Goal: Obtain resource: Download file/media

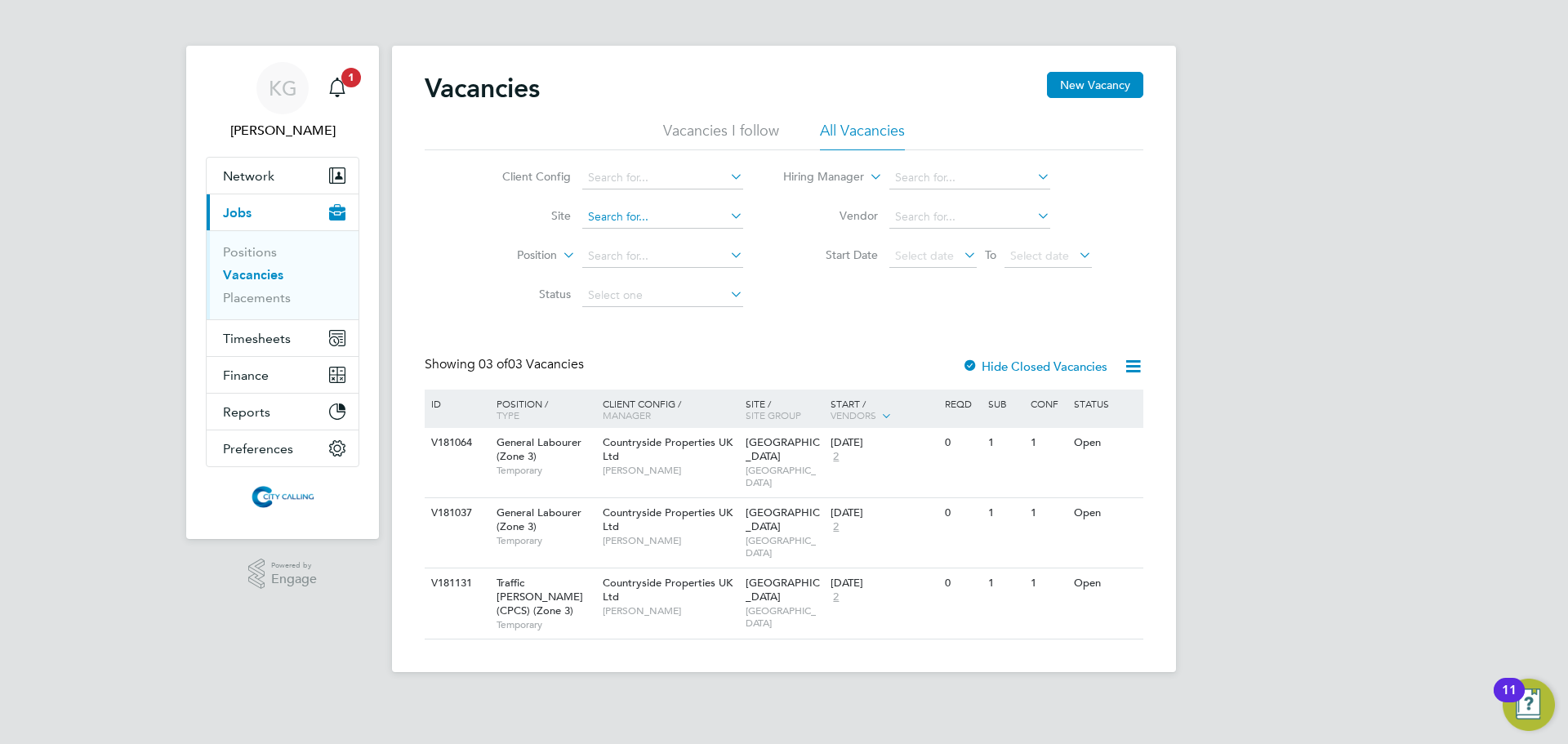
click at [642, 209] on input at bounding box center [662, 217] width 161 height 23
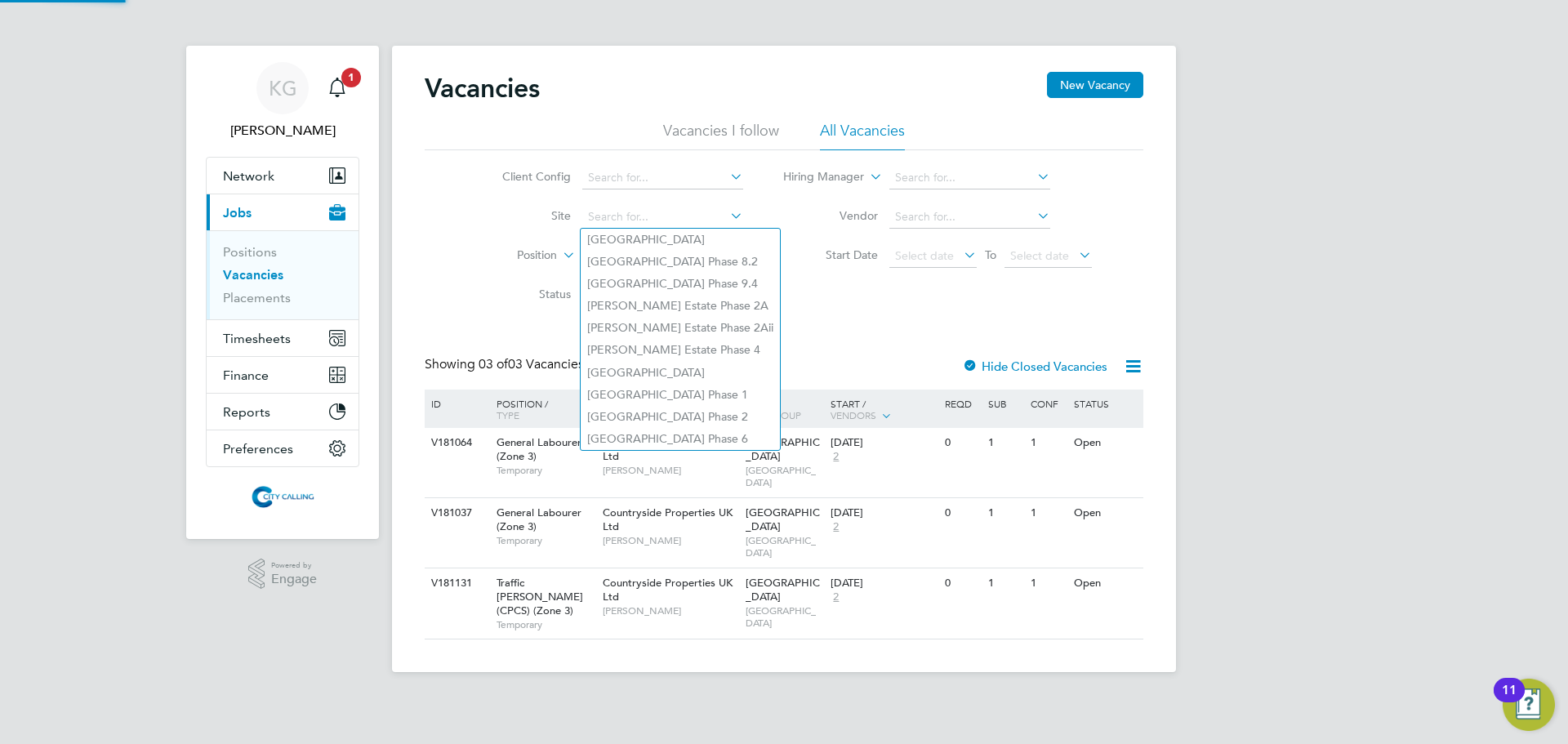
paste input "INV0004712"
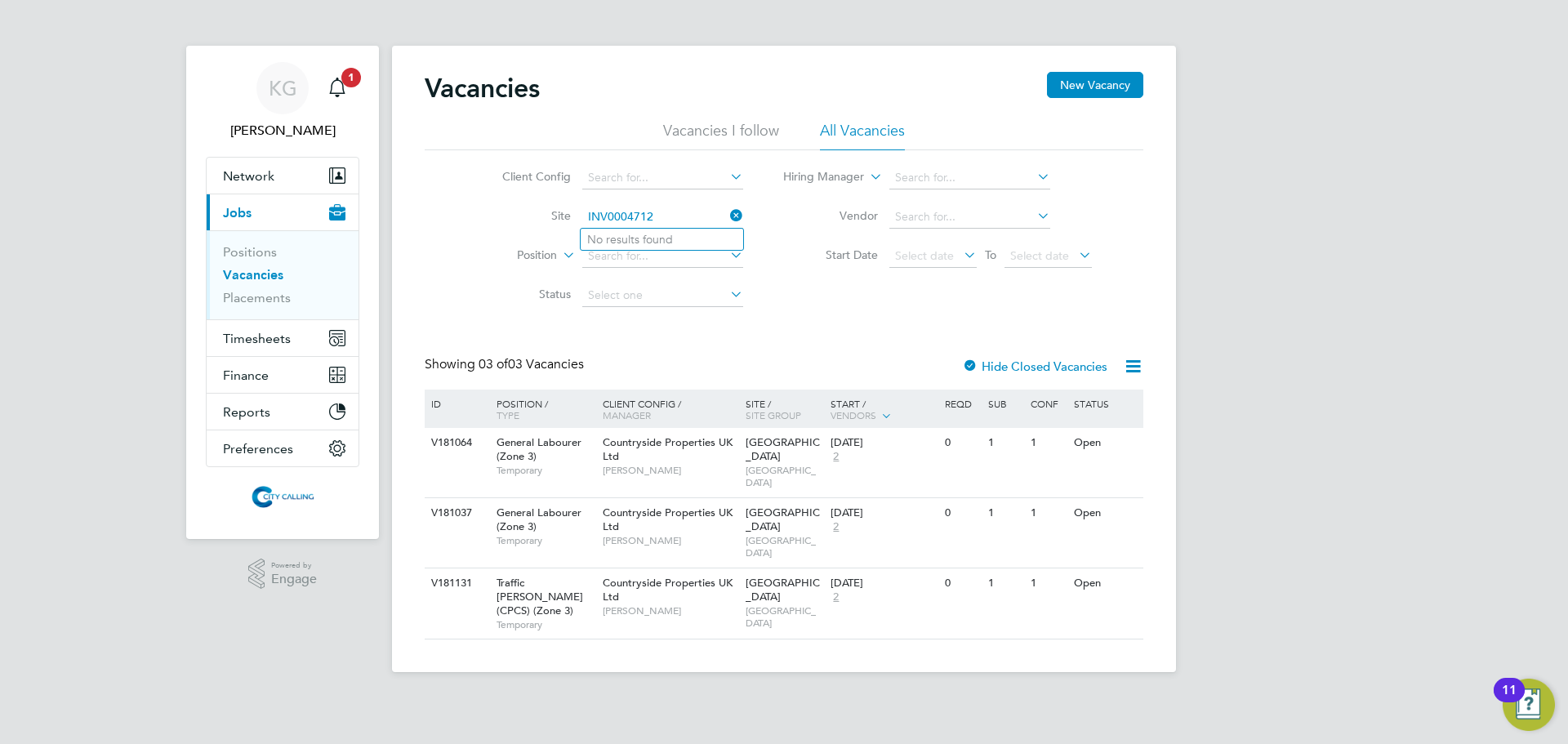
type input "INV0004712"
click at [727, 213] on icon at bounding box center [727, 216] width 0 height 23
click at [262, 373] on span "Finance" at bounding box center [246, 374] width 46 height 16
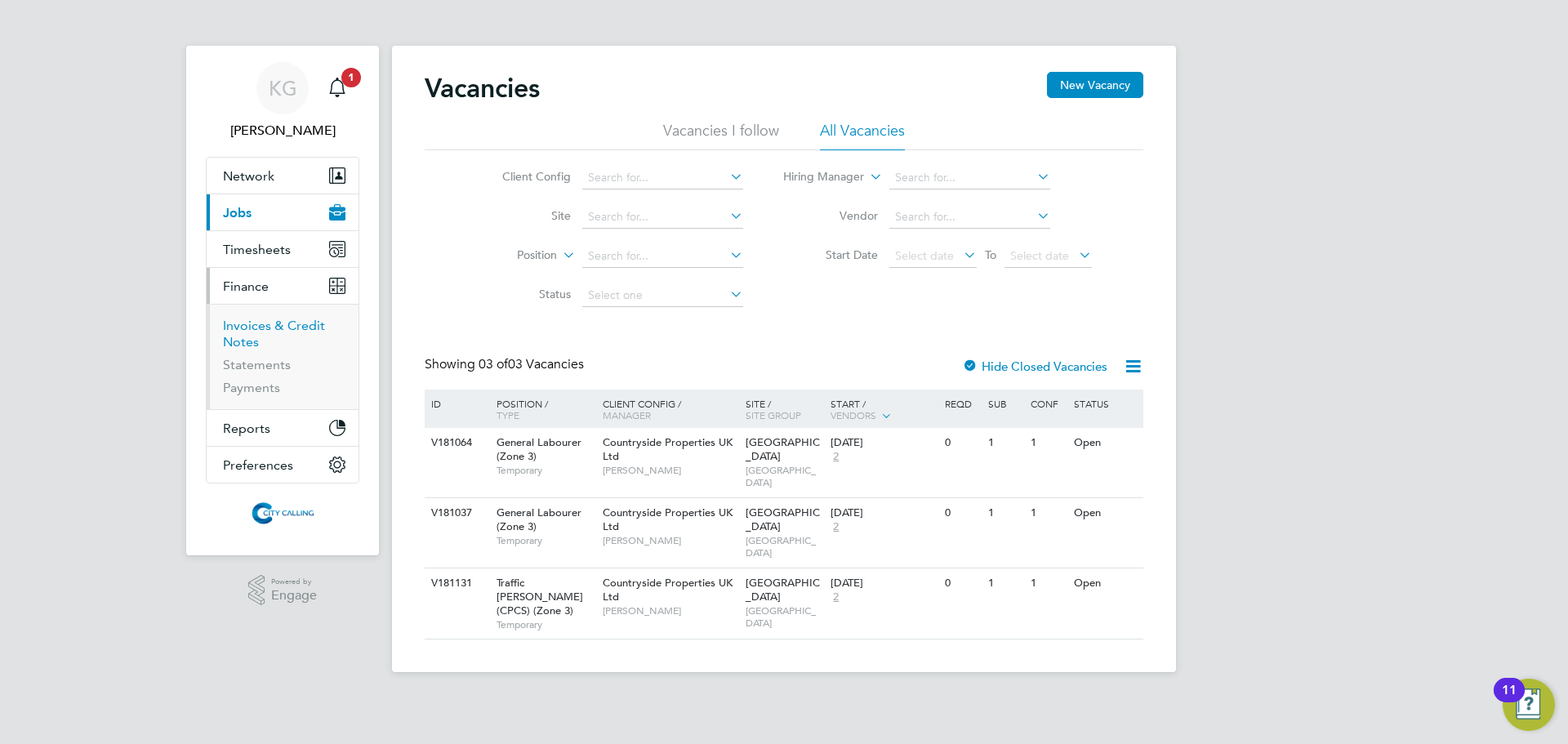
click at [265, 325] on link "Invoices & Credit Notes" at bounding box center [274, 333] width 102 height 32
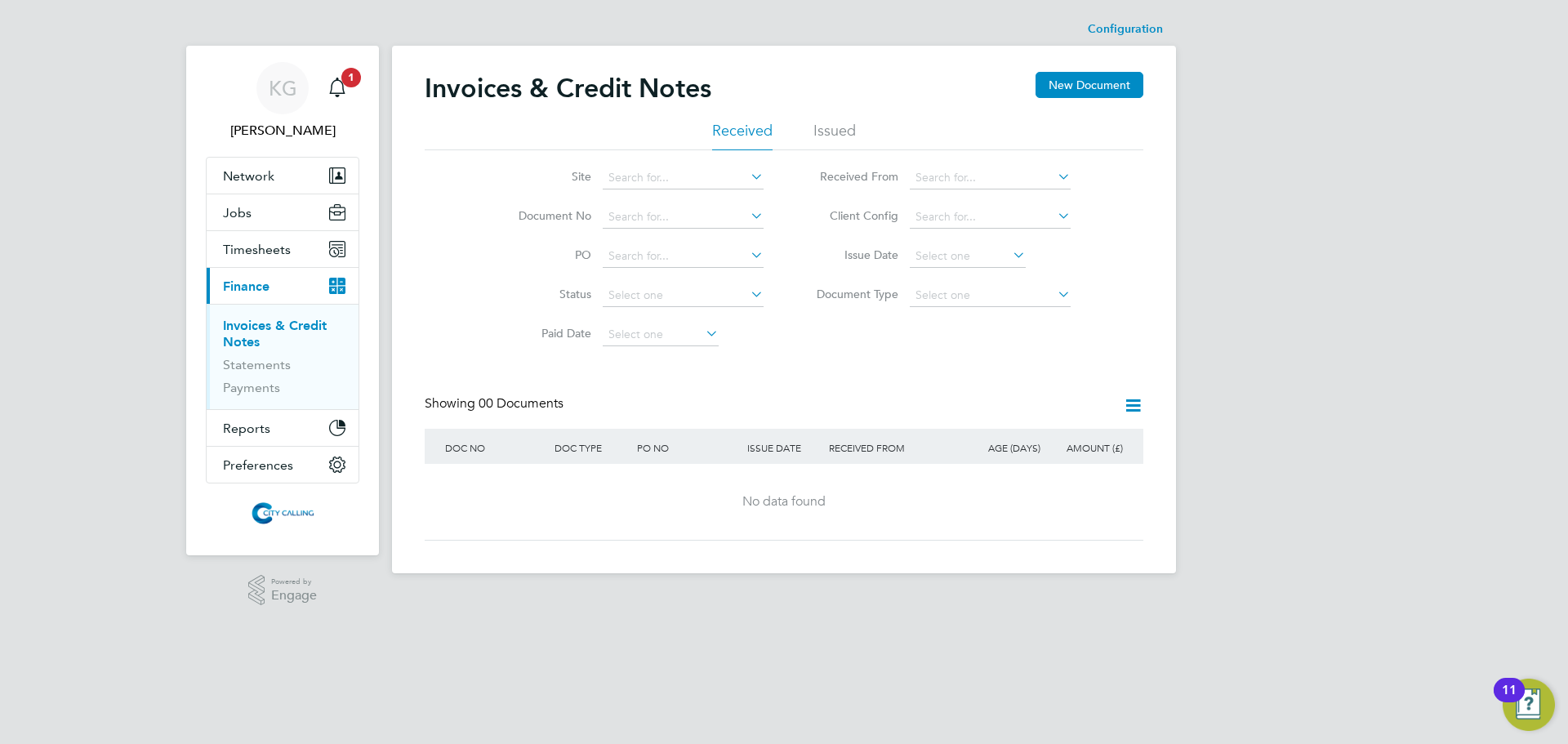
click at [839, 124] on li "Issued" at bounding box center [835, 136] width 43 height 30
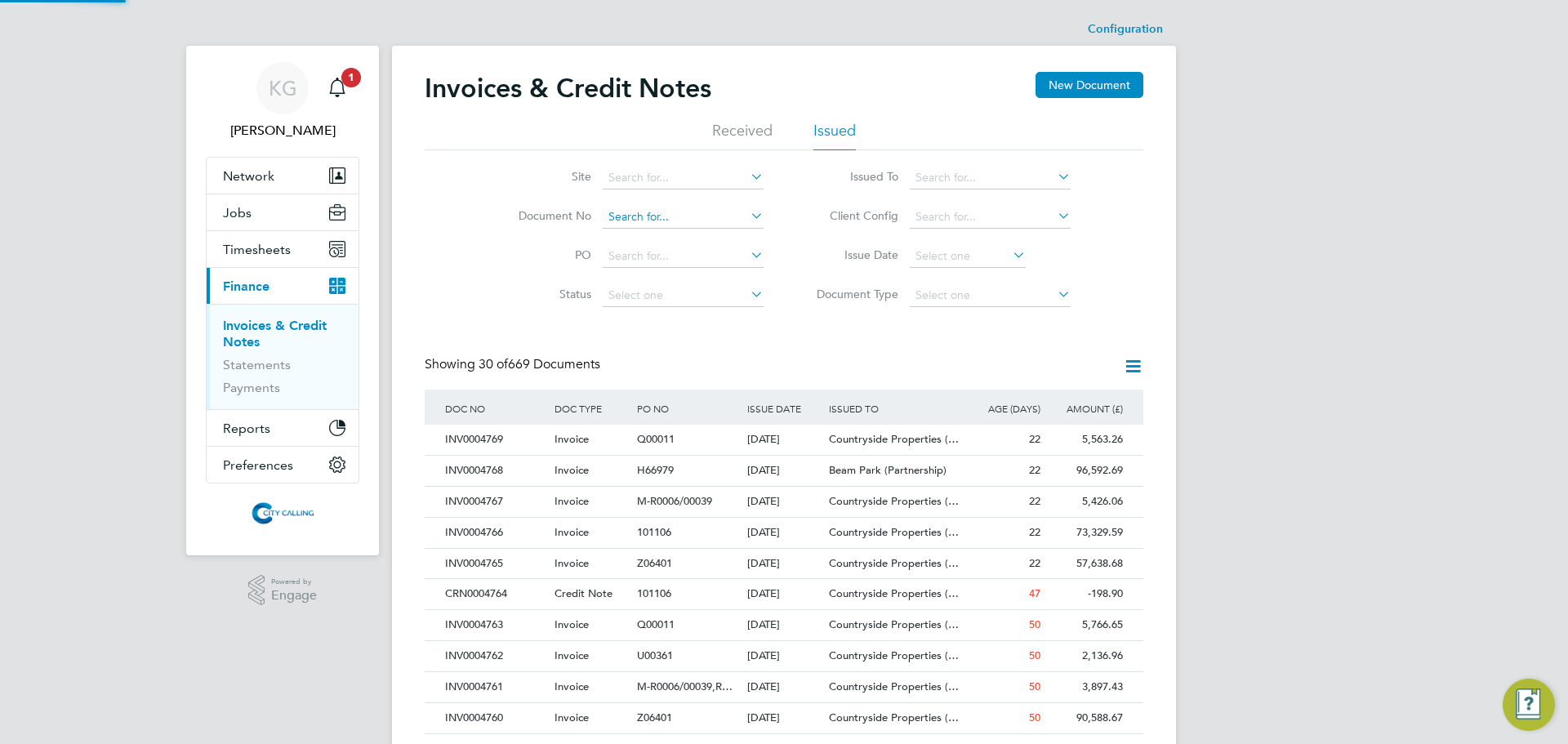
scroll to position [31, 138]
click at [642, 218] on input at bounding box center [683, 217] width 161 height 23
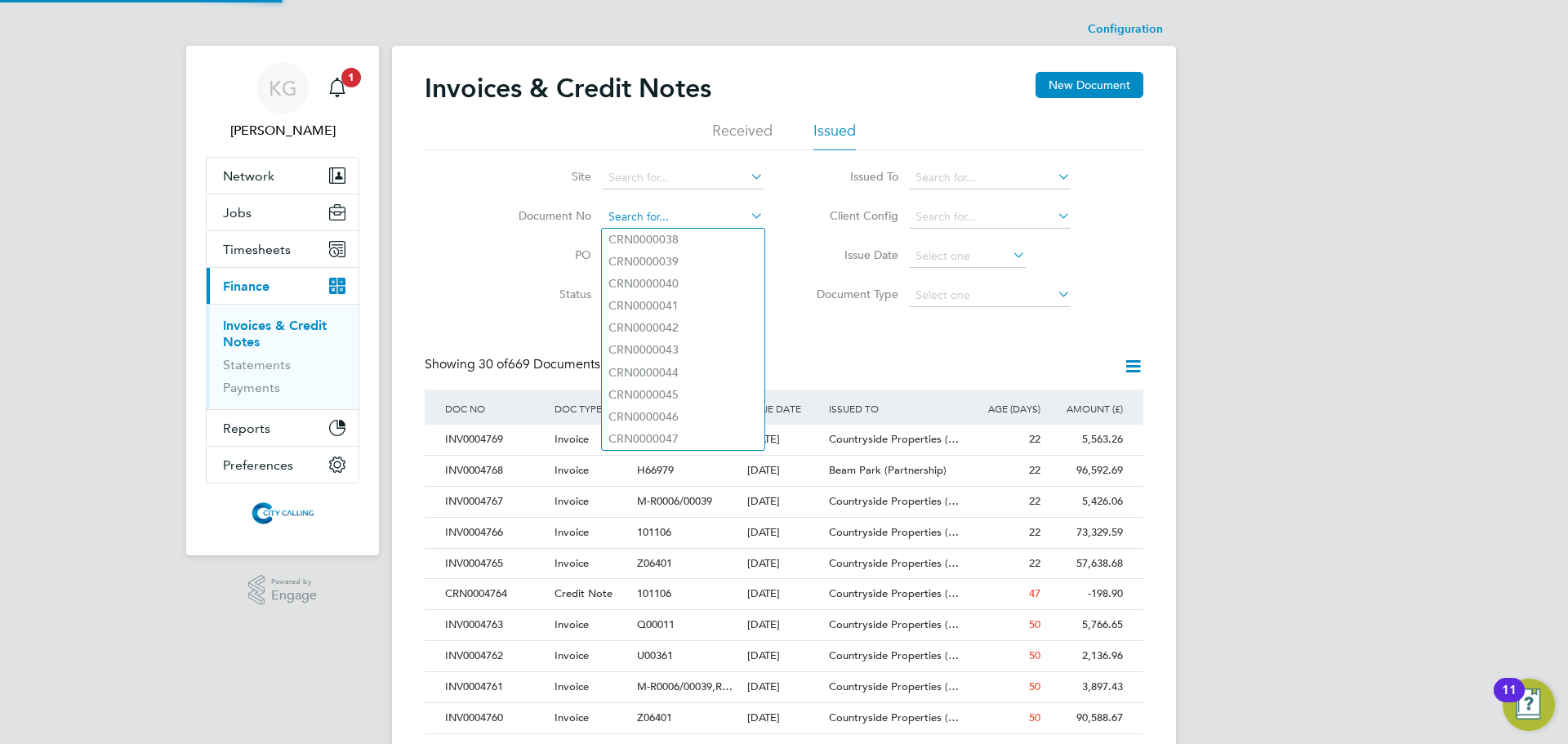
paste input "INV0004712"
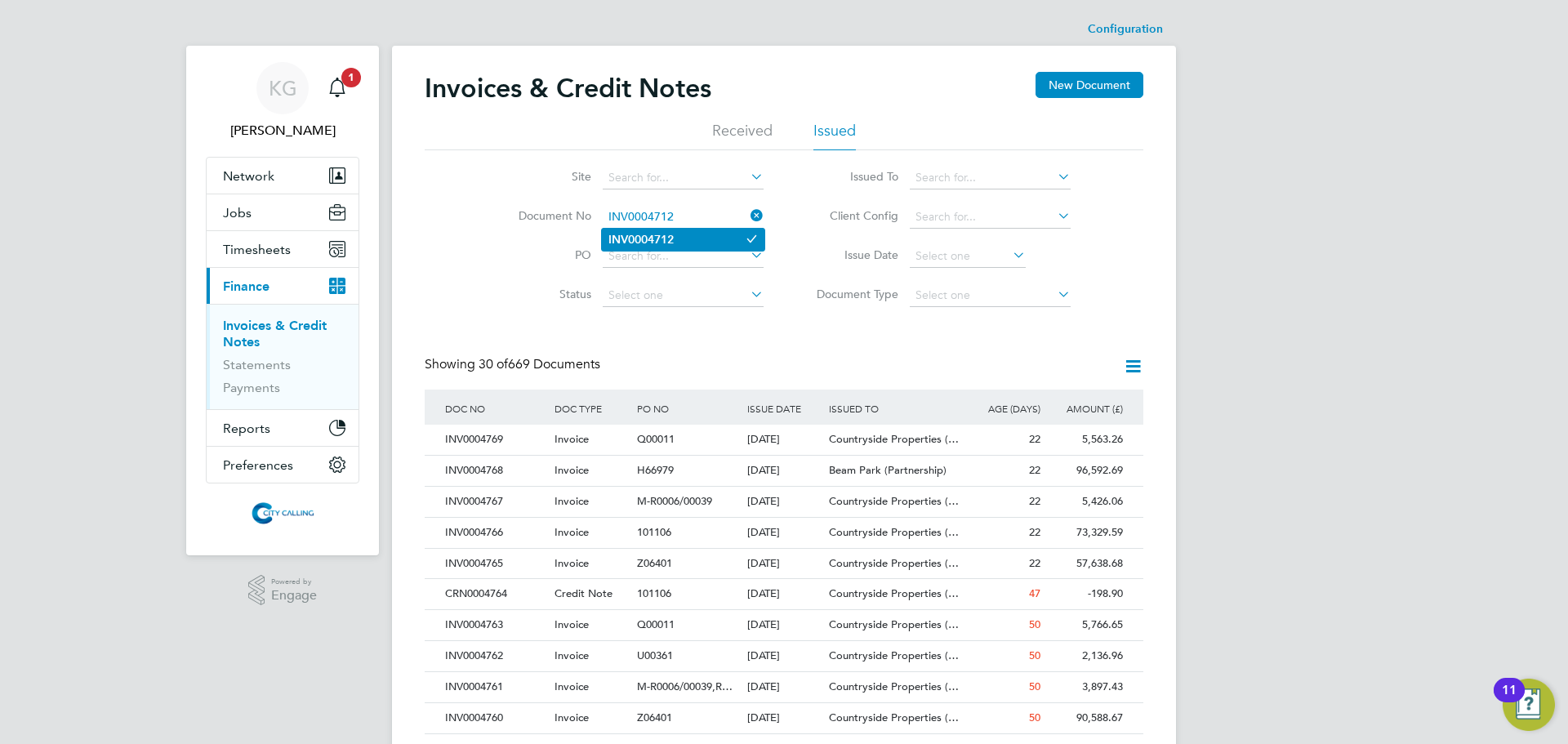
type input "INV0004712"
click at [704, 244] on li "INV0004712" at bounding box center [683, 239] width 162 height 22
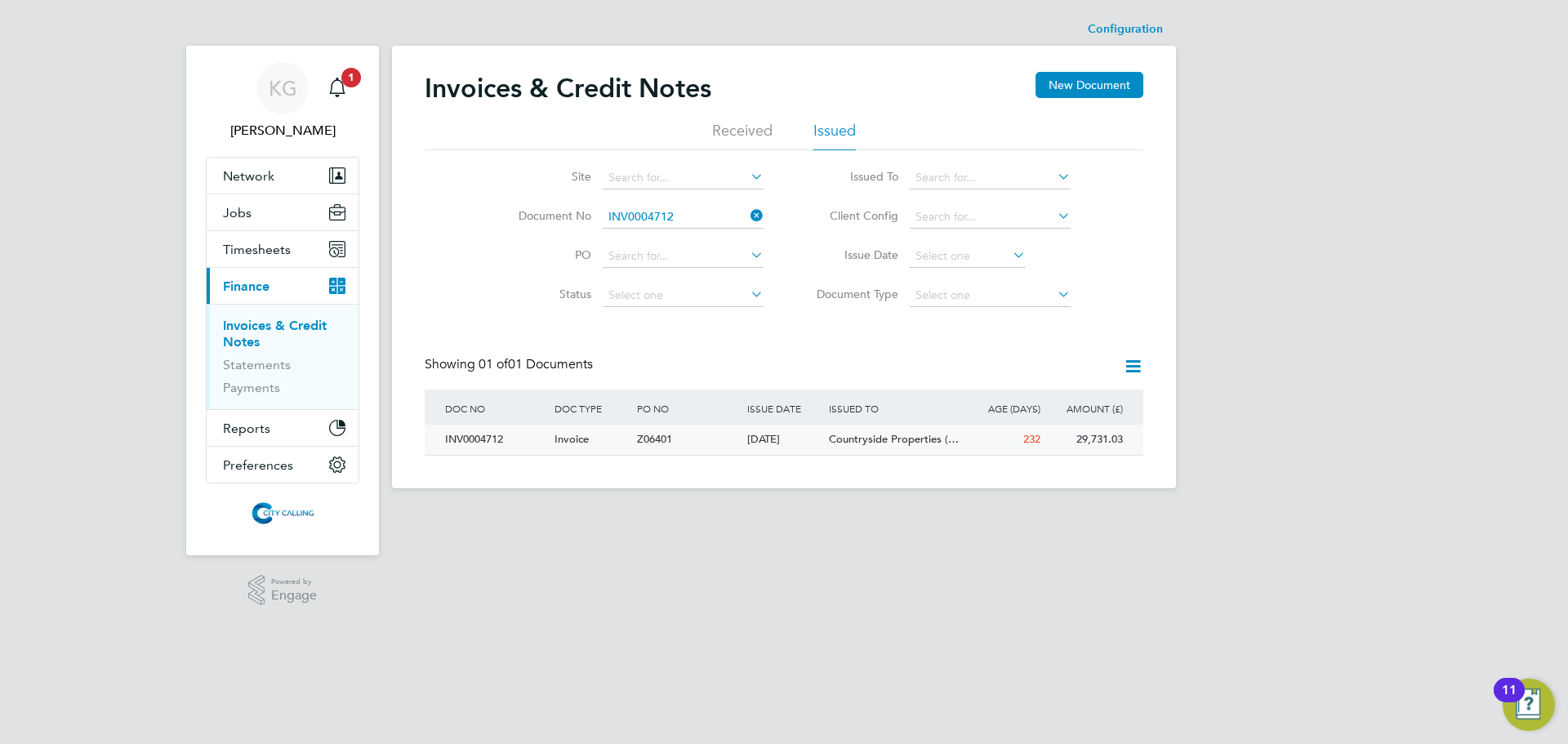
click at [477, 439] on div "INV0004712" at bounding box center [496, 439] width 110 height 30
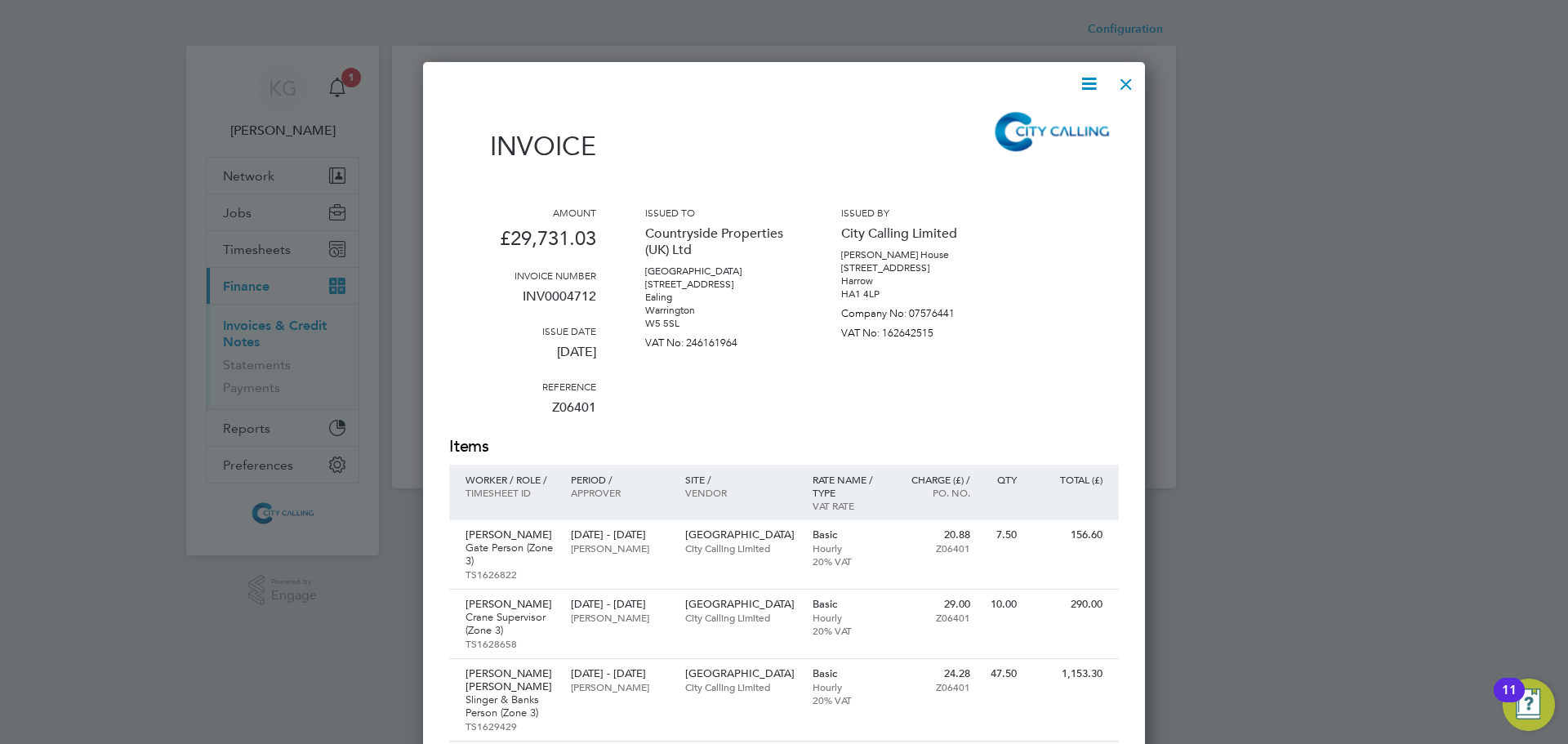
click at [1099, 90] on icon at bounding box center [1089, 83] width 21 height 21
click at [1057, 119] on li "Download Invoice" at bounding box center [1039, 123] width 113 height 23
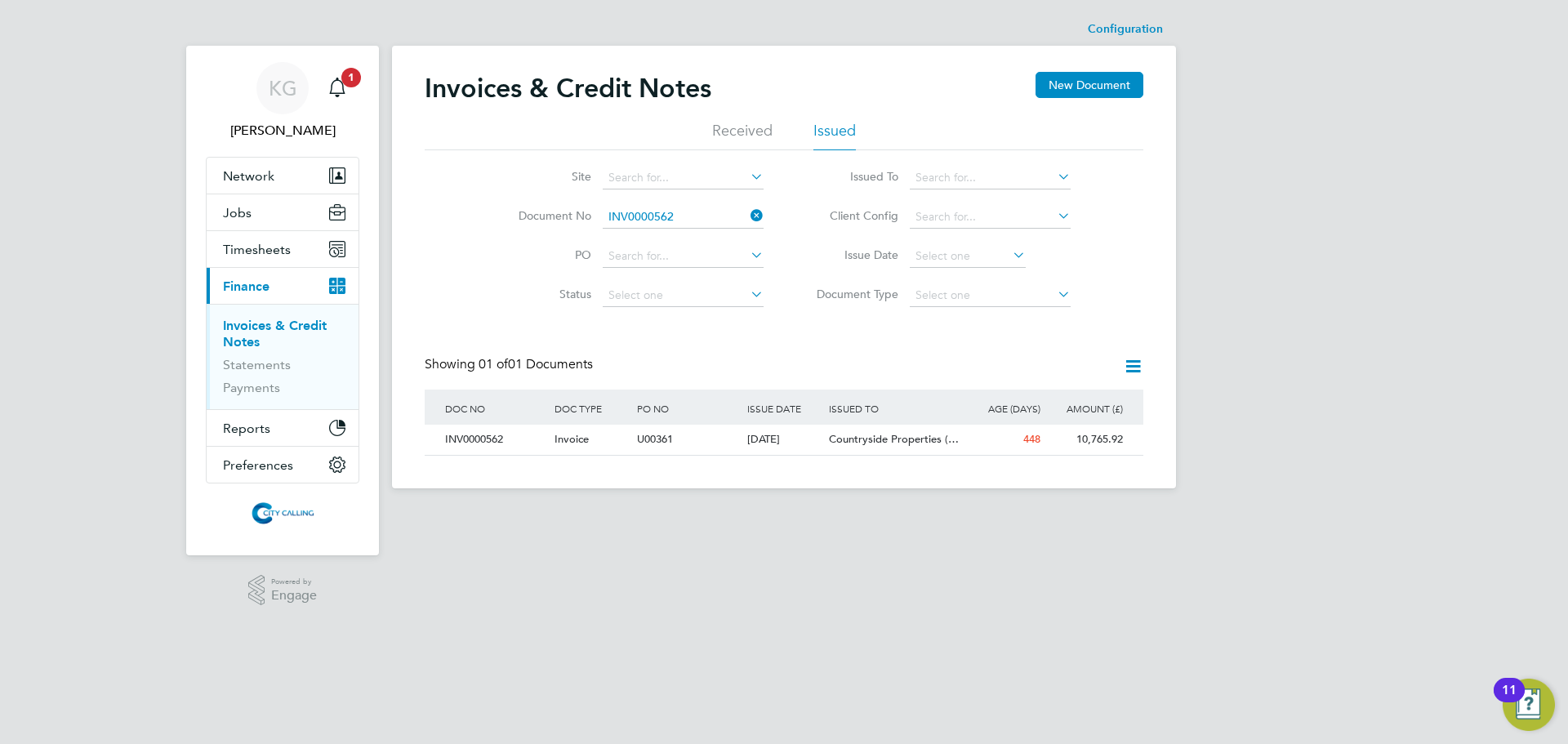
scroll to position [31, 138]
click at [748, 220] on icon at bounding box center [748, 216] width 0 height 23
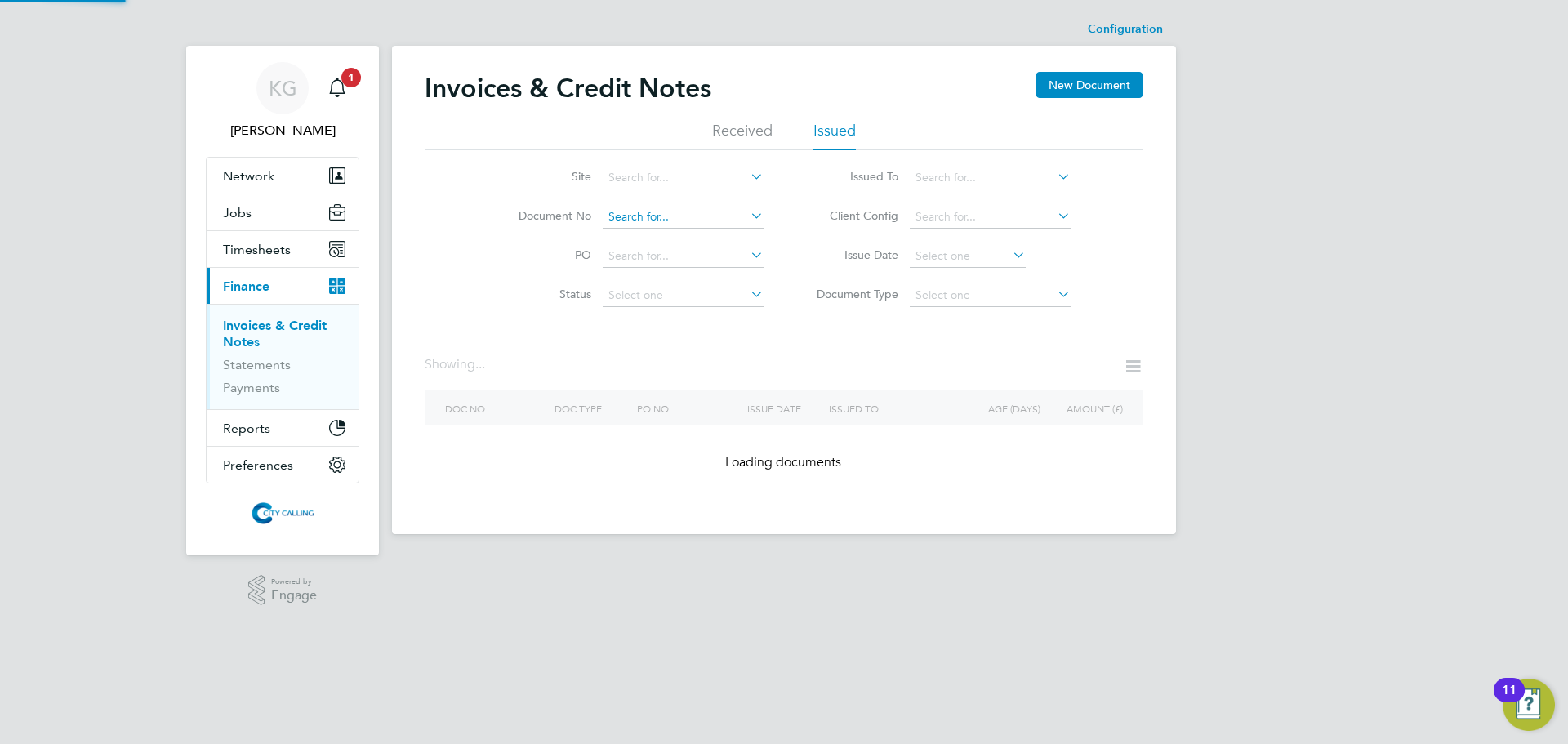
click at [662, 219] on input at bounding box center [683, 217] width 161 height 23
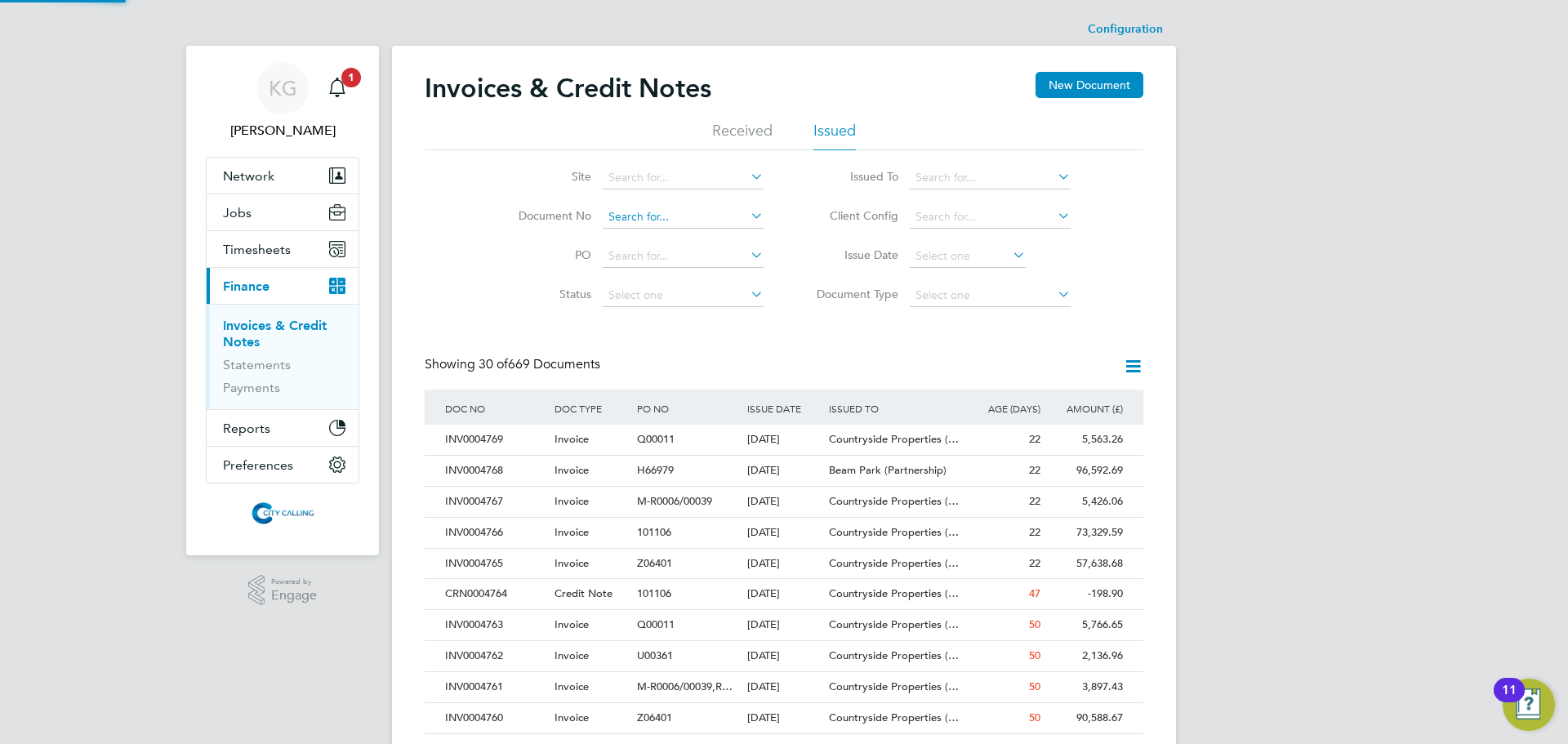
scroll to position [0, 0]
paste input "INV0000581"
type input "INV0000581"
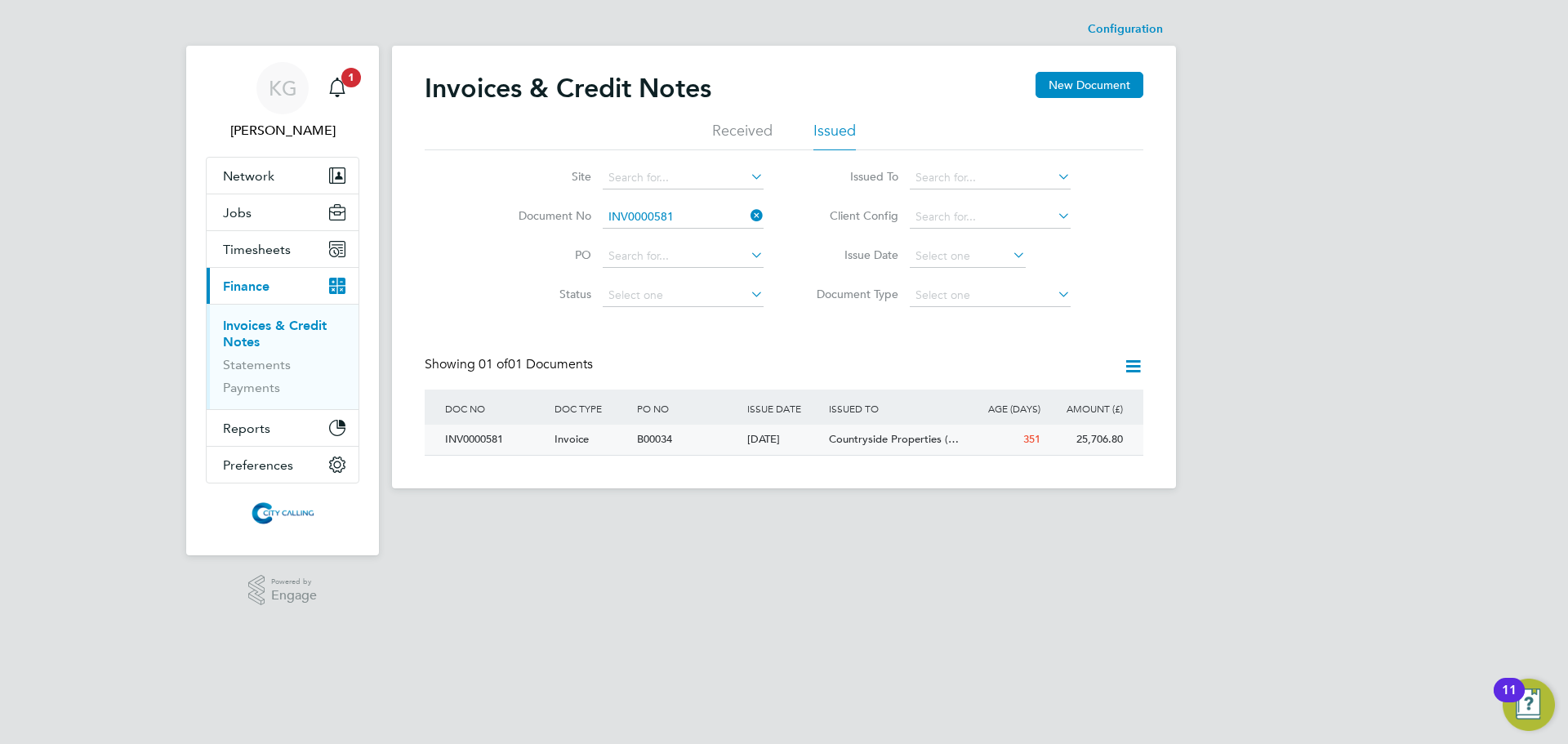
click at [469, 437] on div "INV0000581" at bounding box center [496, 439] width 110 height 30
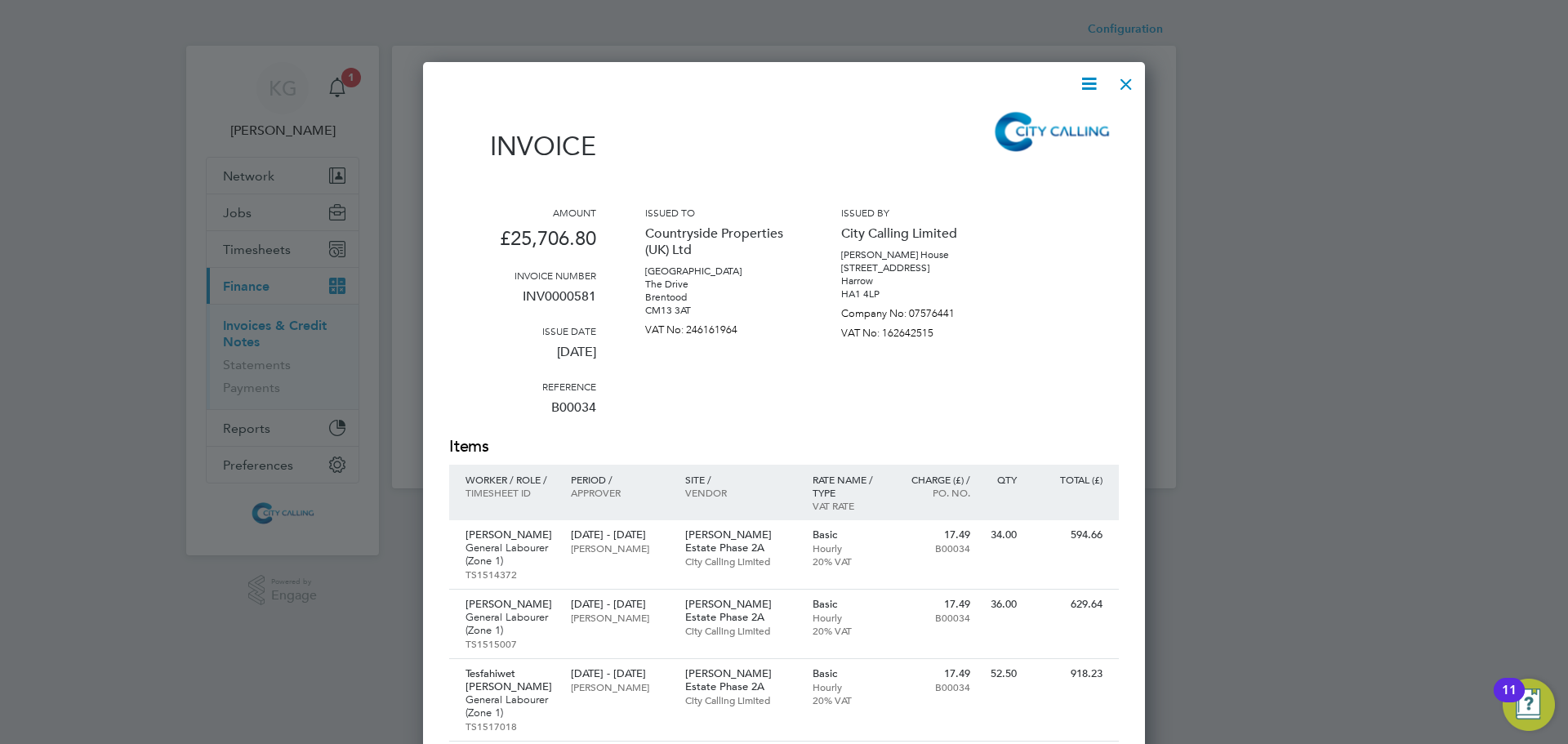
click at [1095, 84] on icon at bounding box center [1089, 83] width 21 height 21
click at [1054, 119] on li "Download Invoice" at bounding box center [1039, 123] width 113 height 23
click at [1129, 77] on div at bounding box center [1127, 80] width 30 height 30
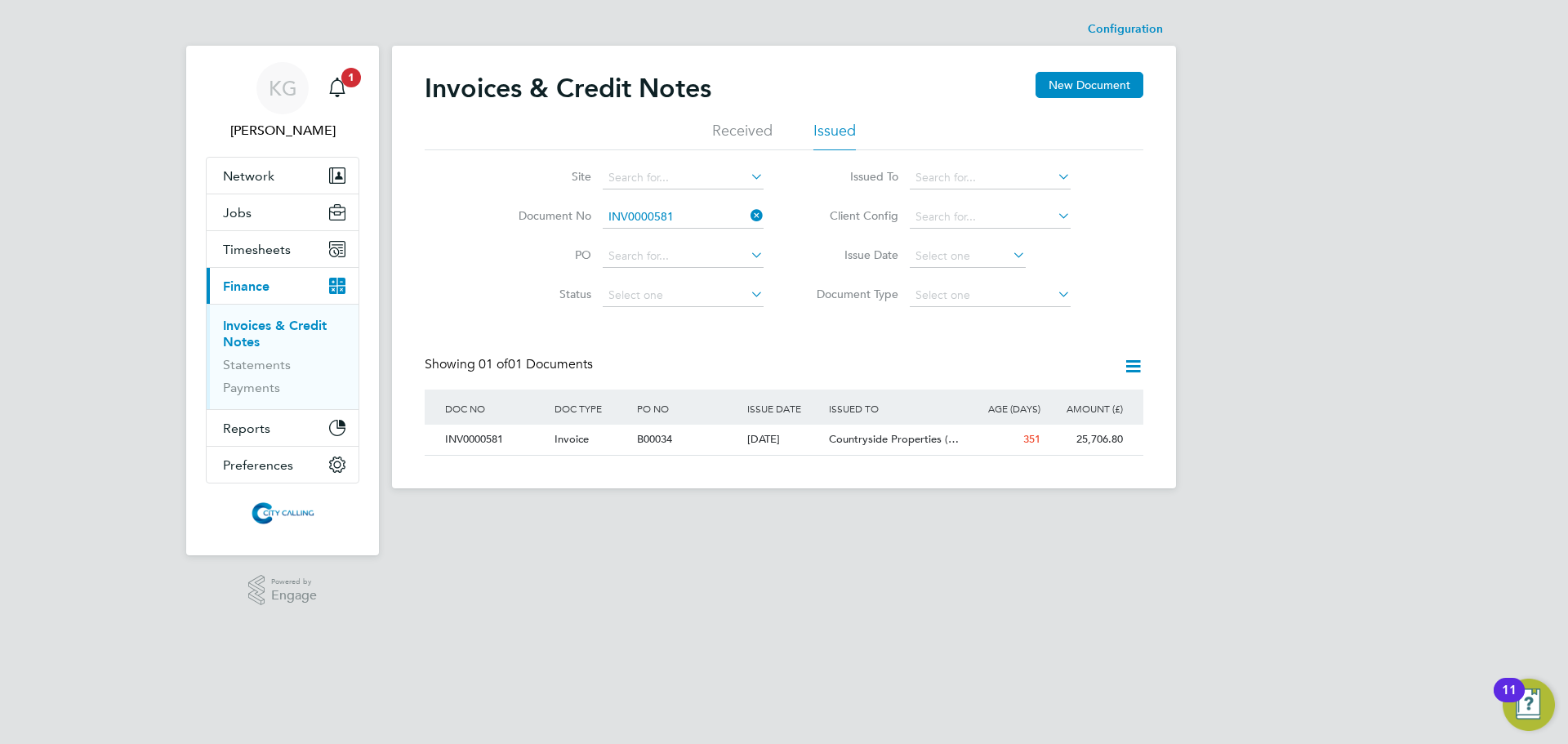
drag, startPoint x: 754, startPoint y: 212, endPoint x: 733, endPoint y: 214, distance: 21.1
click at [748, 212] on icon at bounding box center [748, 216] width 0 height 23
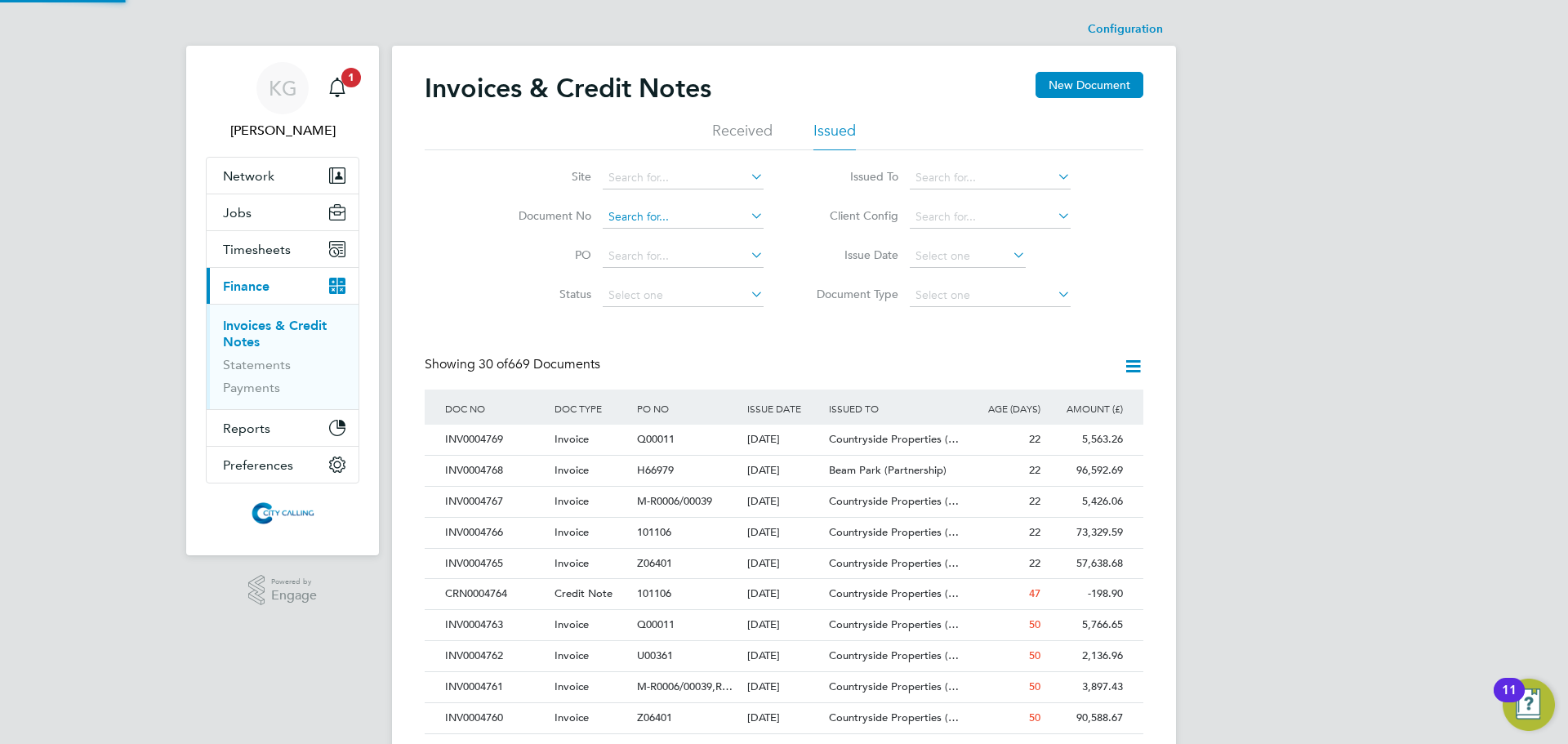
click at [660, 219] on input at bounding box center [683, 217] width 161 height 23
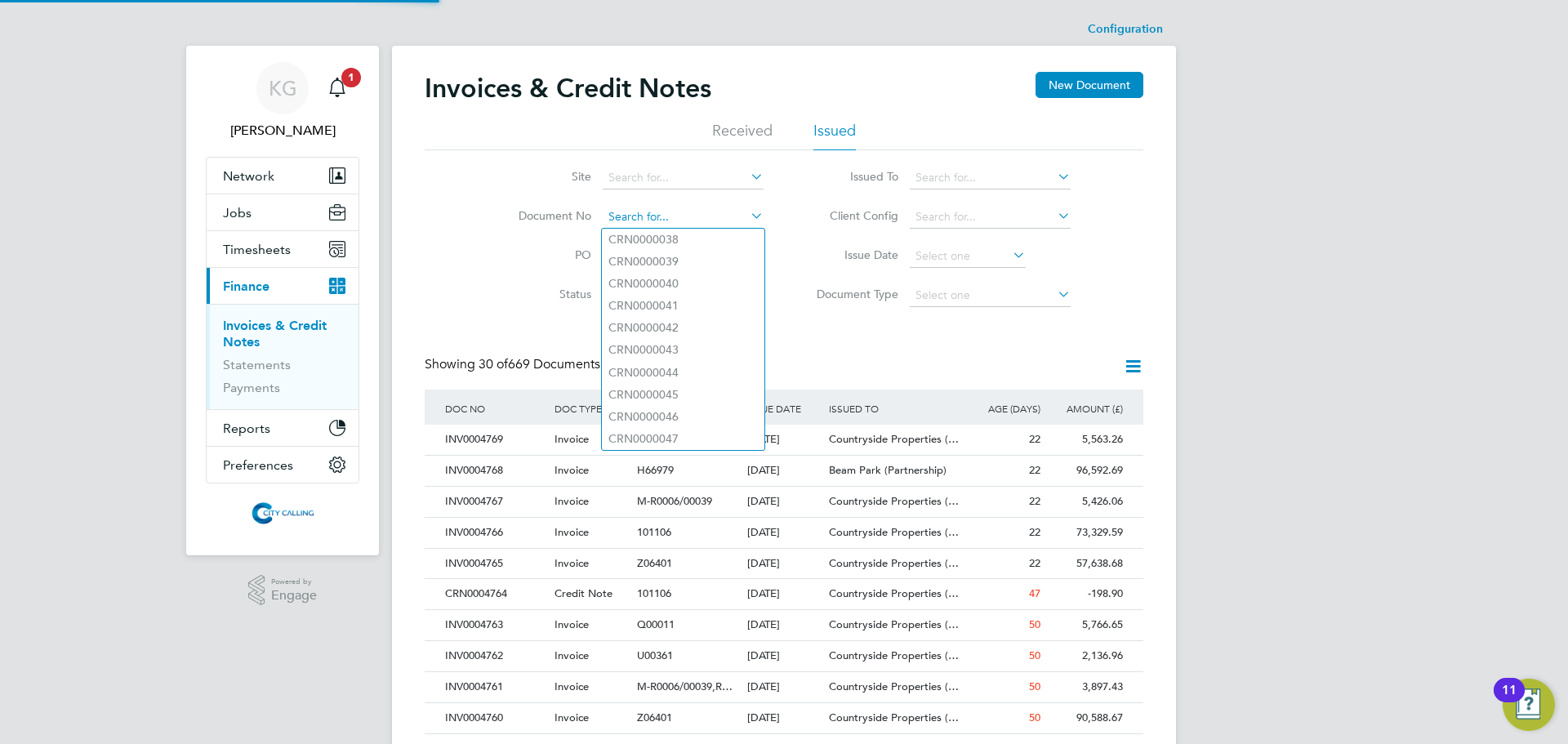
paste input "INV0000584"
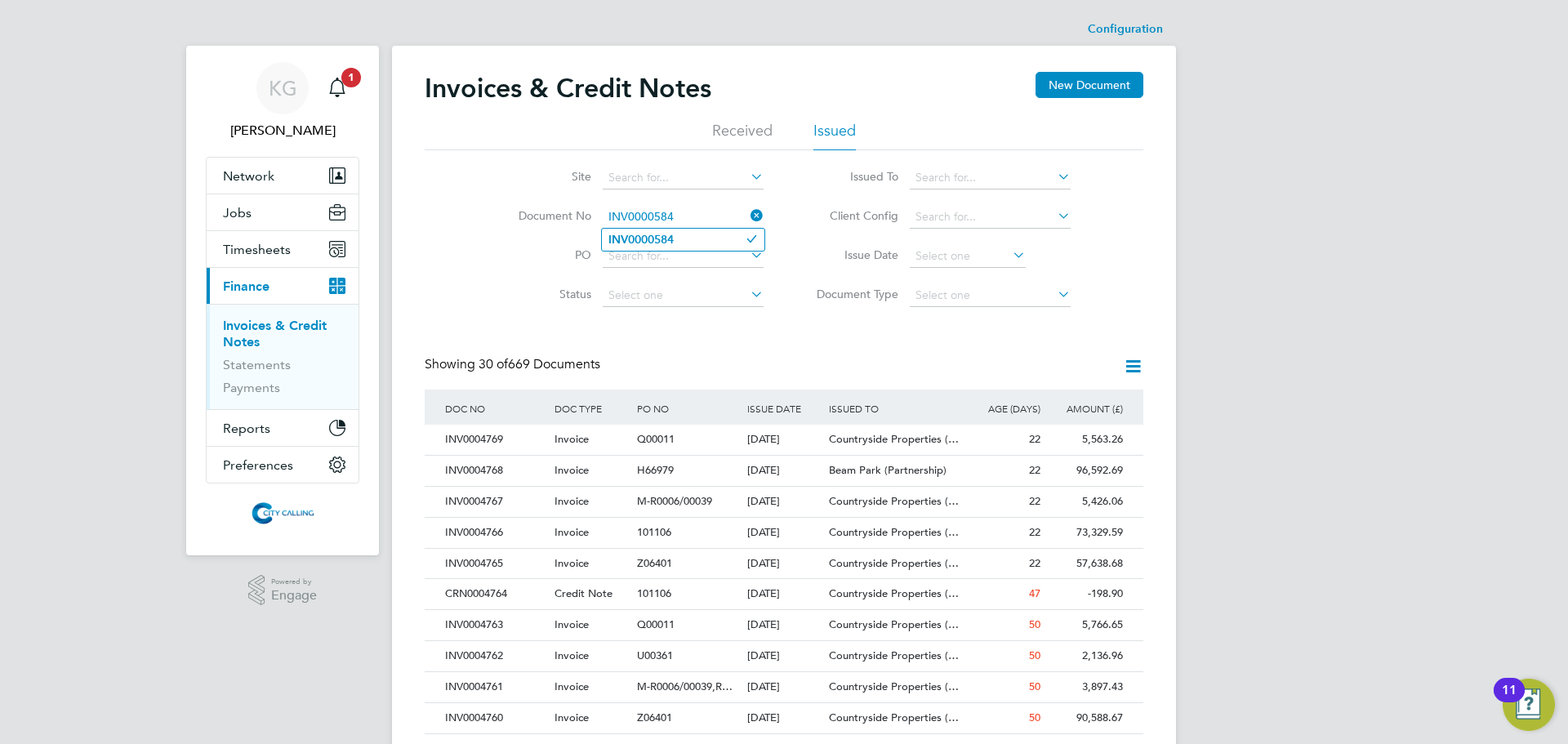
type input "INV0000584"
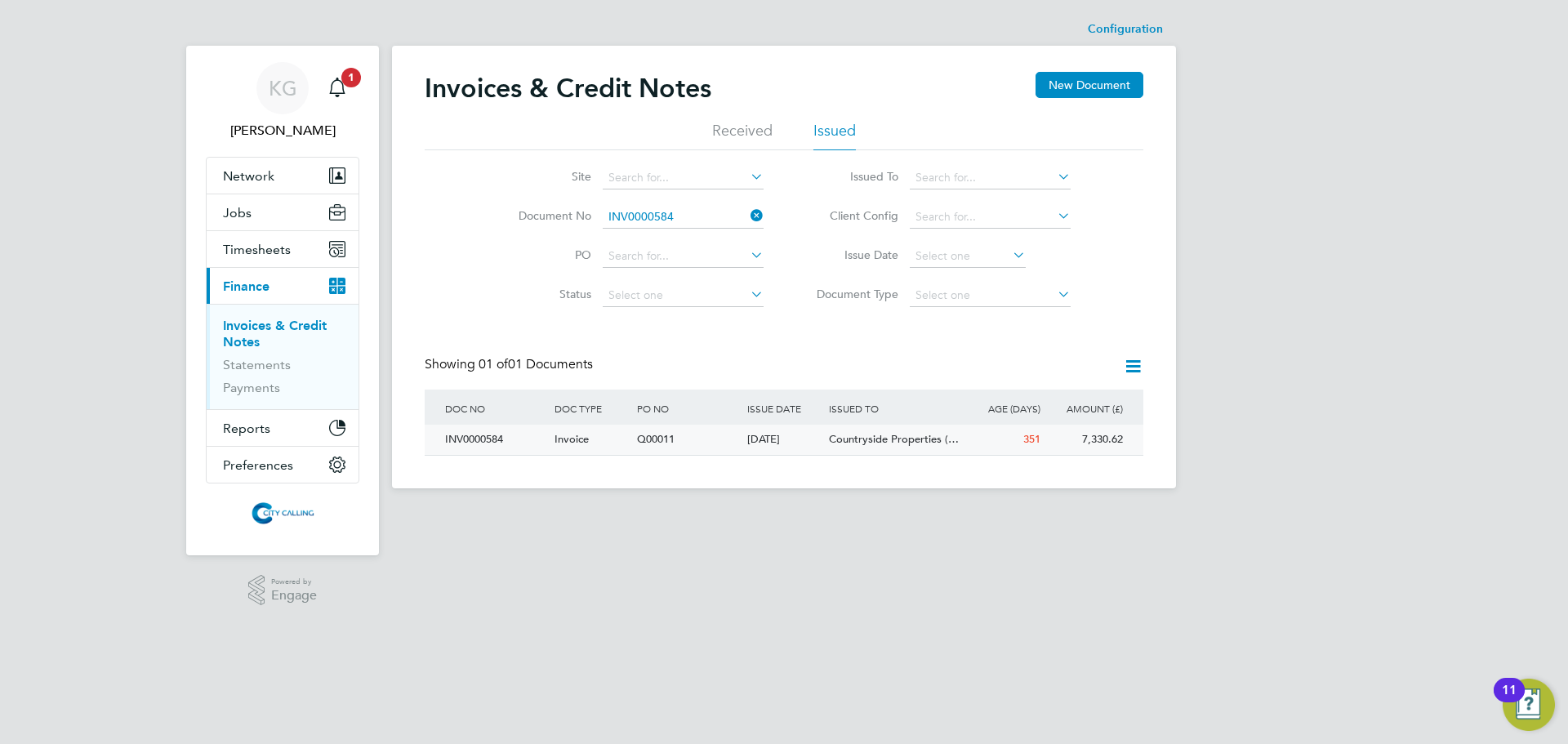
click at [469, 440] on div "INV0000584" at bounding box center [496, 439] width 110 height 30
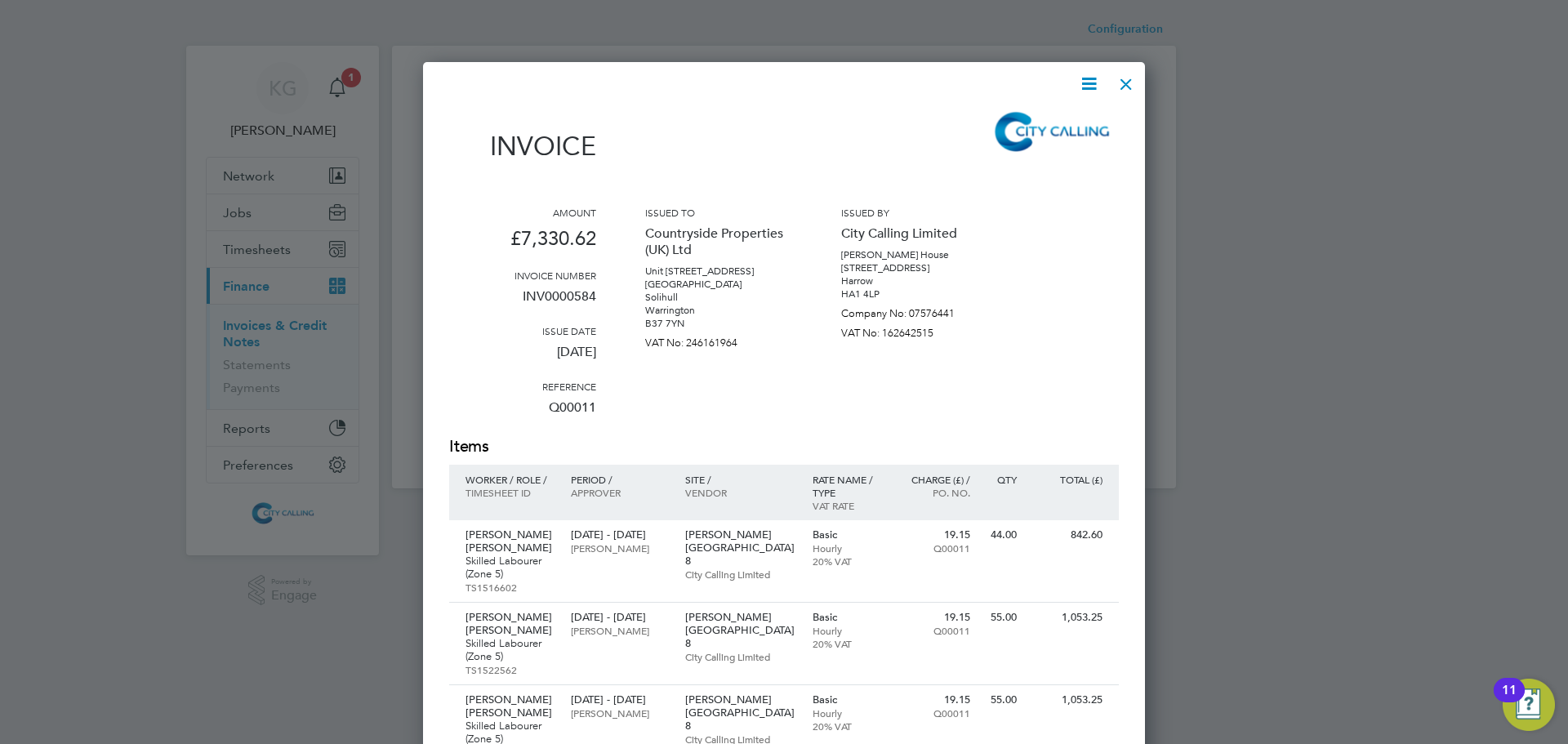
click at [1097, 80] on icon at bounding box center [1089, 83] width 21 height 21
click at [1052, 120] on li "Download Invoice" at bounding box center [1039, 123] width 113 height 23
click at [1127, 83] on div at bounding box center [1127, 80] width 30 height 30
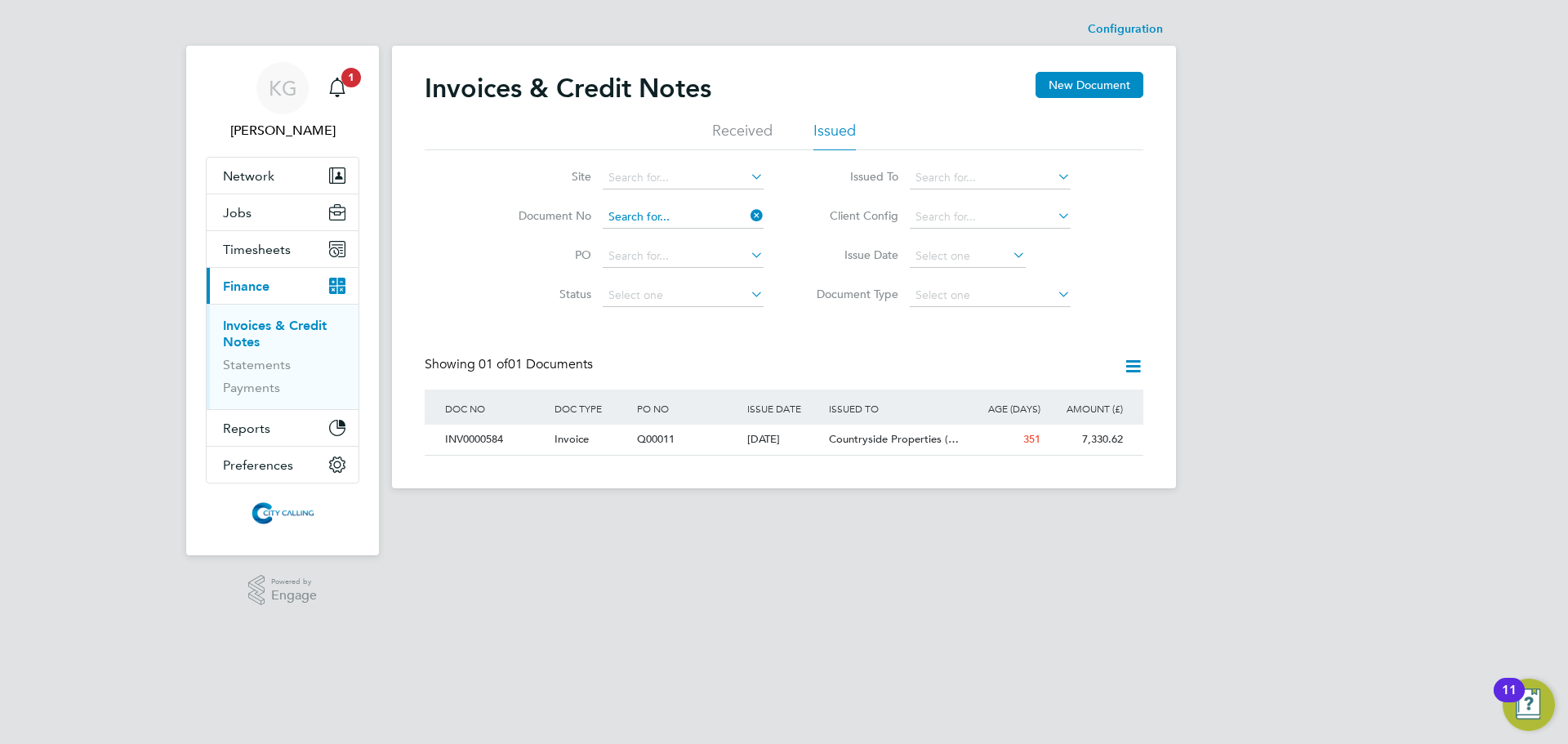
click at [695, 223] on input at bounding box center [683, 217] width 161 height 23
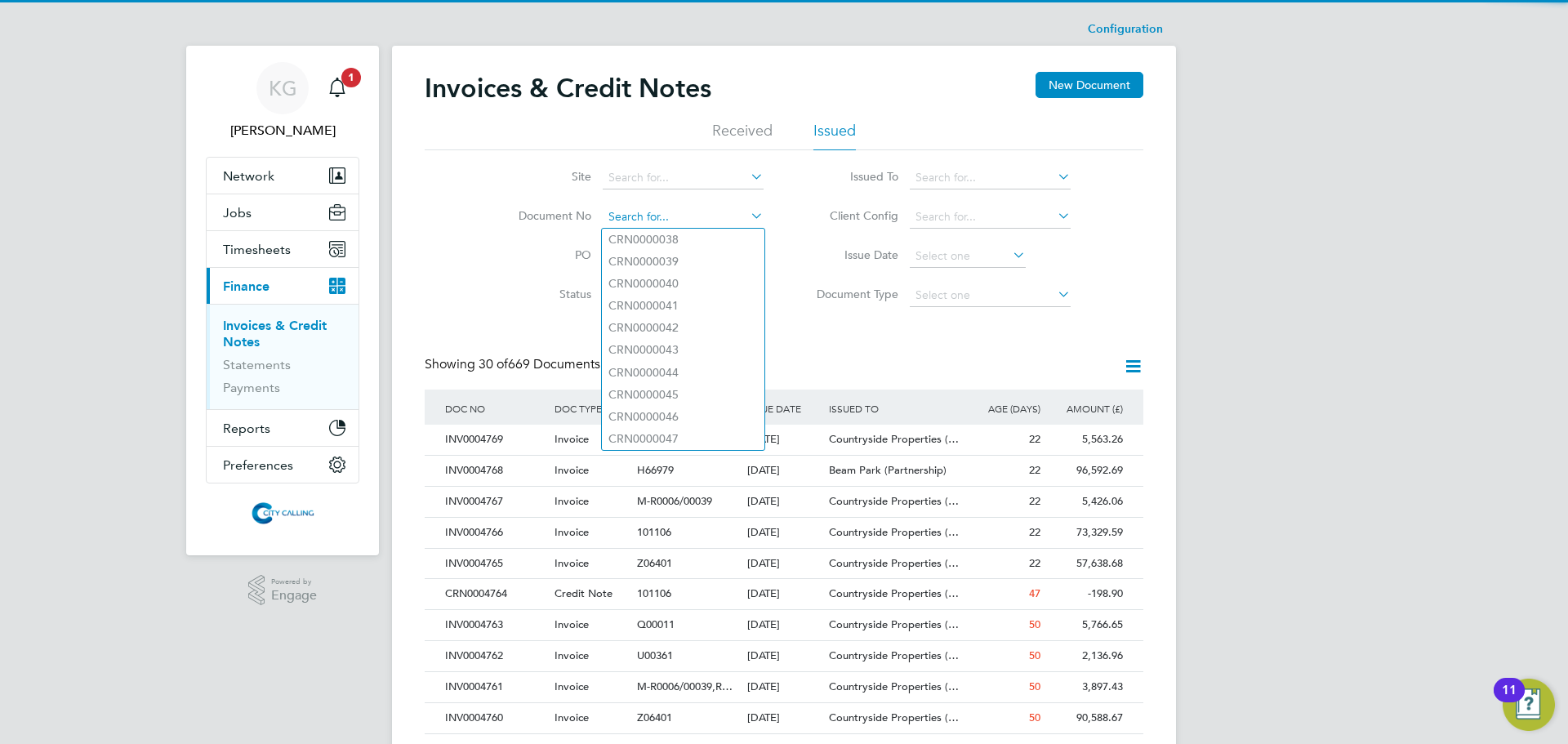
paste input "INV0000588"
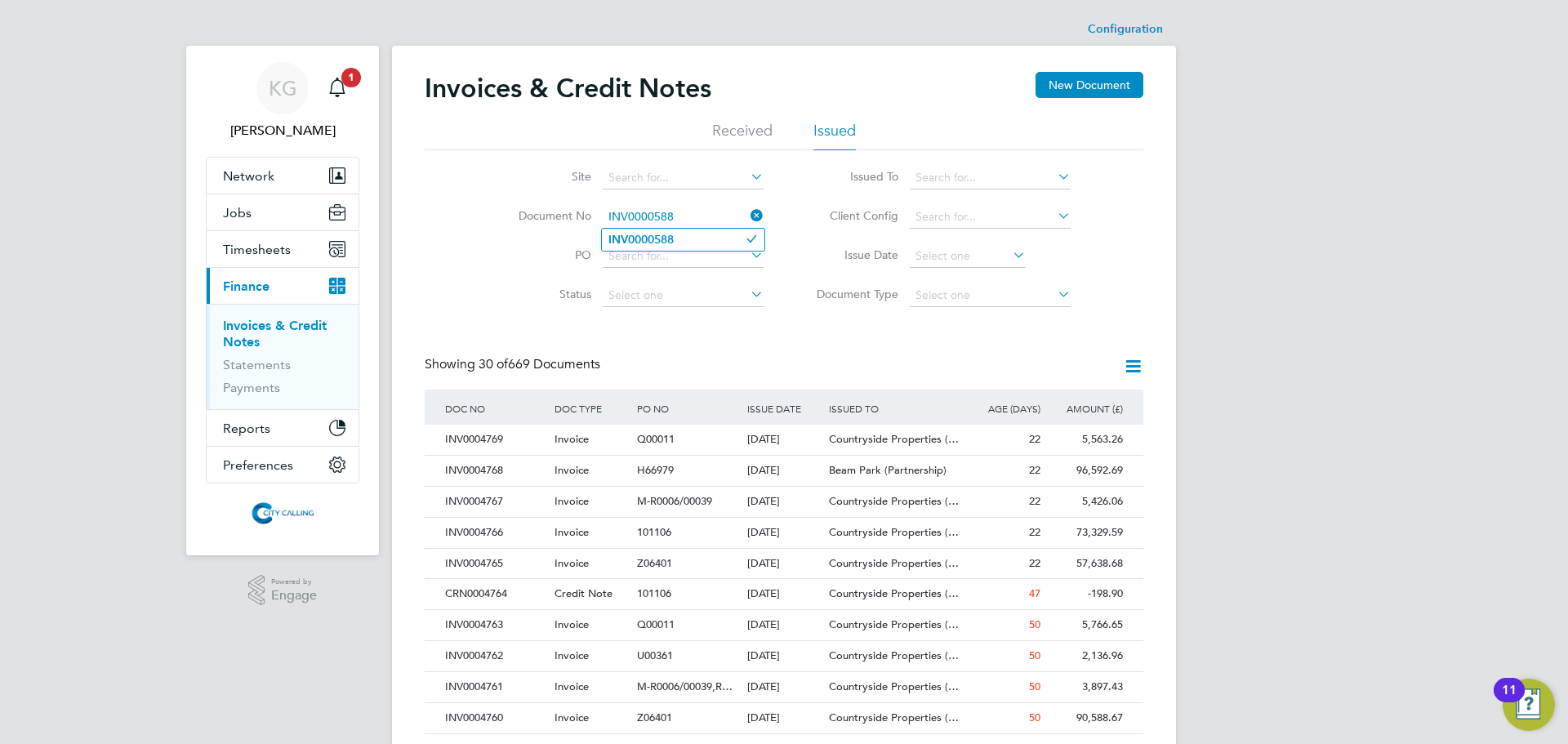
type input "INV0000588"
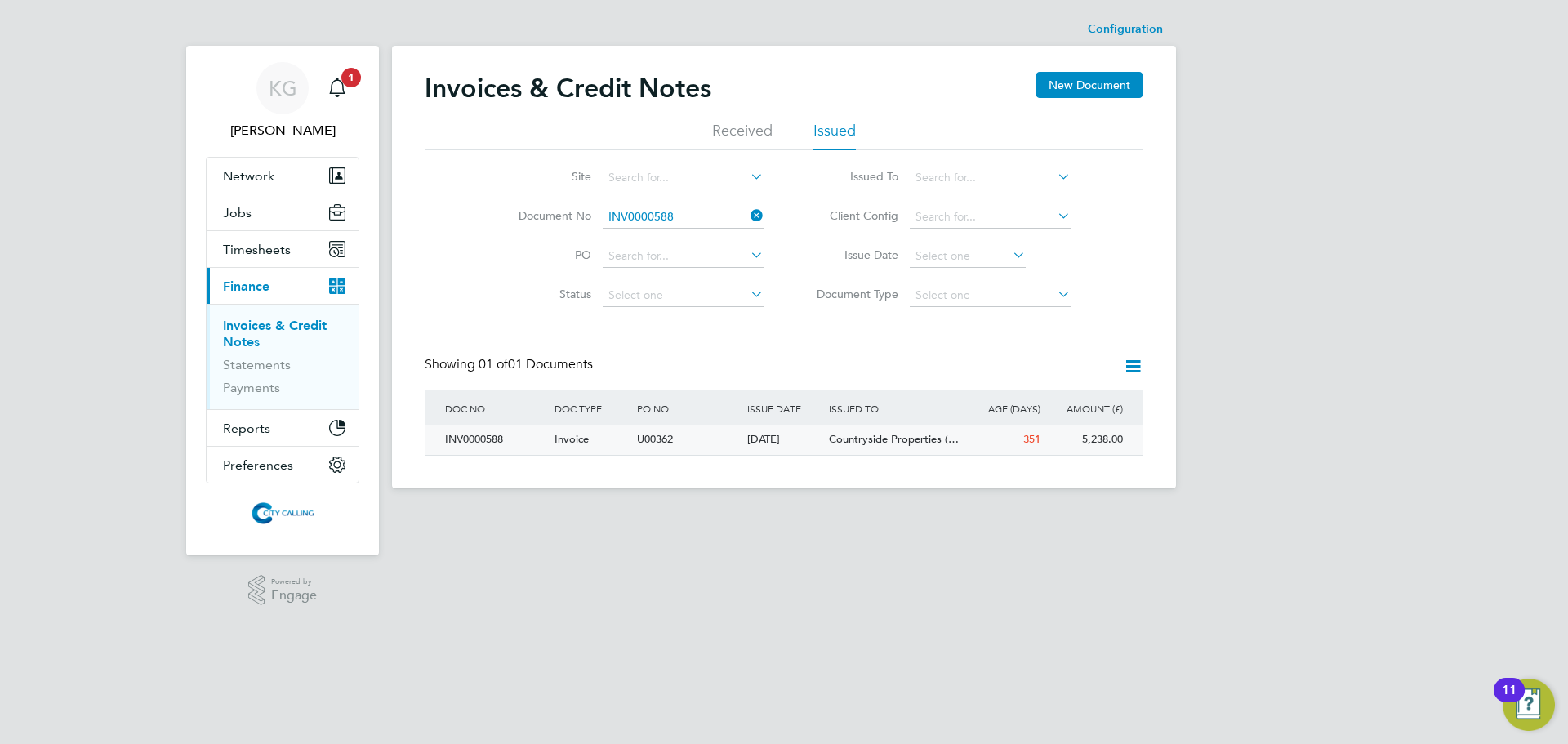
click at [490, 439] on div "INV0000588" at bounding box center [496, 439] width 110 height 30
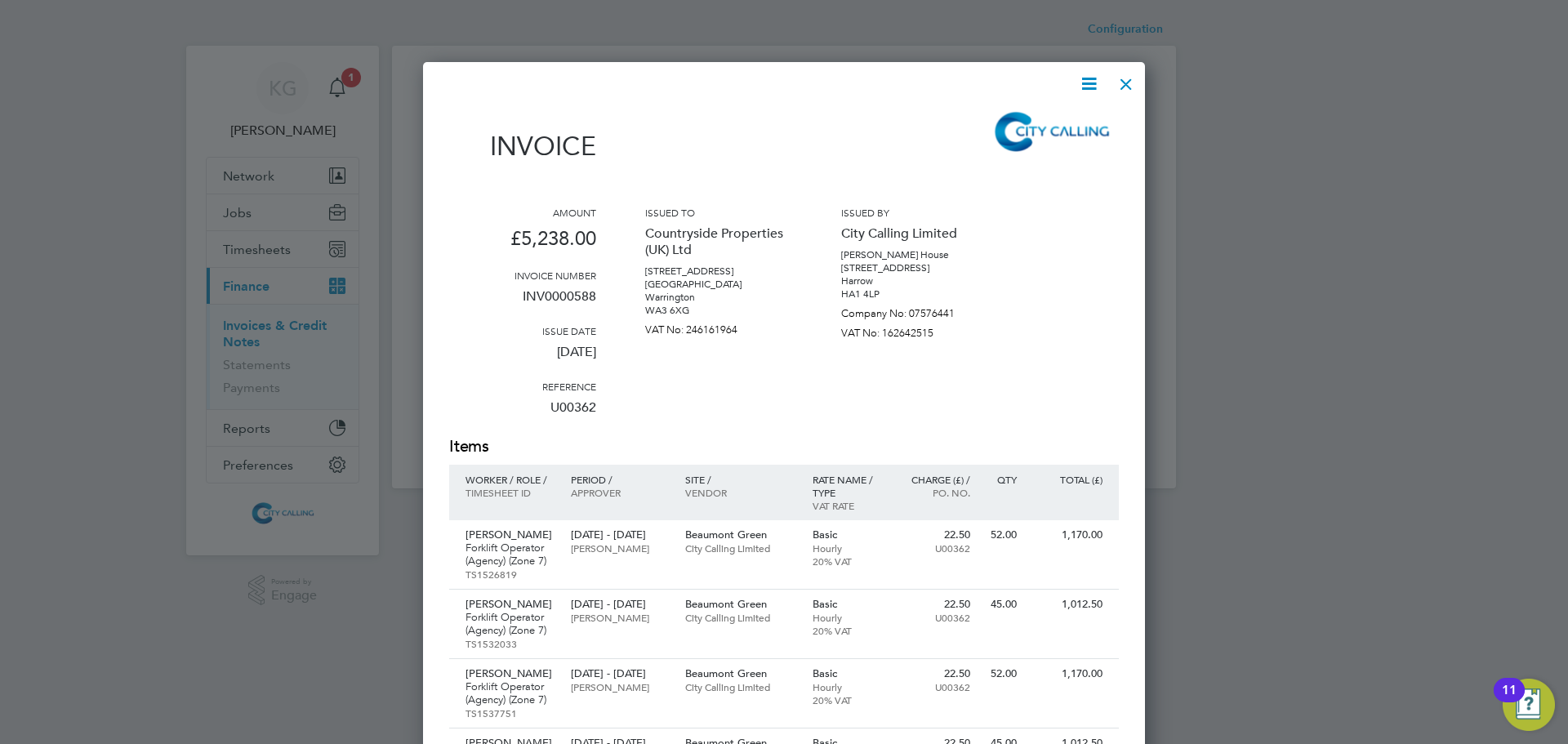
click at [1097, 84] on icon at bounding box center [1089, 83] width 21 height 21
click at [1052, 114] on li "Download Invoice" at bounding box center [1039, 123] width 113 height 23
click at [1122, 77] on div at bounding box center [1127, 80] width 30 height 30
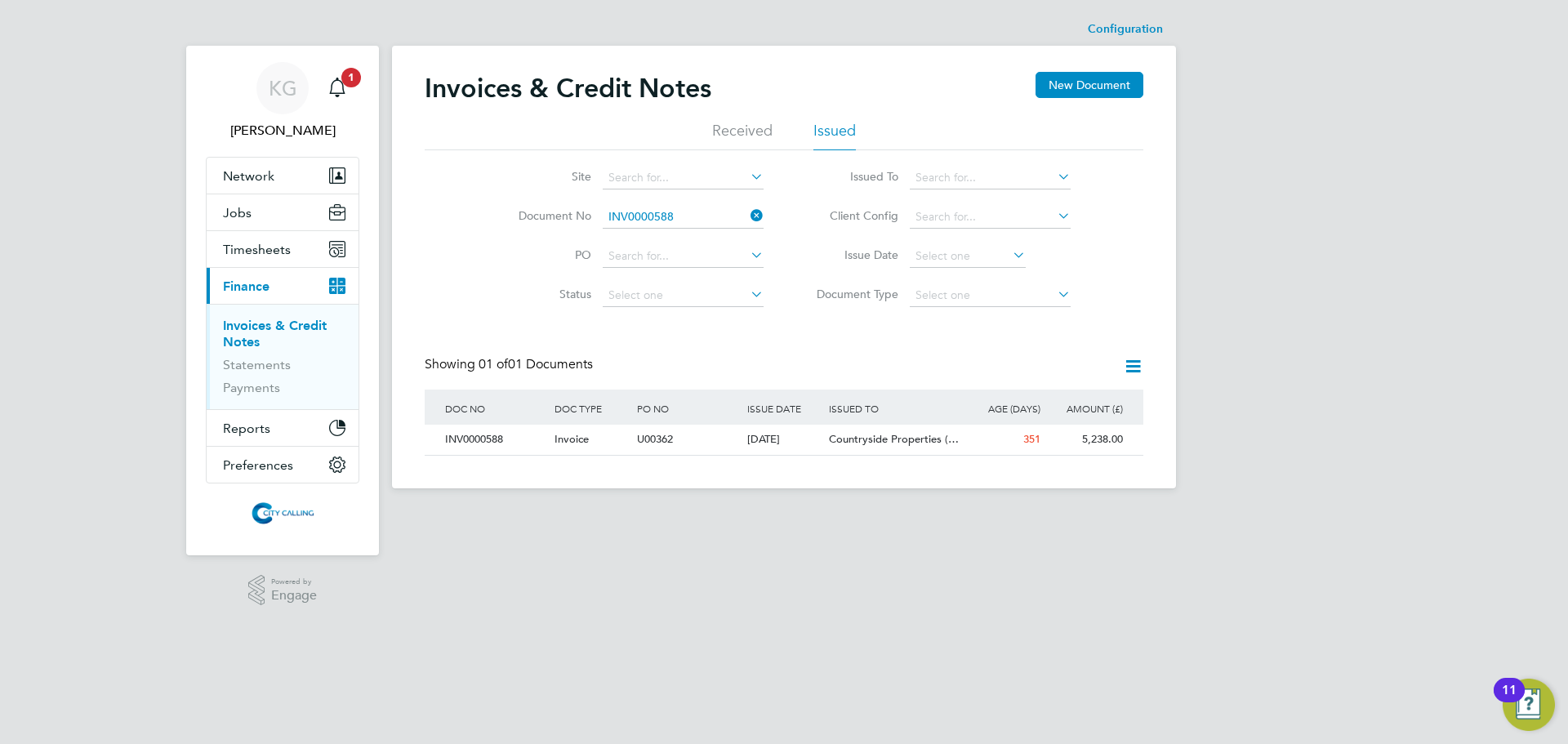
click at [748, 210] on icon at bounding box center [748, 216] width 0 height 23
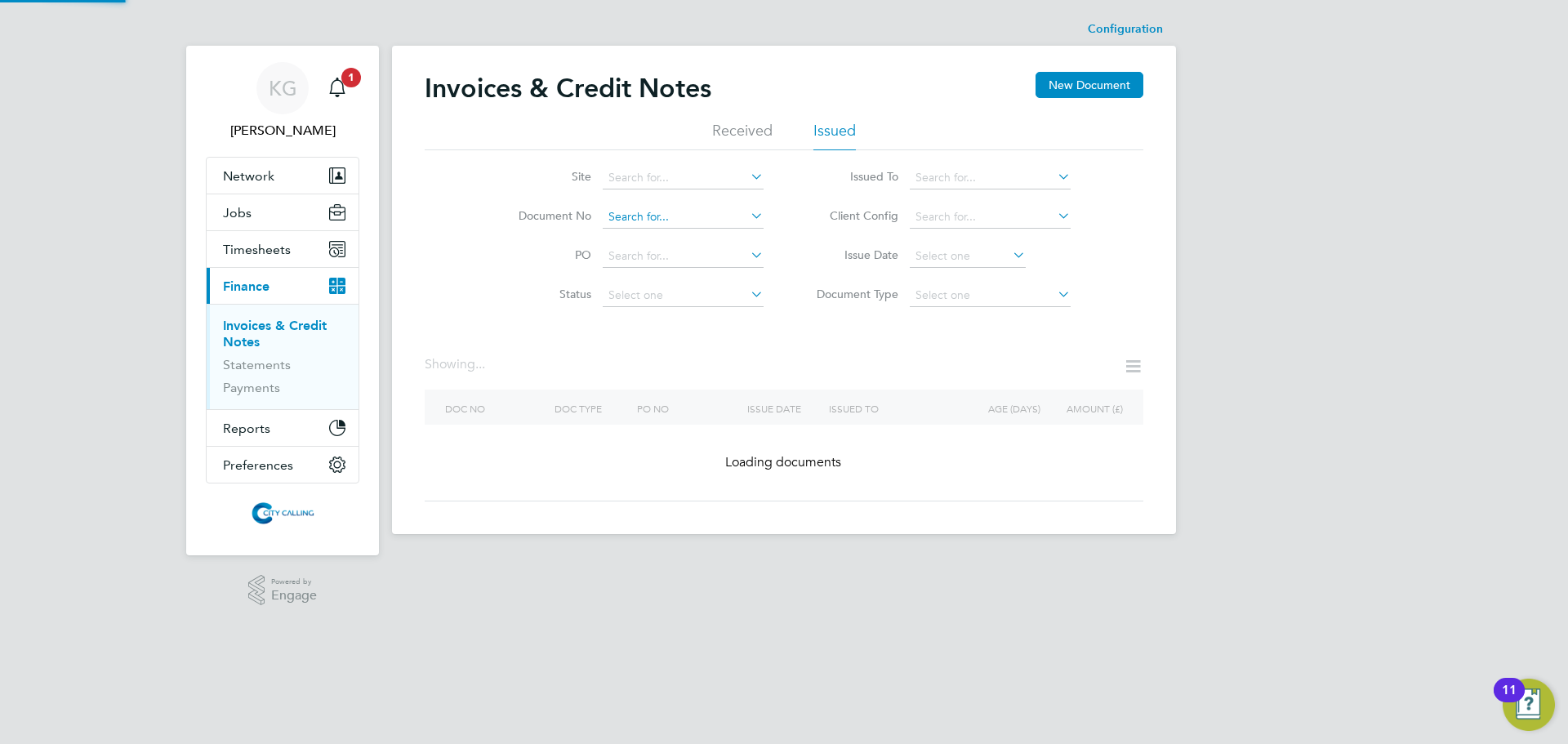
click at [635, 219] on input at bounding box center [683, 217] width 161 height 23
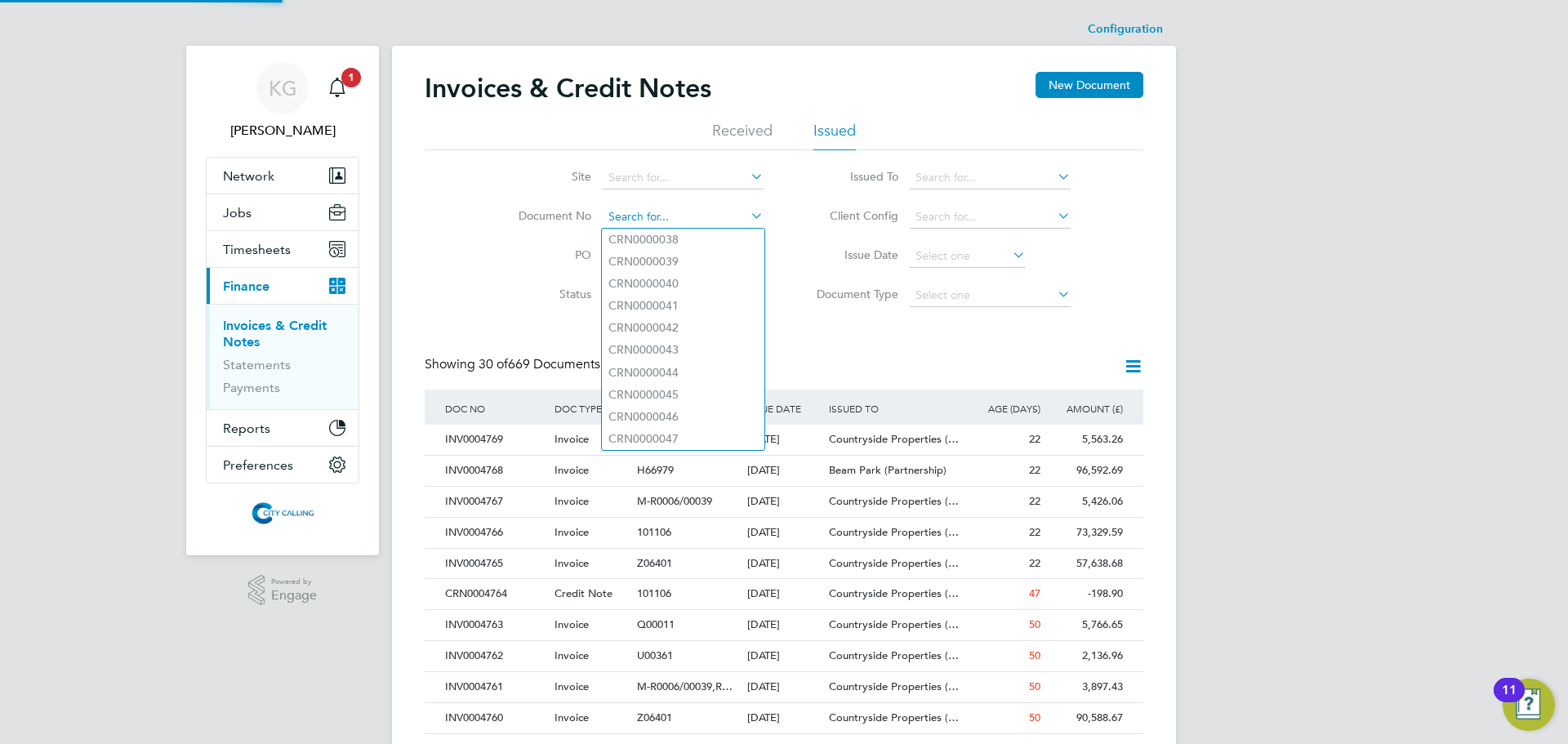
paste input "INV0000583"
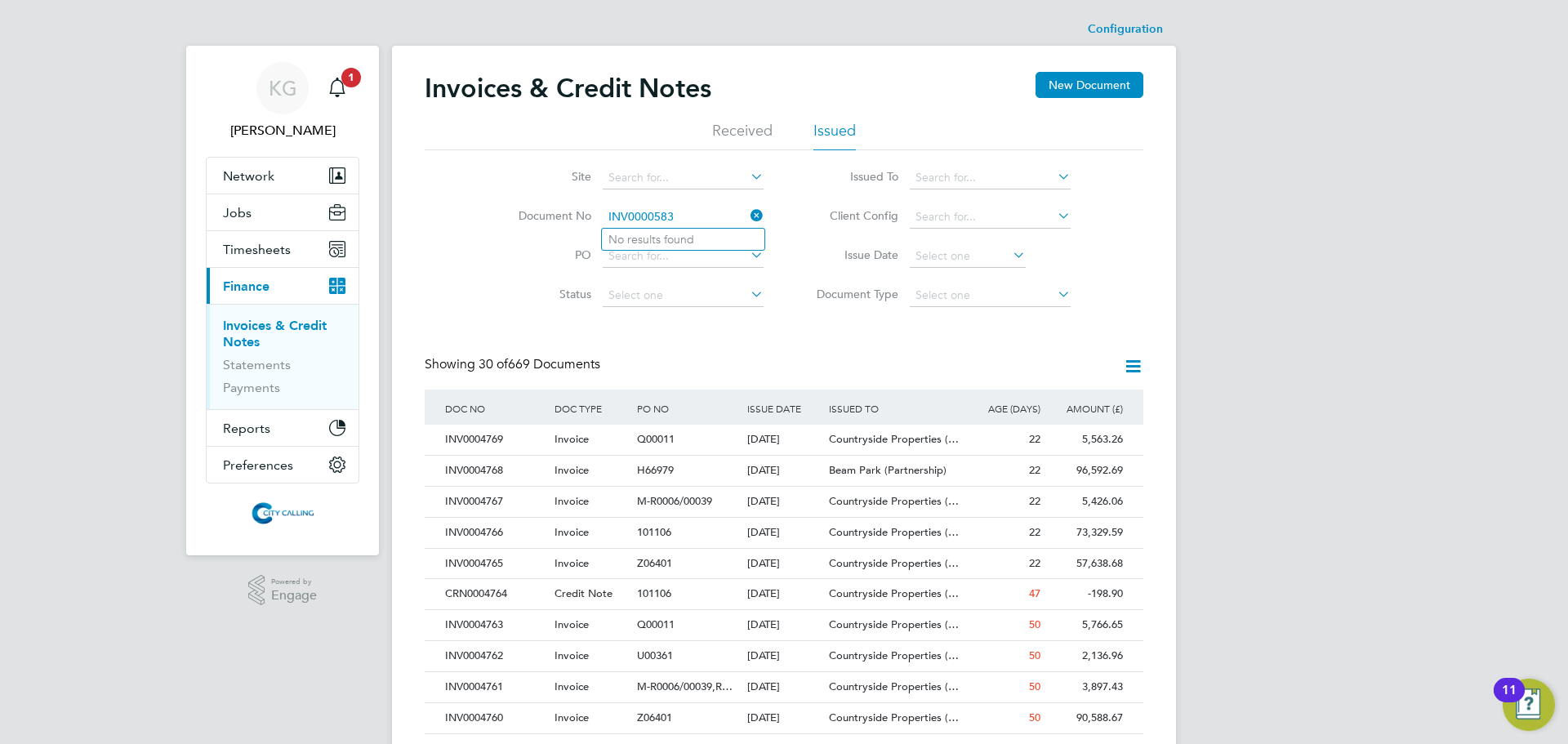
type input "INV0000583"
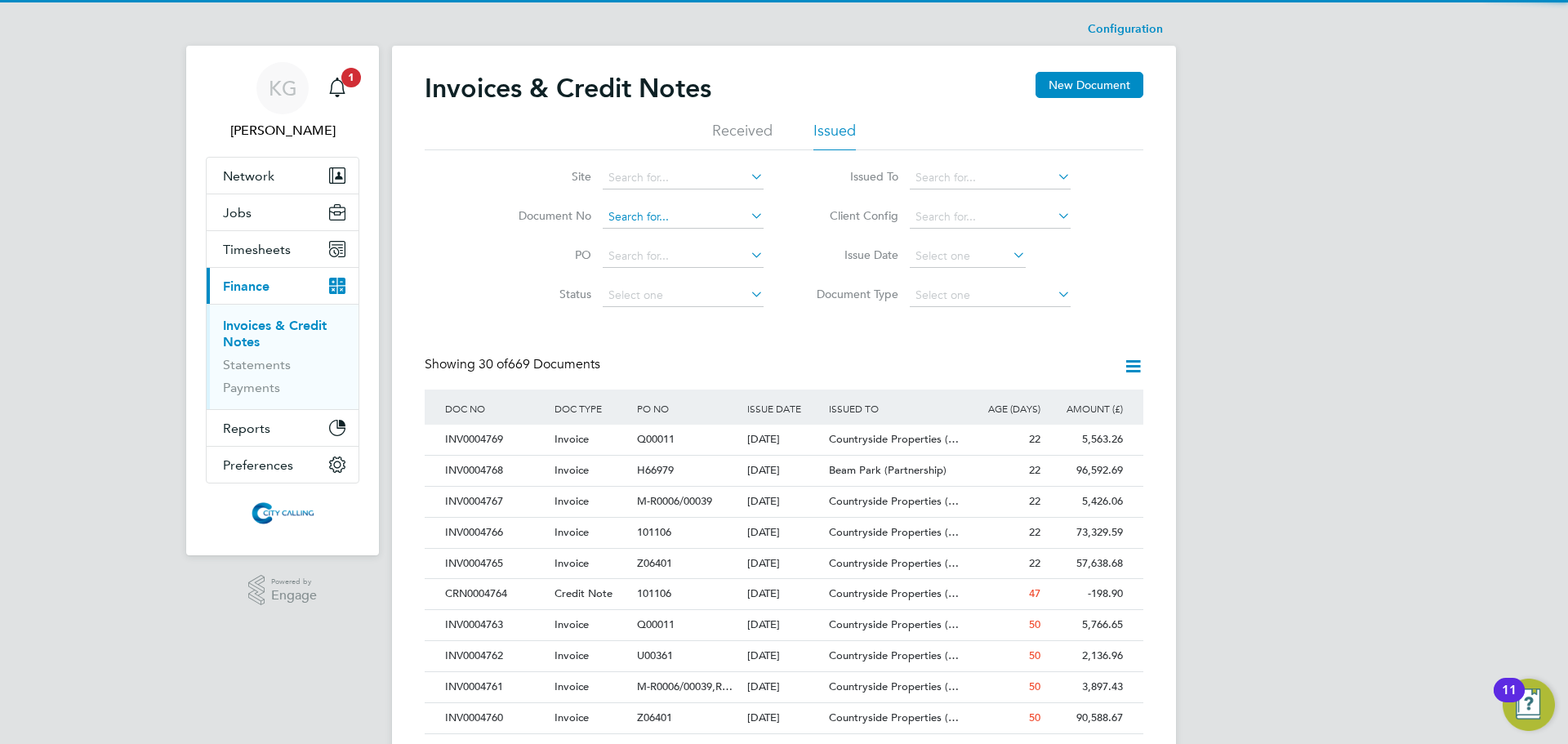
click at [735, 214] on input at bounding box center [683, 217] width 161 height 23
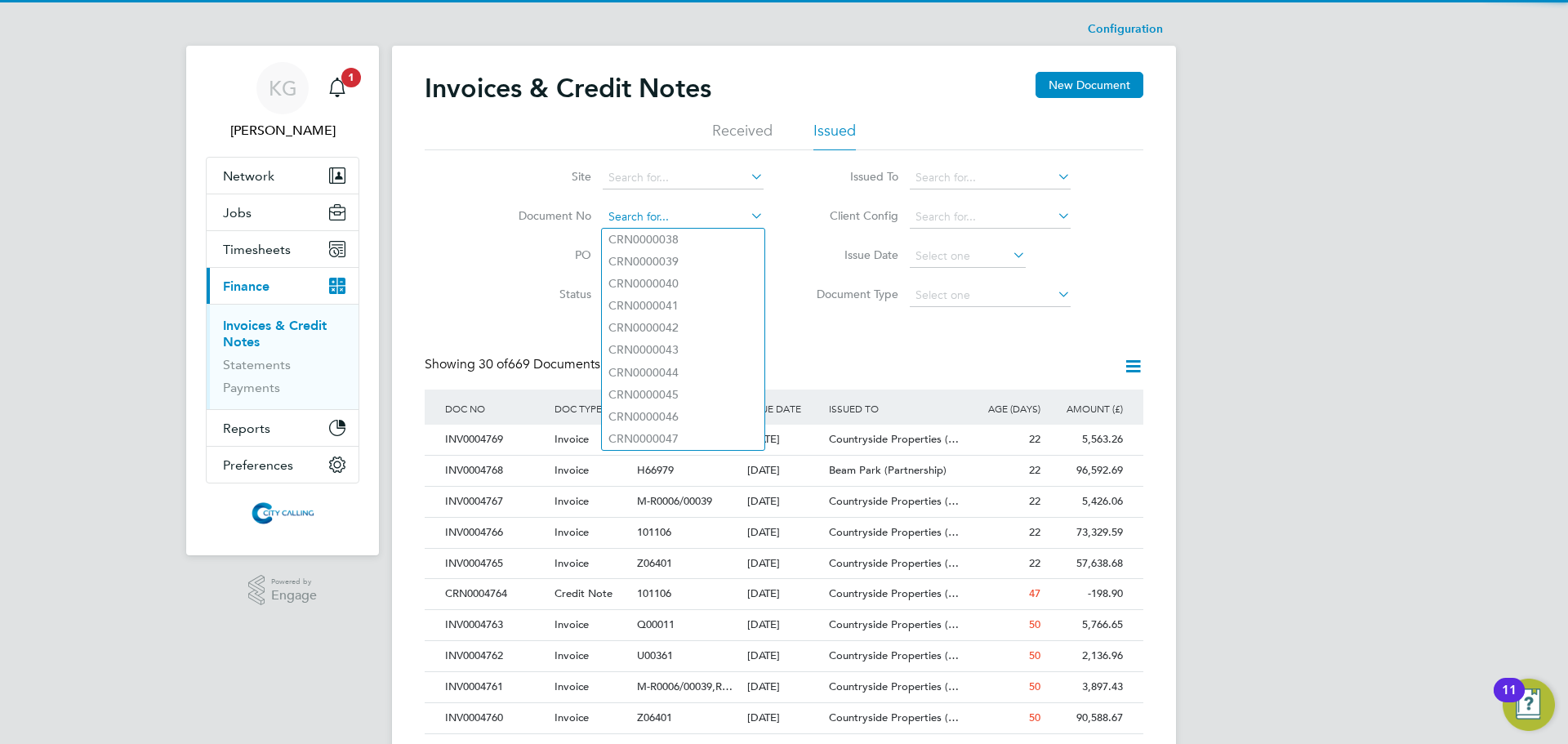
paste input "INV0000583"
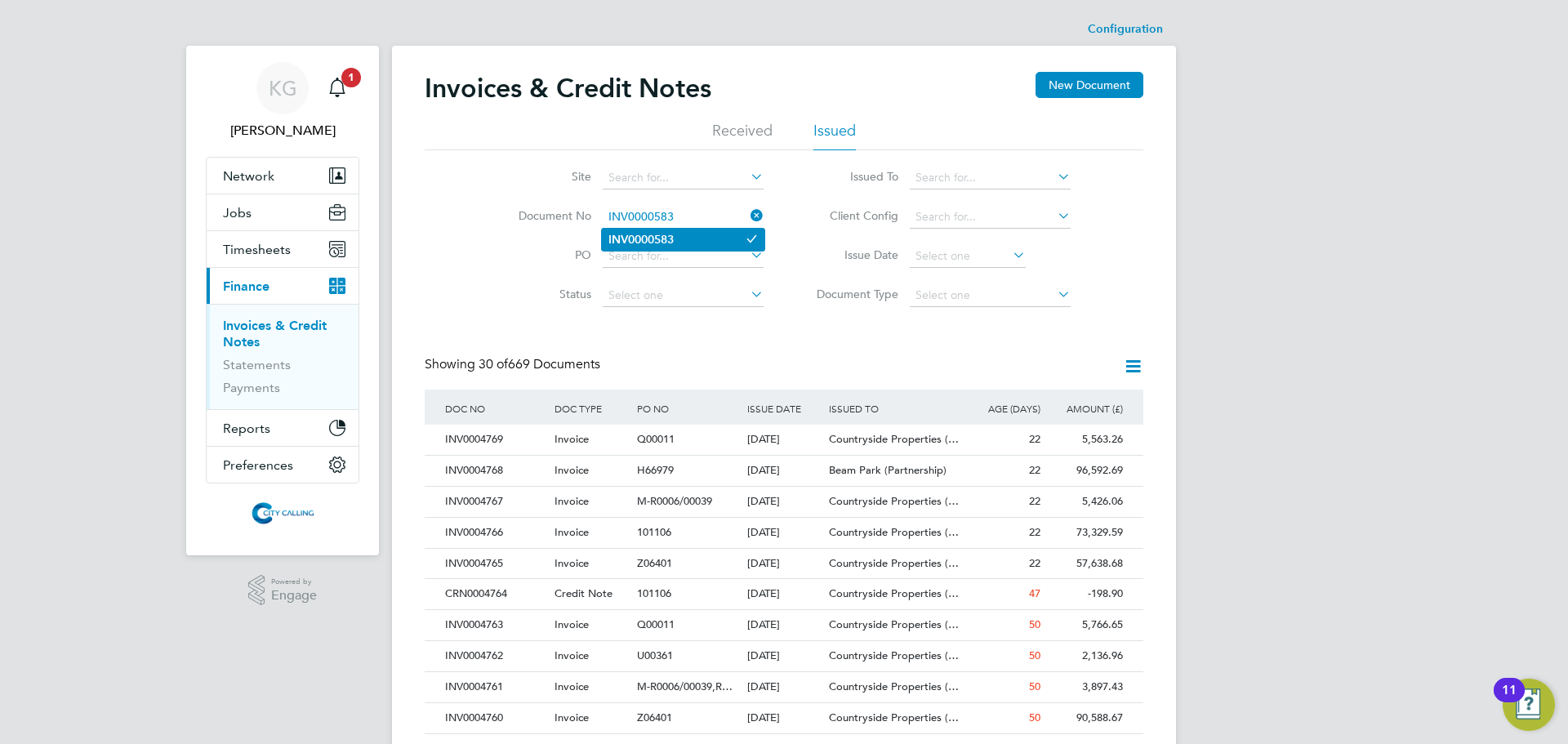
type input "INV0000583"
click at [674, 239] on b "INV0000583" at bounding box center [641, 239] width 65 height 14
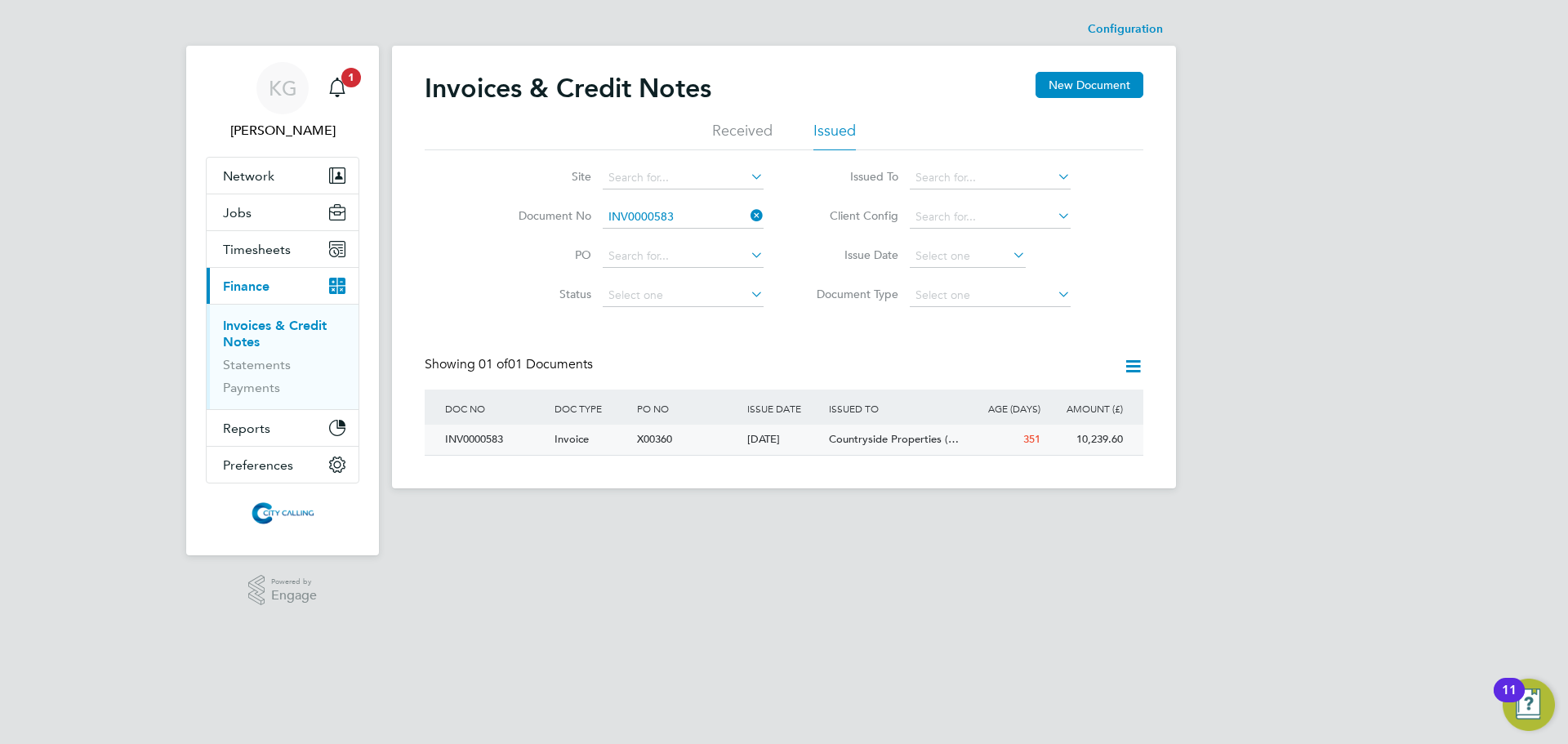
click at [488, 433] on div "INV0000583" at bounding box center [496, 439] width 110 height 30
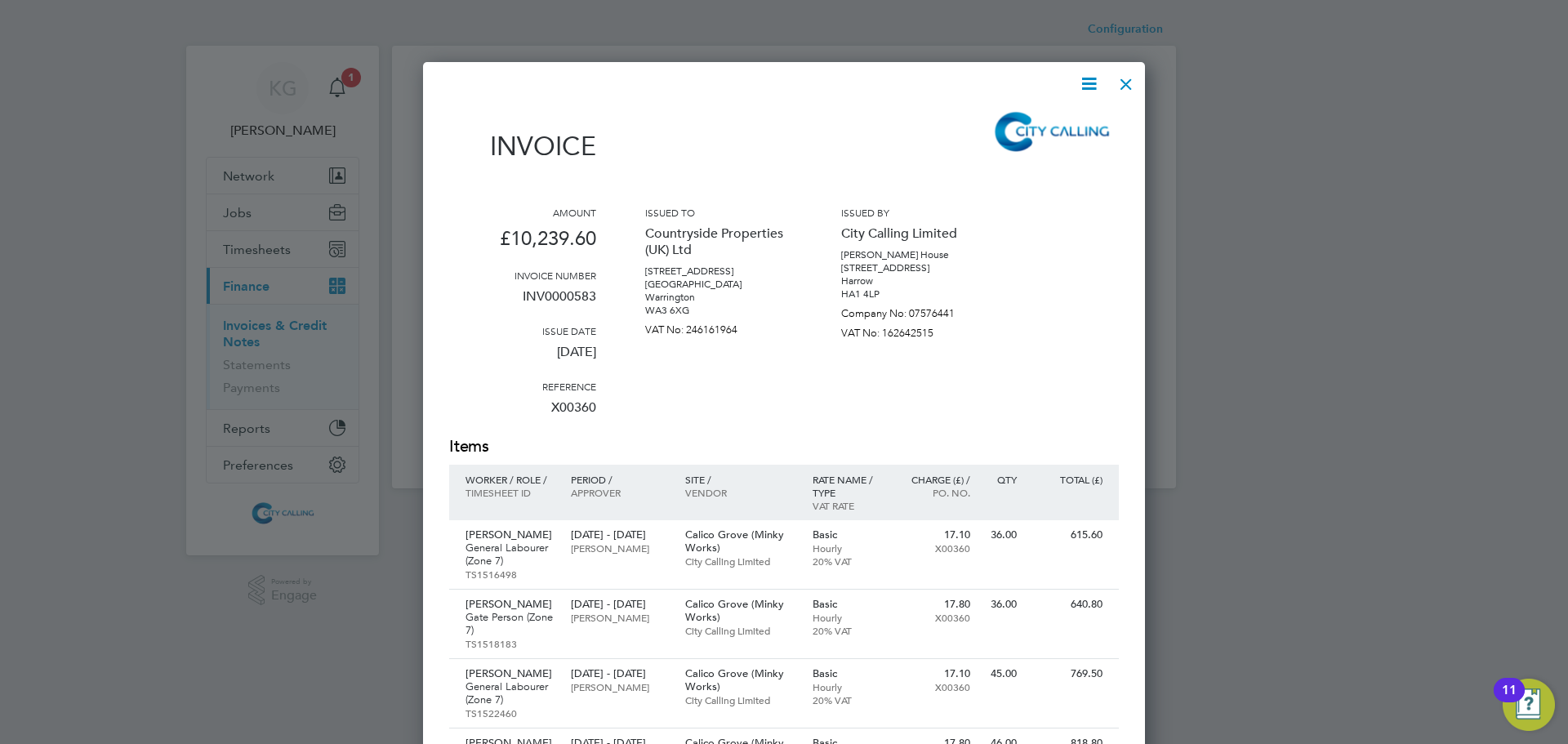
click at [1099, 86] on icon at bounding box center [1089, 83] width 21 height 21
click at [1057, 118] on li "Download Invoice" at bounding box center [1039, 123] width 113 height 23
click at [1125, 92] on div at bounding box center [1127, 80] width 30 height 30
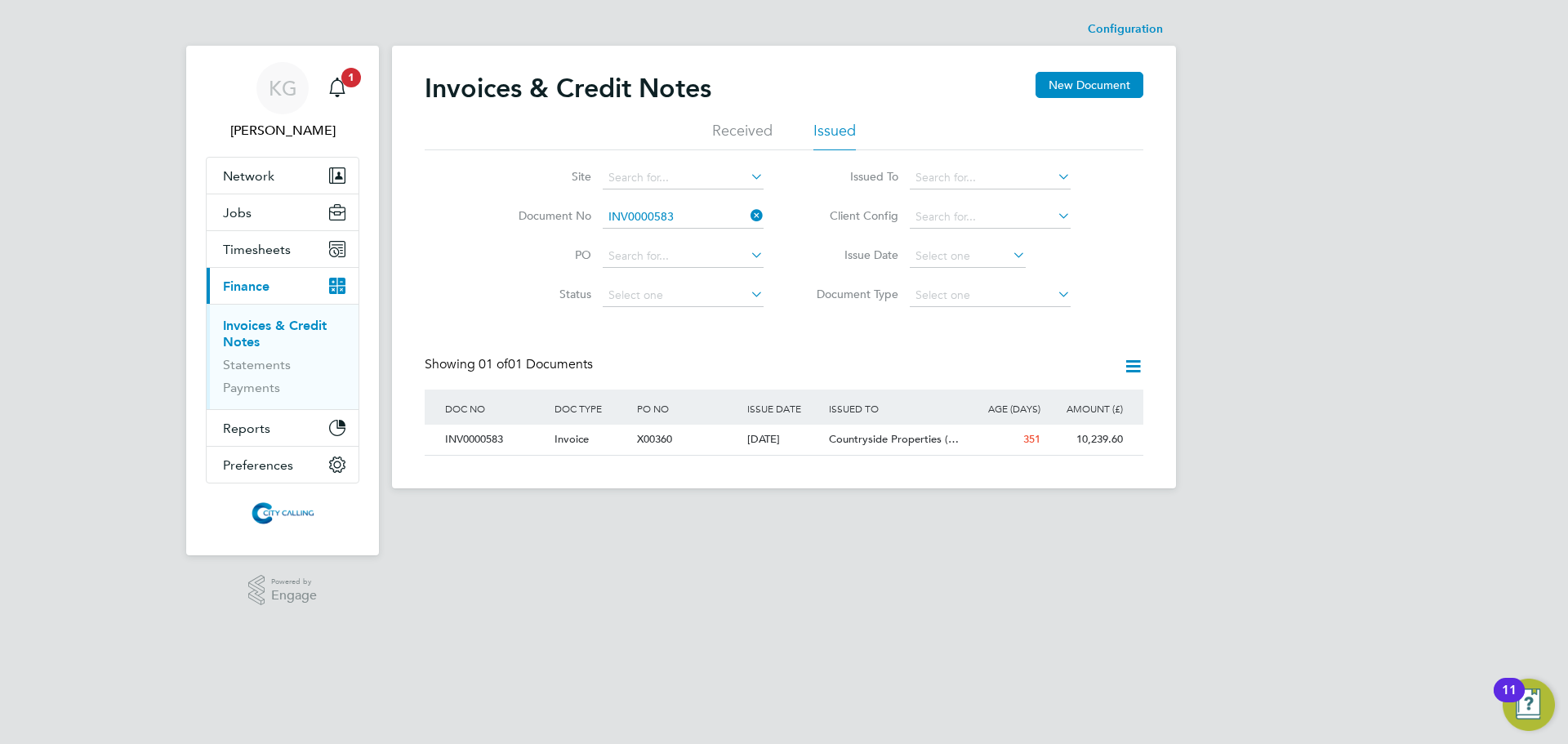
click at [698, 198] on li "Document No INV0000583" at bounding box center [630, 217] width 307 height 40
click at [748, 212] on icon at bounding box center [748, 216] width 0 height 23
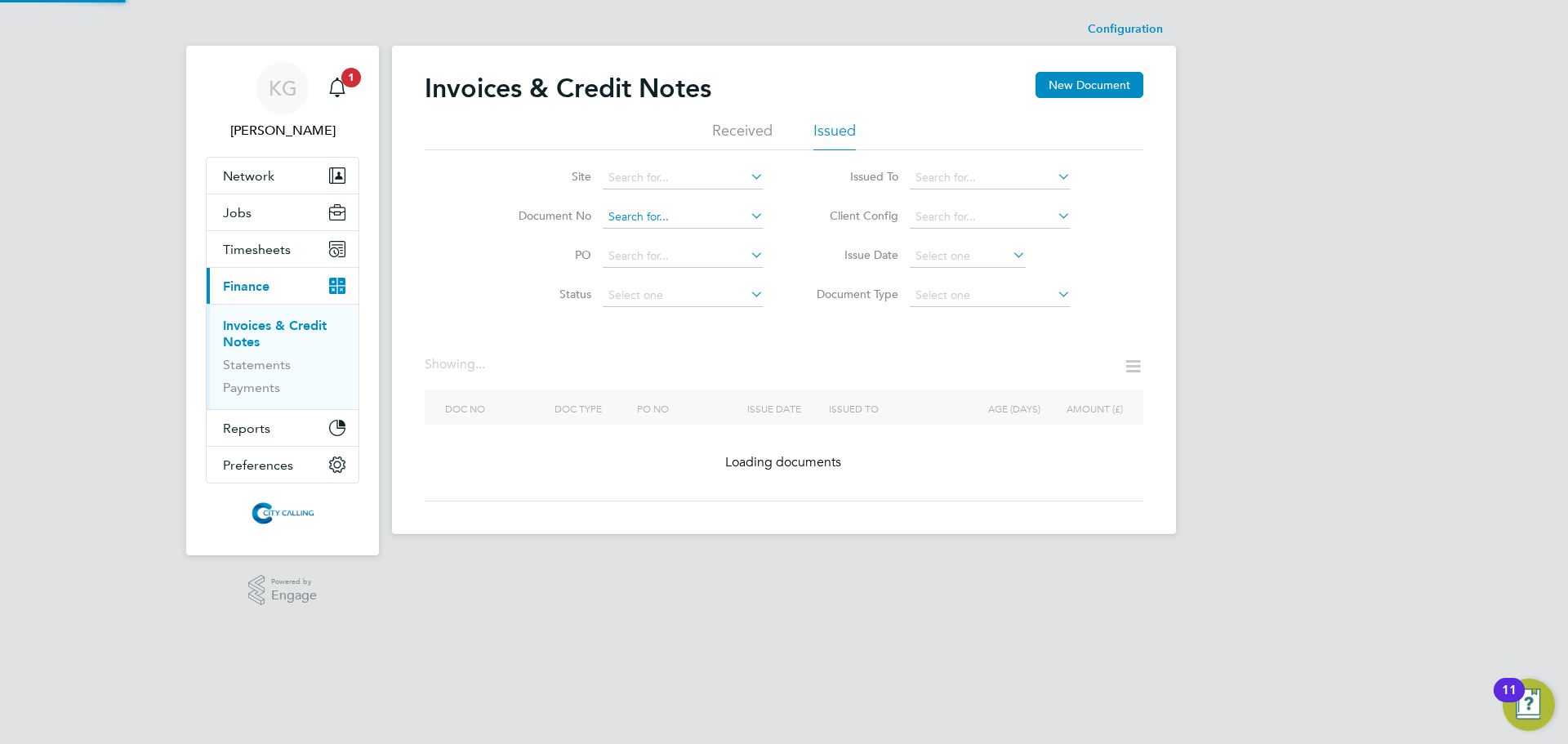
click at [687, 207] on input at bounding box center [683, 217] width 161 height 23
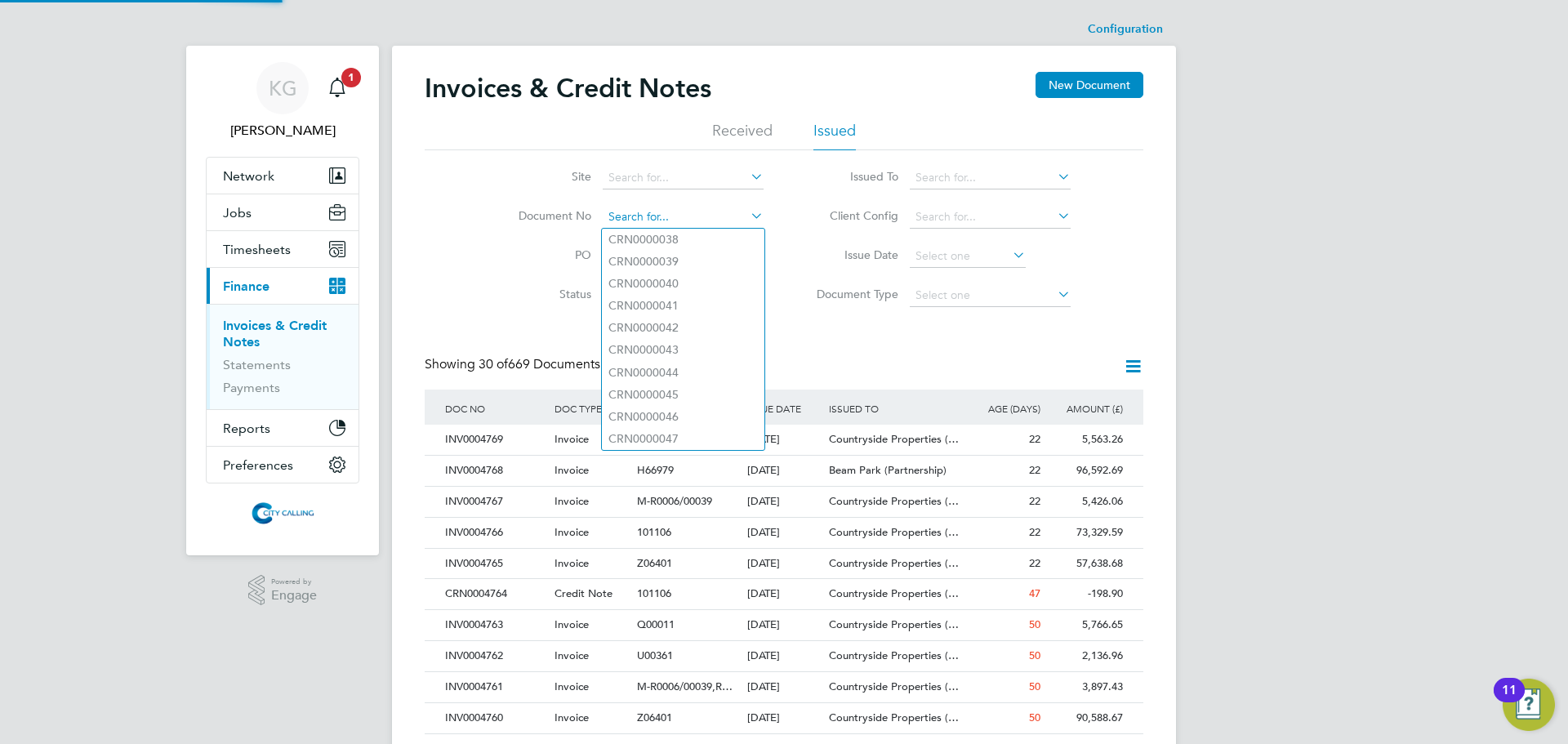
paste input "INV0000586"
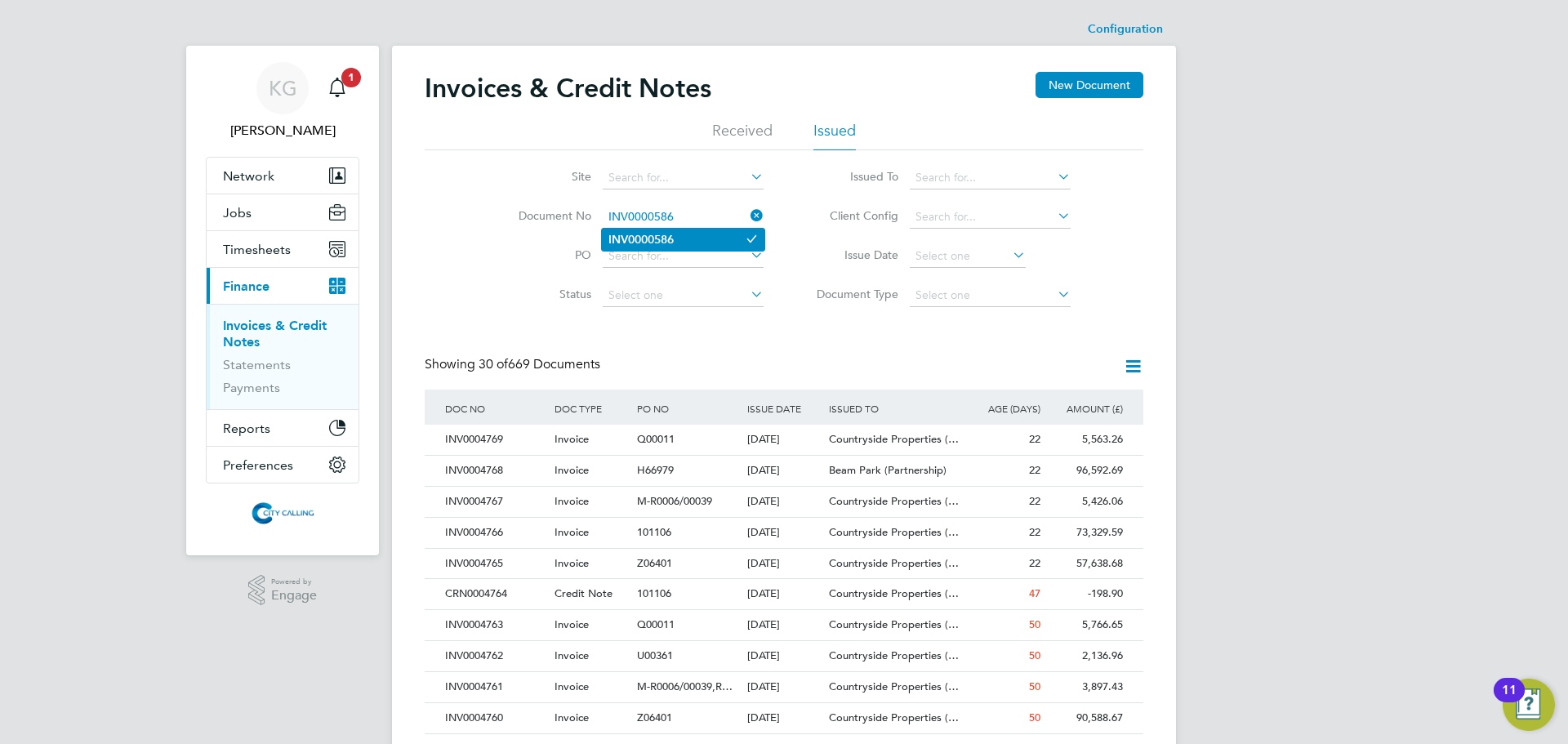
type input "INV0000586"
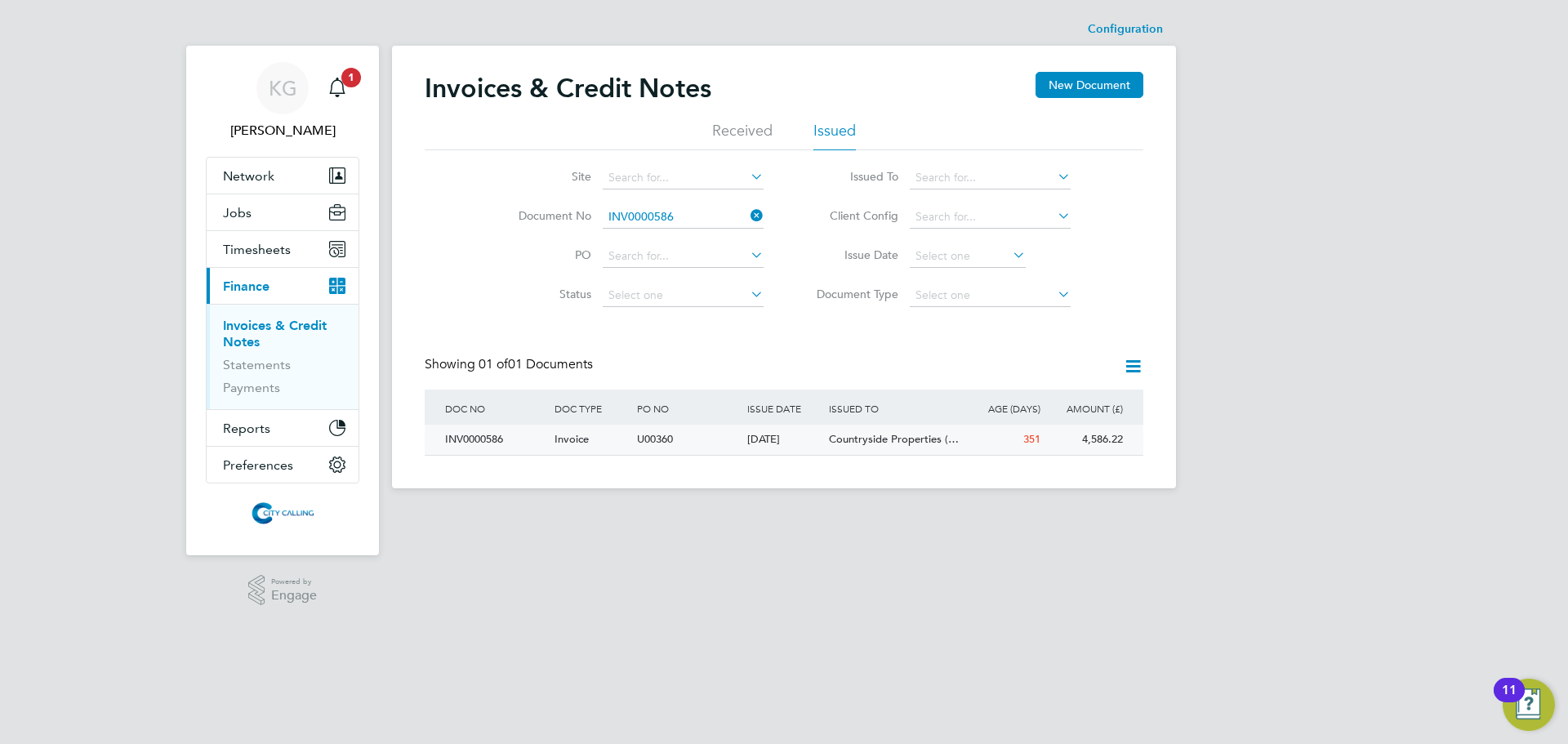
click at [480, 434] on div "INV0000586" at bounding box center [496, 439] width 110 height 30
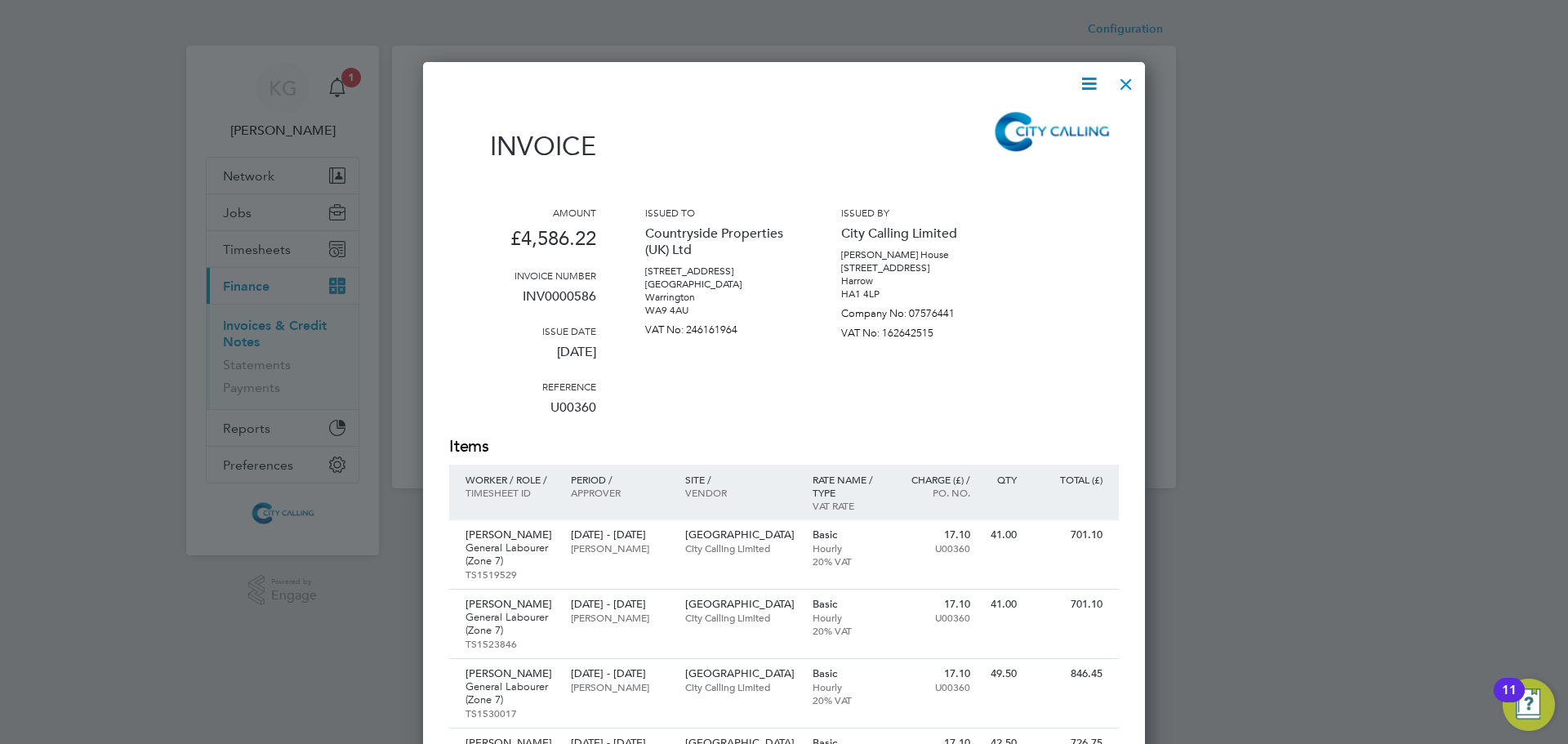
click at [1098, 89] on icon at bounding box center [1089, 83] width 21 height 21
click at [1052, 120] on li "Download Invoice" at bounding box center [1039, 123] width 113 height 23
click at [1133, 80] on div at bounding box center [1127, 80] width 30 height 30
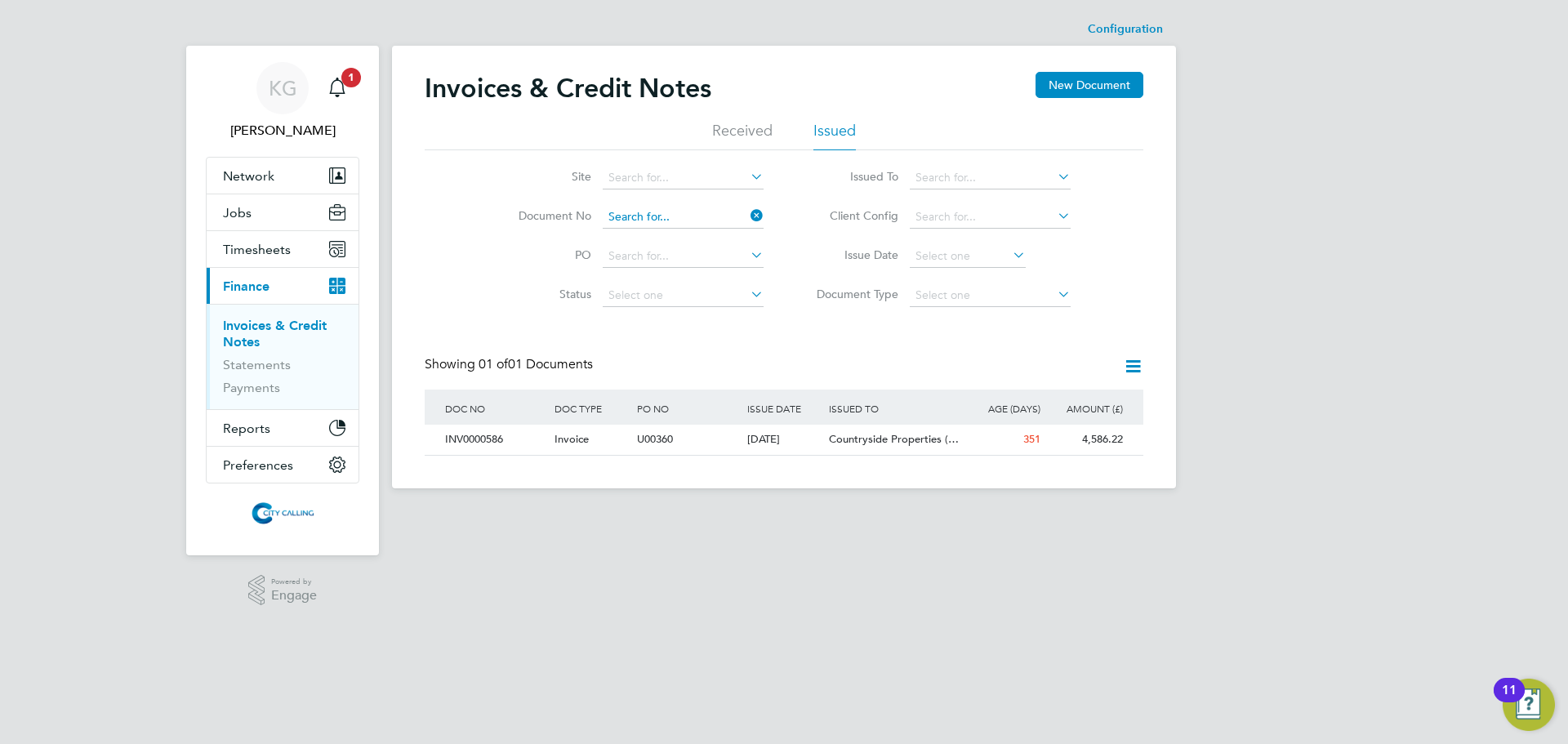
click at [723, 211] on input at bounding box center [683, 217] width 161 height 23
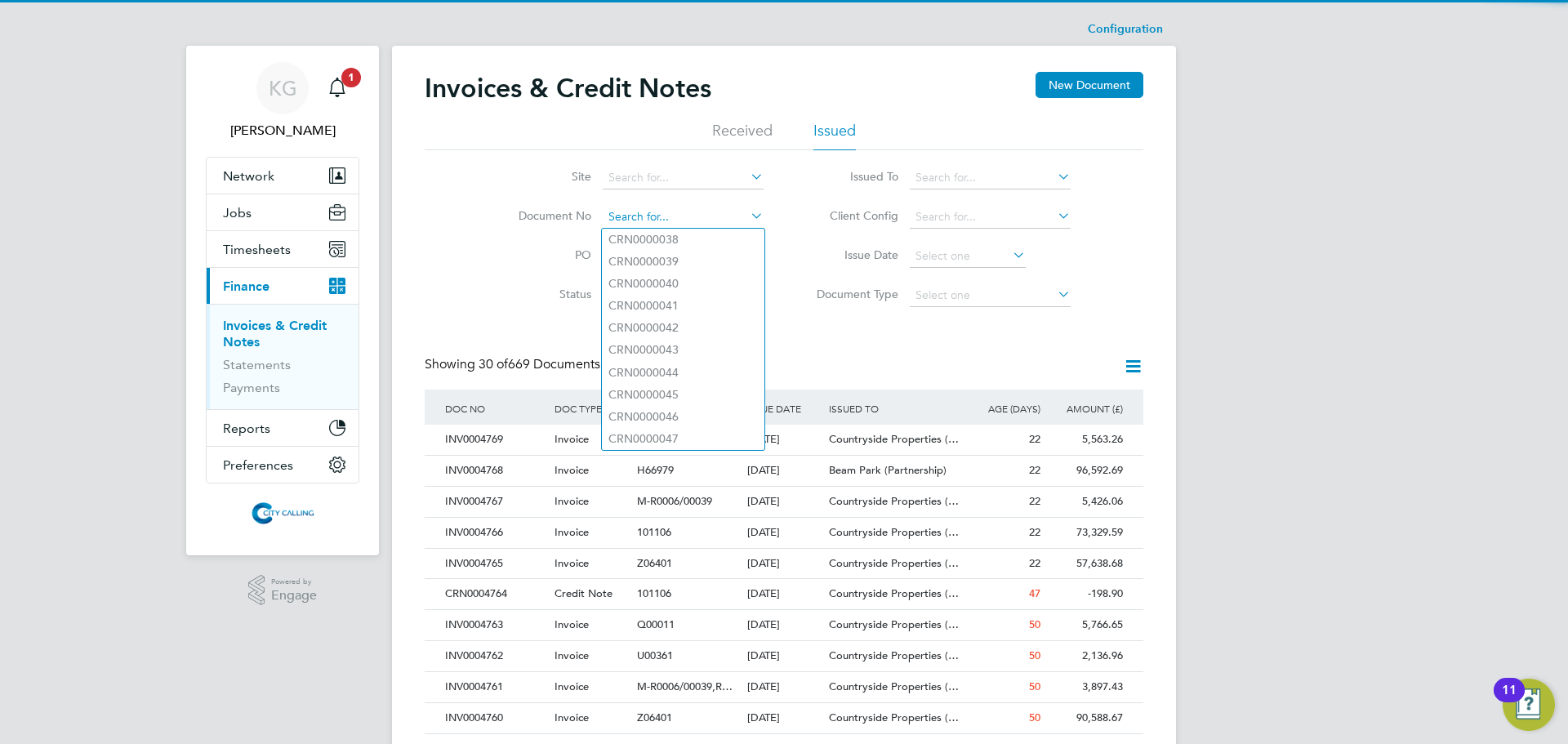
paste input "INV0000585"
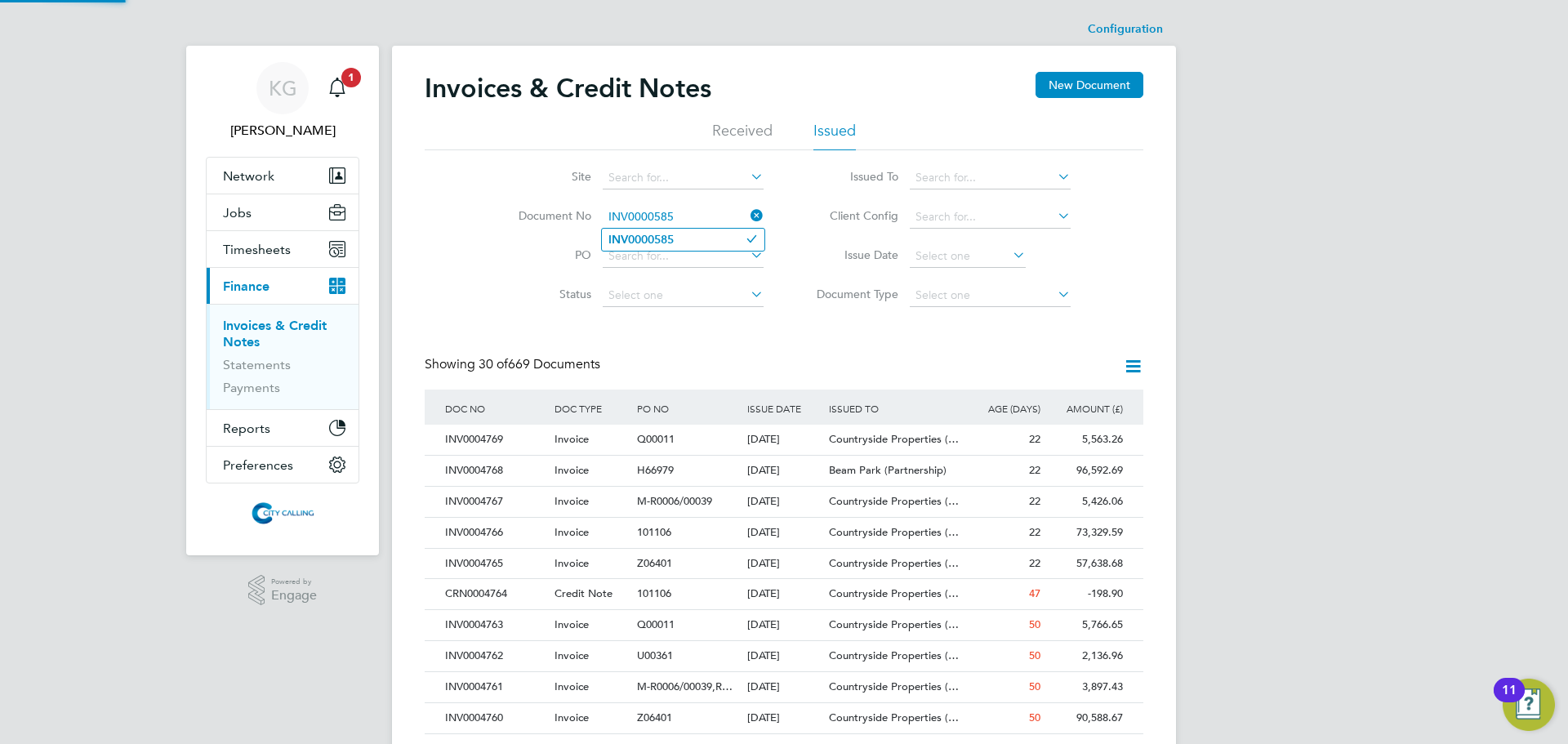
type input "INV0000585"
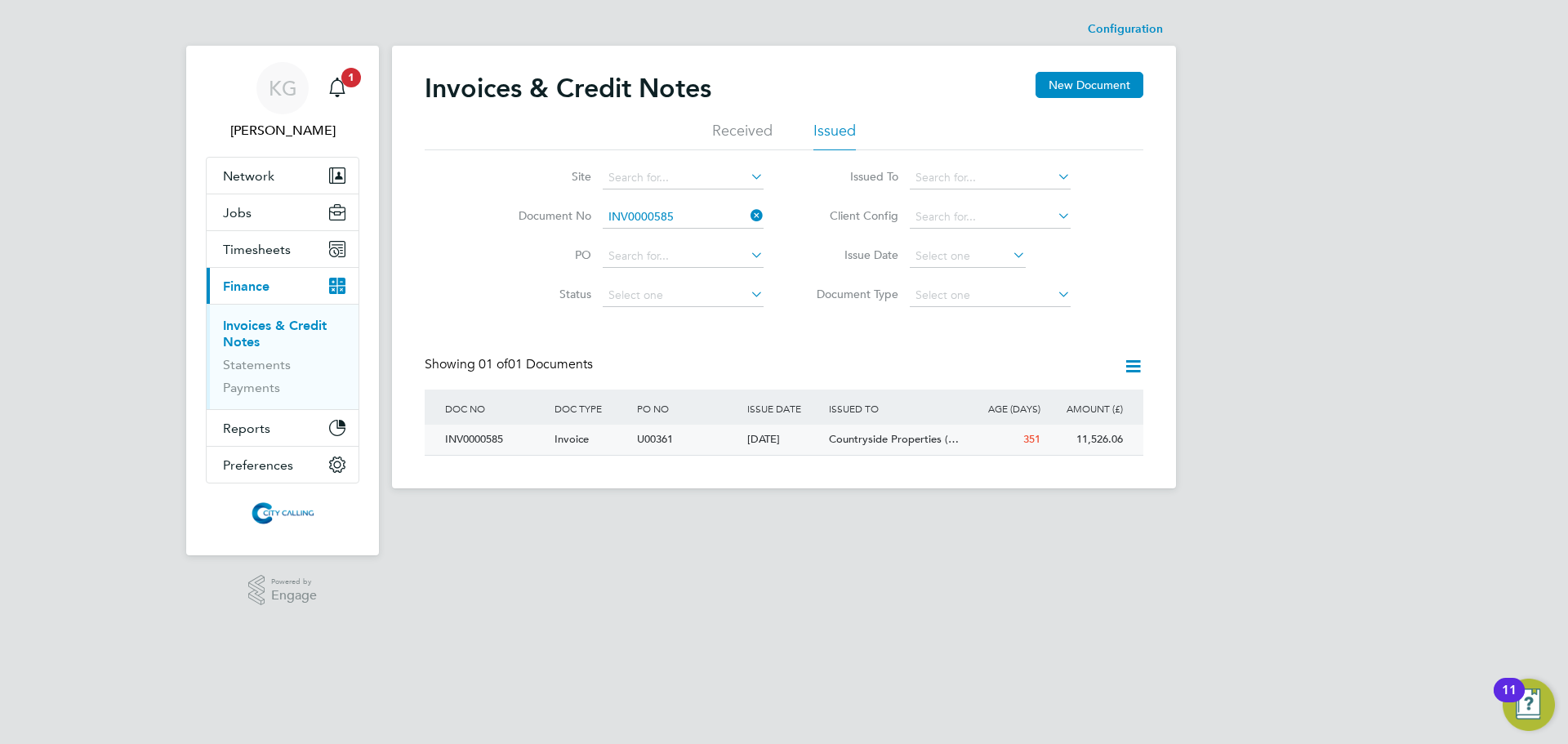
click at [462, 442] on div "INV0000585" at bounding box center [496, 439] width 110 height 30
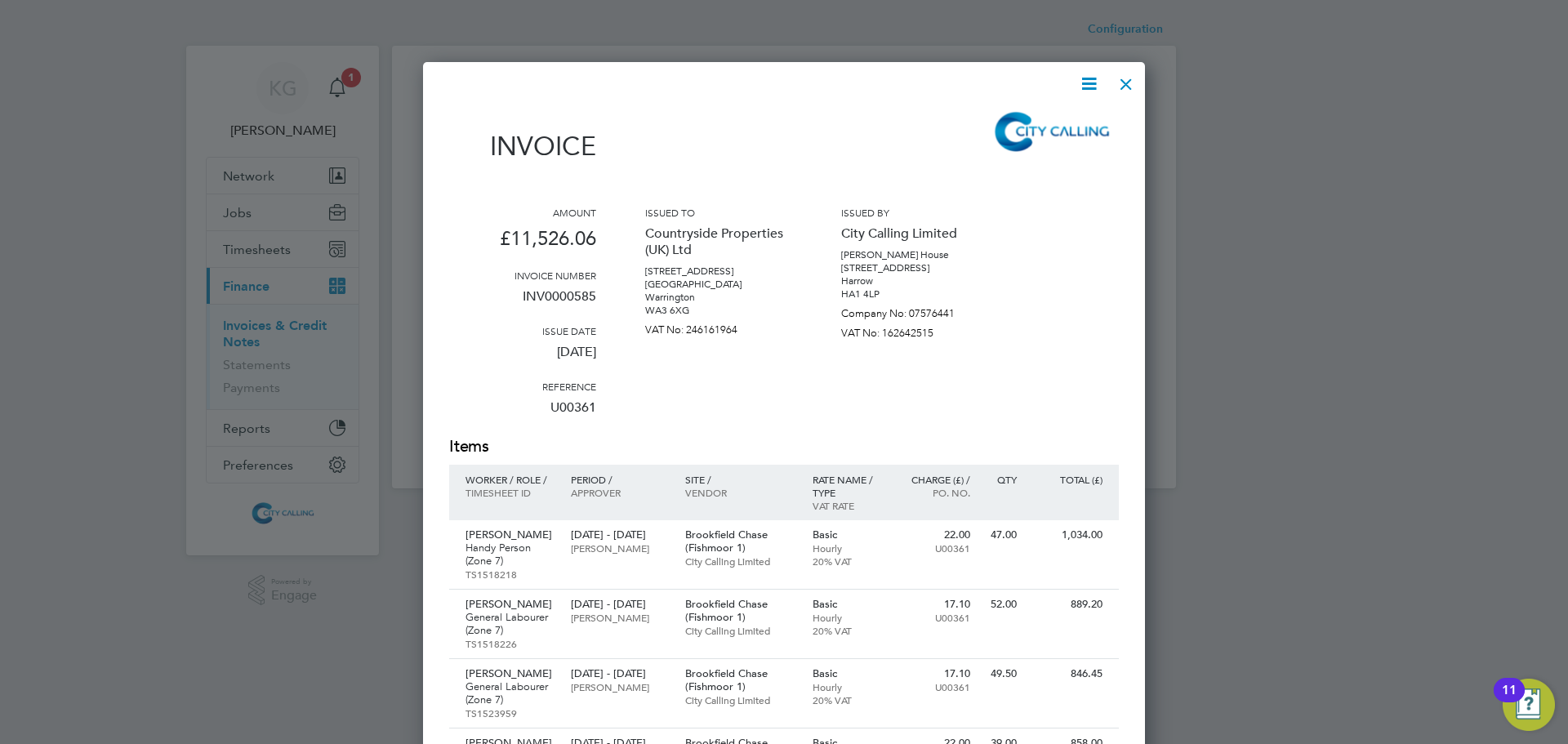
click at [1099, 77] on icon at bounding box center [1089, 83] width 21 height 21
click at [1065, 109] on div "Download Invoice Pay invoice Edit invoice" at bounding box center [1039, 146] width 131 height 87
click at [1093, 84] on icon at bounding box center [1089, 83] width 21 height 21
click at [1070, 114] on li "Download Invoice" at bounding box center [1039, 123] width 113 height 23
drag, startPoint x: 1136, startPoint y: 77, endPoint x: 1127, endPoint y: 83, distance: 10.8
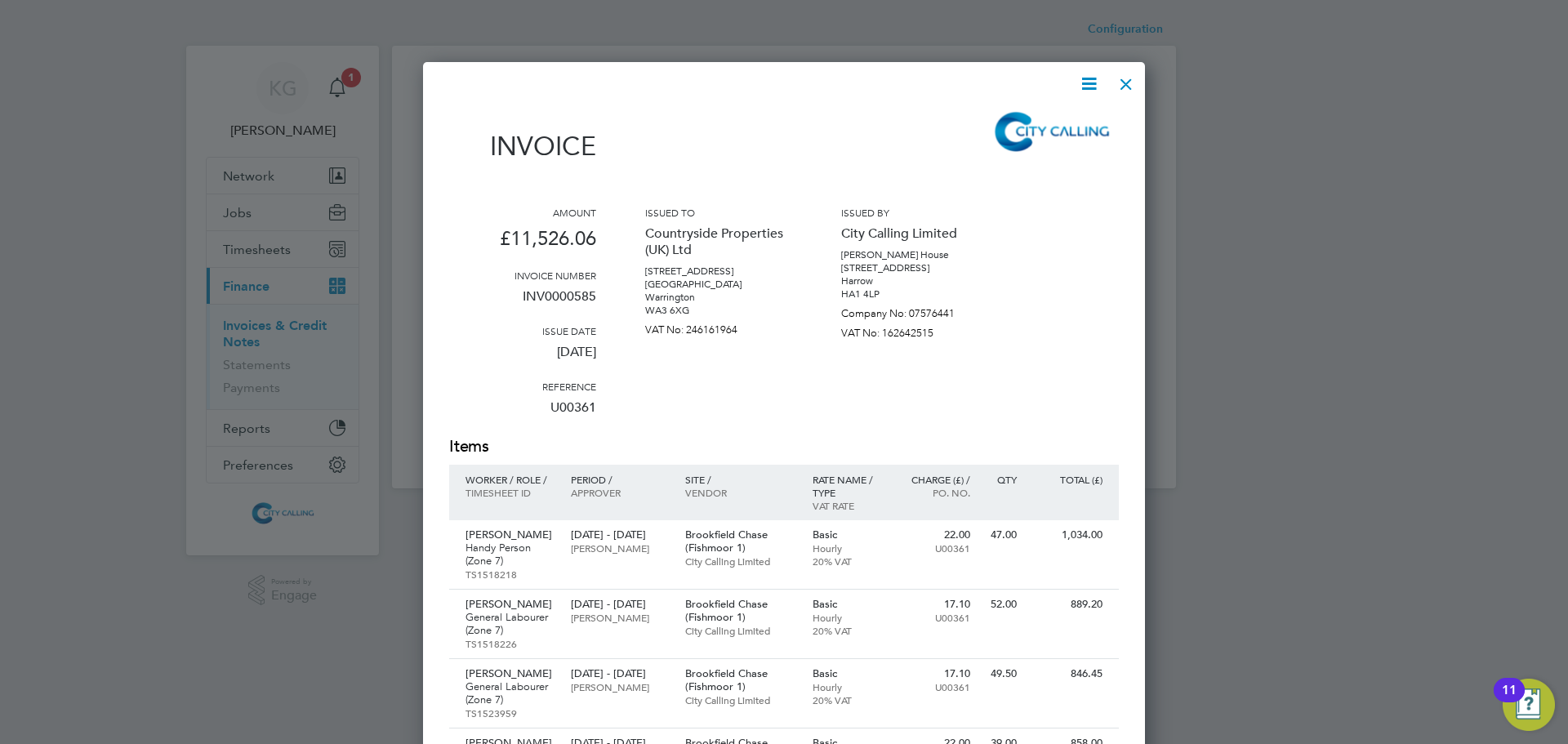
click at [1136, 77] on div at bounding box center [1127, 80] width 30 height 30
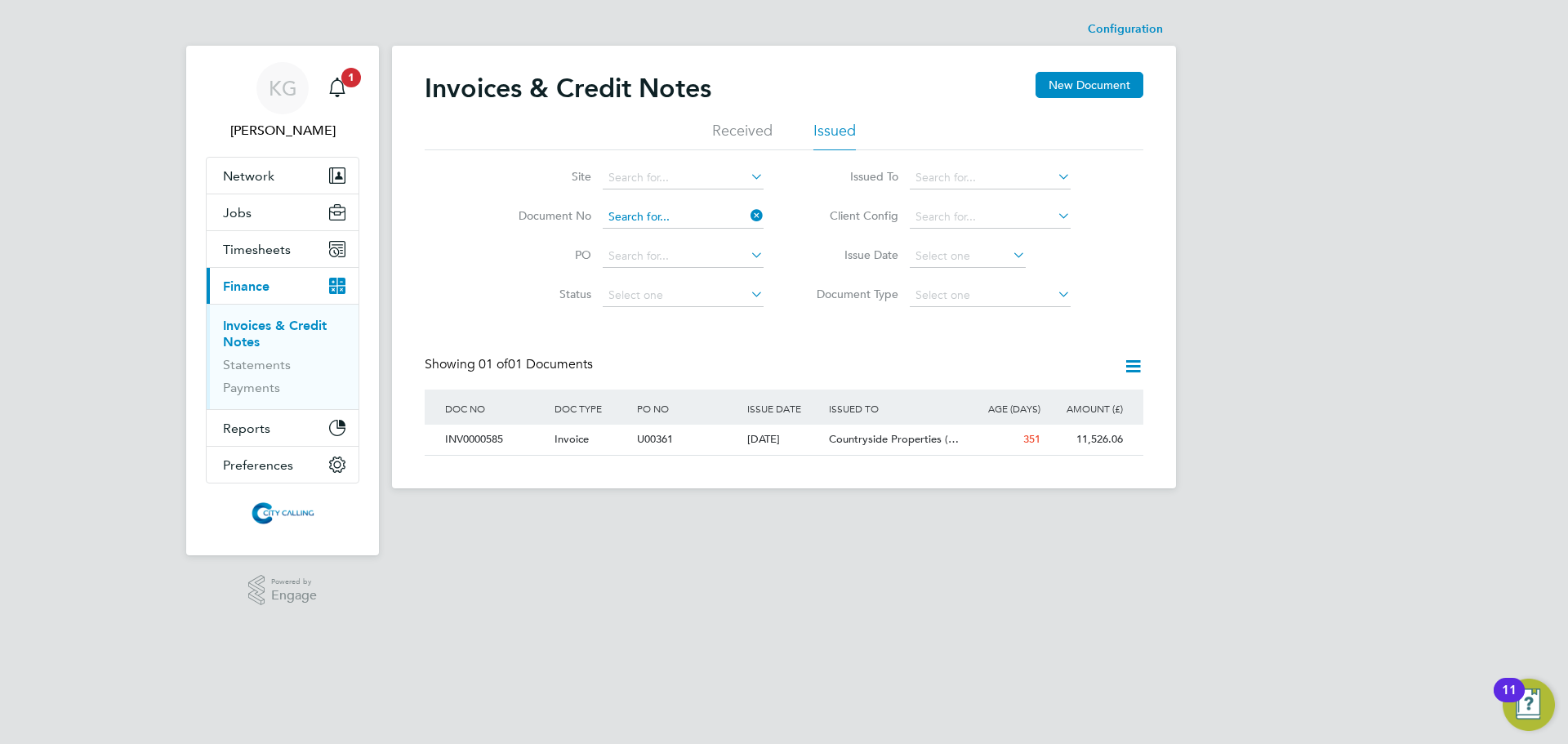
click at [674, 221] on input at bounding box center [683, 217] width 161 height 23
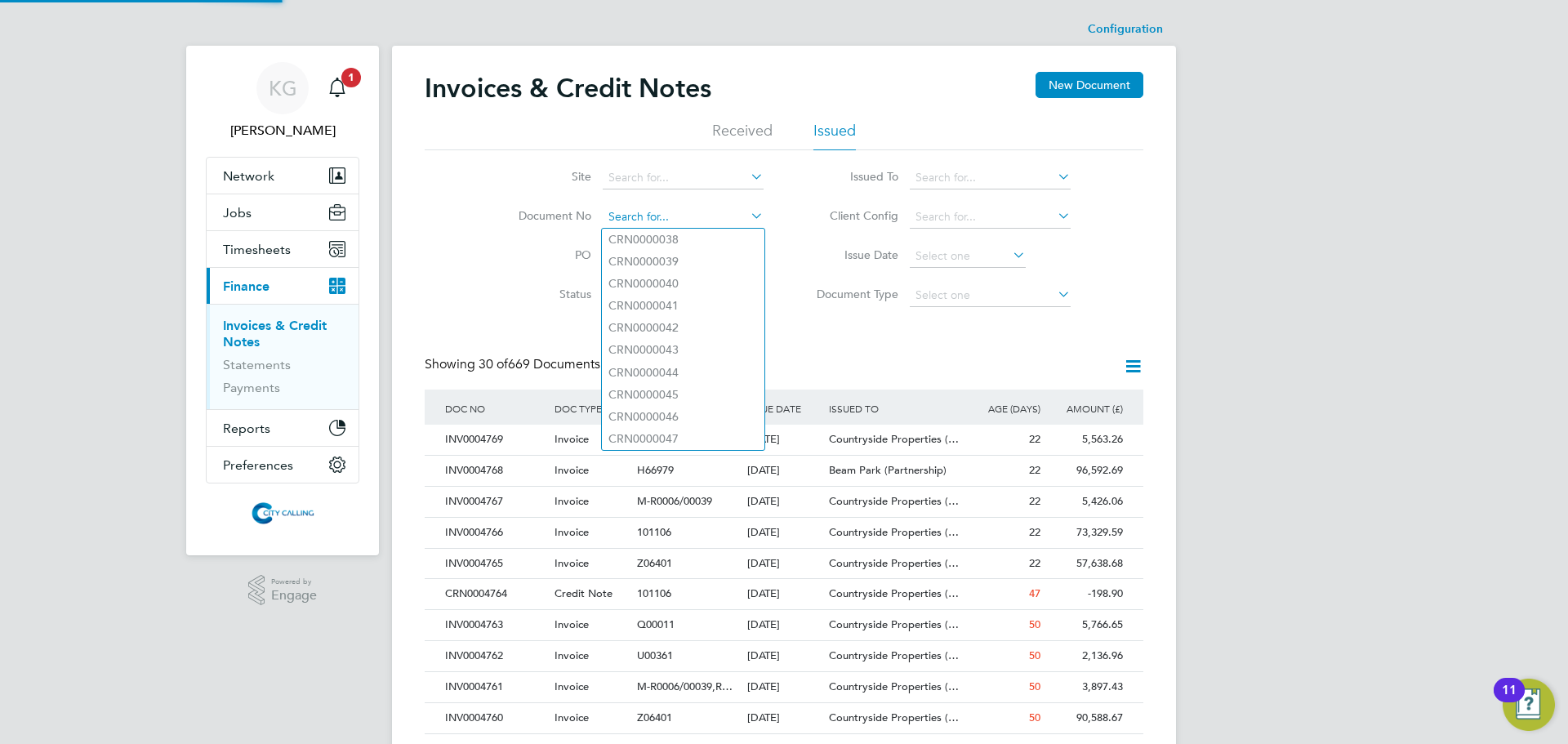
paste input "INV0000587"
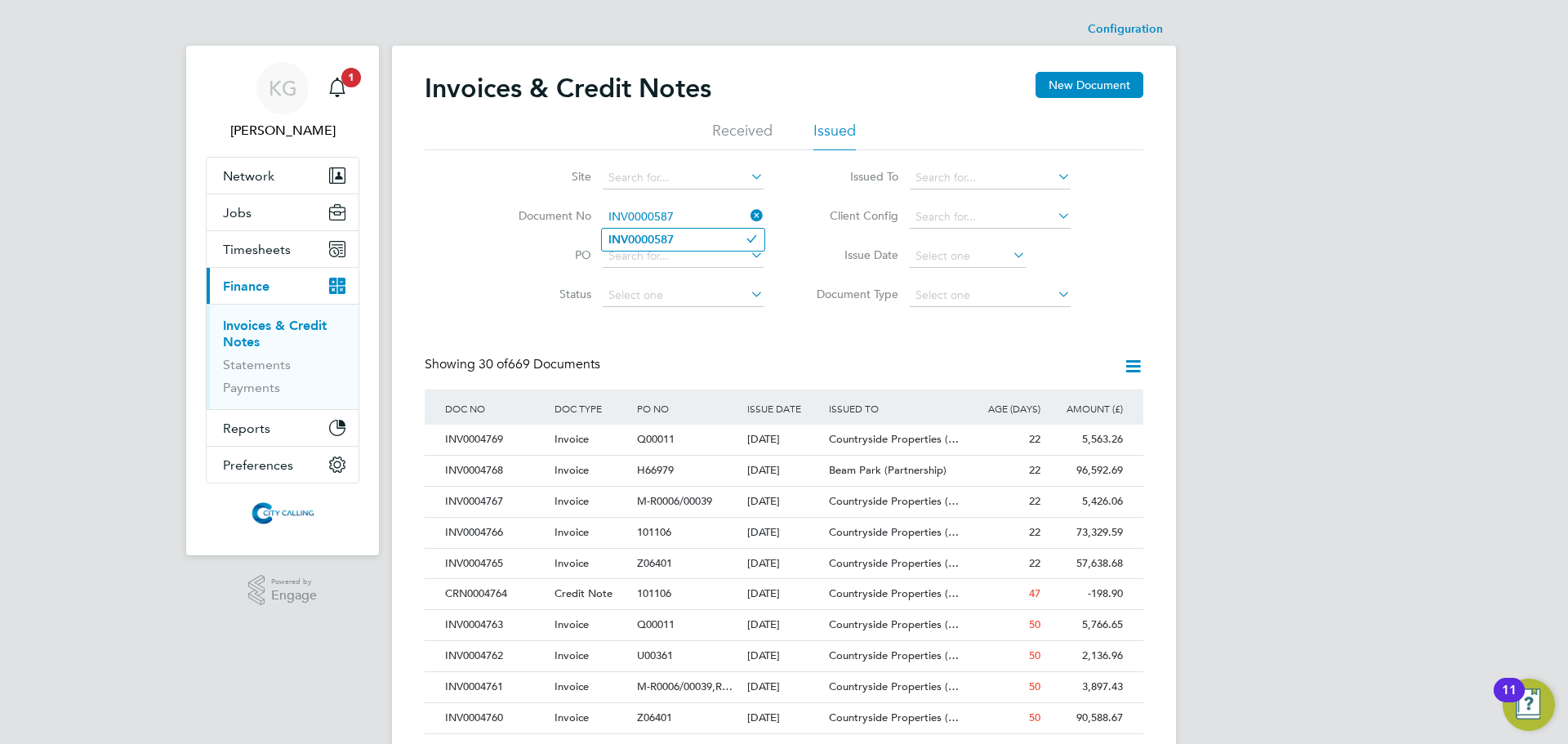
type input "INV0000587"
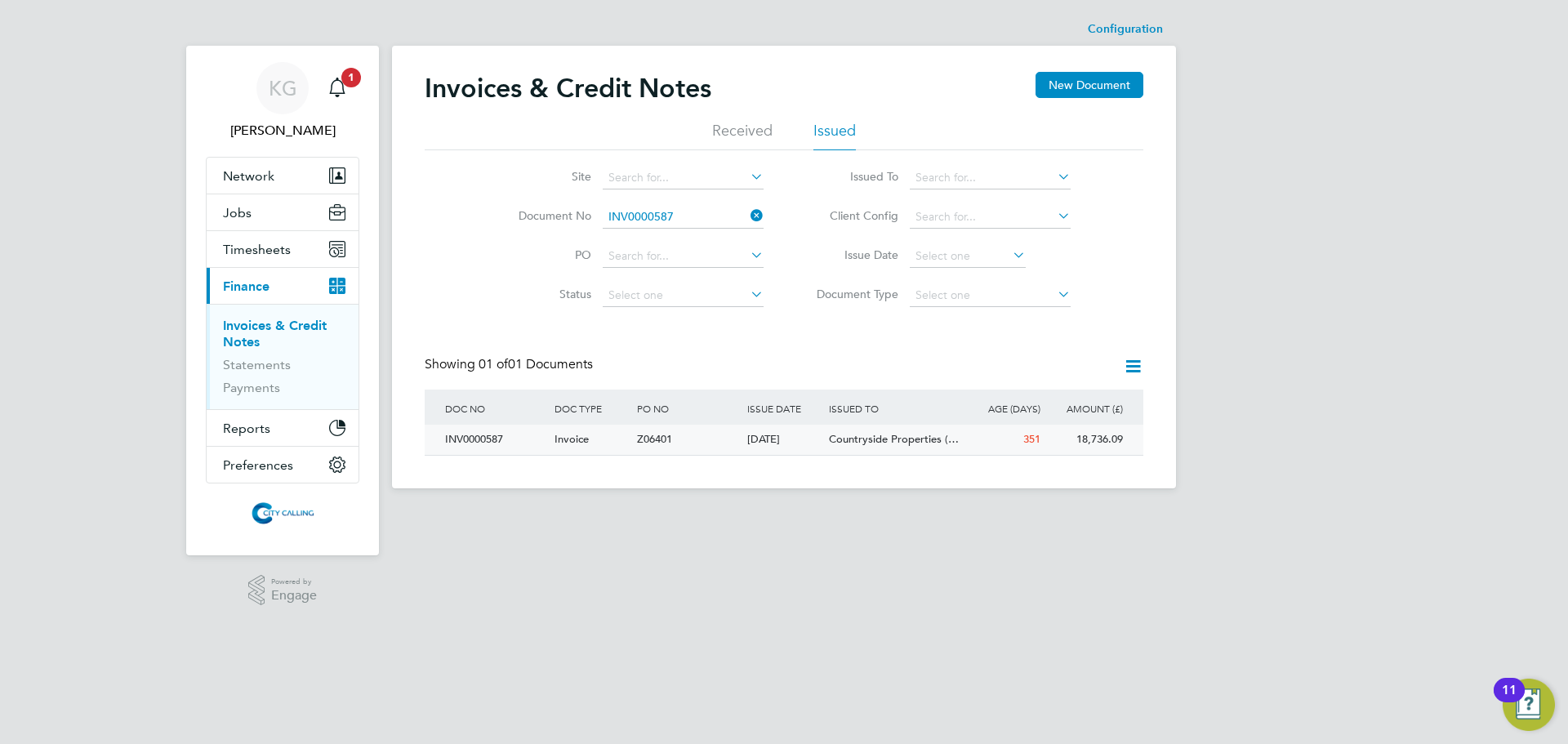
click at [464, 435] on div "INV0000587" at bounding box center [496, 439] width 110 height 30
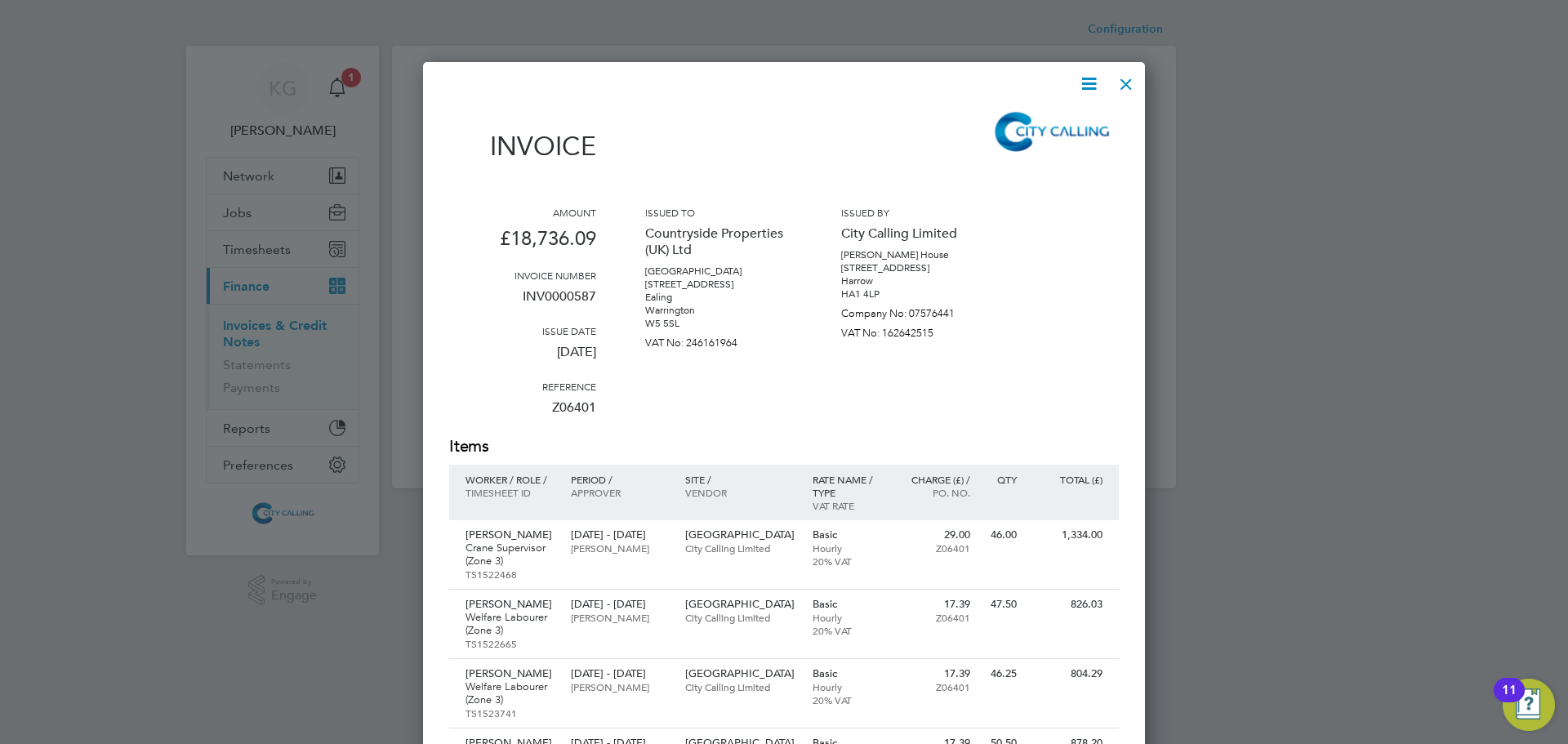
click at [1084, 92] on icon at bounding box center [1089, 83] width 21 height 21
click at [1071, 117] on li "Download Invoice" at bounding box center [1039, 123] width 113 height 23
click at [1135, 81] on div at bounding box center [1127, 80] width 30 height 30
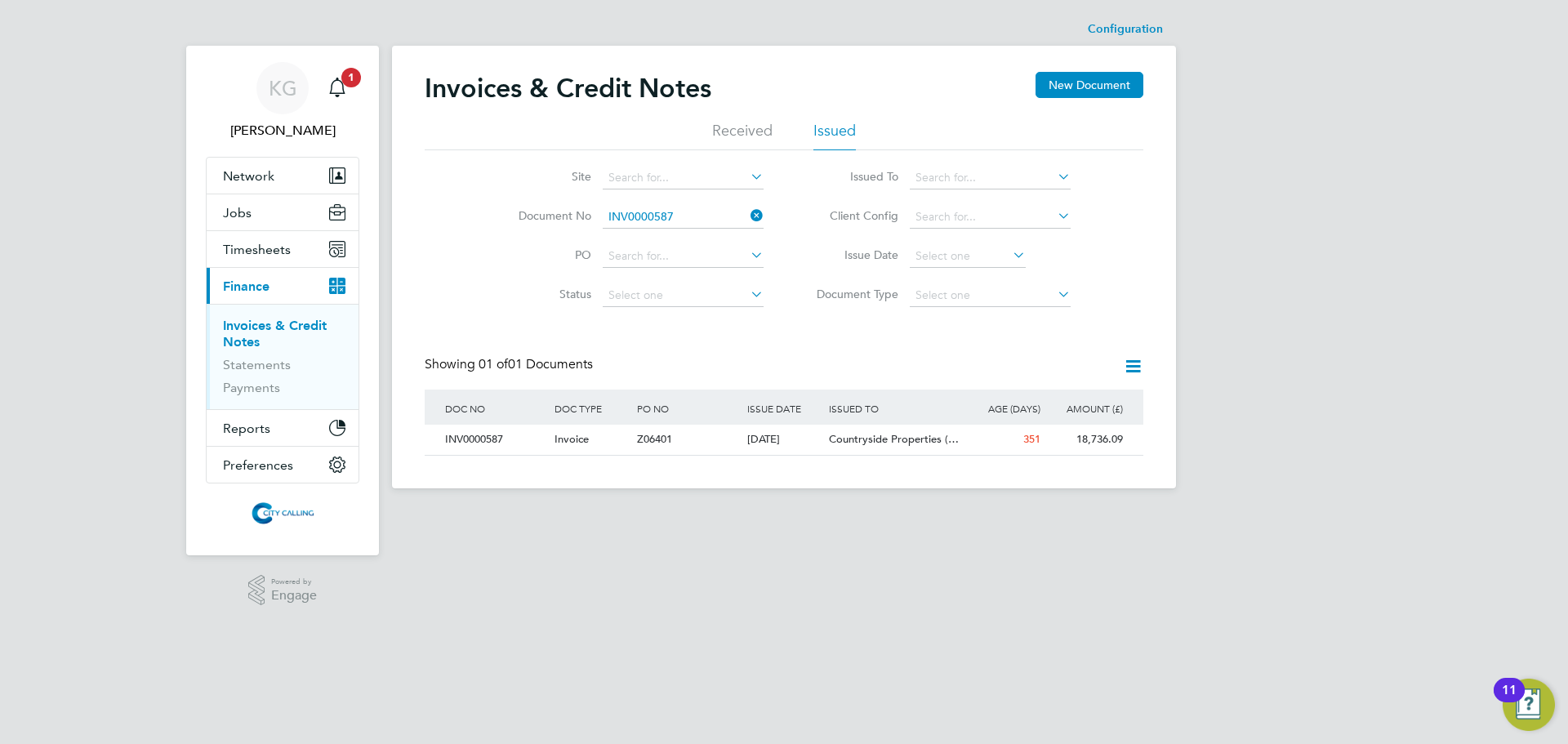
click at [748, 221] on icon at bounding box center [748, 216] width 0 height 23
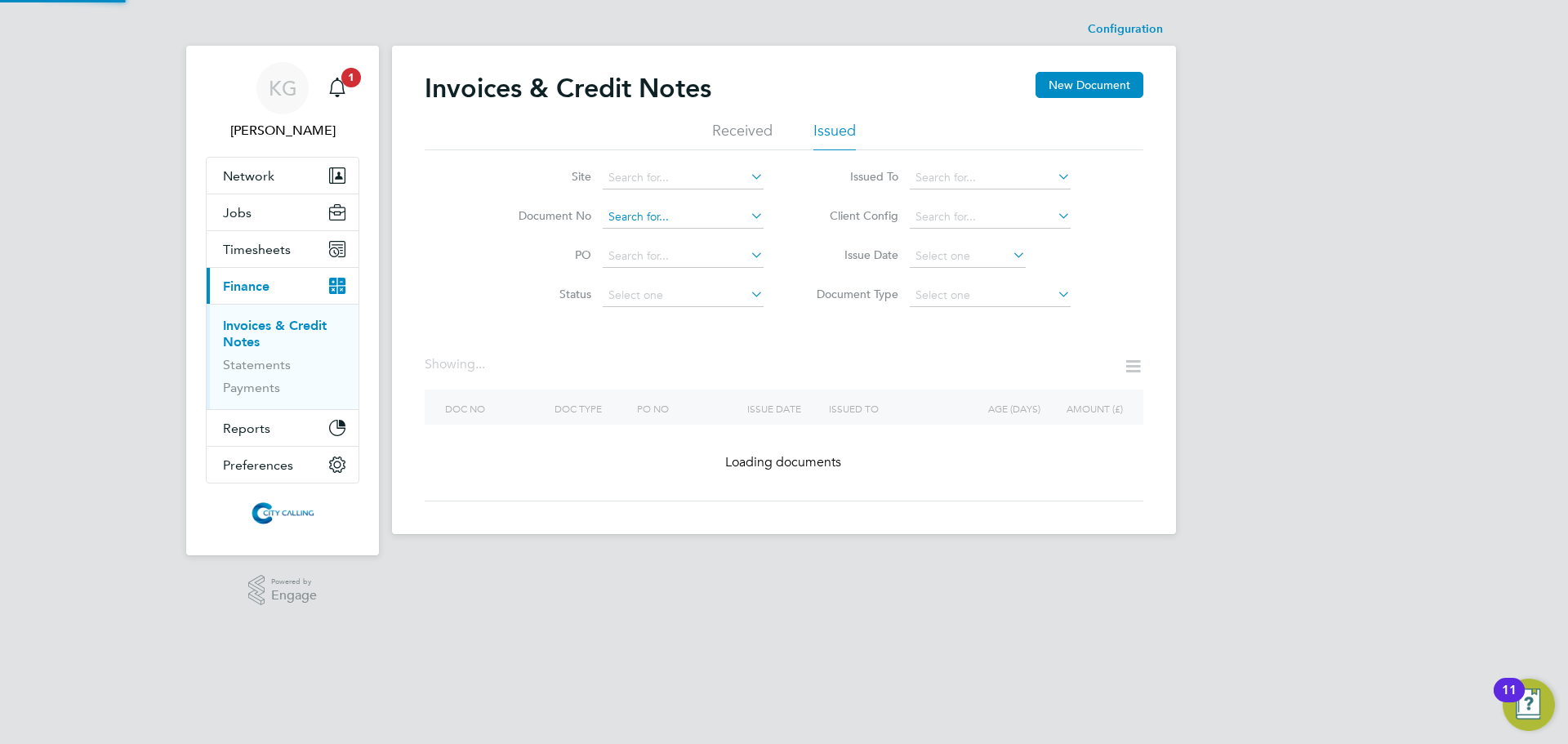
click at [651, 220] on input at bounding box center [683, 217] width 161 height 23
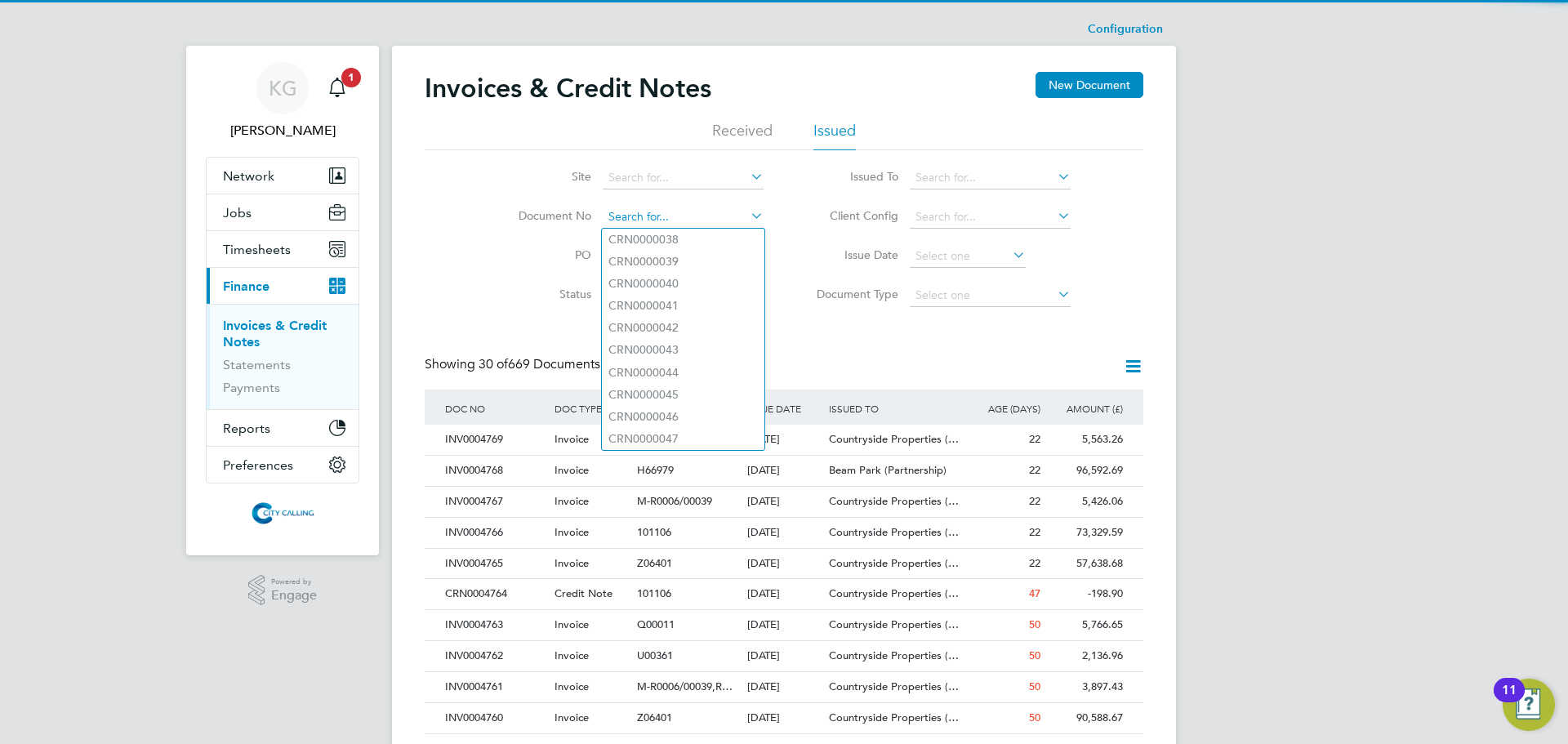
paste input "INV0000582"
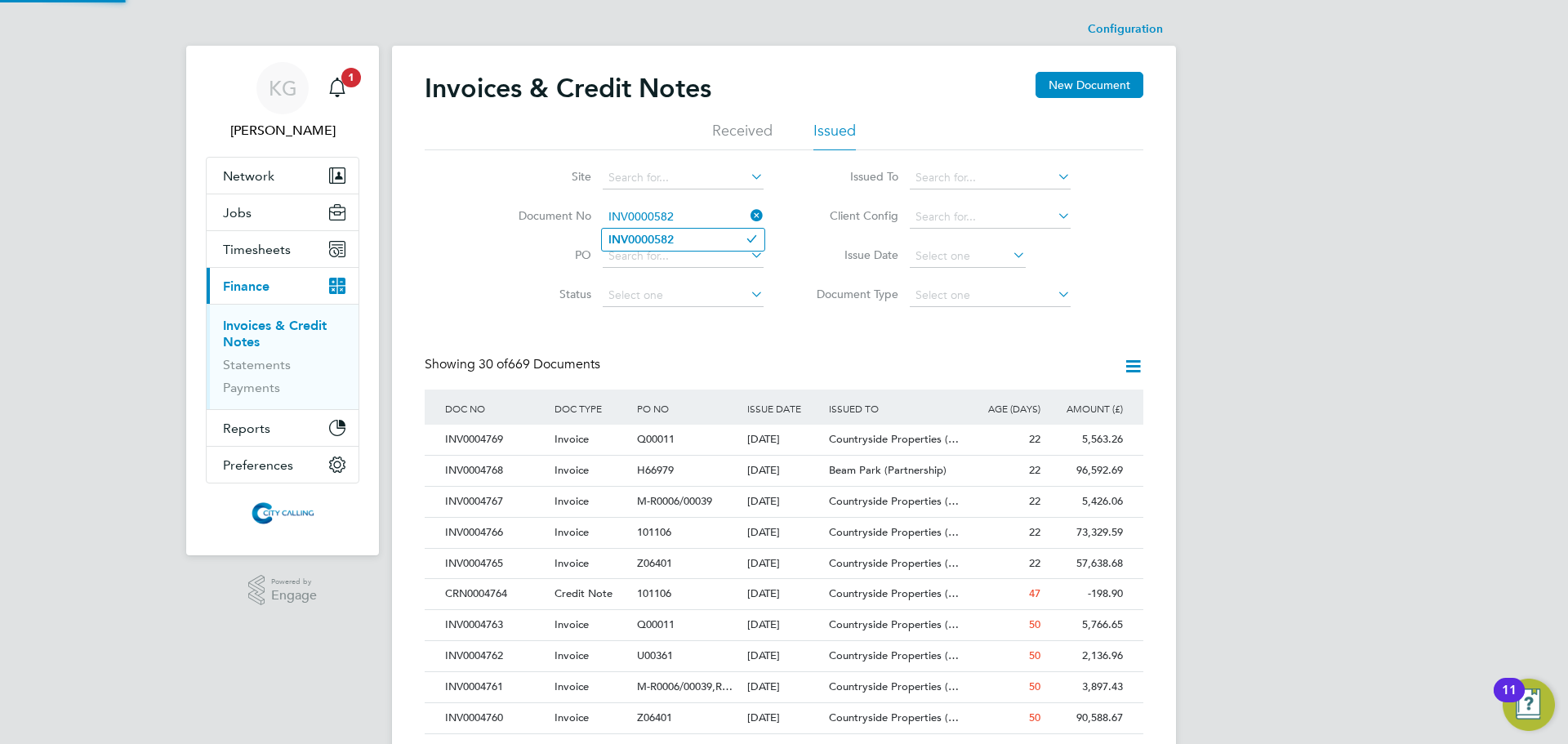
type input "INV0000582"
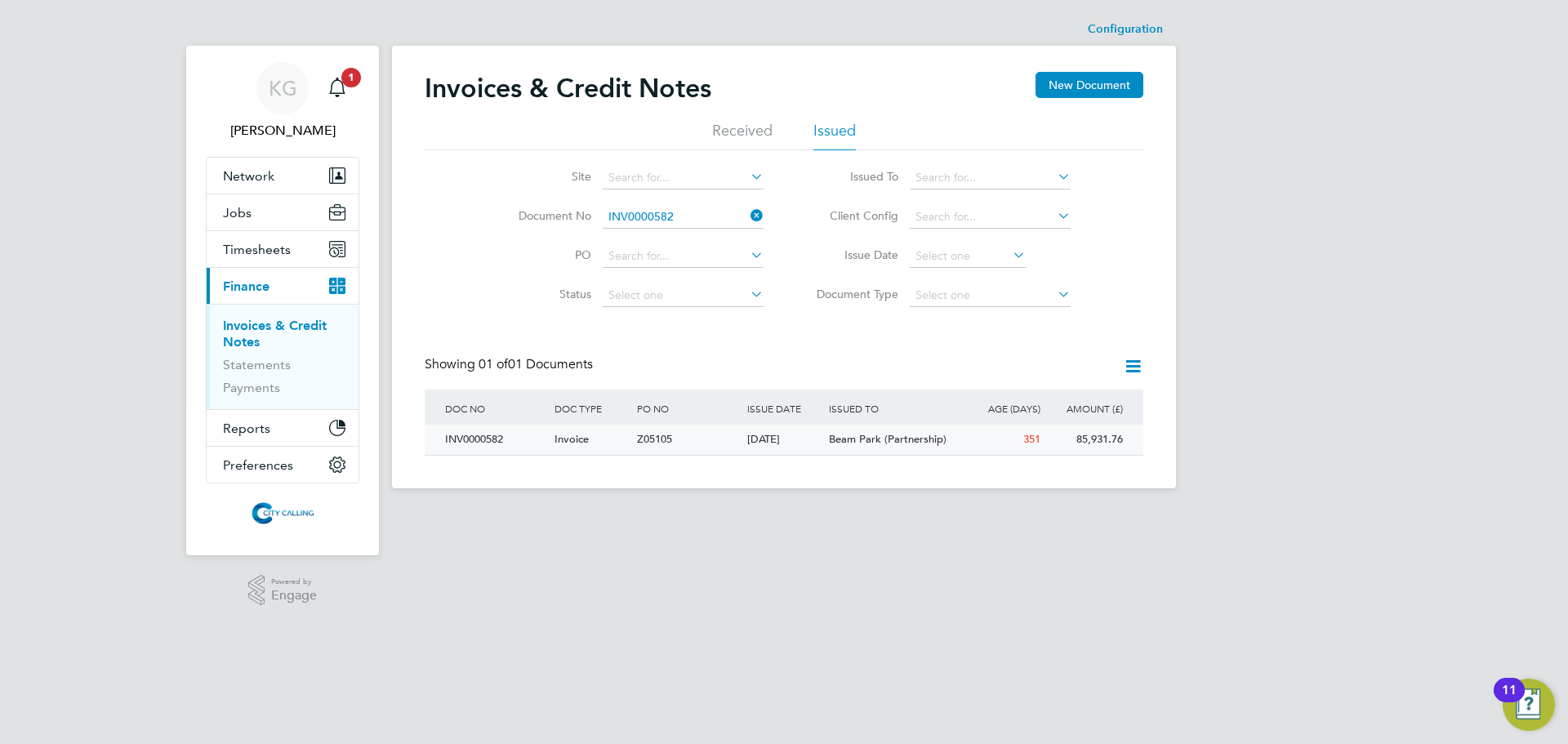
click at [495, 436] on div "INV0000582" at bounding box center [496, 439] width 110 height 30
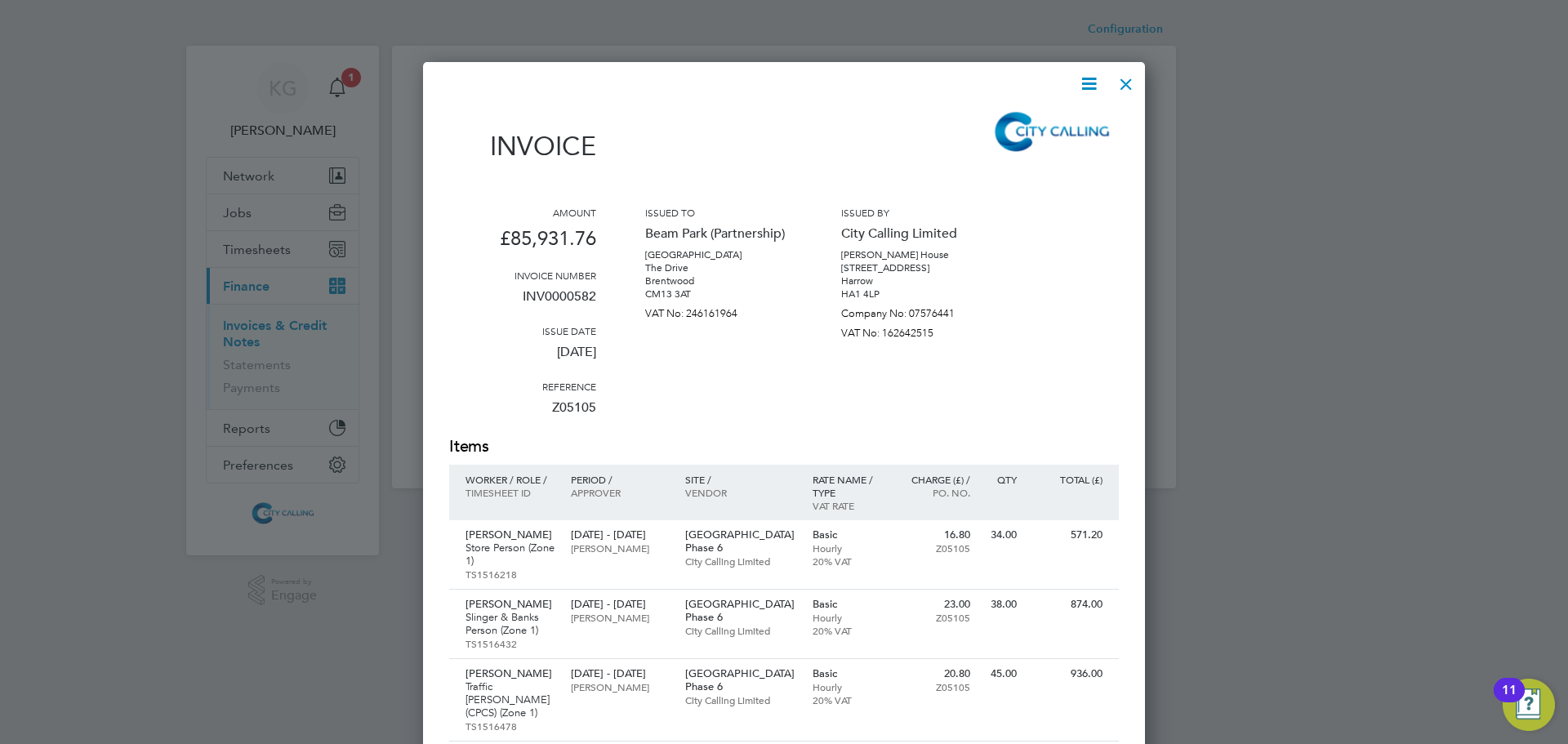
click at [1099, 77] on icon at bounding box center [1089, 83] width 21 height 21
click at [1042, 124] on li "Download Invoice" at bounding box center [1039, 123] width 113 height 23
click at [1125, 89] on div at bounding box center [1127, 80] width 30 height 30
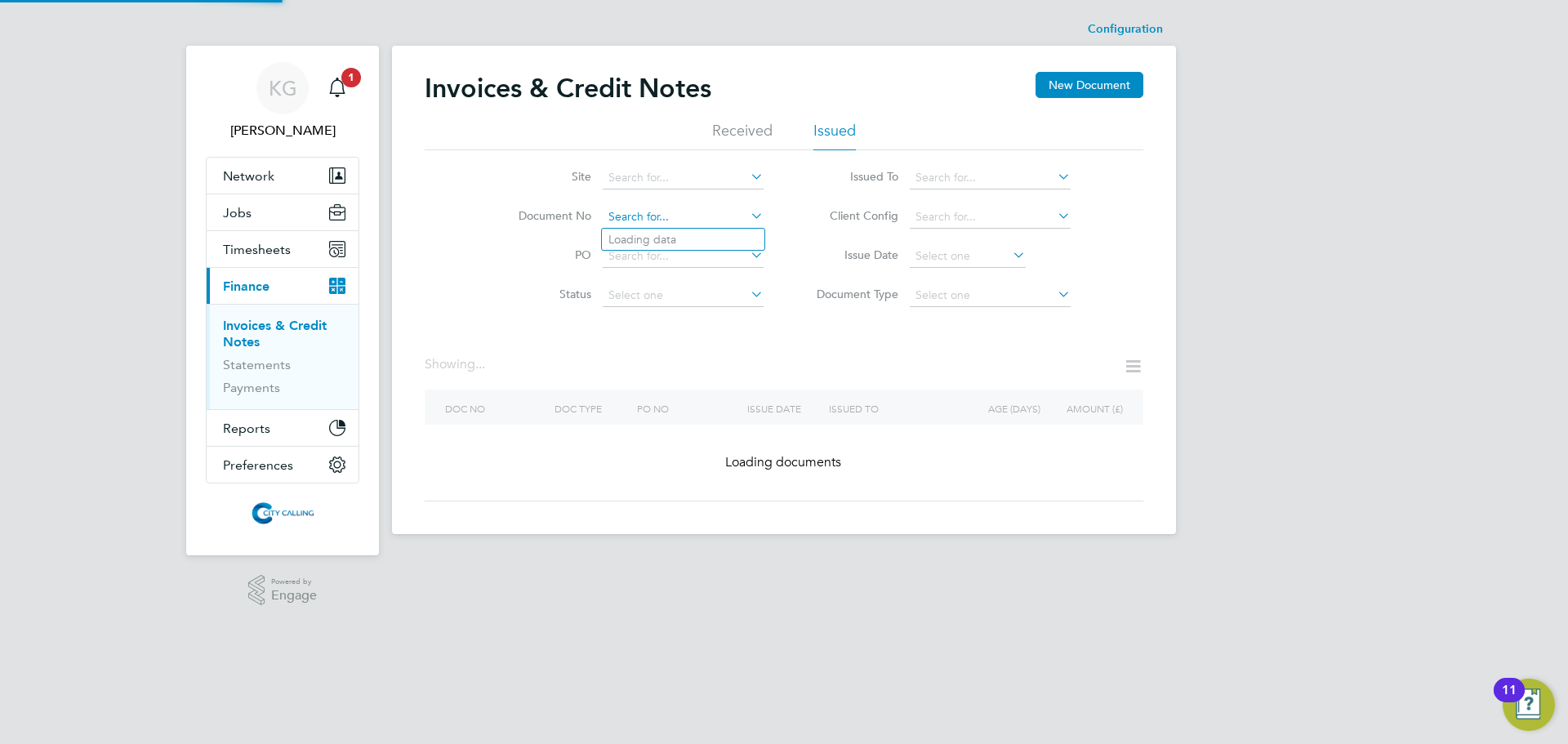
click at [698, 220] on input at bounding box center [683, 217] width 161 height 23
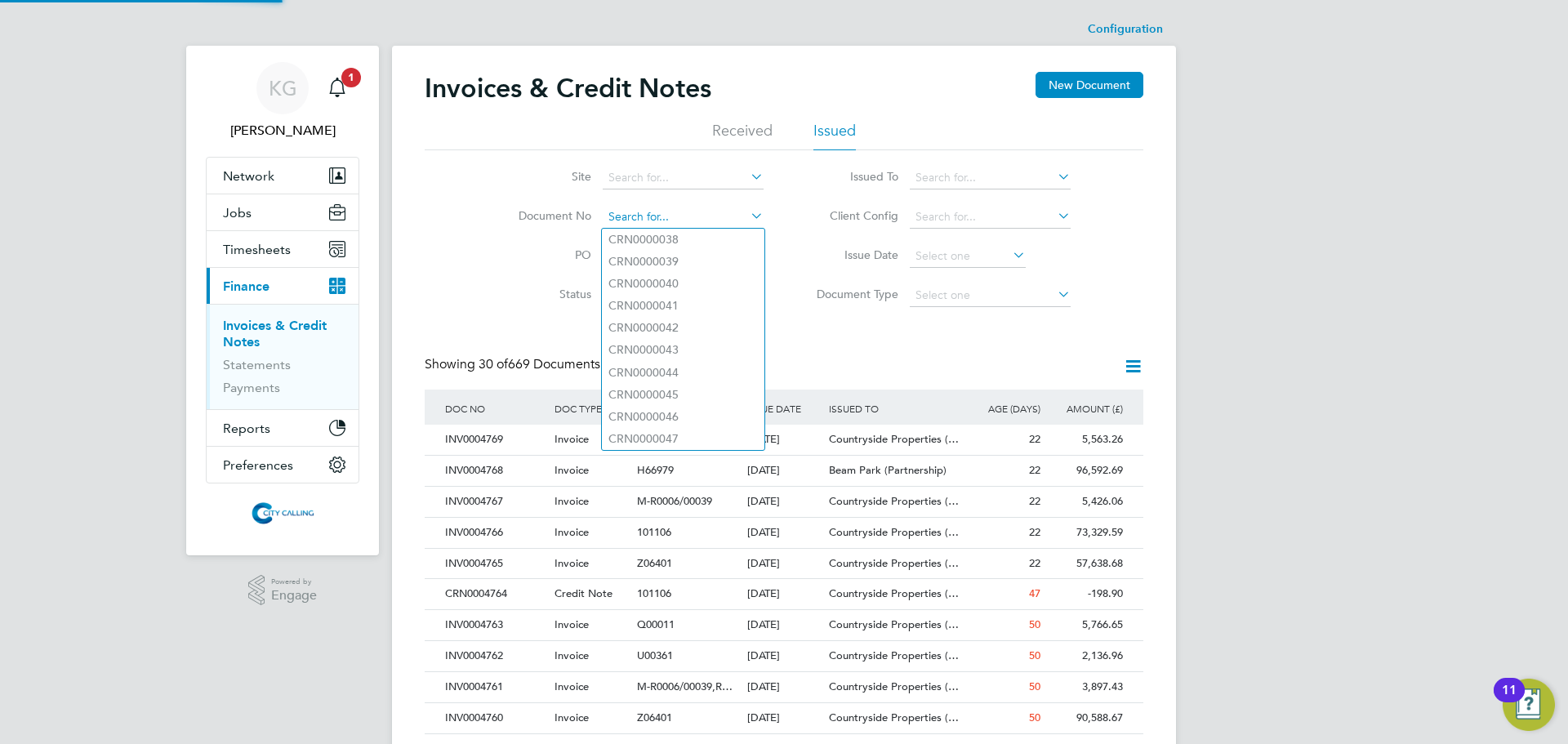
paste input "INV0004705"
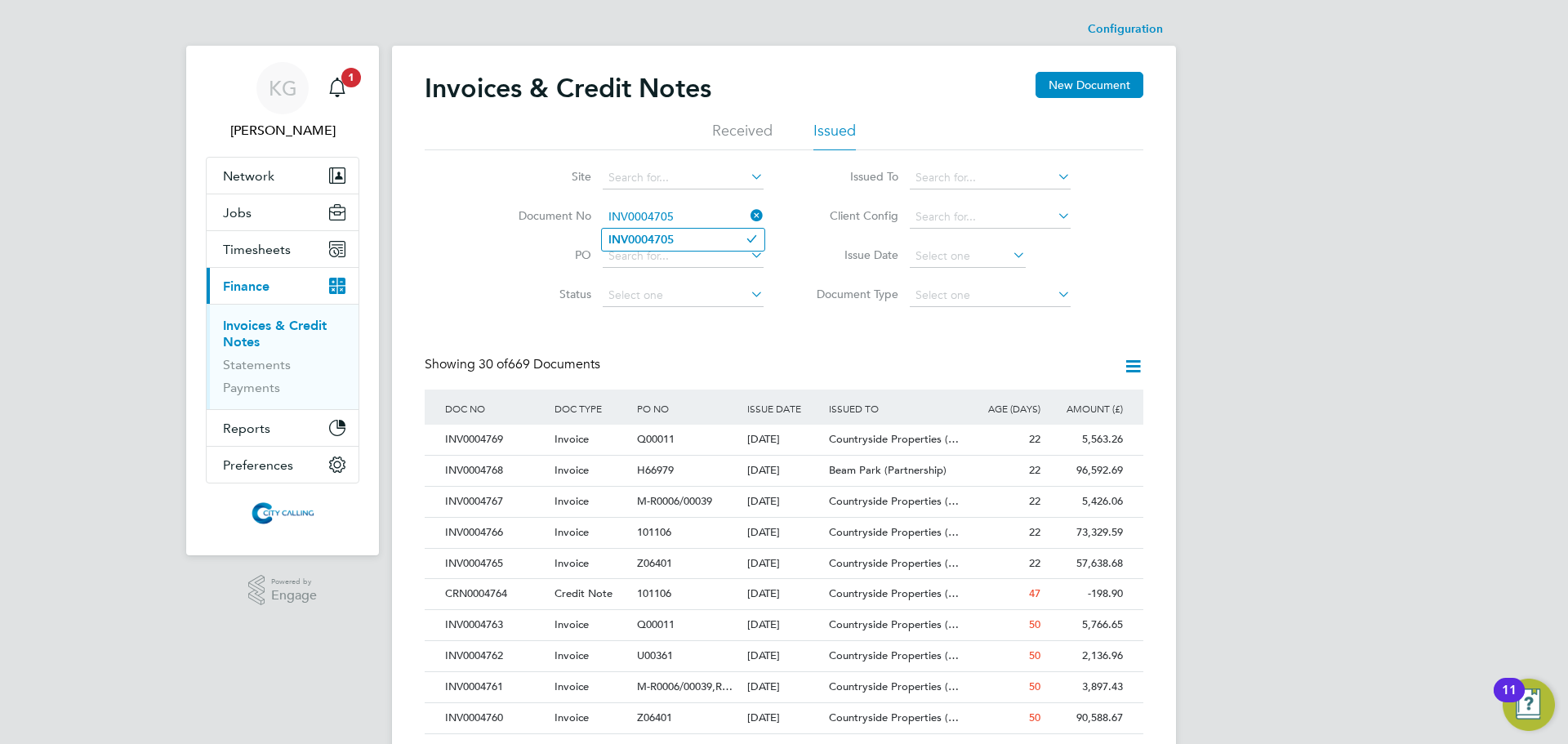
type input "INV0004705"
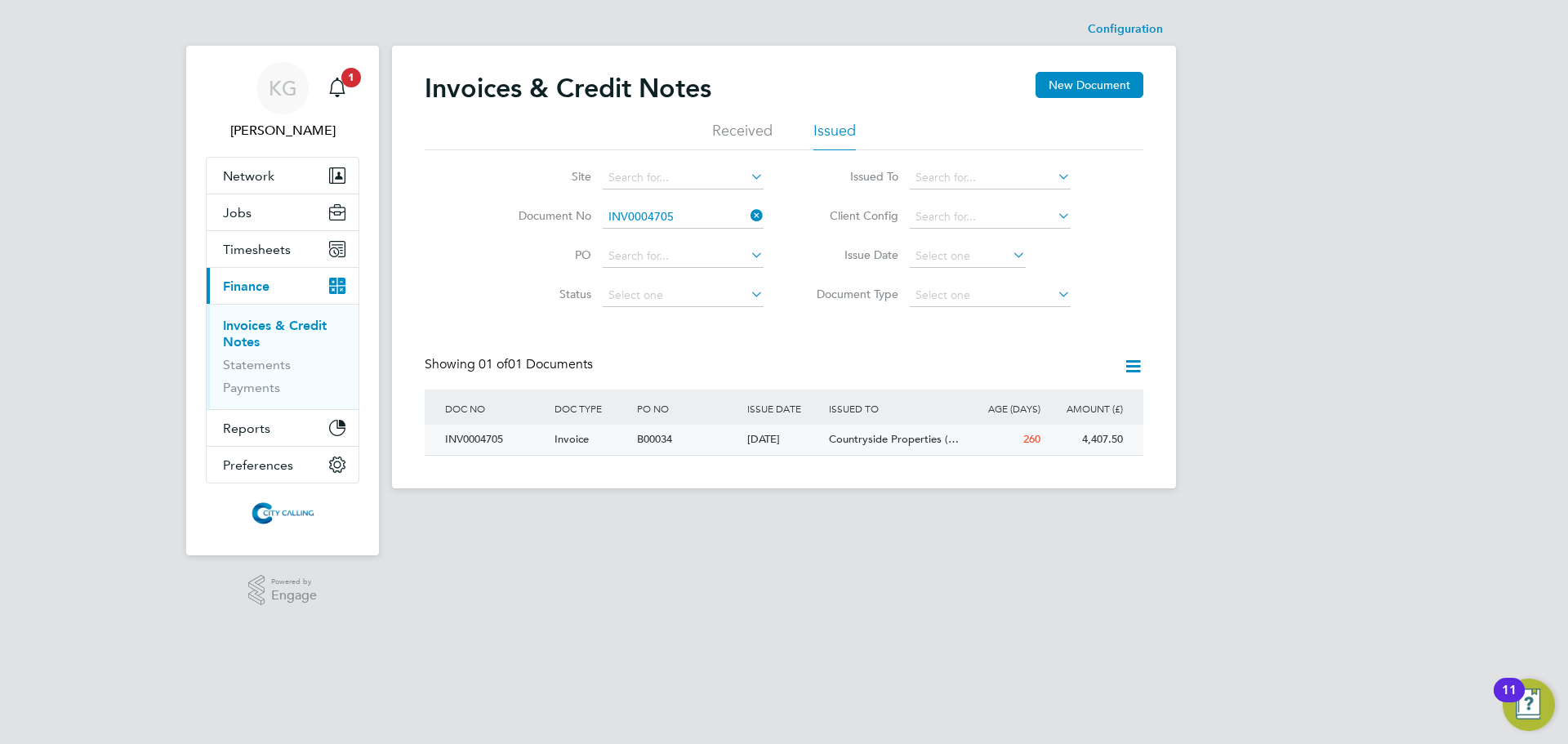
click at [474, 436] on div "INV0004705" at bounding box center [496, 439] width 110 height 30
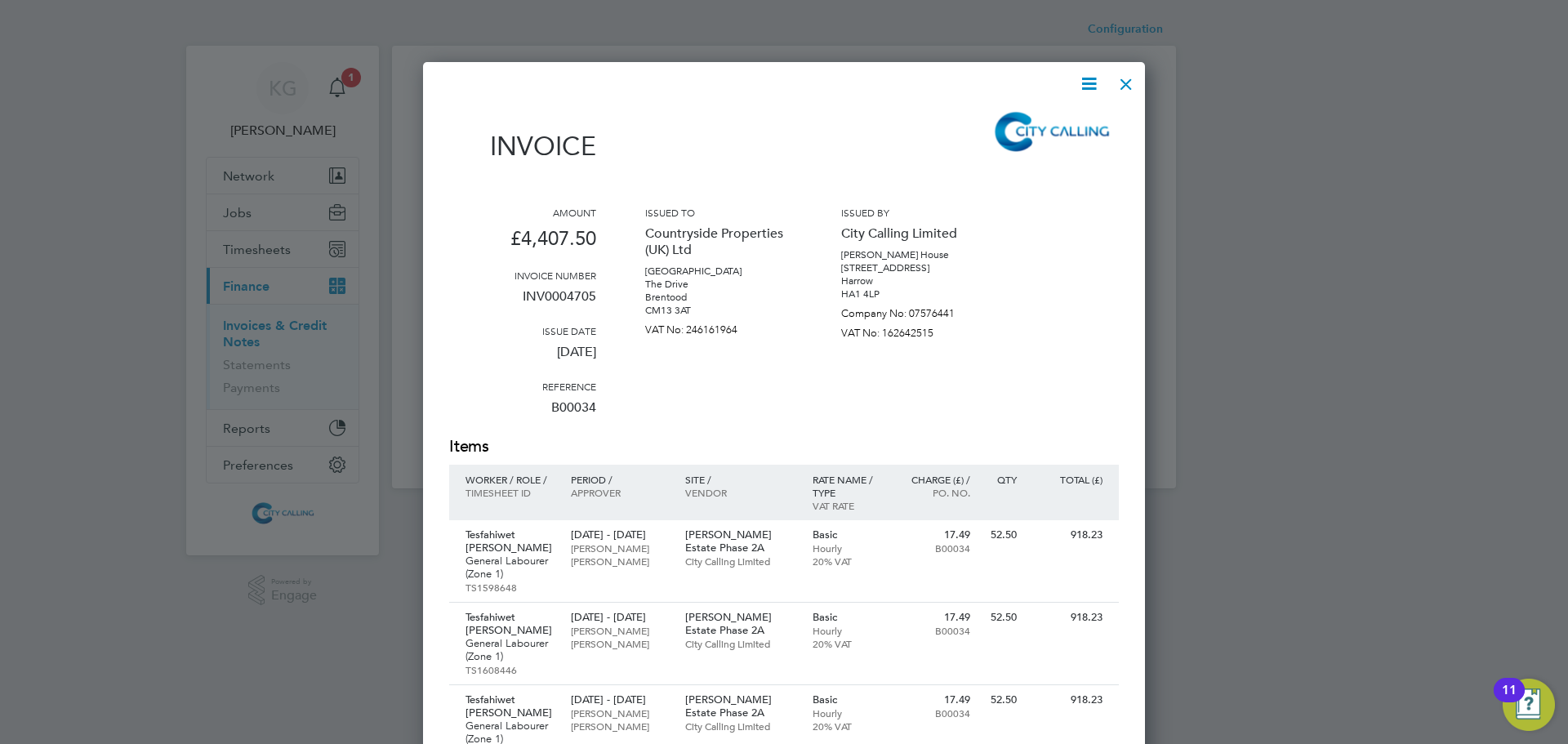
click at [1086, 85] on icon at bounding box center [1089, 83] width 21 height 21
click at [1072, 119] on li "Download Invoice" at bounding box center [1039, 123] width 113 height 23
click at [1121, 79] on div at bounding box center [1127, 80] width 30 height 30
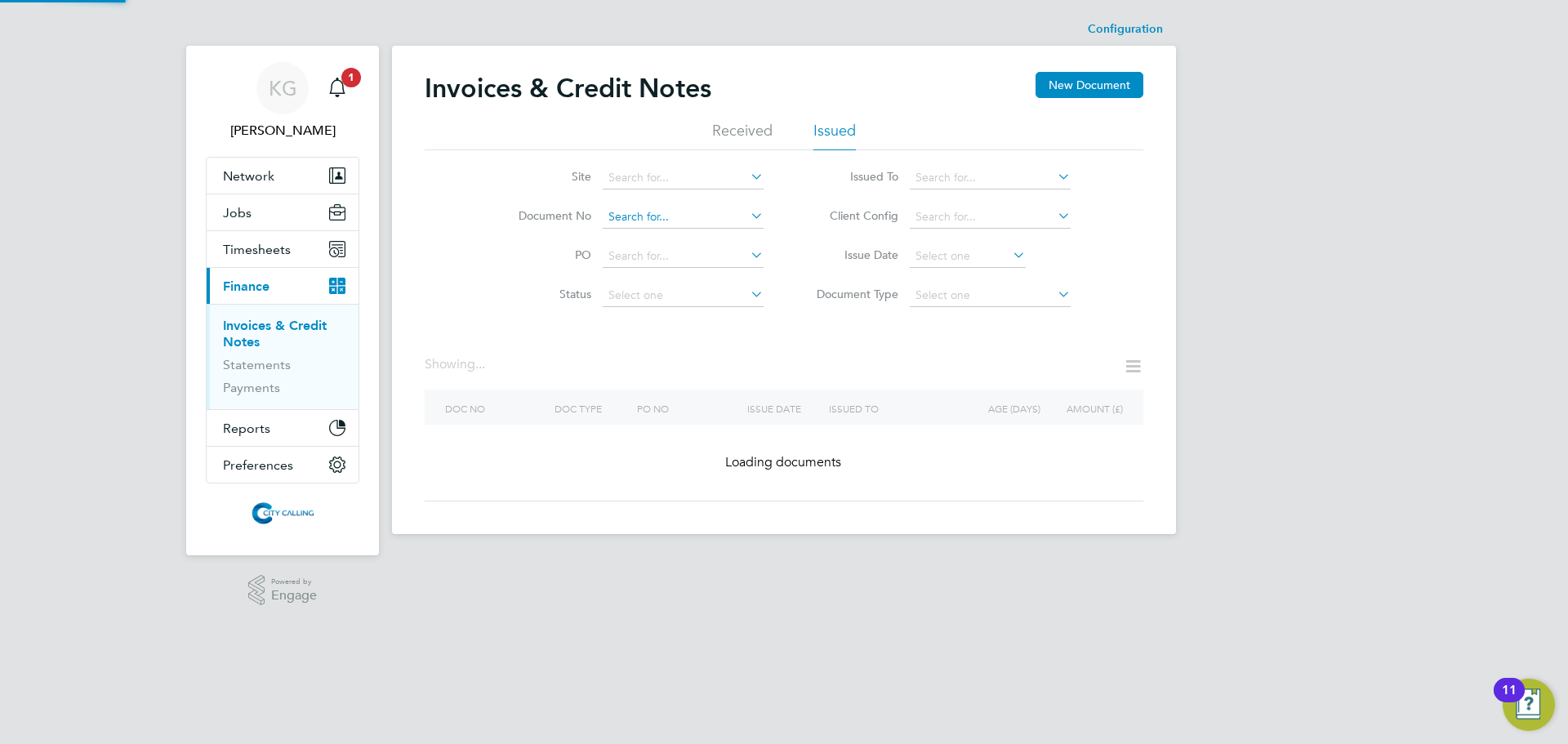
click at [682, 216] on input at bounding box center [683, 217] width 161 height 23
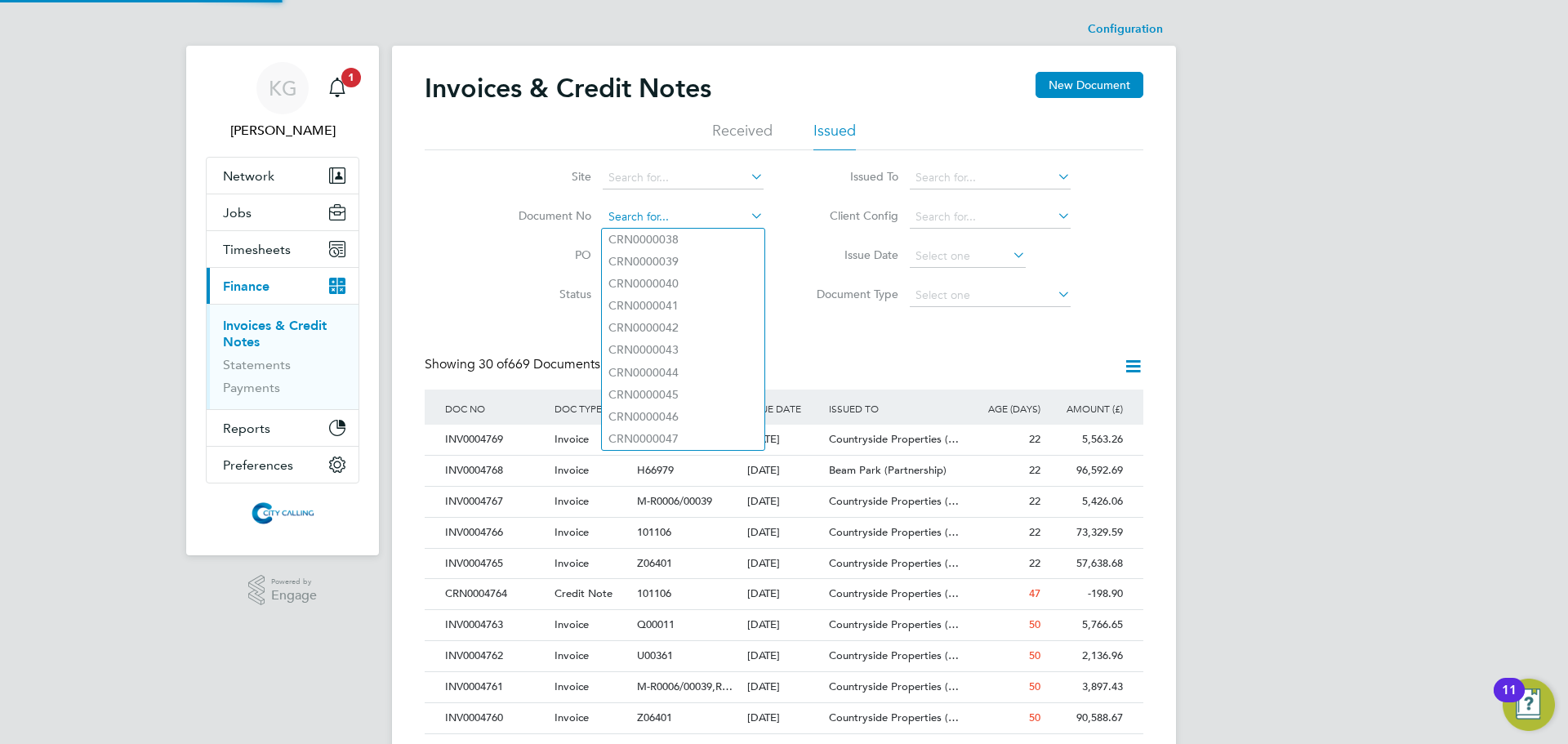
paste input "INV0004708"
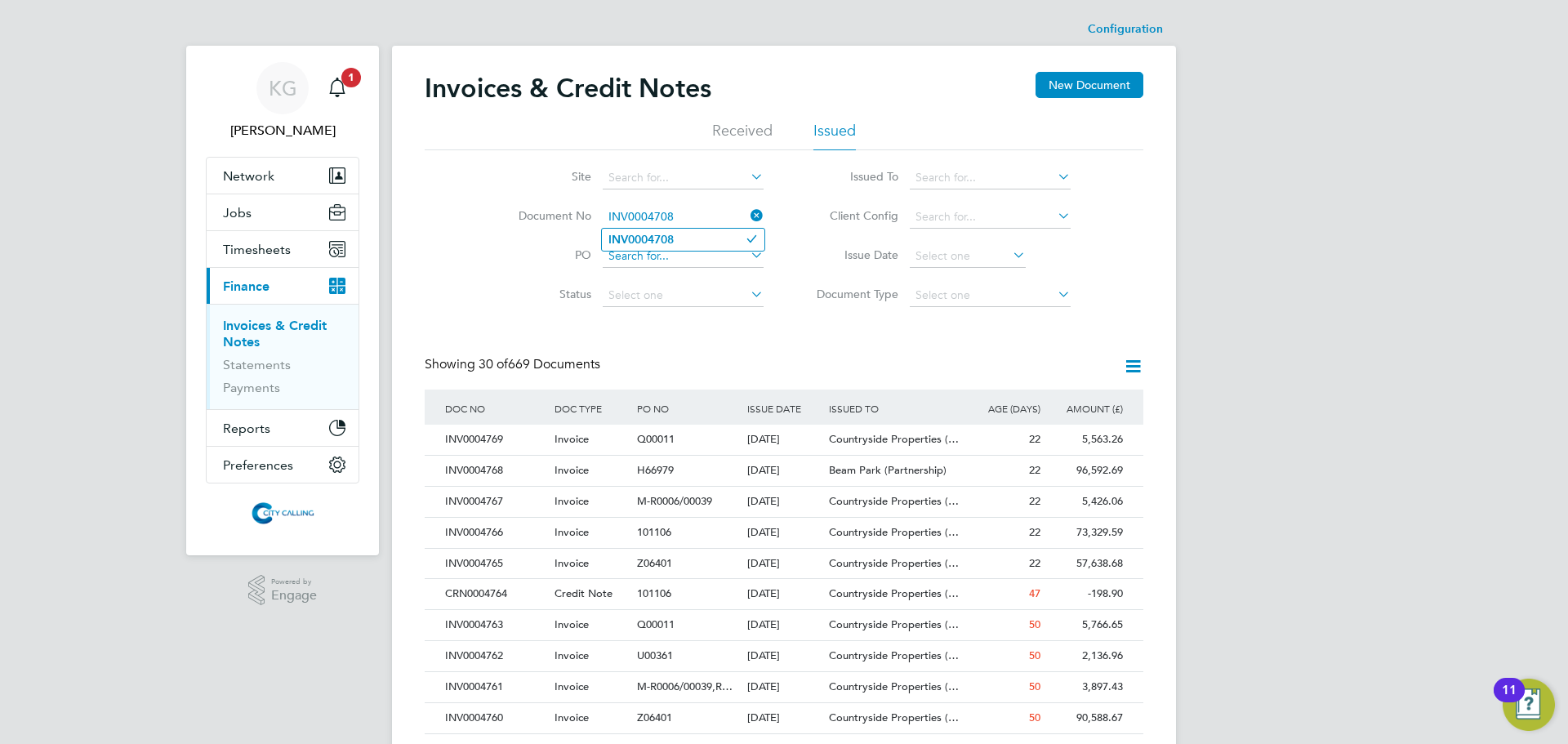
type input "INV0004708"
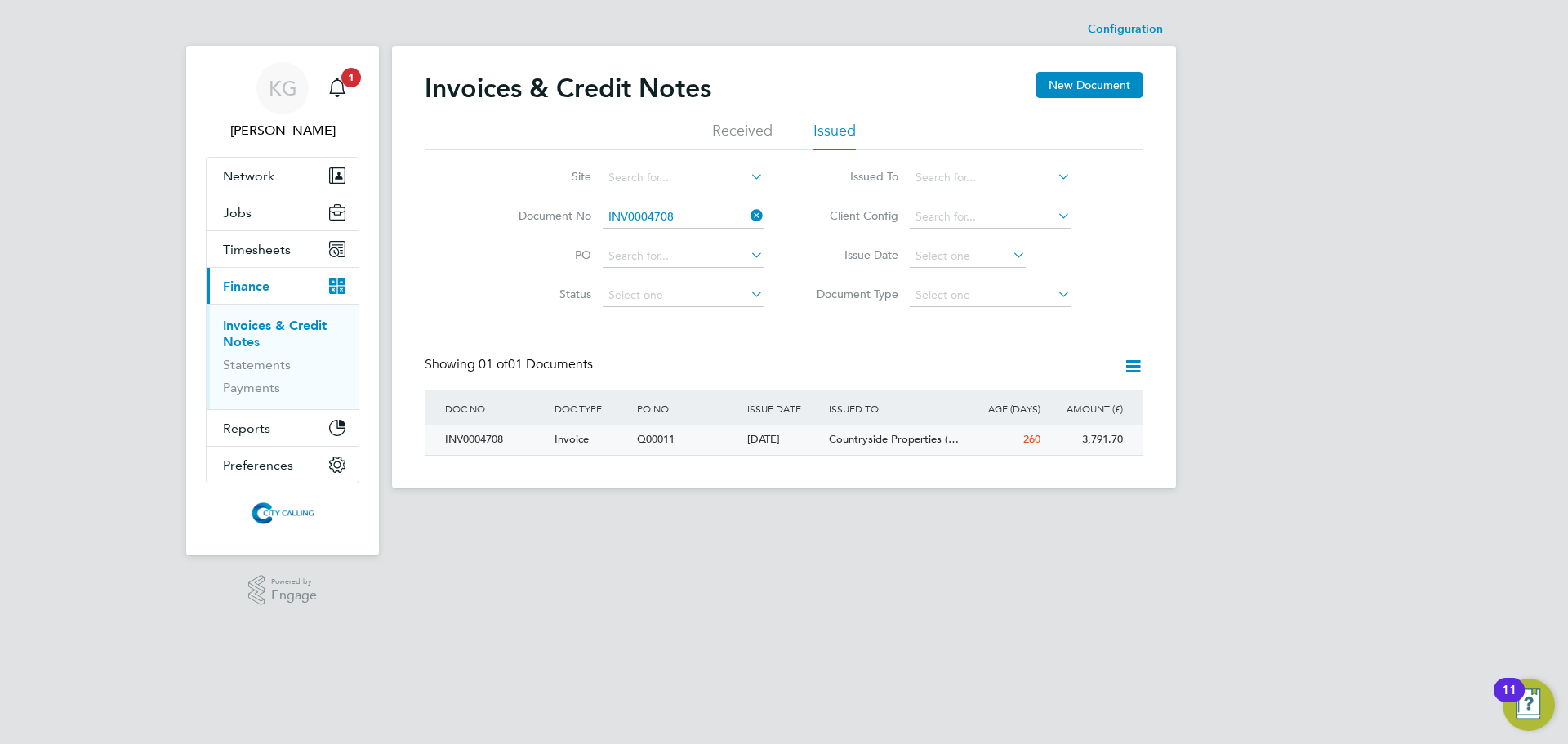
click at [458, 439] on div "INV0004708" at bounding box center [496, 439] width 110 height 30
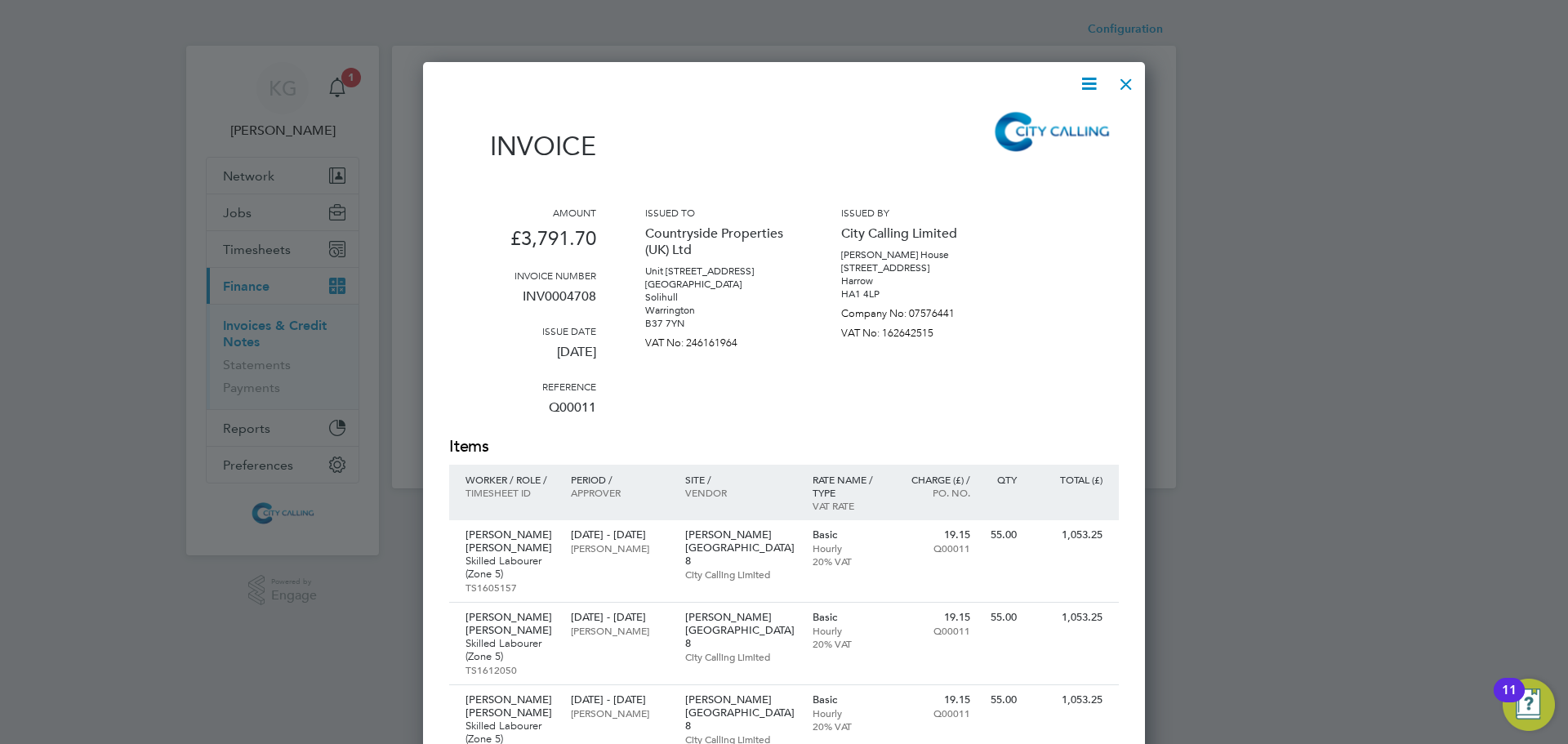
click at [1086, 86] on icon at bounding box center [1089, 83] width 21 height 21
click at [1060, 122] on li "Download Invoice" at bounding box center [1039, 123] width 113 height 23
click at [1128, 83] on div at bounding box center [1127, 80] width 30 height 30
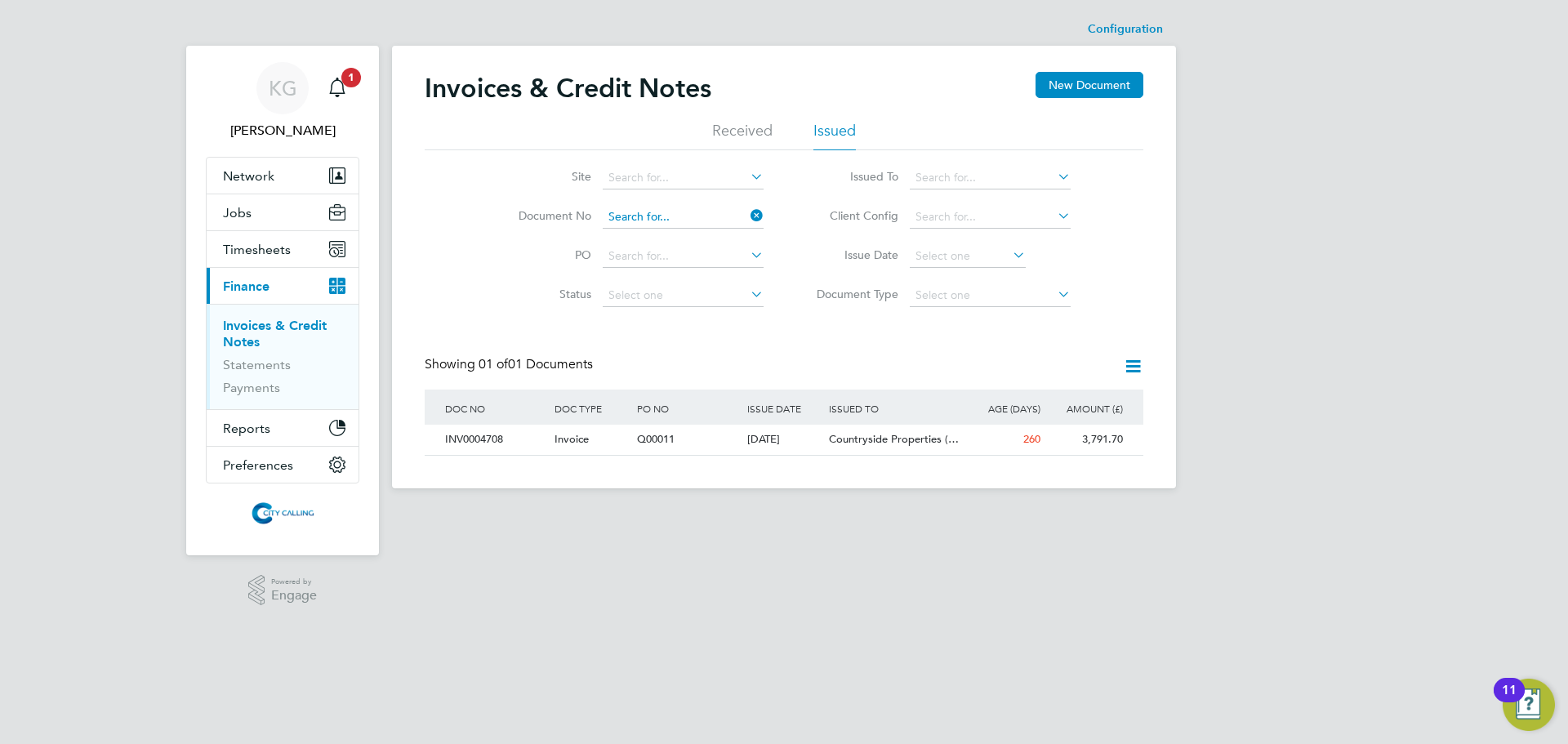
click at [687, 222] on input at bounding box center [683, 217] width 161 height 23
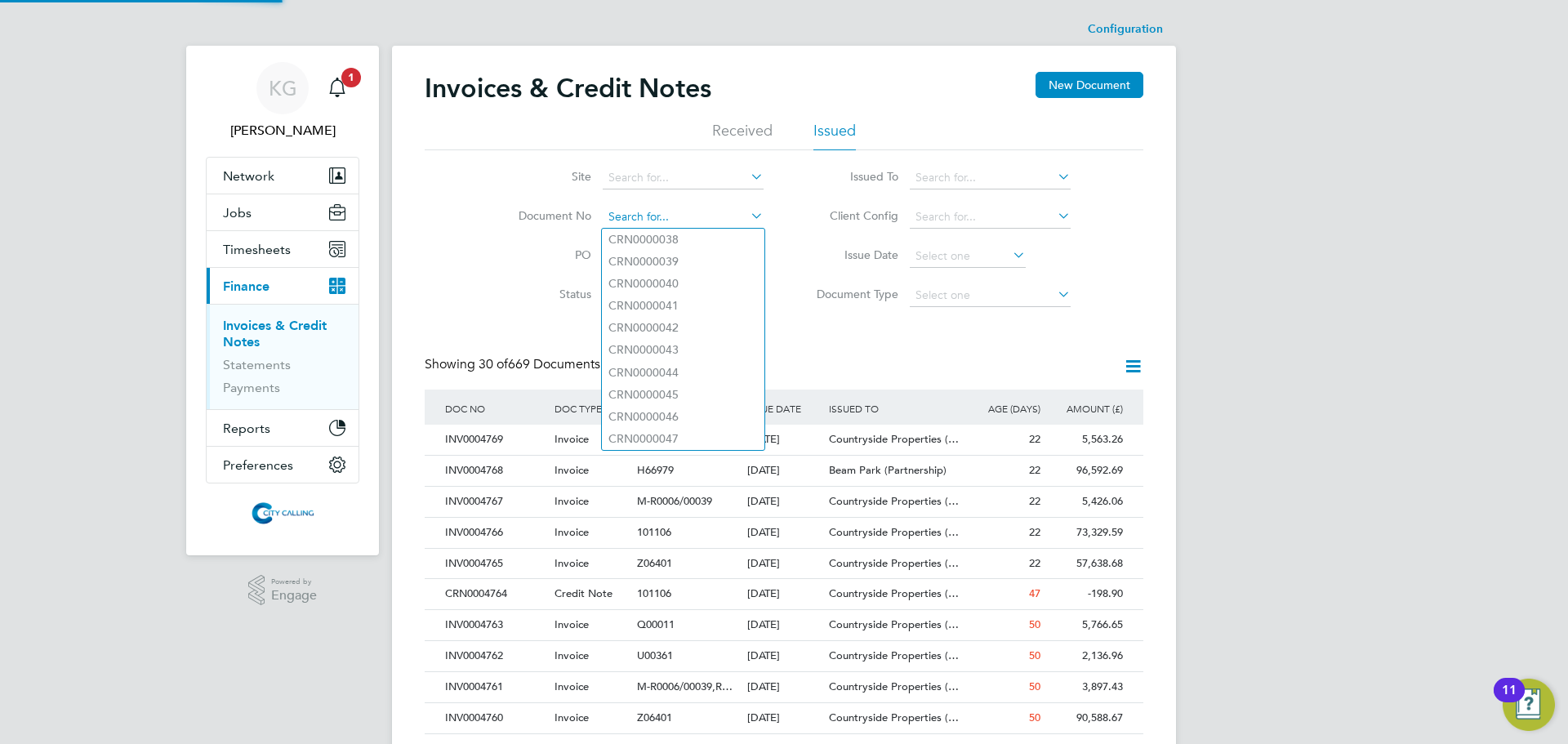
paste input "INV0004710"
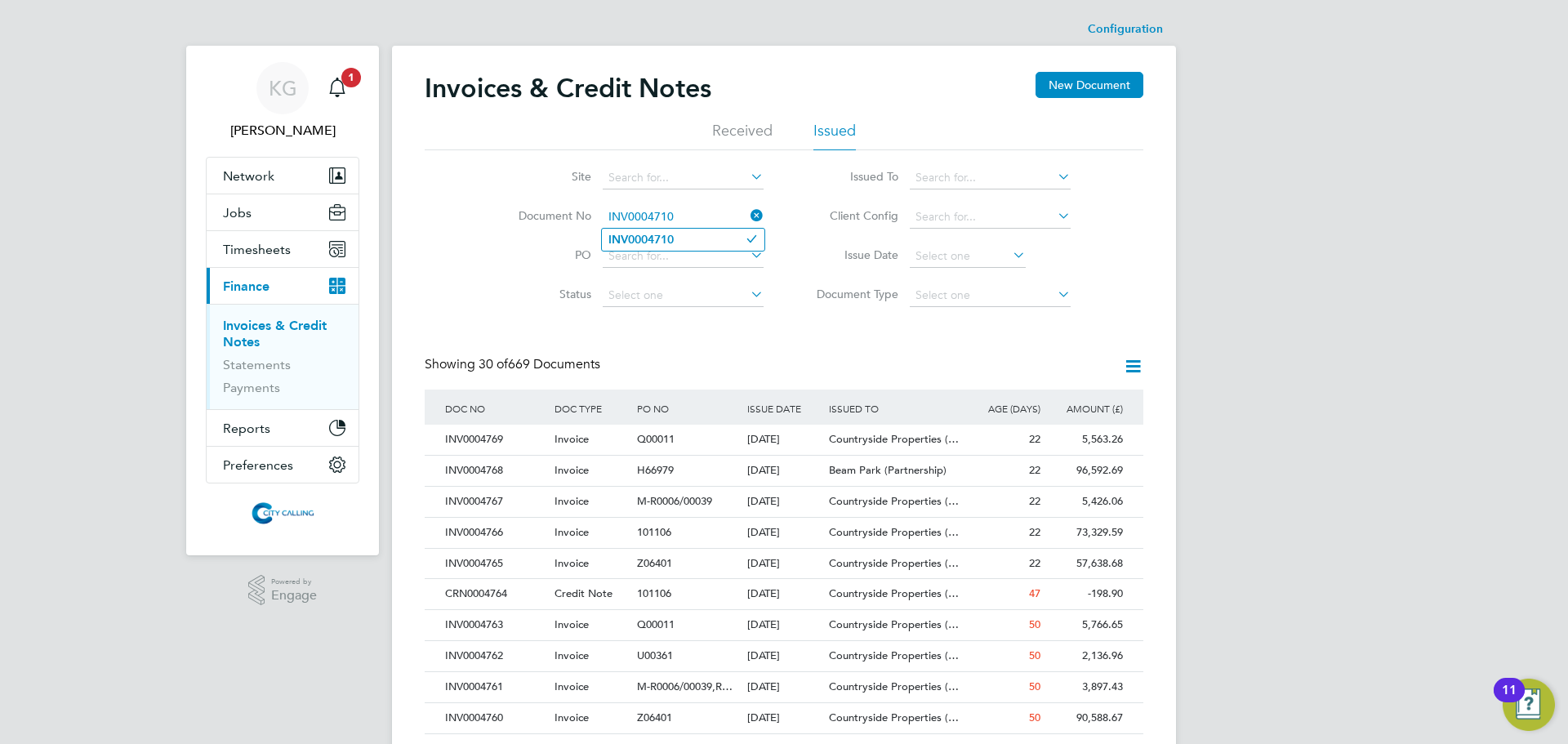
type input "INV0004710"
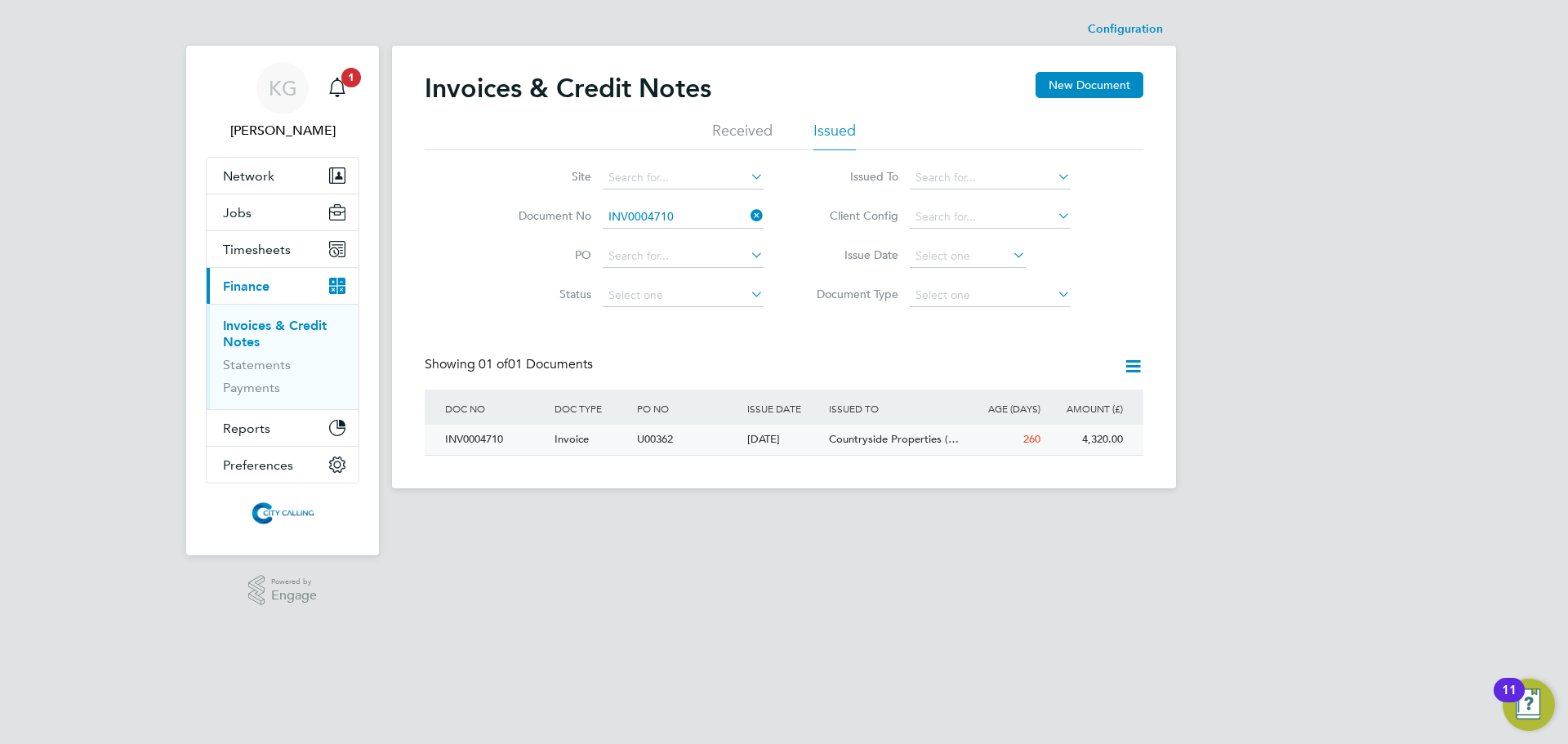
click at [465, 442] on div "INV0004710" at bounding box center [496, 439] width 110 height 30
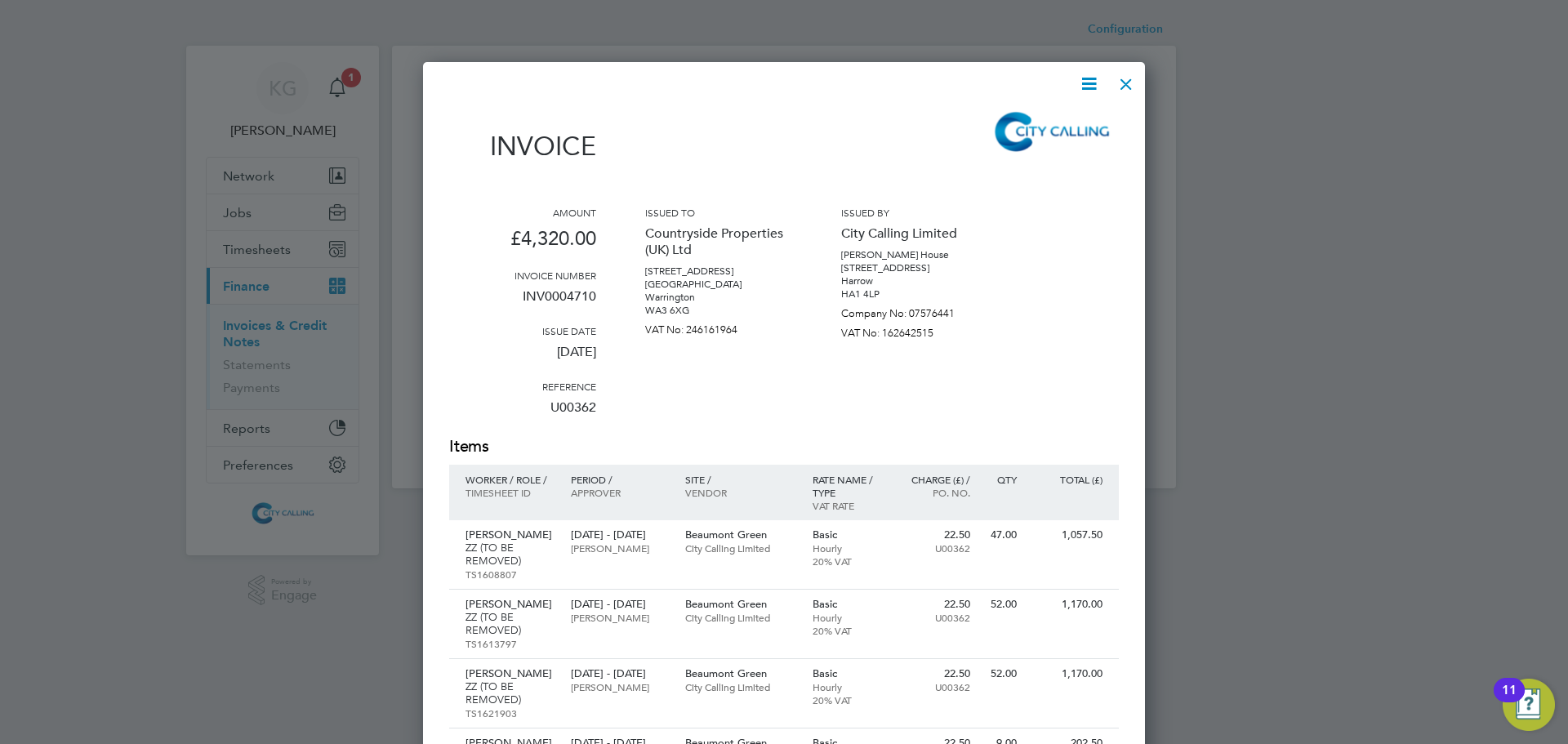
click at [1091, 85] on icon at bounding box center [1089, 83] width 21 height 21
click at [1060, 119] on li "Download Invoice" at bounding box center [1039, 123] width 113 height 23
click at [1127, 77] on div at bounding box center [1127, 80] width 30 height 30
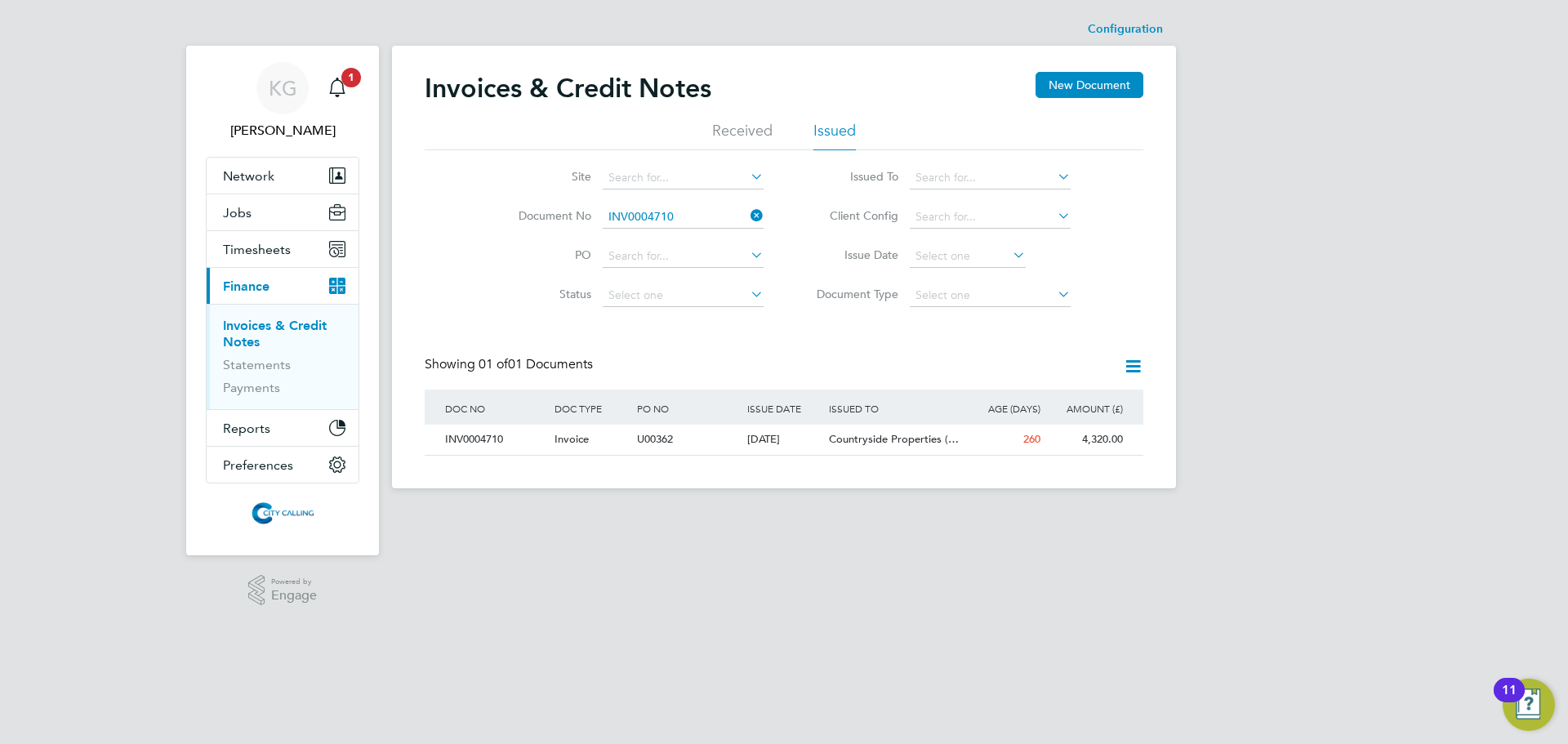
click at [654, 198] on li "Document No INV0004710" at bounding box center [630, 217] width 307 height 40
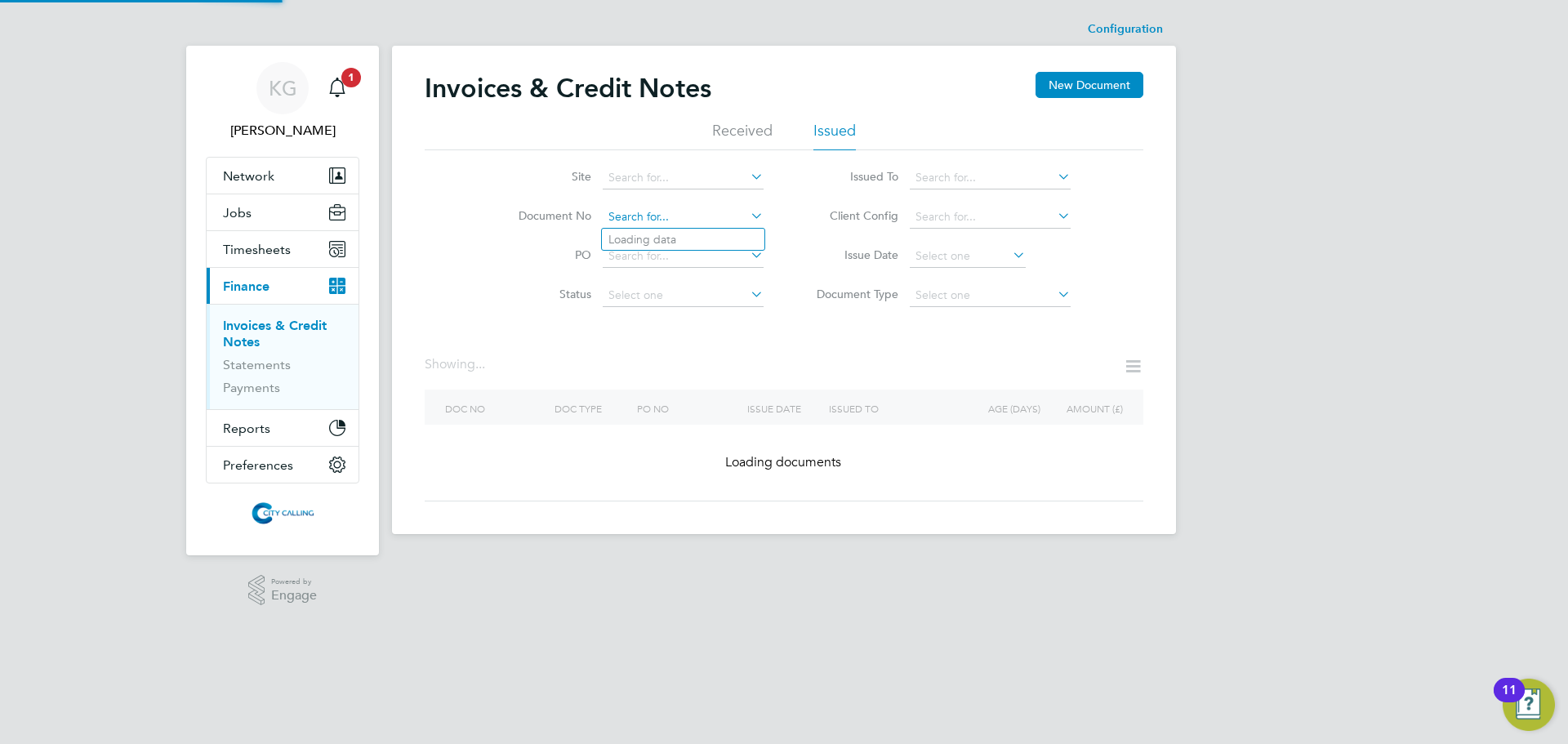
click at [682, 213] on input at bounding box center [683, 217] width 161 height 23
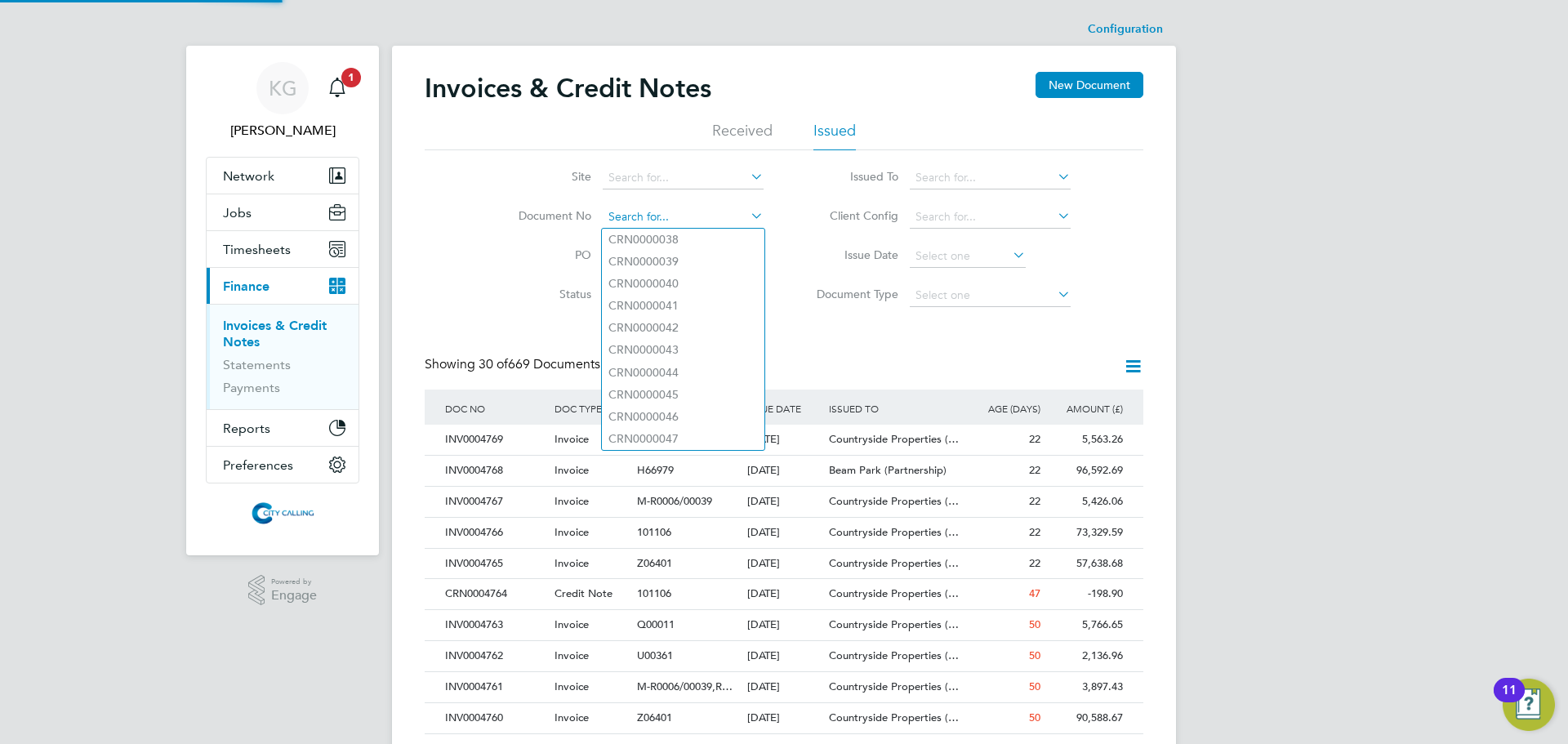
paste input "INV0004709"
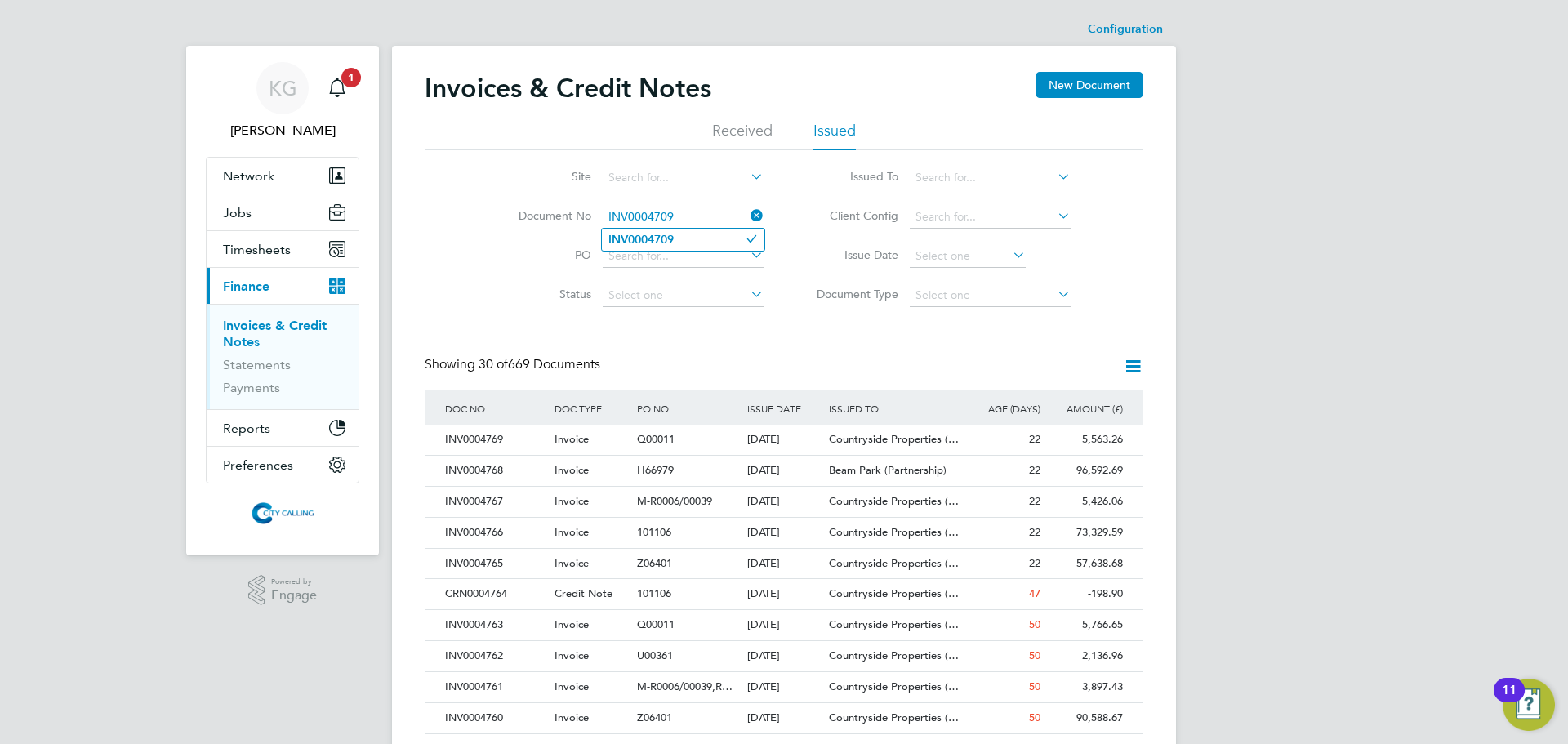
type input "INV0004709"
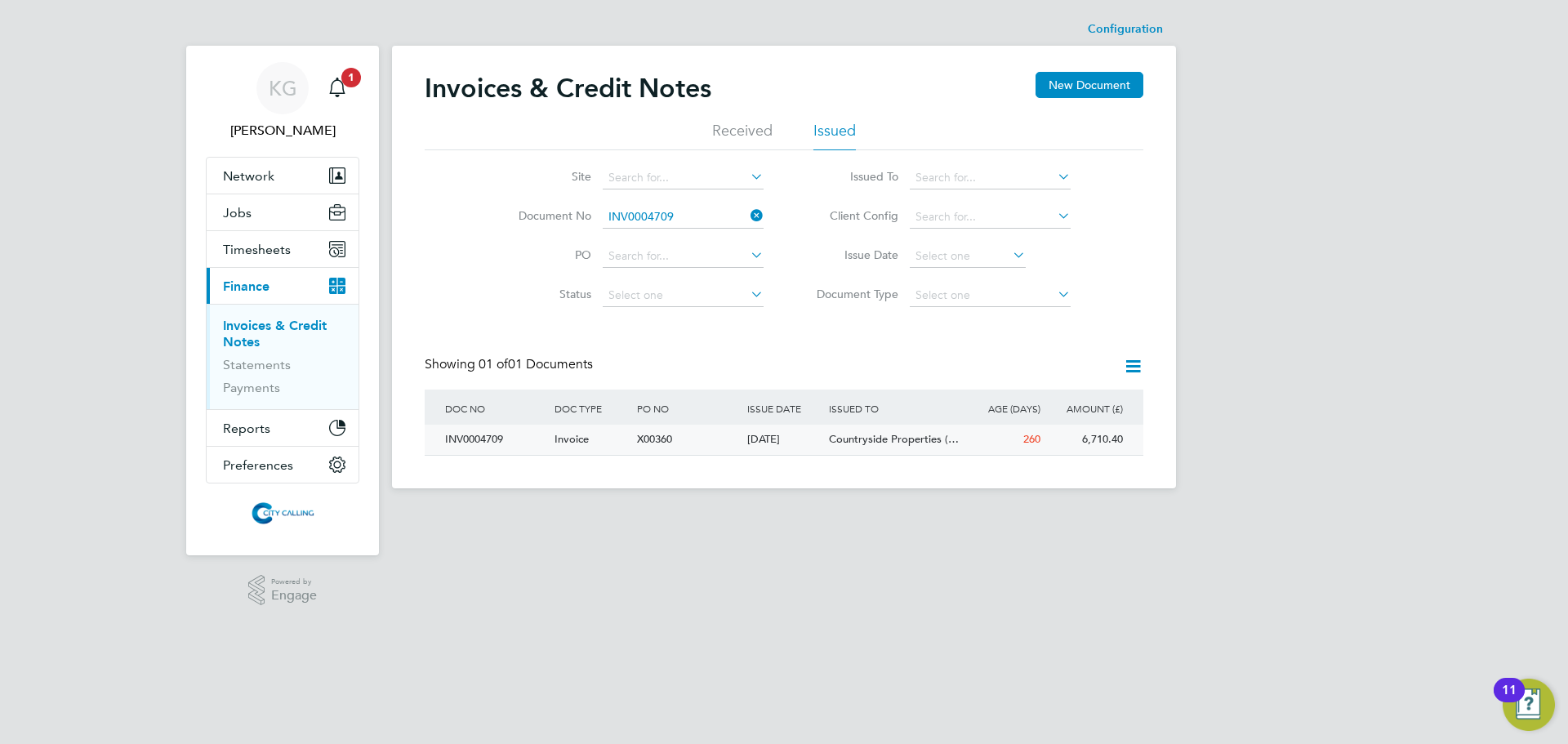
click at [470, 438] on div "INV0004709" at bounding box center [496, 439] width 110 height 30
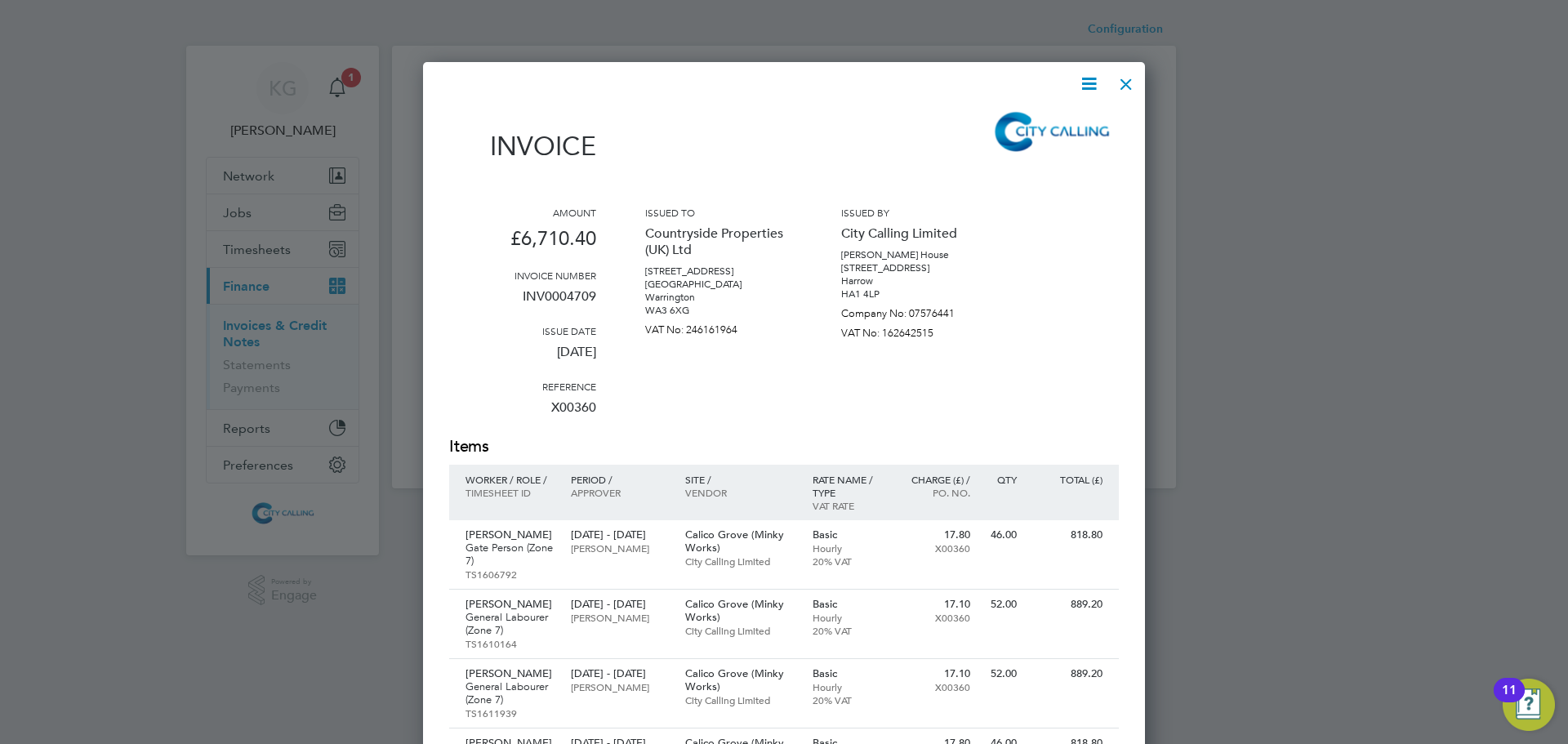
click at [1089, 80] on icon at bounding box center [1089, 83] width 21 height 21
click at [1070, 122] on li "Download Invoice" at bounding box center [1039, 123] width 113 height 23
click at [1127, 79] on div at bounding box center [1127, 80] width 30 height 30
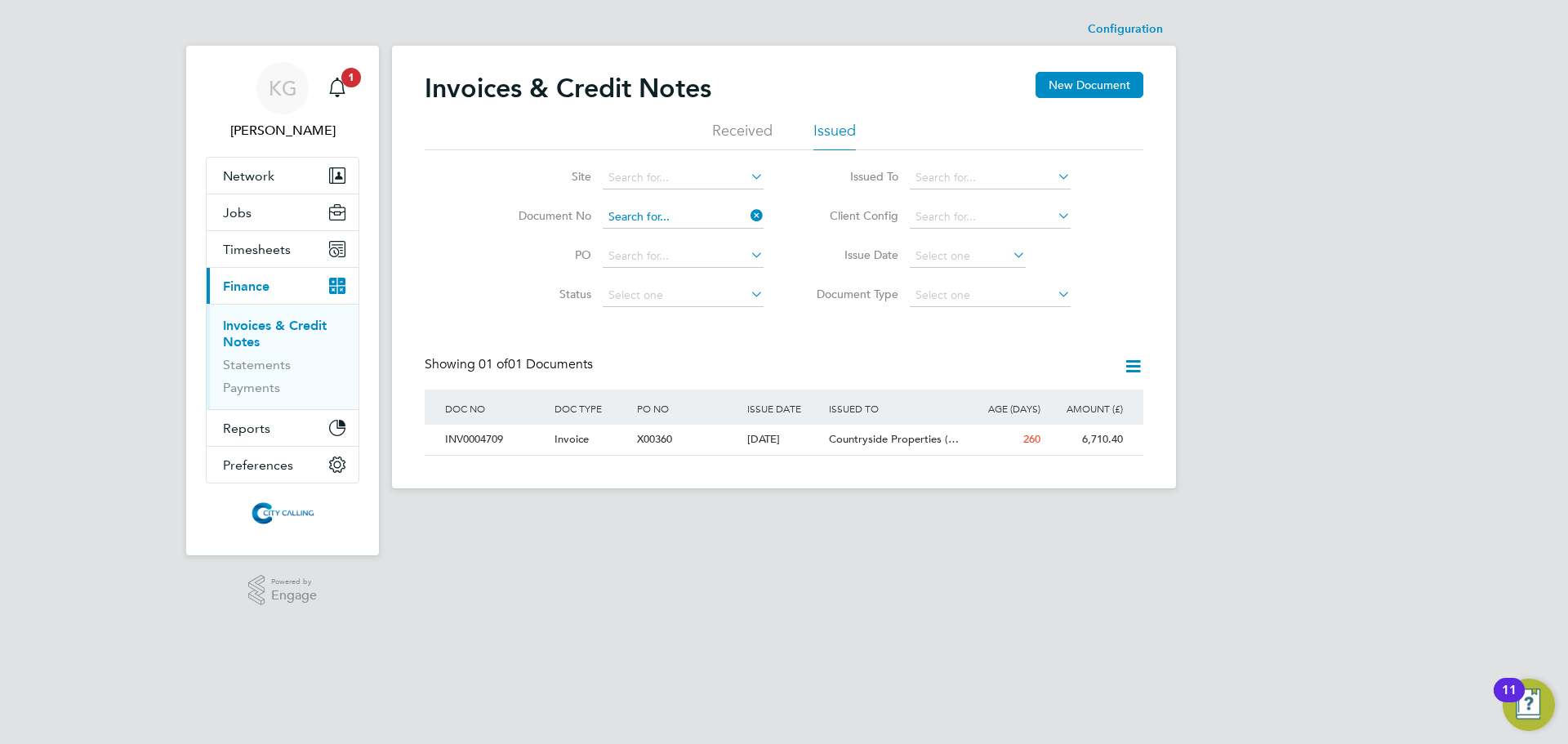
click at [660, 209] on input at bounding box center [683, 217] width 161 height 23
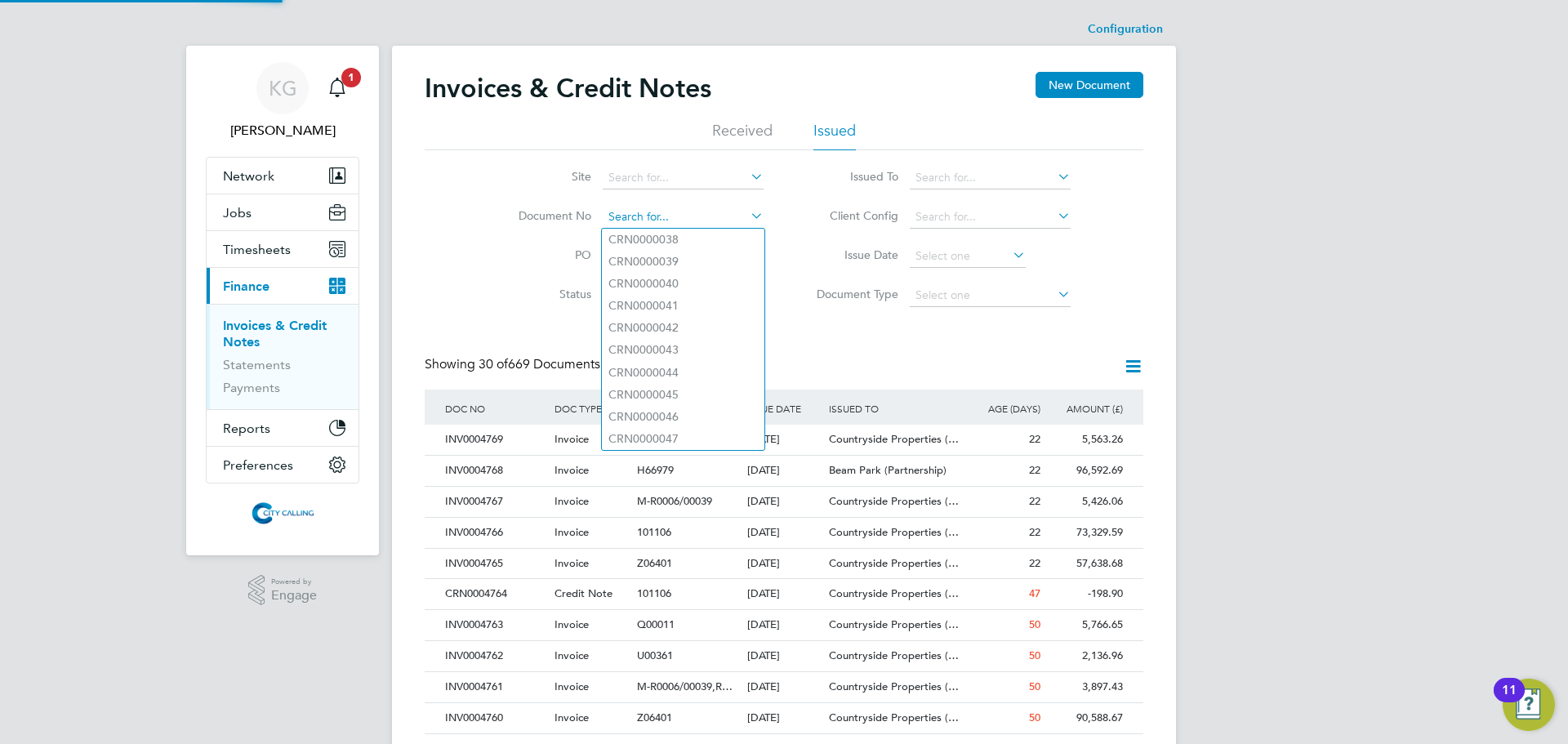
paste input "INV0004707"
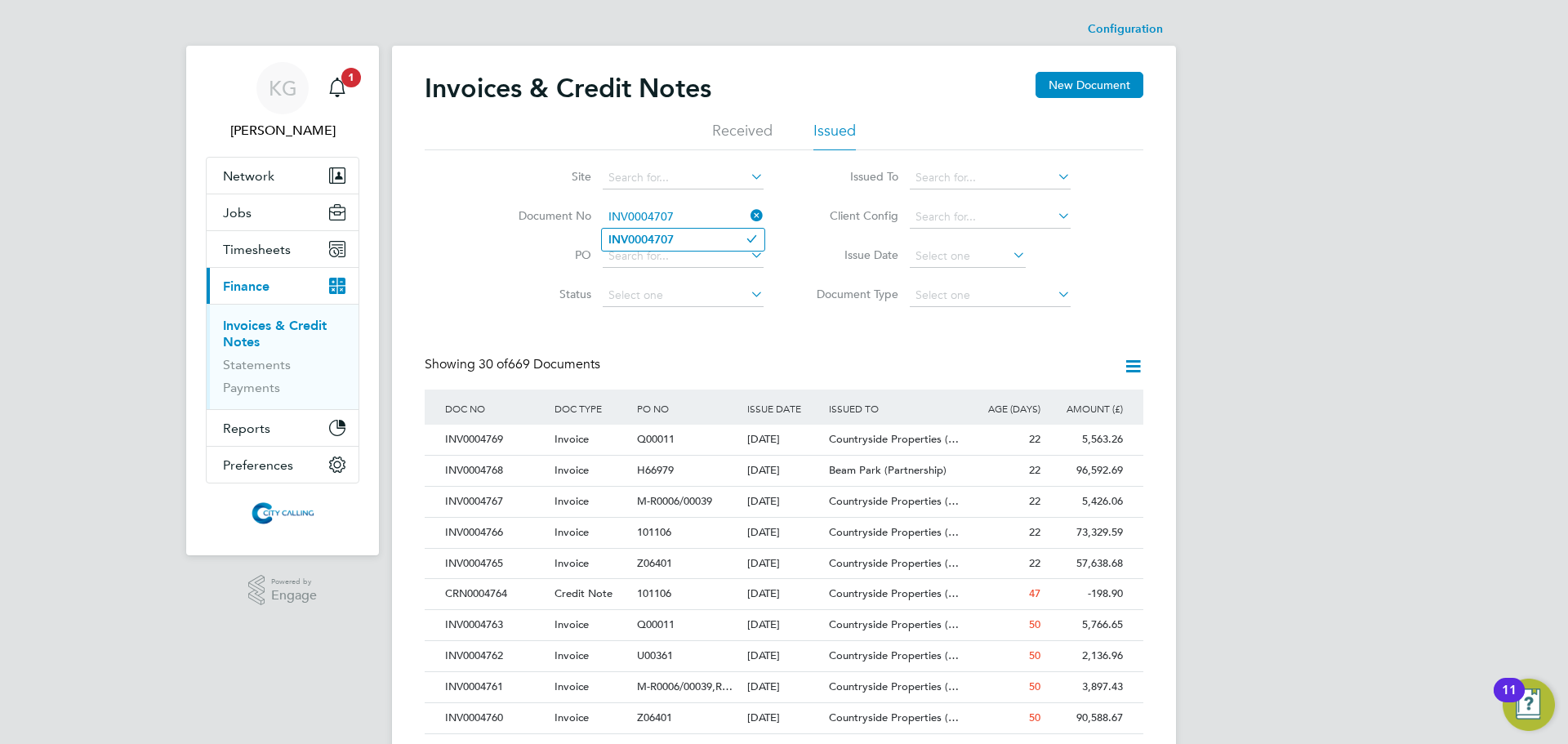
type input "INV0004707"
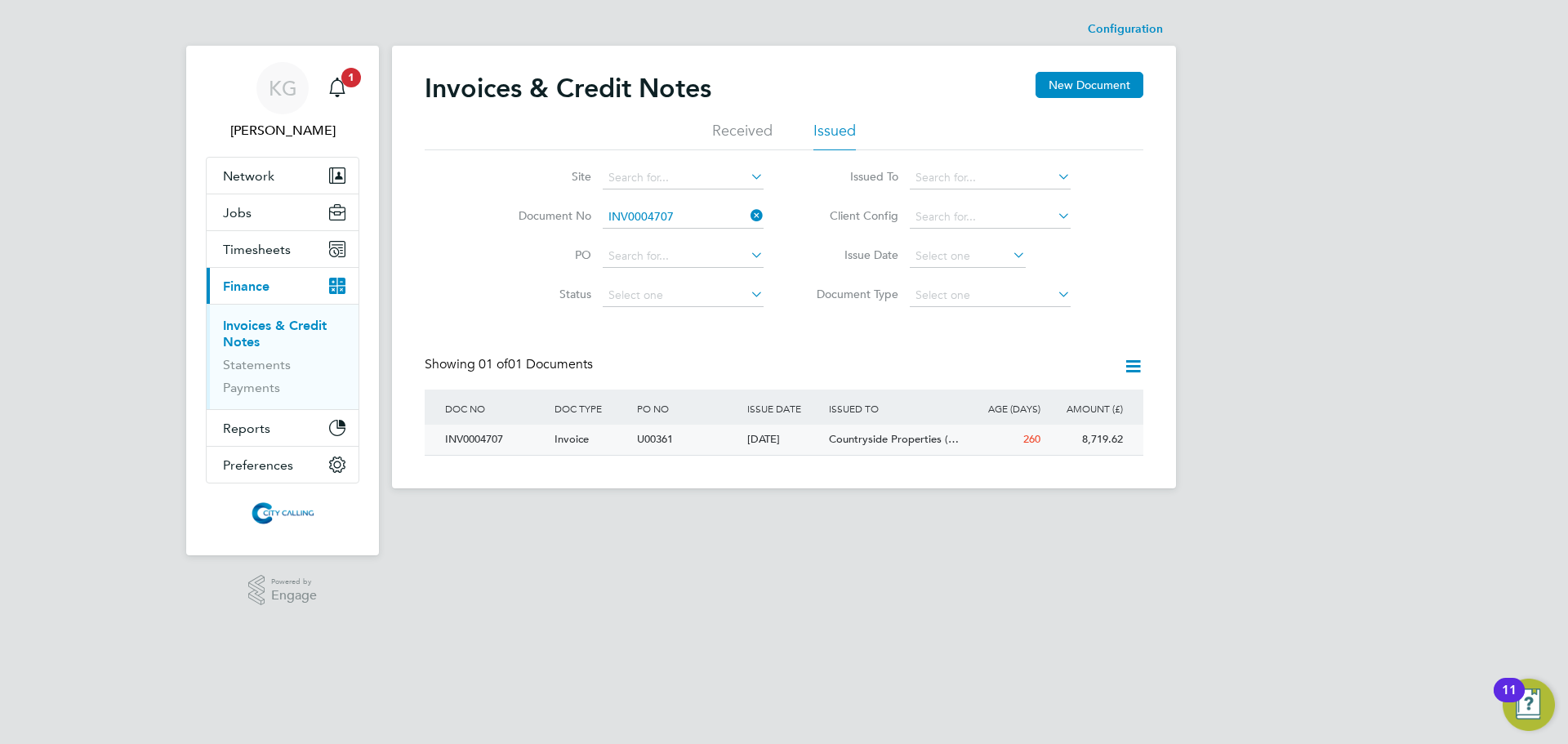
click at [485, 440] on div "INV0004707" at bounding box center [496, 439] width 110 height 30
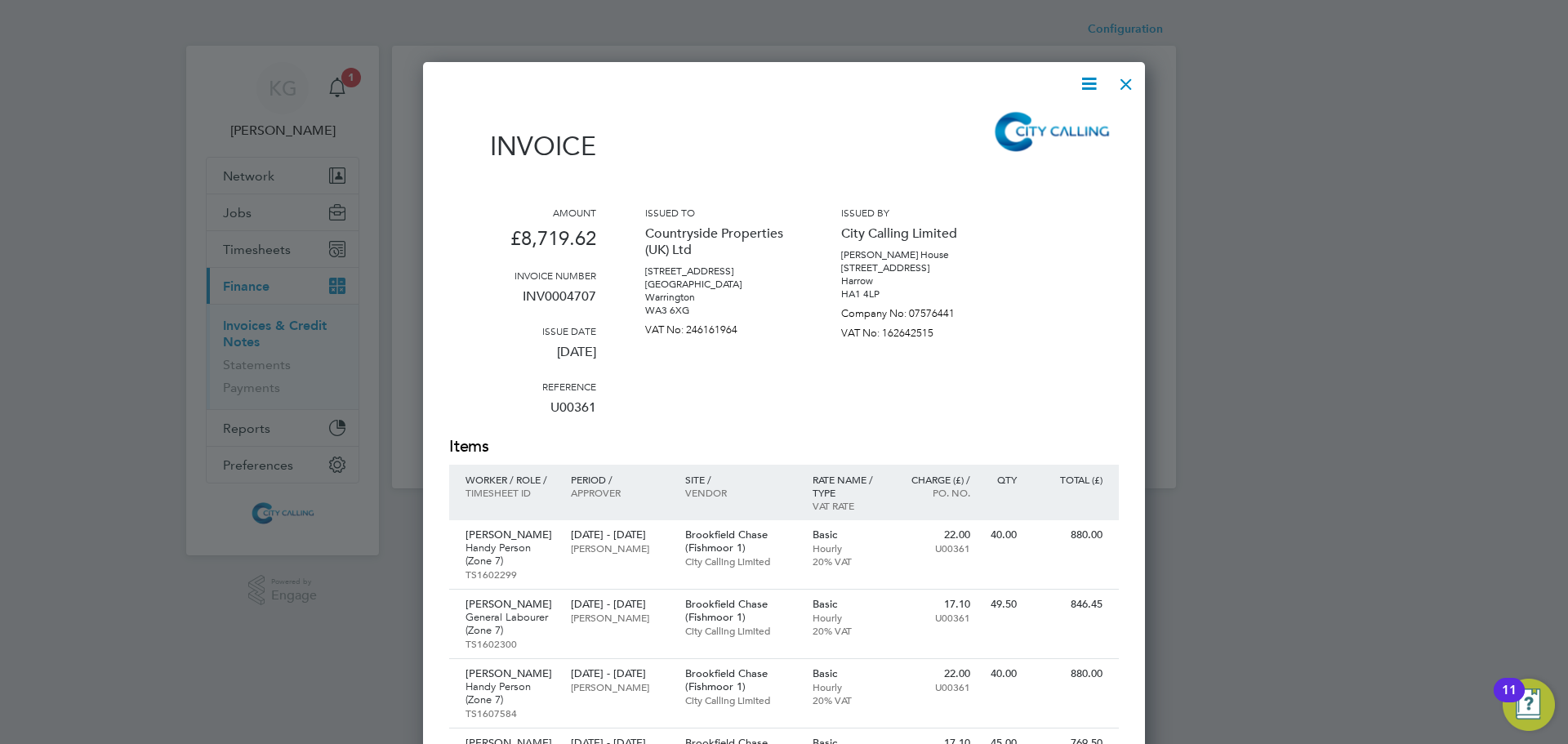
click at [1092, 86] on icon at bounding box center [1089, 83] width 21 height 21
click at [1074, 118] on li "Download Invoice" at bounding box center [1039, 123] width 113 height 23
click at [1138, 78] on div at bounding box center [1127, 80] width 30 height 30
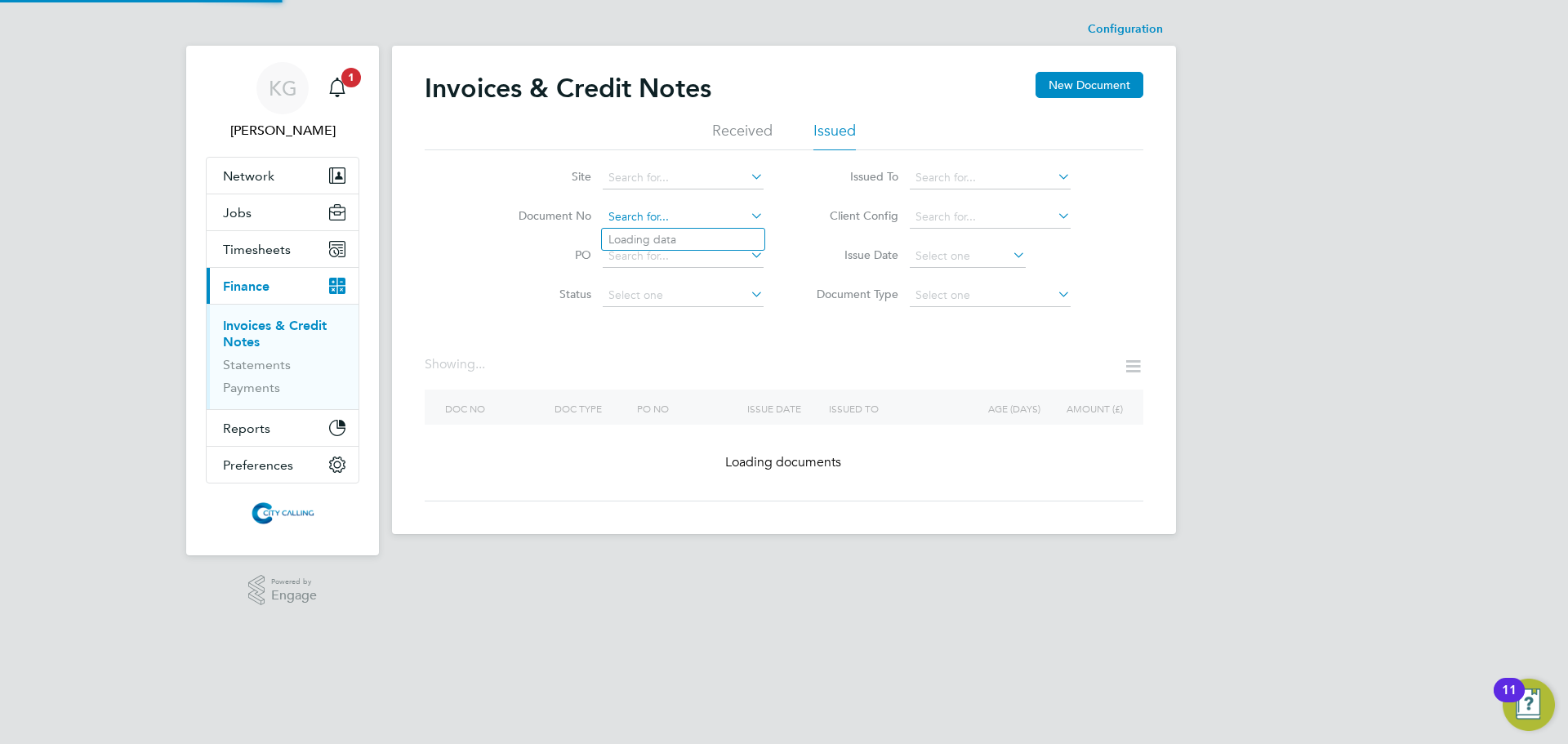
click at [721, 206] on input at bounding box center [683, 217] width 161 height 23
paste input "INV0004704"
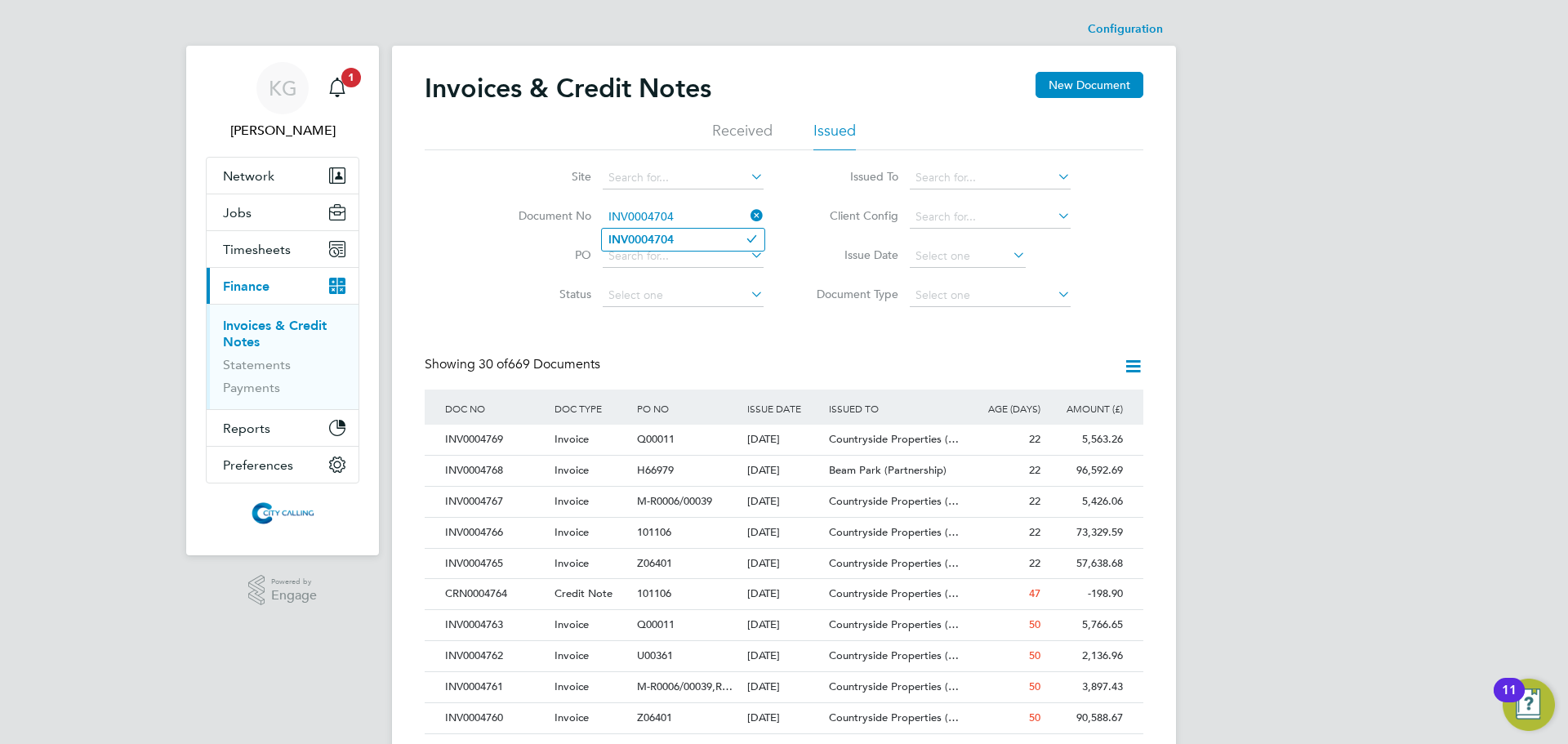
type input "INV0004704"
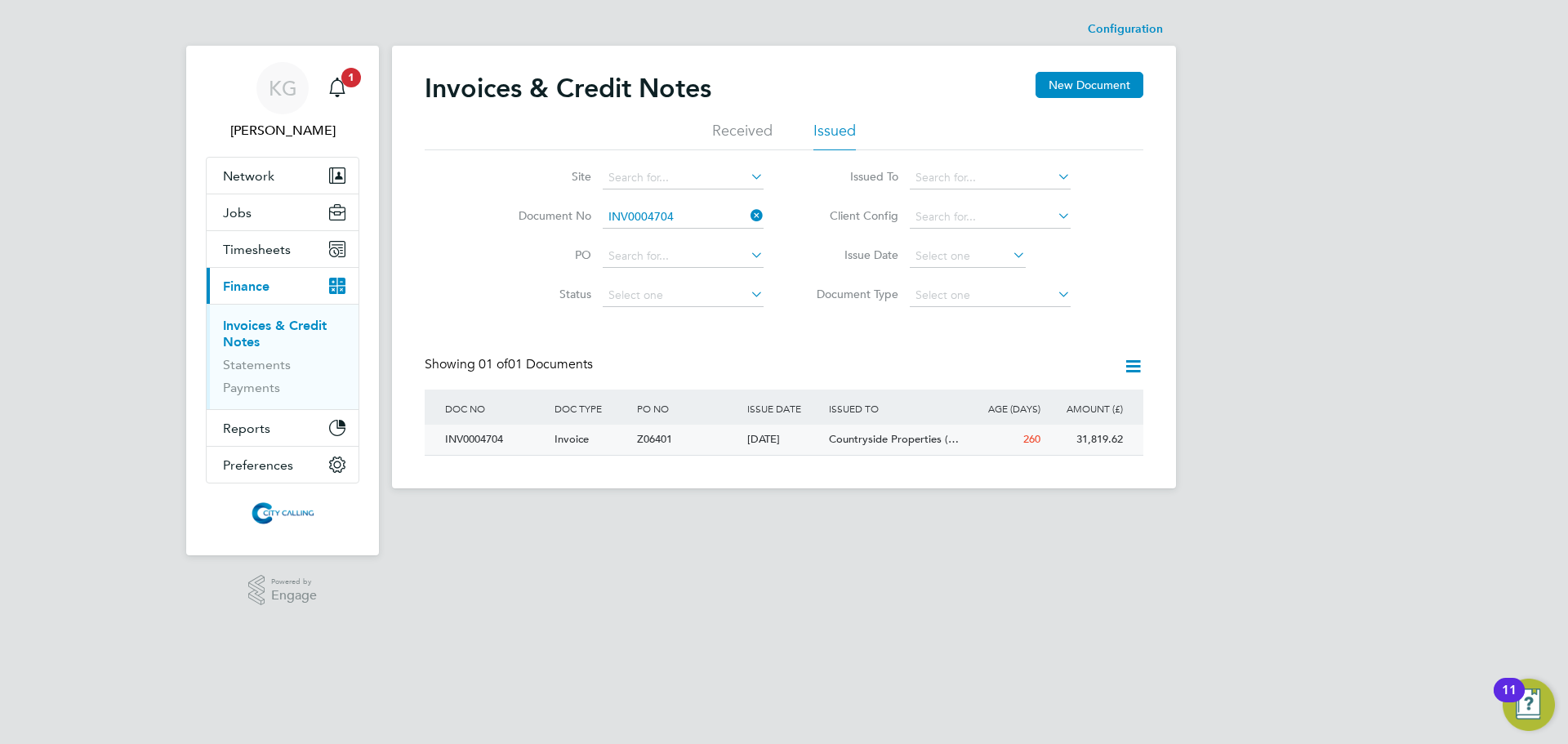
click at [483, 439] on div "INV0004704" at bounding box center [496, 439] width 110 height 30
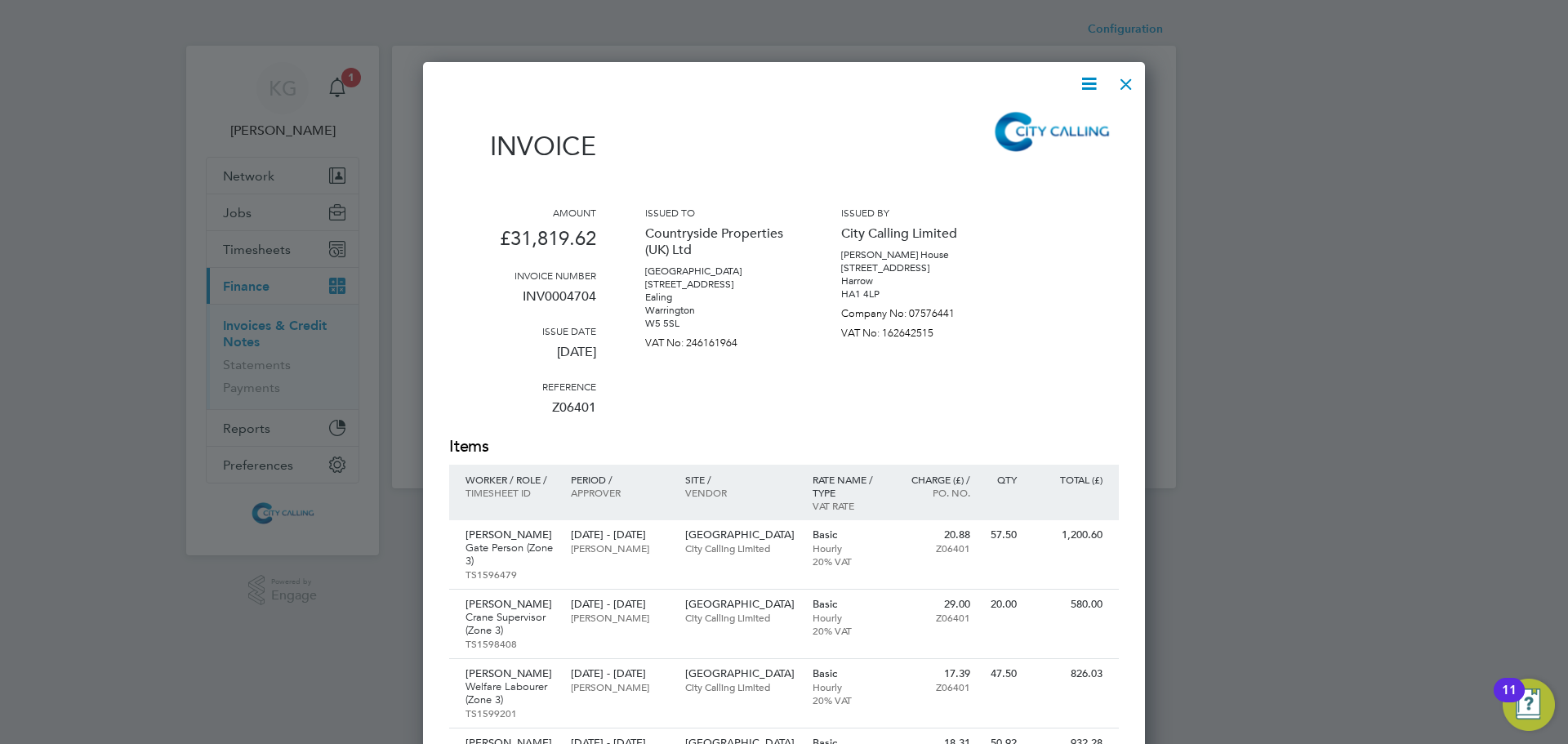
click at [1099, 83] on icon at bounding box center [1089, 83] width 21 height 21
click at [1078, 119] on li "Download Invoice" at bounding box center [1039, 123] width 113 height 23
click at [1127, 78] on div at bounding box center [1127, 80] width 30 height 30
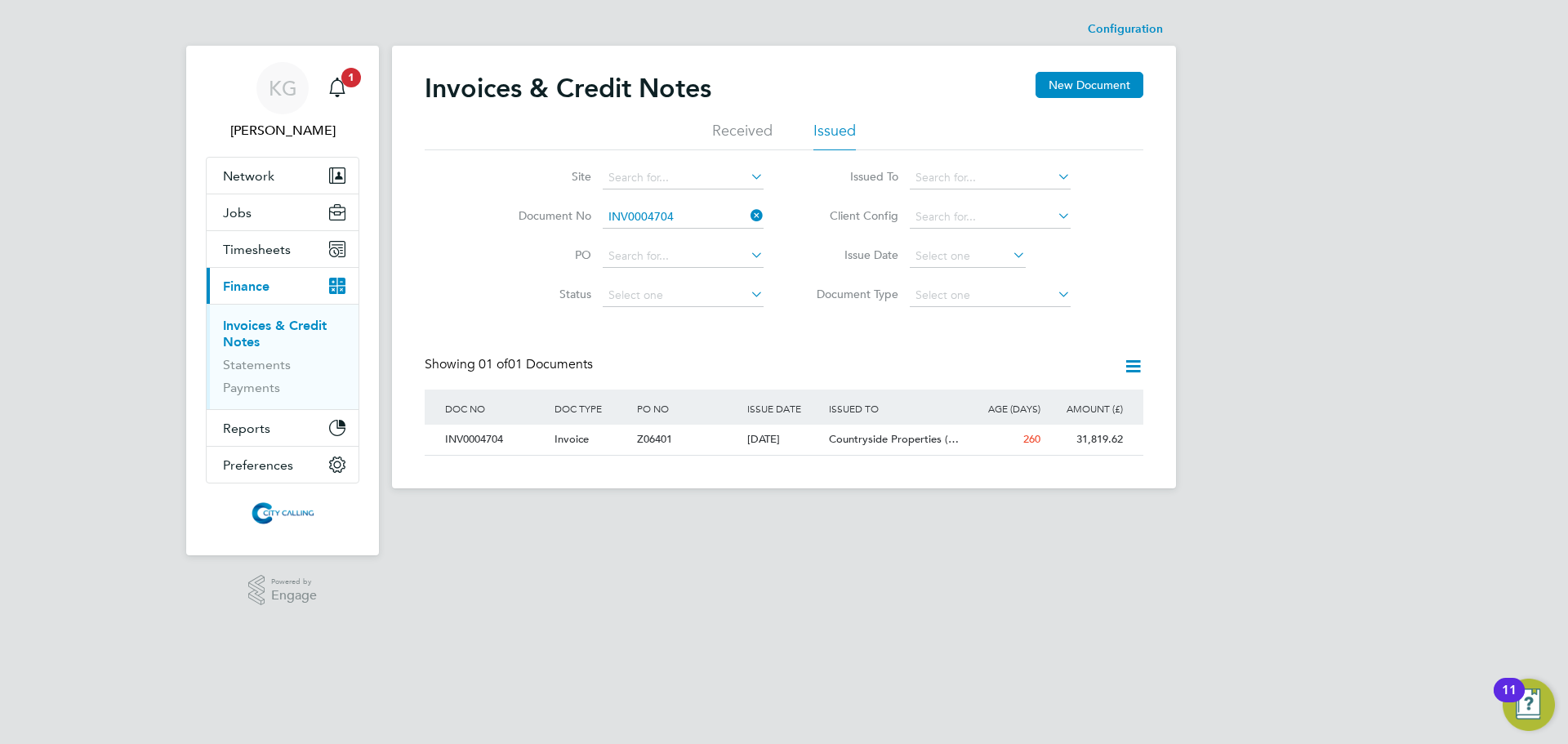
click at [748, 212] on icon at bounding box center [748, 216] width 0 height 23
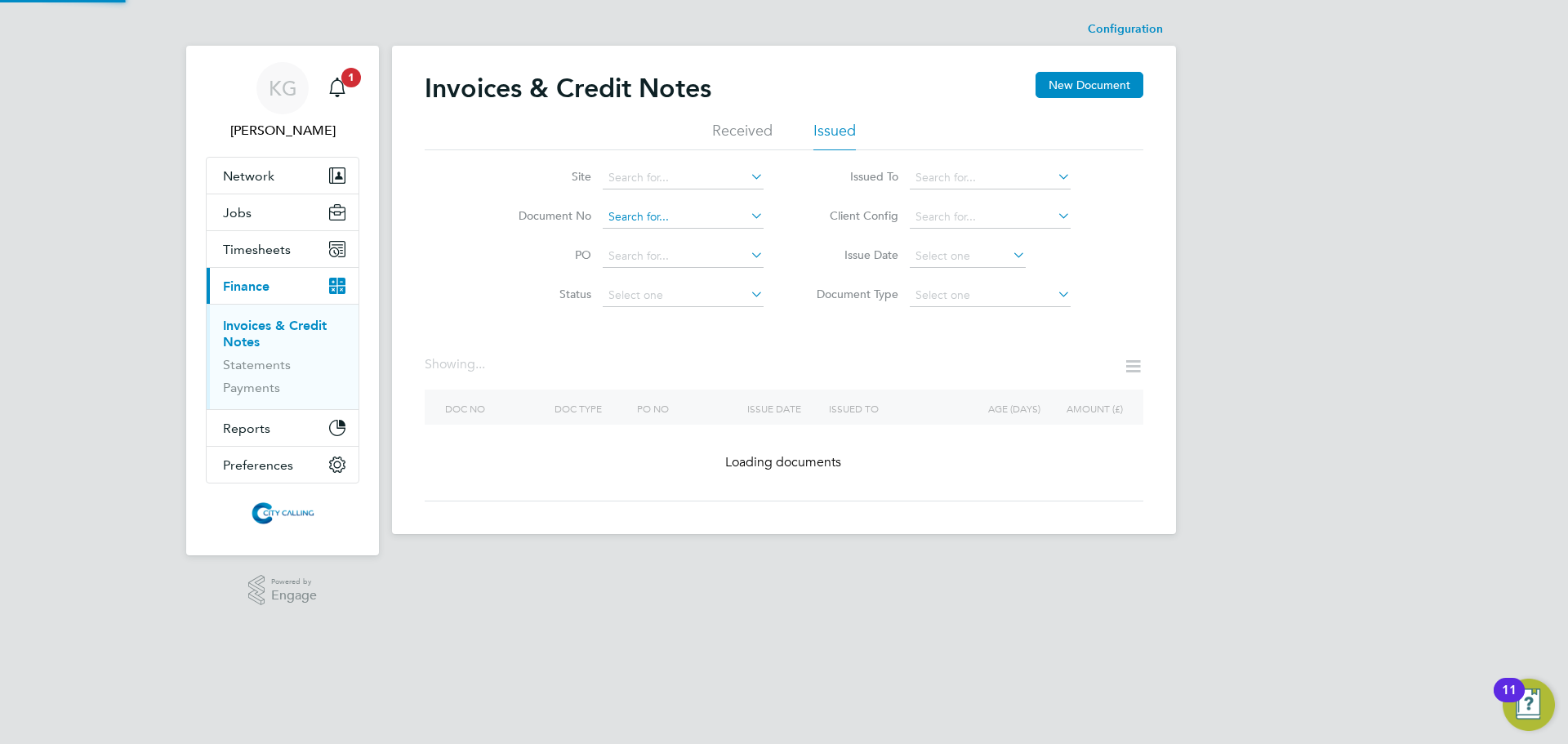
click at [648, 214] on input at bounding box center [683, 217] width 161 height 23
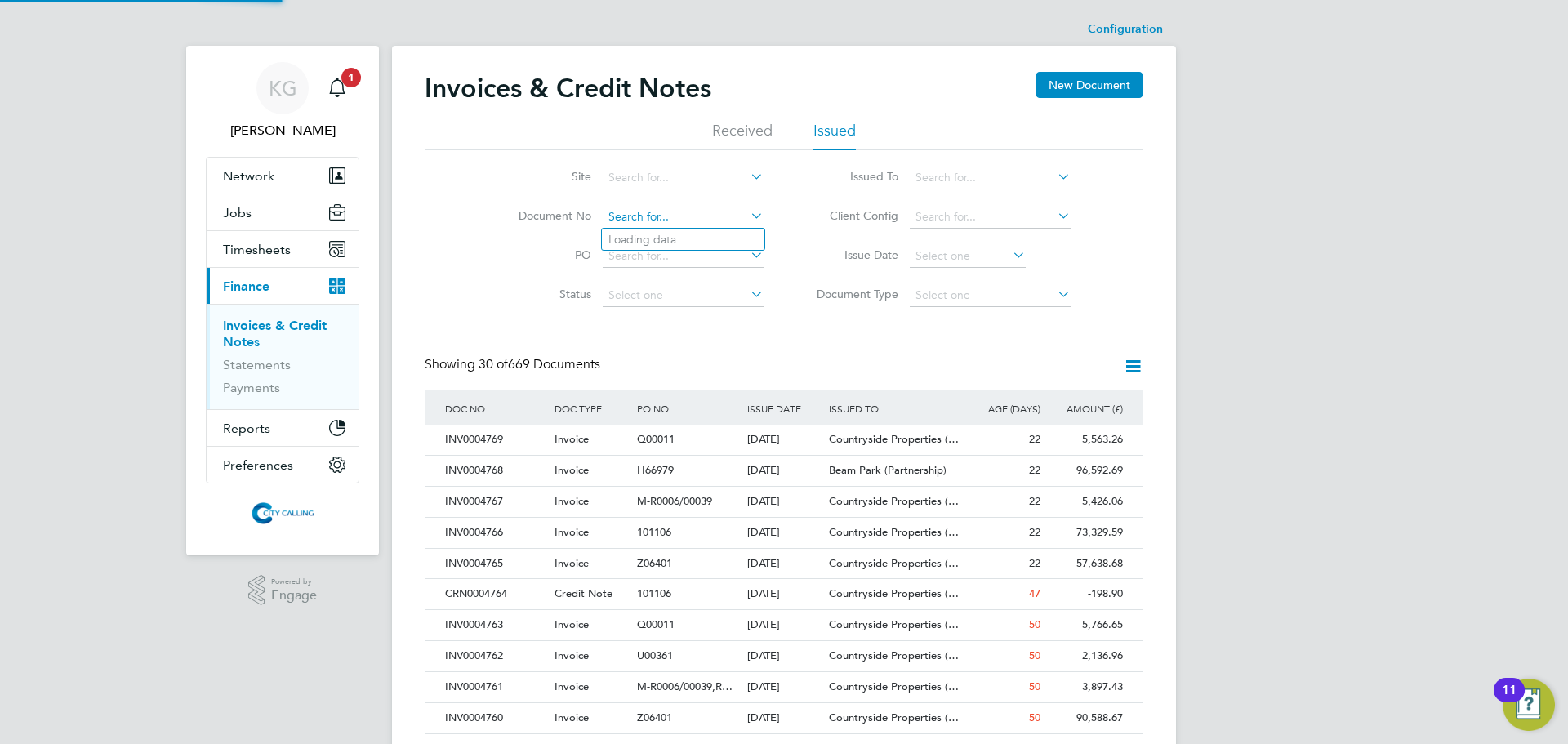
paste input "INV0004706"
type input "INV0004706"
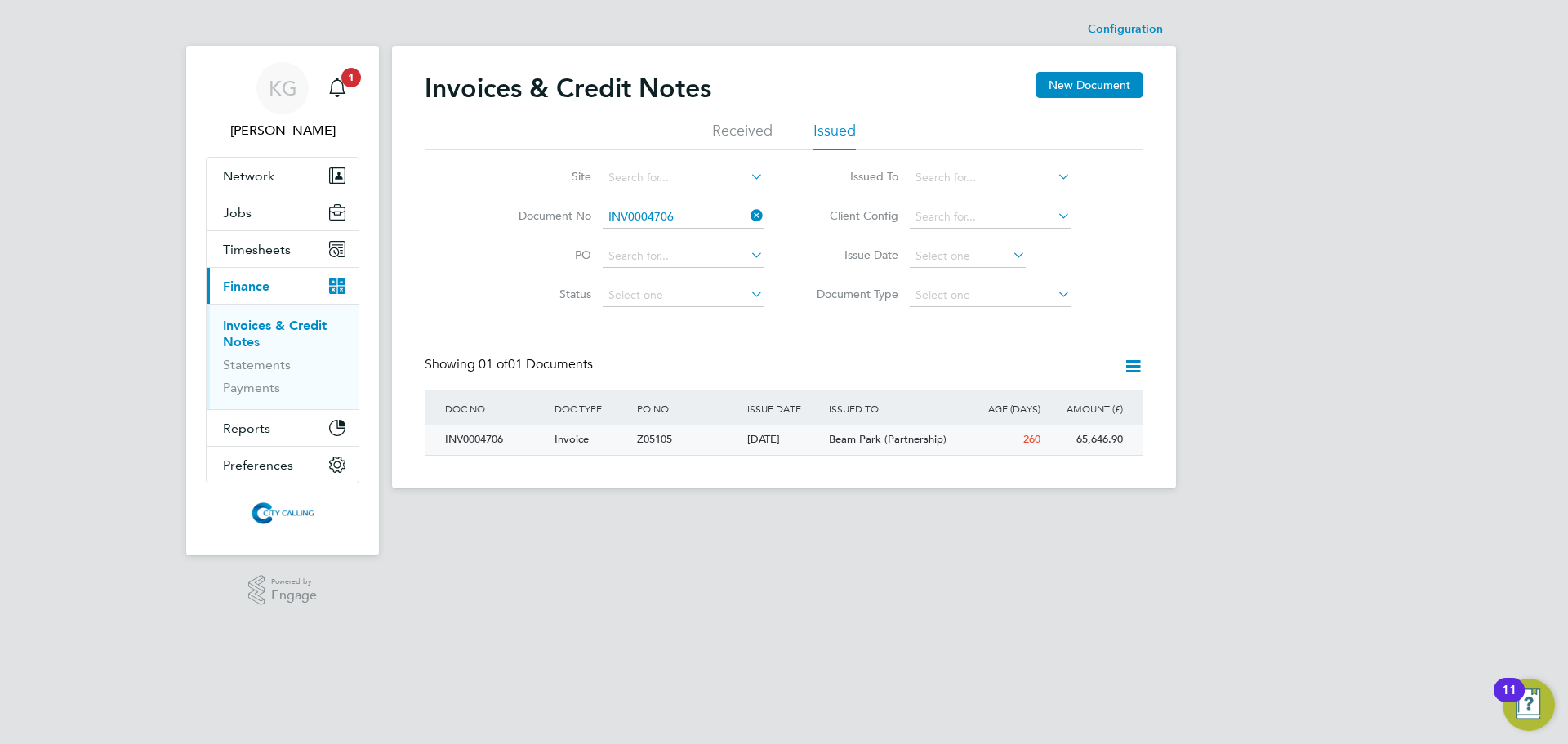
click at [482, 439] on div "INV0004706" at bounding box center [496, 439] width 110 height 30
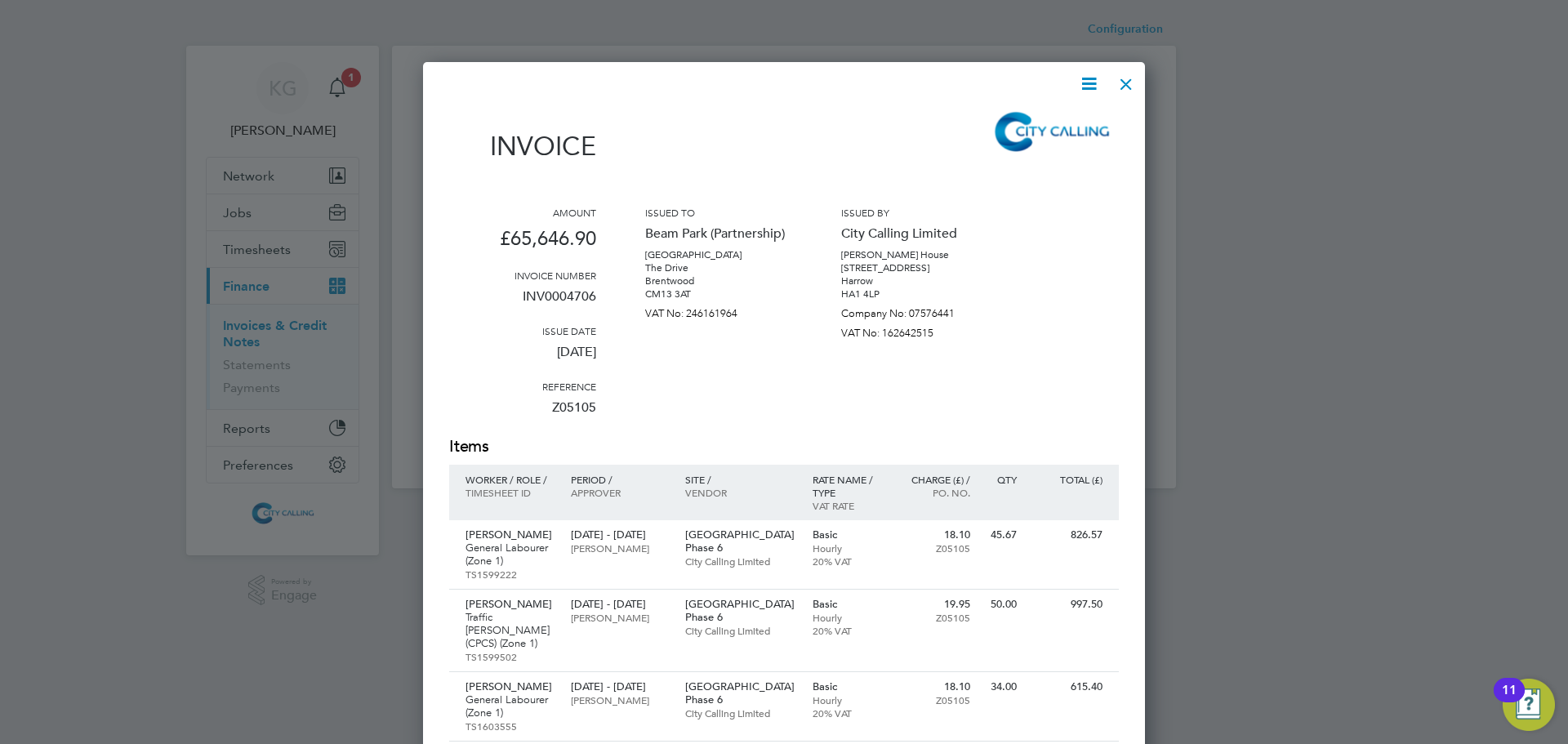
click at [1087, 91] on icon at bounding box center [1089, 83] width 21 height 21
click at [1056, 119] on li "Download Invoice" at bounding box center [1039, 123] width 113 height 23
click at [1132, 86] on div at bounding box center [1127, 80] width 30 height 30
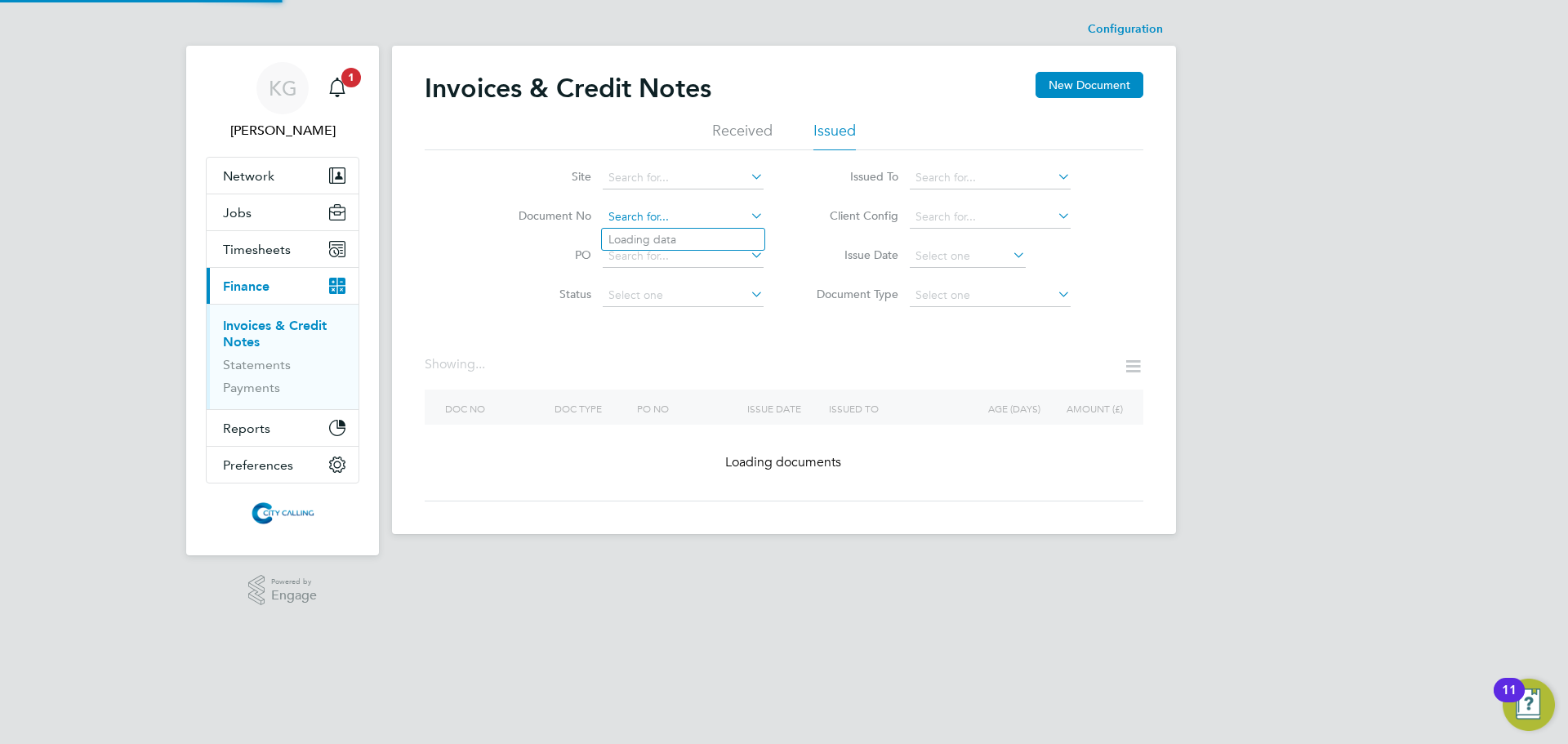
click at [691, 212] on input at bounding box center [683, 217] width 161 height 23
paste input "INV0004716"
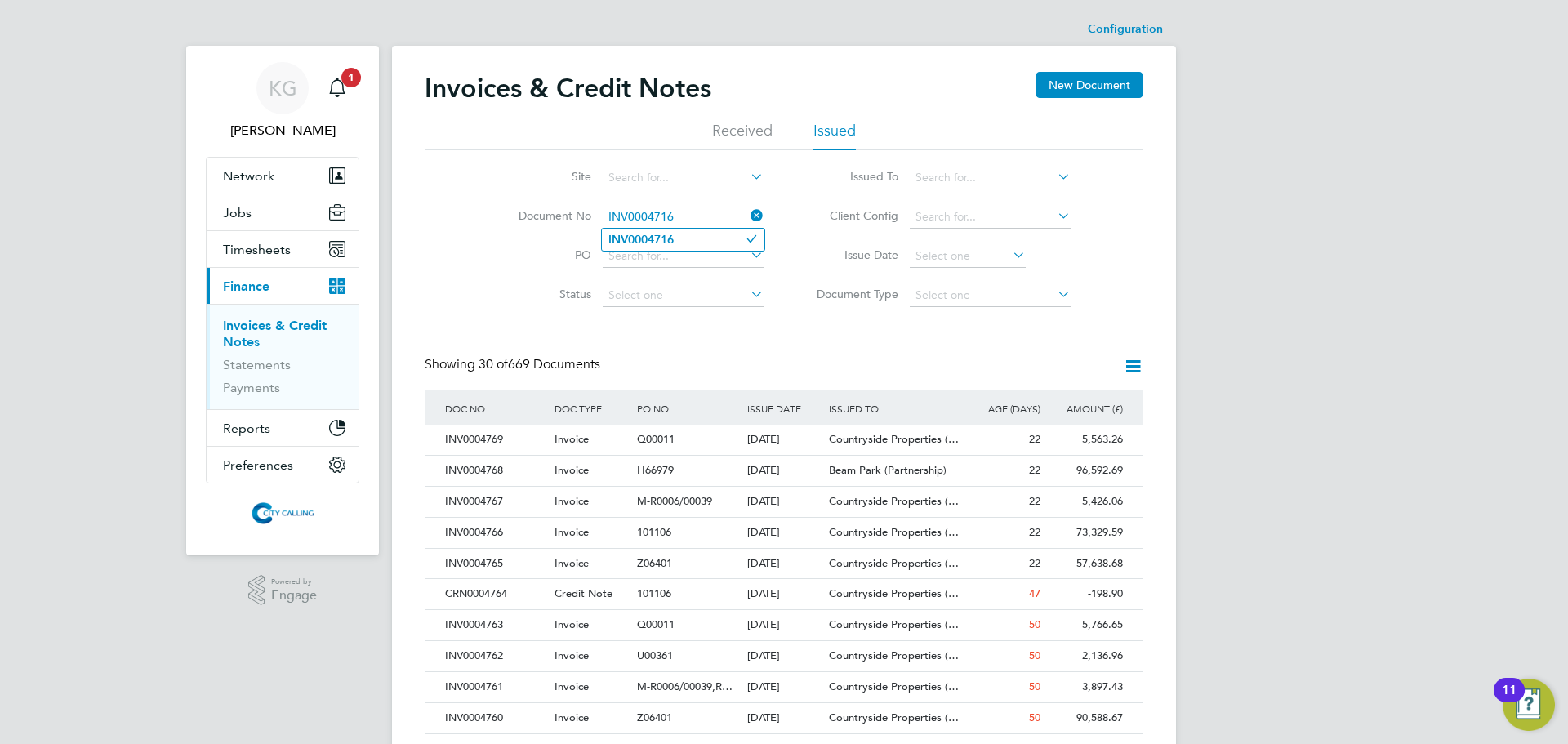
type input "INV0004716"
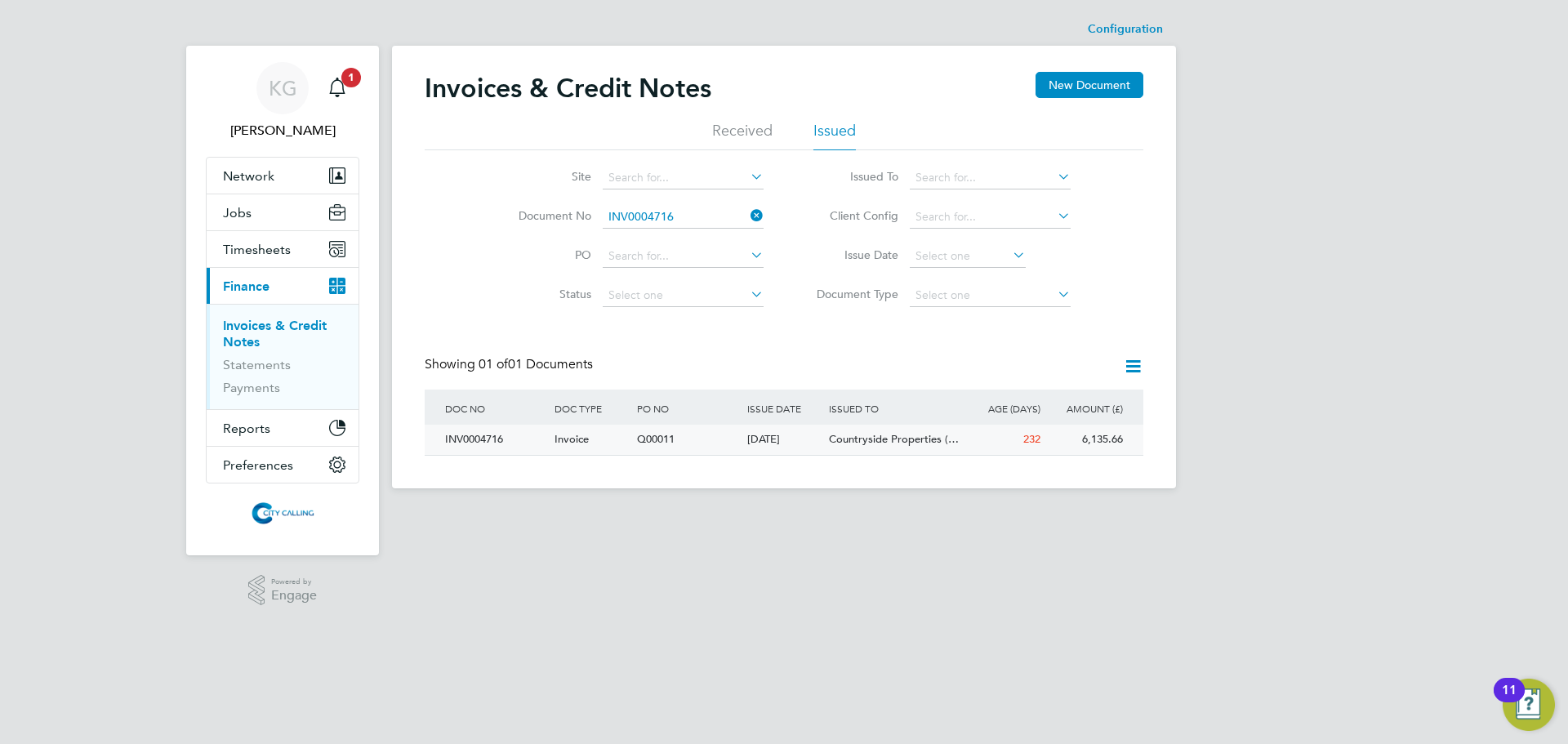
click at [483, 432] on div "INV0004716" at bounding box center [496, 439] width 110 height 30
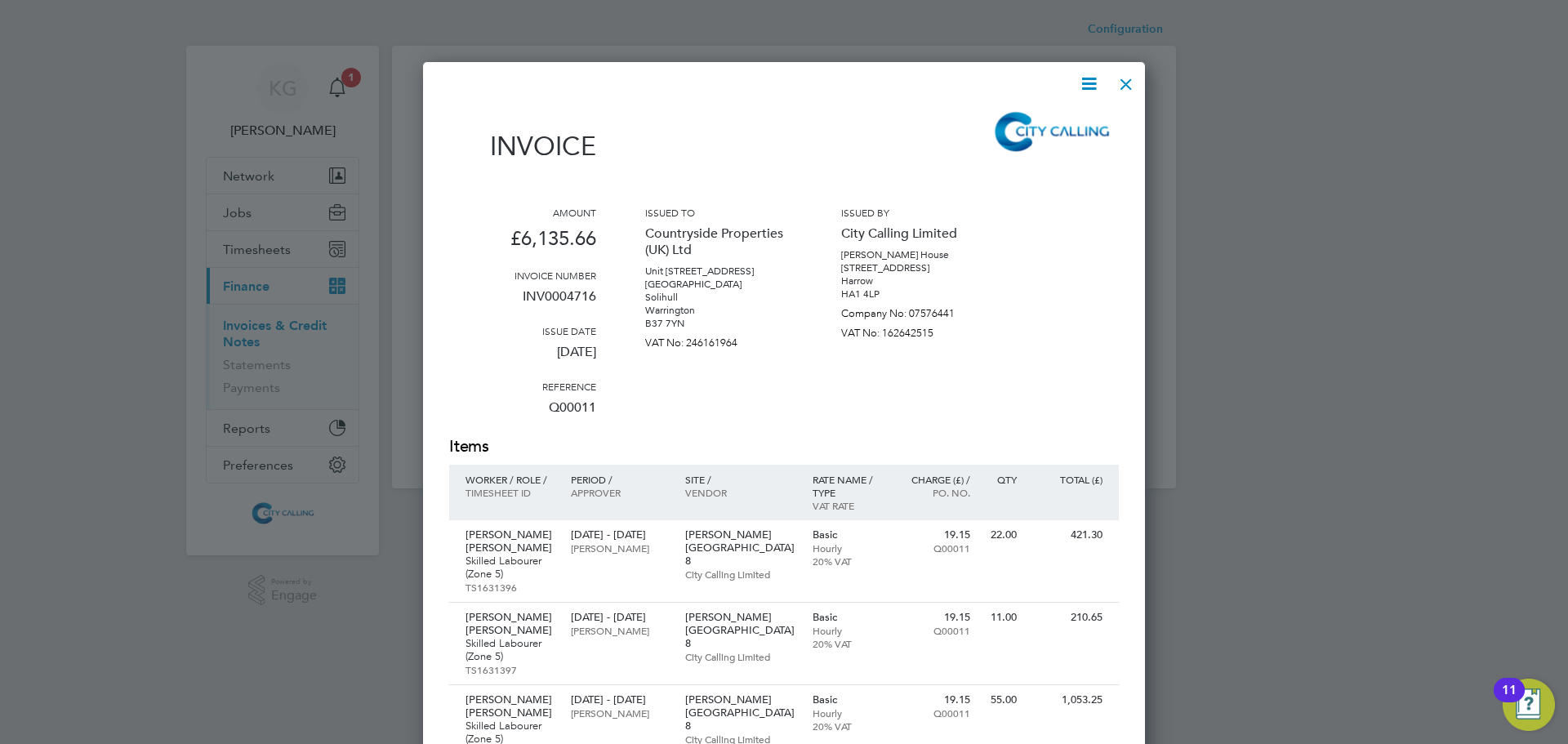
click at [1098, 83] on icon at bounding box center [1089, 83] width 21 height 21
click at [1068, 118] on li "Download Invoice" at bounding box center [1039, 123] width 113 height 23
click at [1133, 71] on div at bounding box center [1127, 80] width 30 height 30
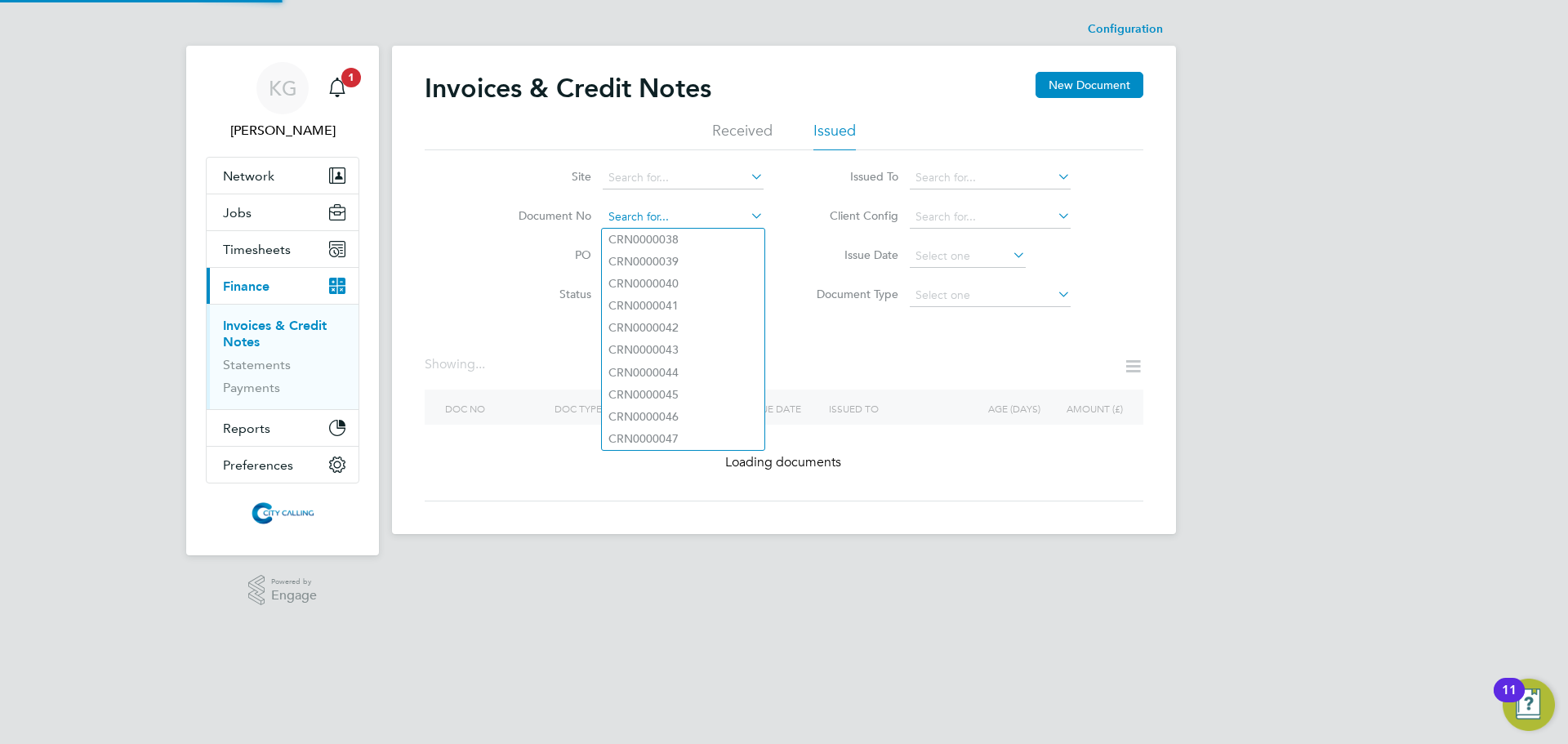
click at [726, 211] on input at bounding box center [683, 217] width 161 height 23
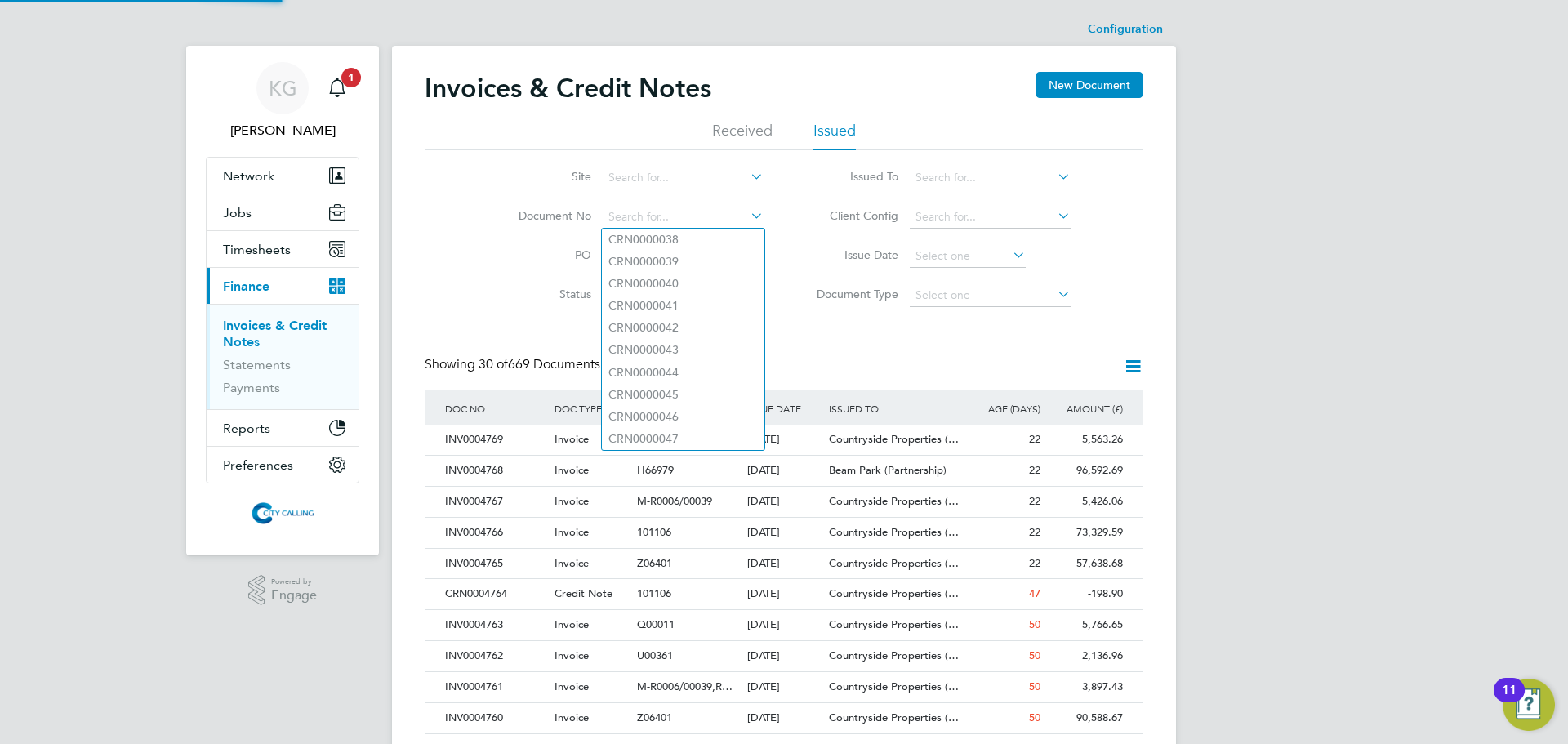
paste input "INV0004718"
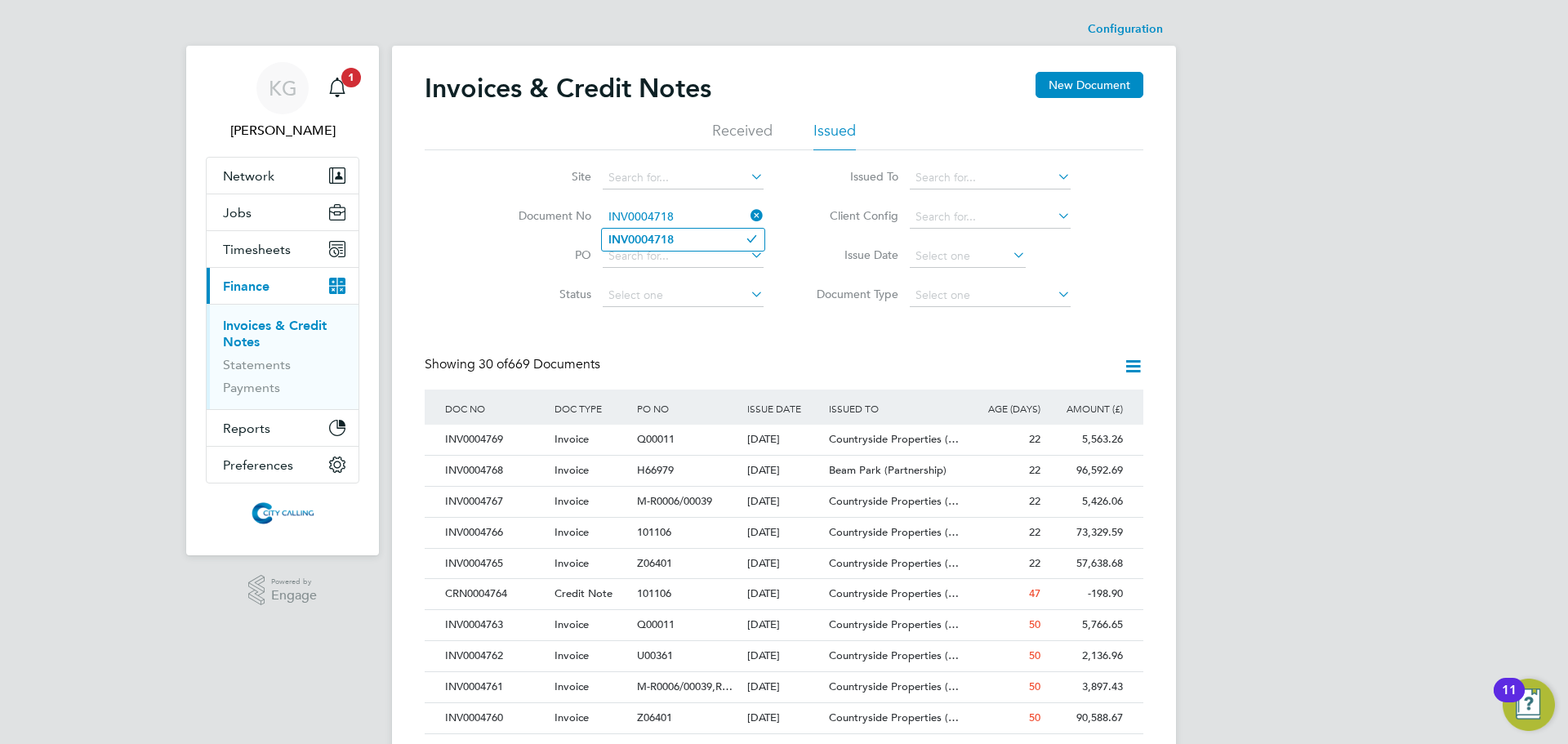
type input "INV0004718"
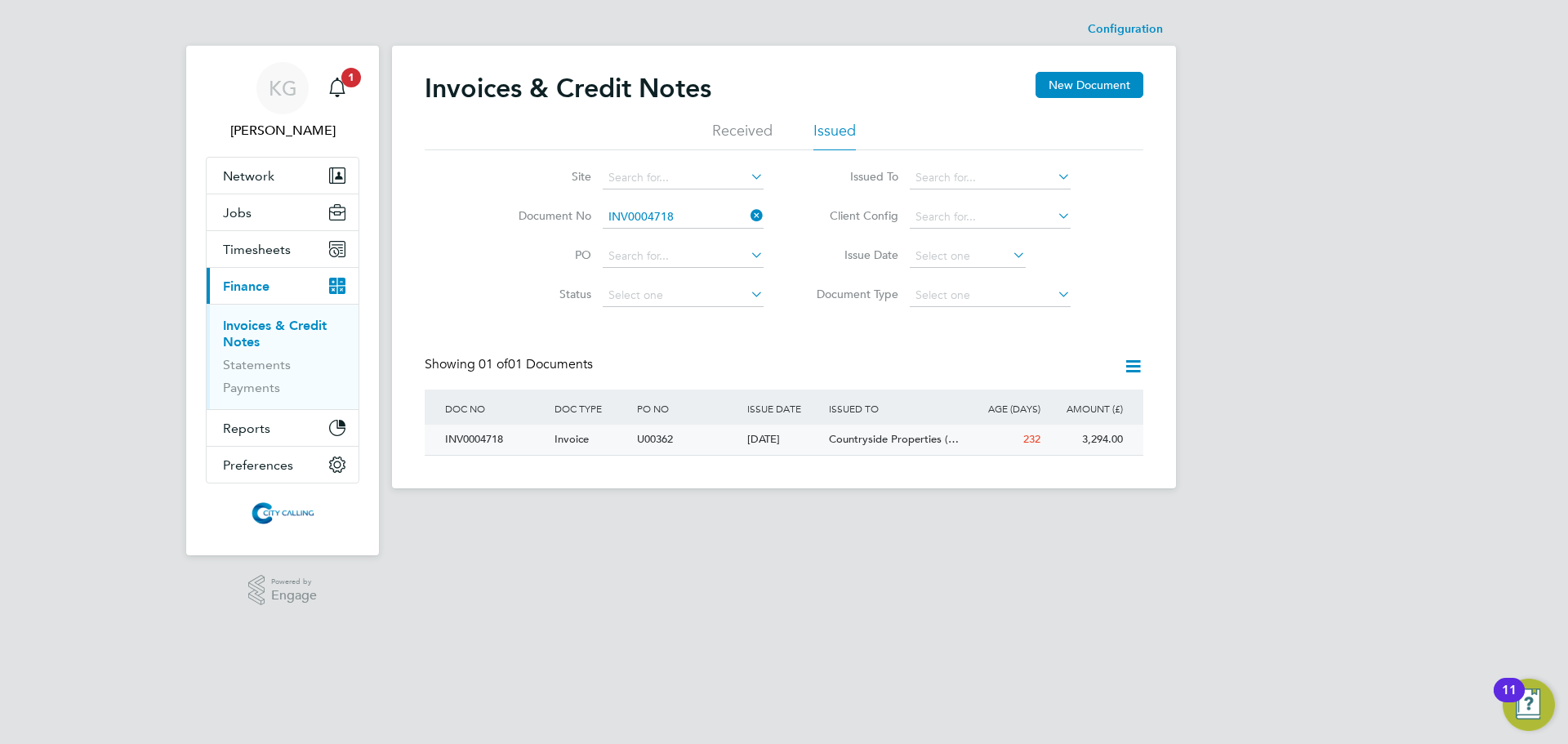
click at [472, 439] on div "INV0004718" at bounding box center [496, 439] width 110 height 30
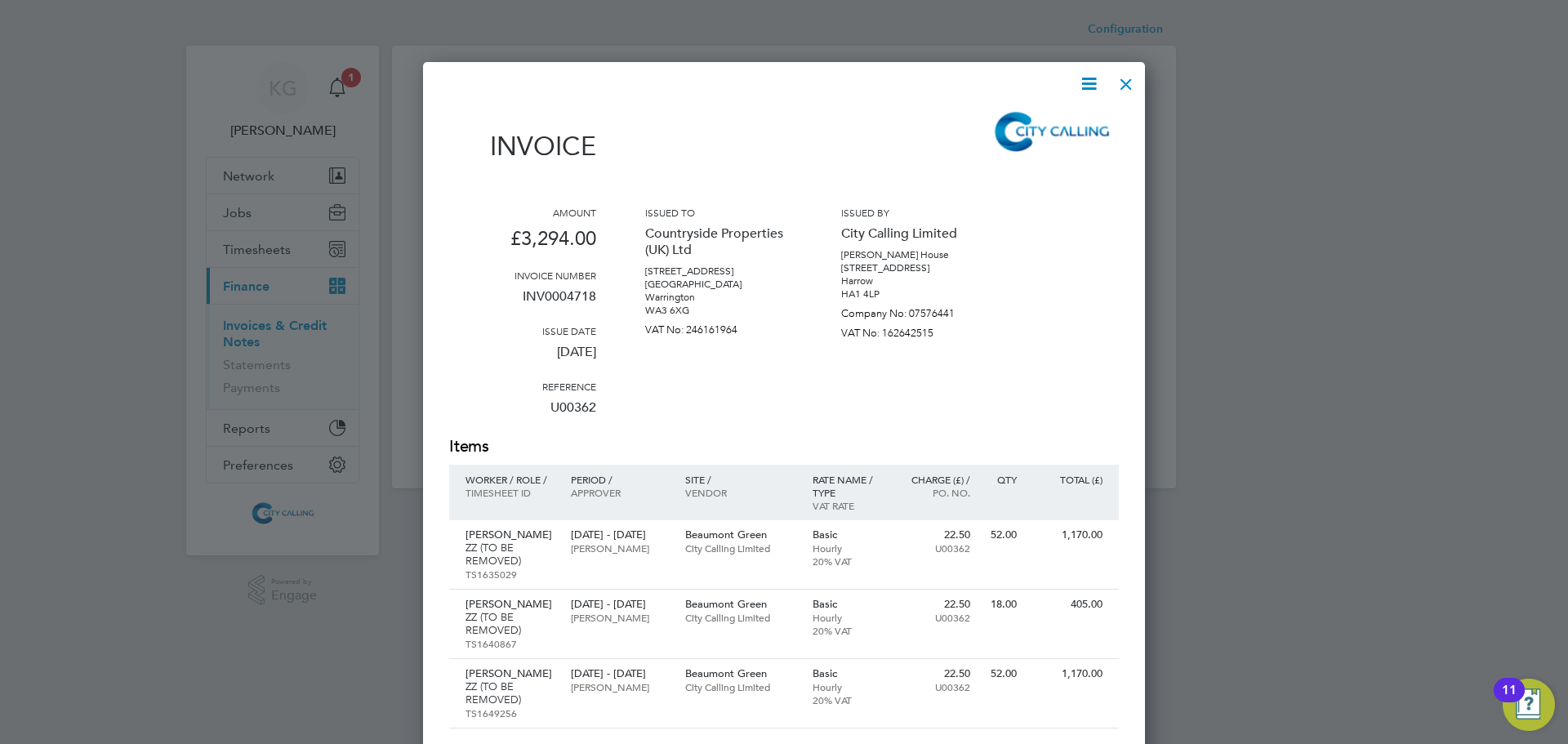
click at [1091, 79] on icon at bounding box center [1089, 83] width 21 height 21
click at [1057, 121] on li "Download Invoice" at bounding box center [1039, 123] width 113 height 23
click at [1131, 81] on div at bounding box center [1127, 80] width 30 height 30
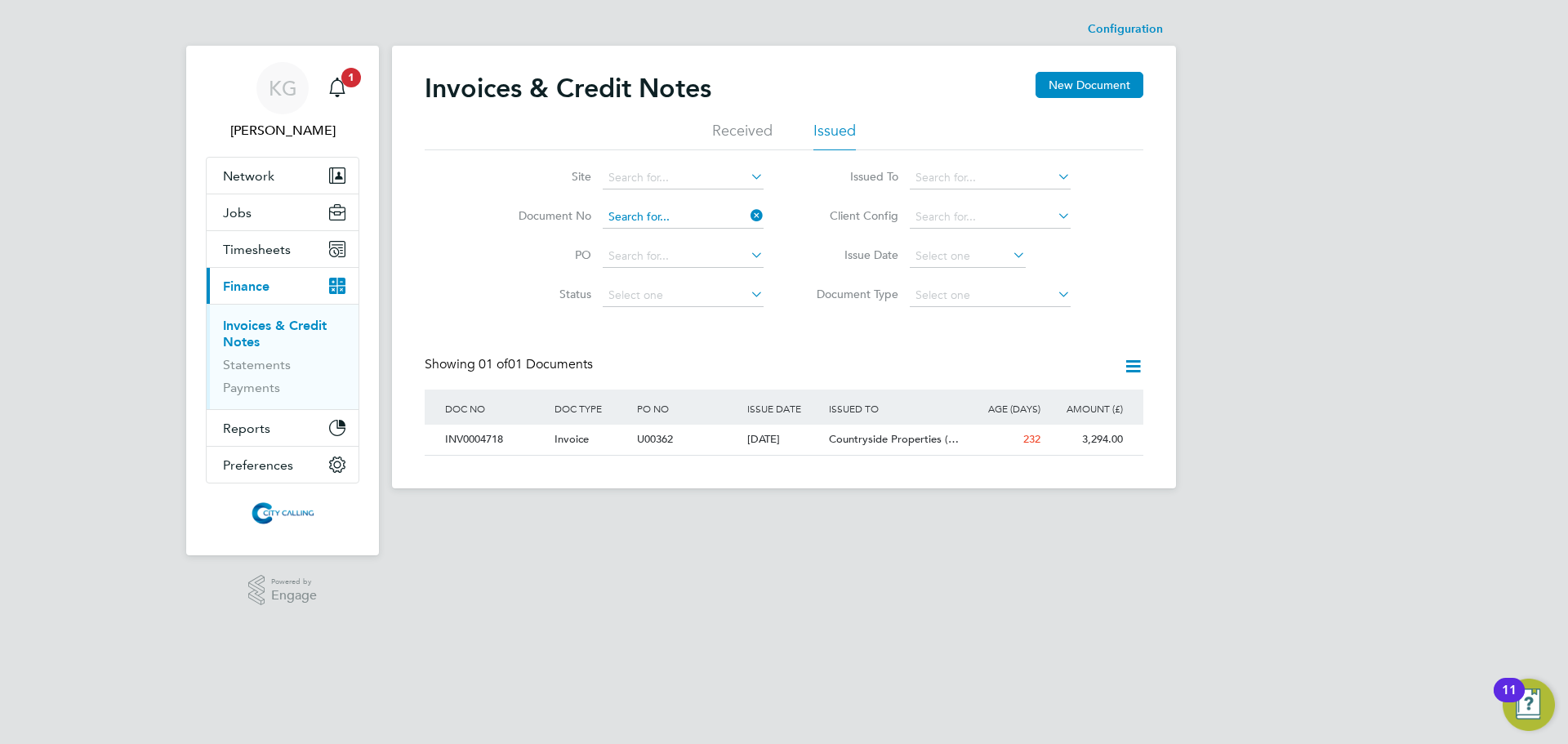
click at [712, 226] on input at bounding box center [683, 217] width 161 height 23
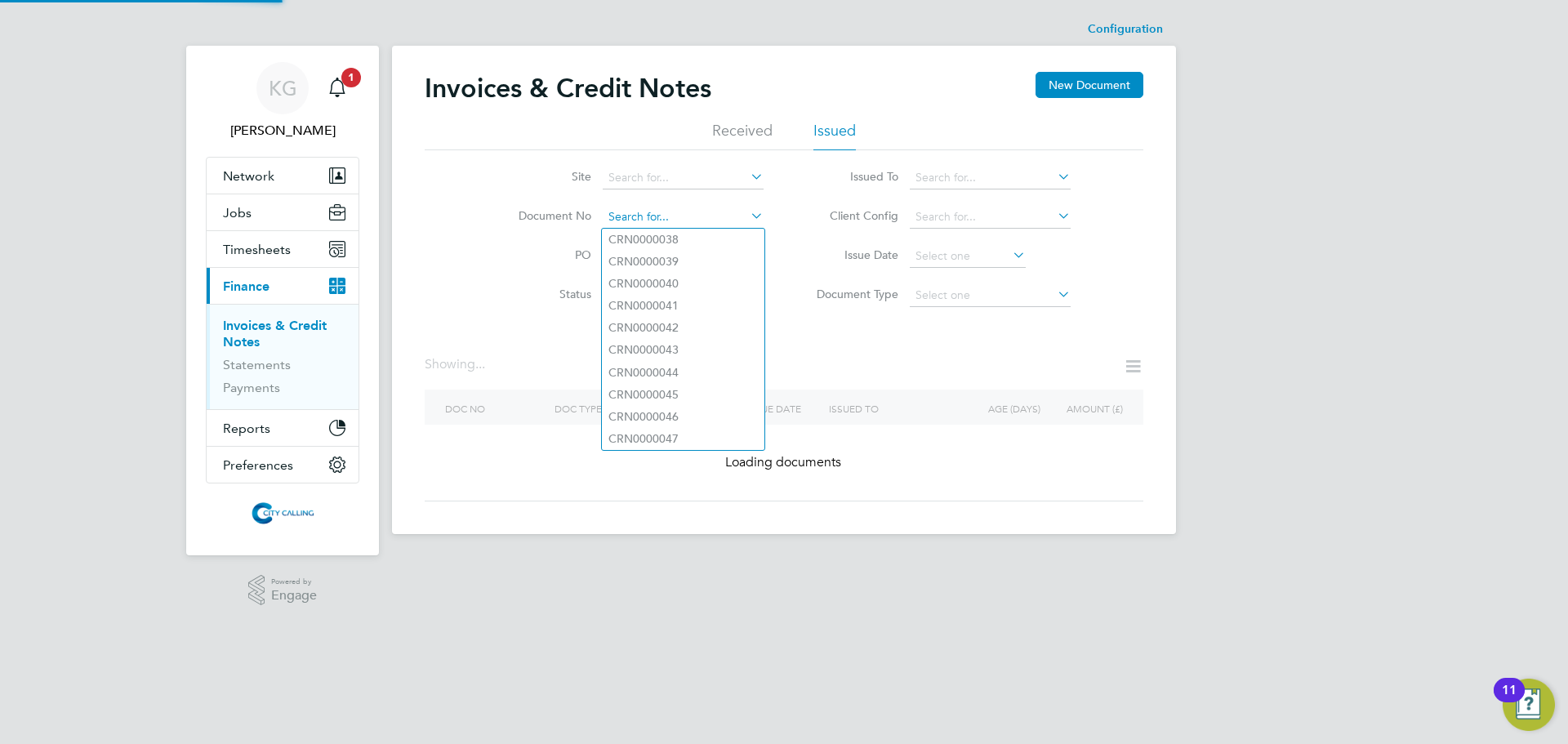
paste input "INV0004719"
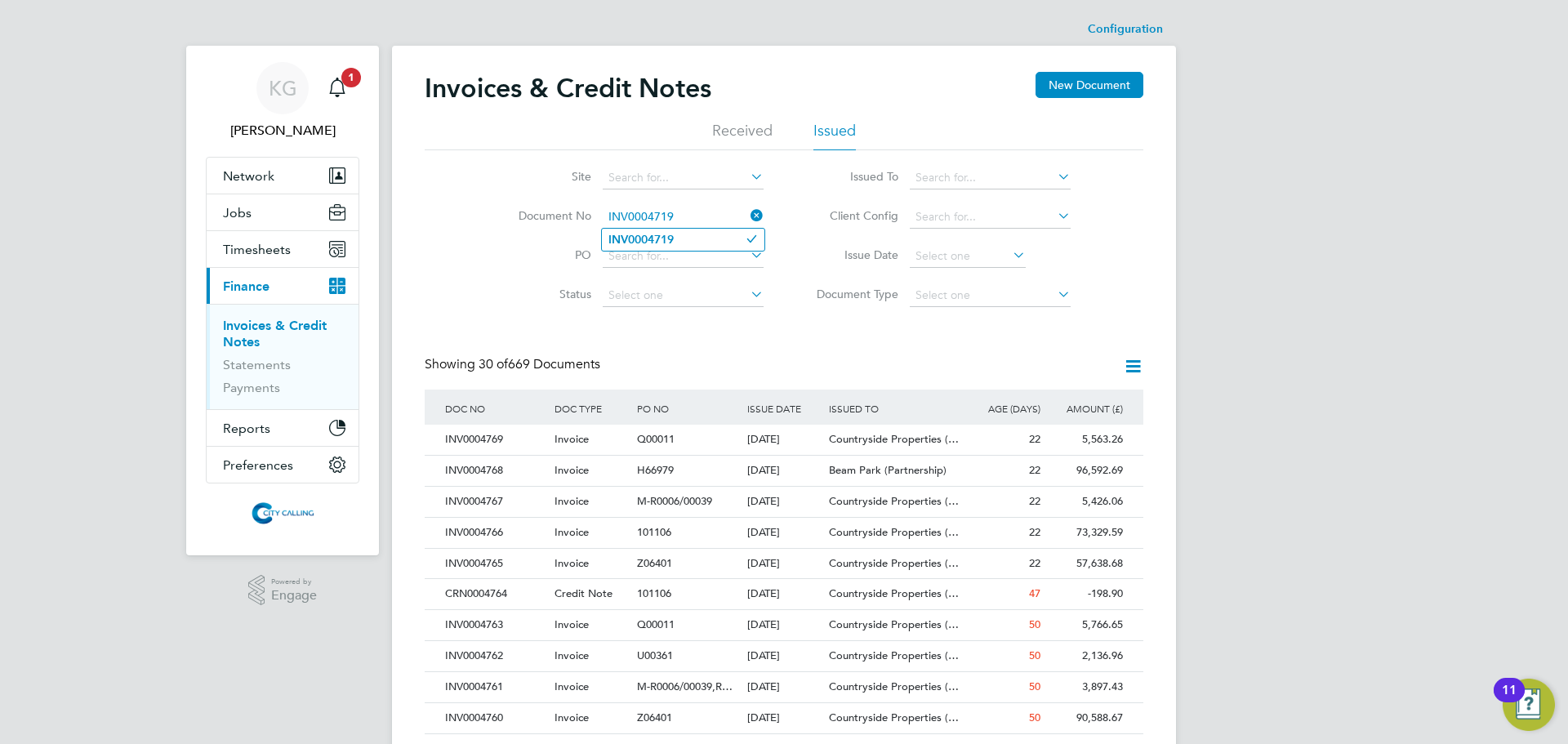
type input "INV0004719"
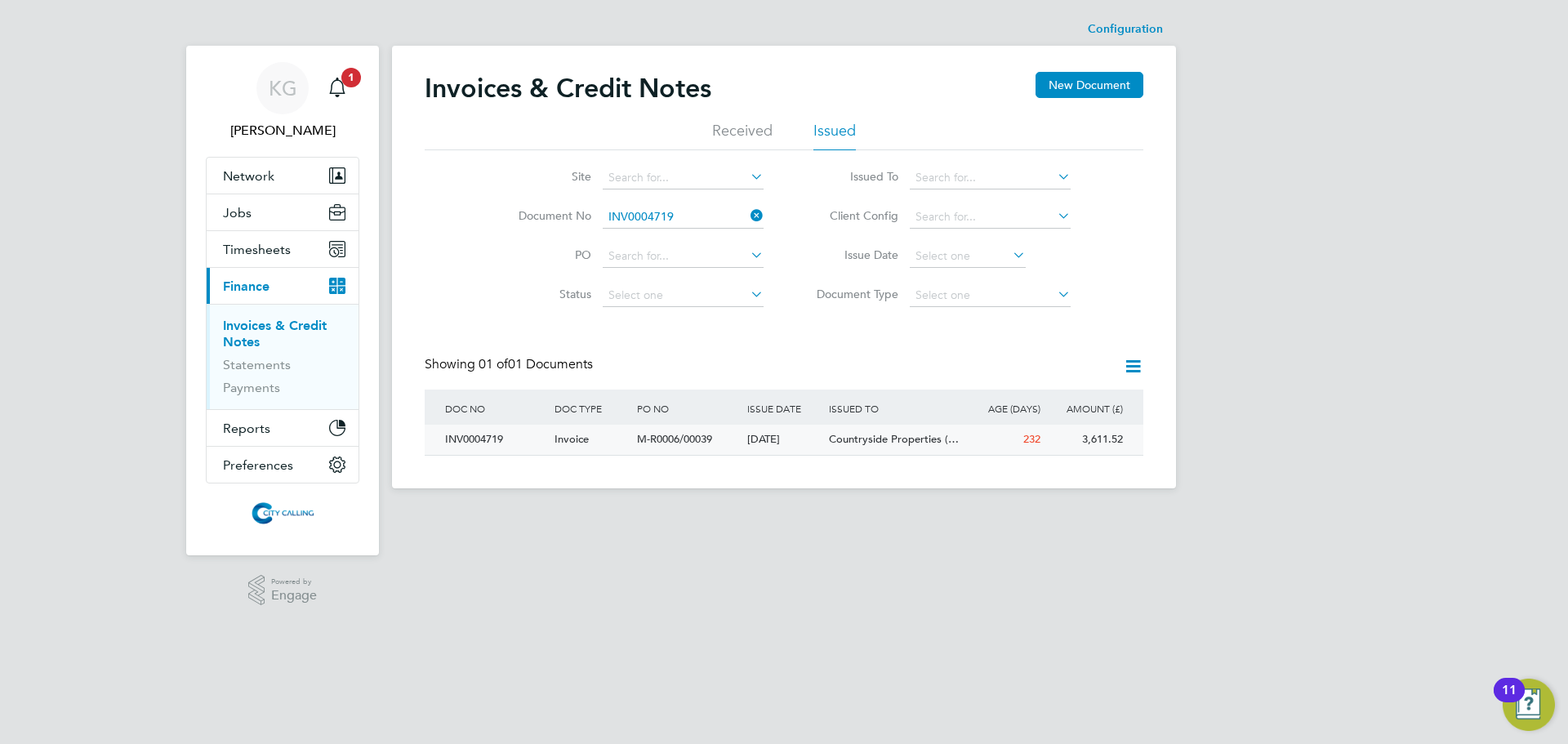
click at [488, 435] on div "INV0004719" at bounding box center [496, 439] width 110 height 30
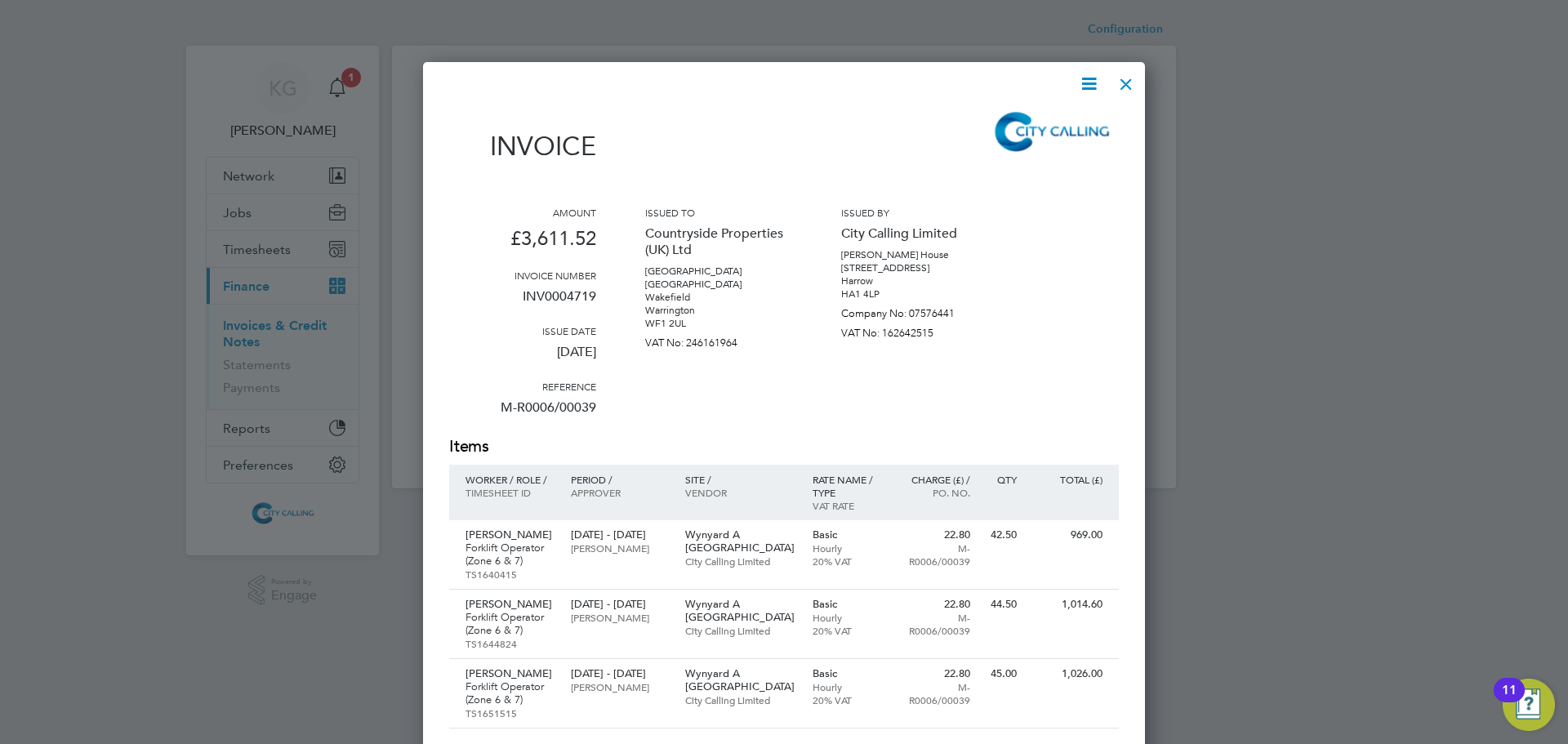
click at [1085, 80] on icon at bounding box center [1089, 83] width 21 height 21
click at [1049, 119] on li "Download Invoice" at bounding box center [1039, 123] width 113 height 23
click at [1123, 78] on div at bounding box center [1127, 80] width 30 height 30
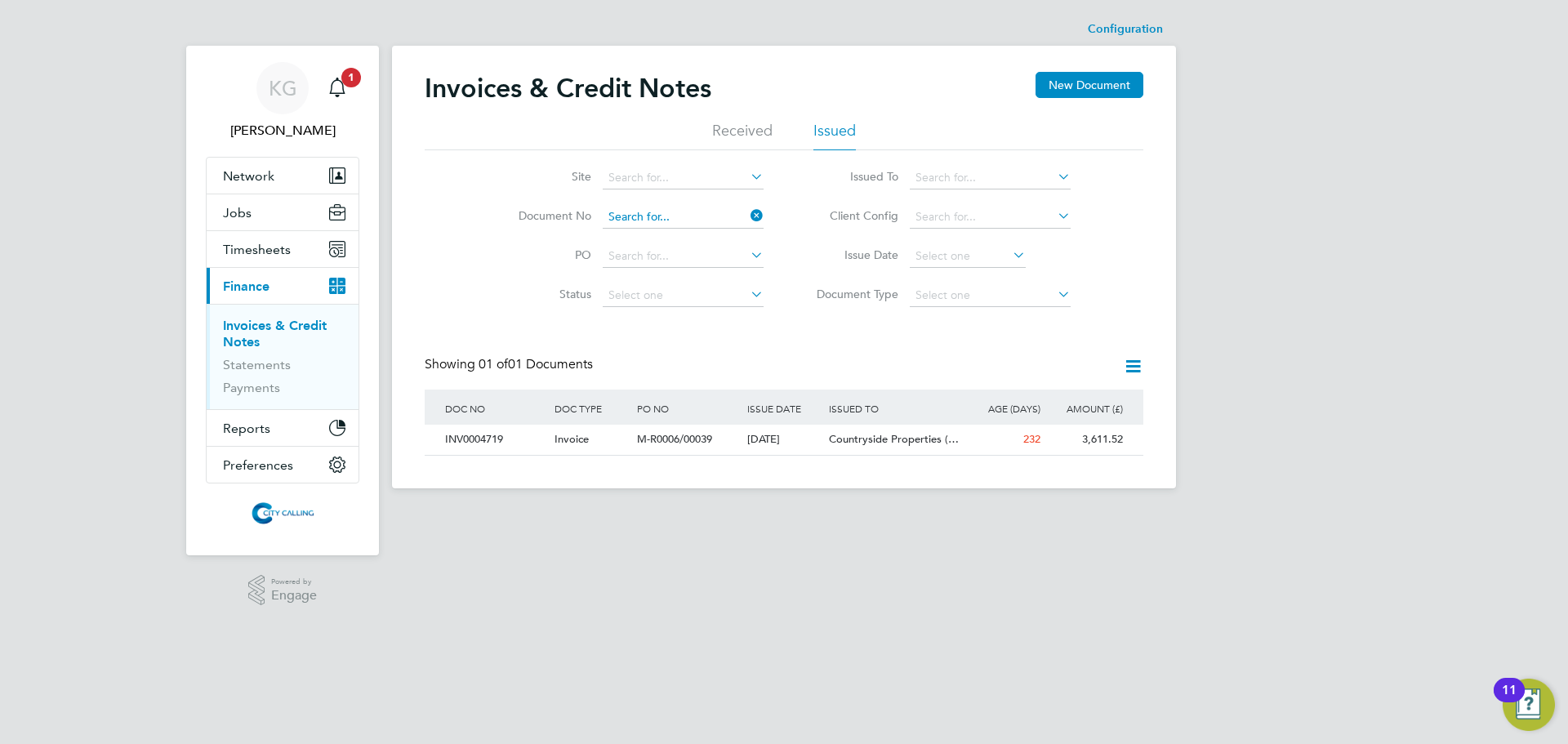
click at [681, 216] on input at bounding box center [683, 217] width 161 height 23
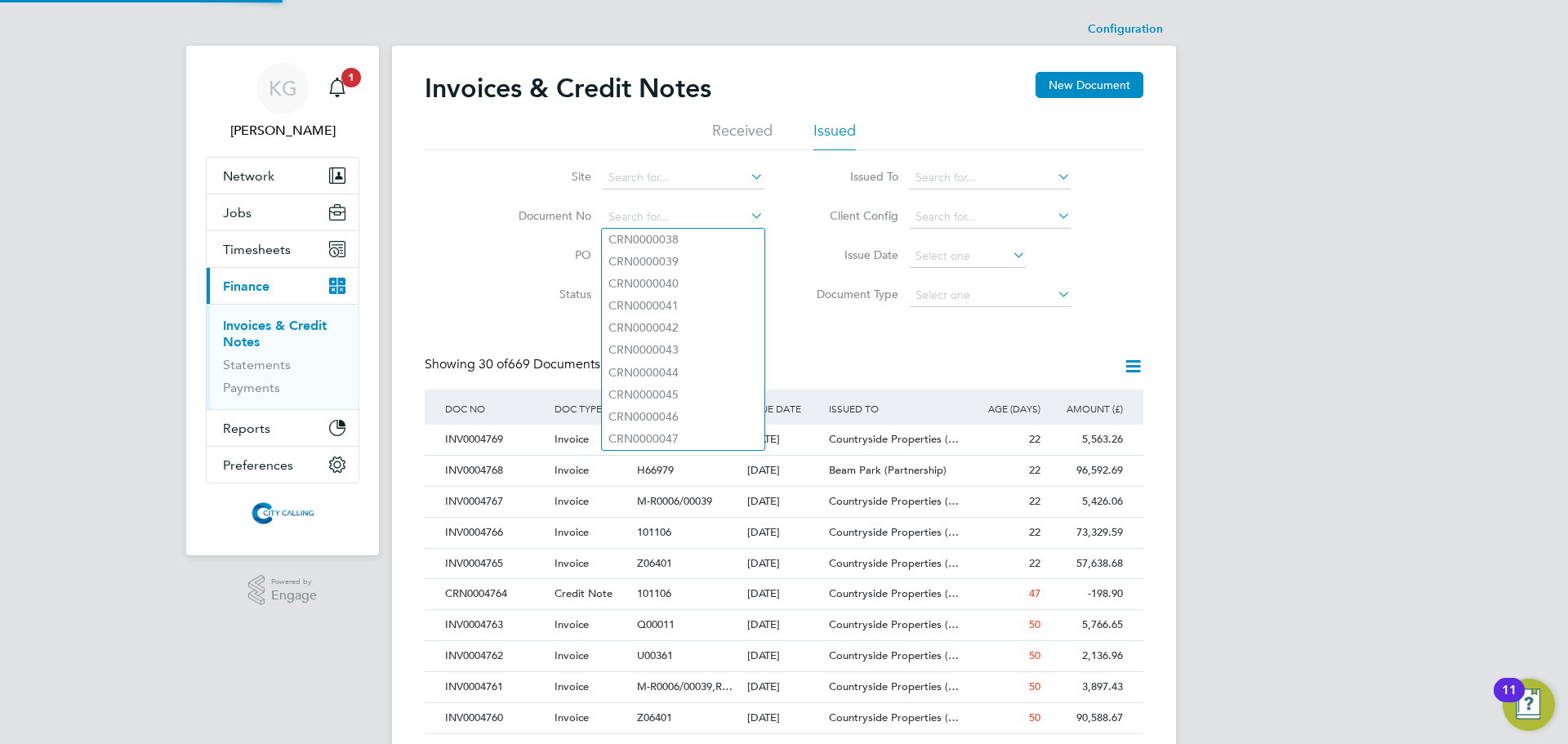
paste input "INV0004715"
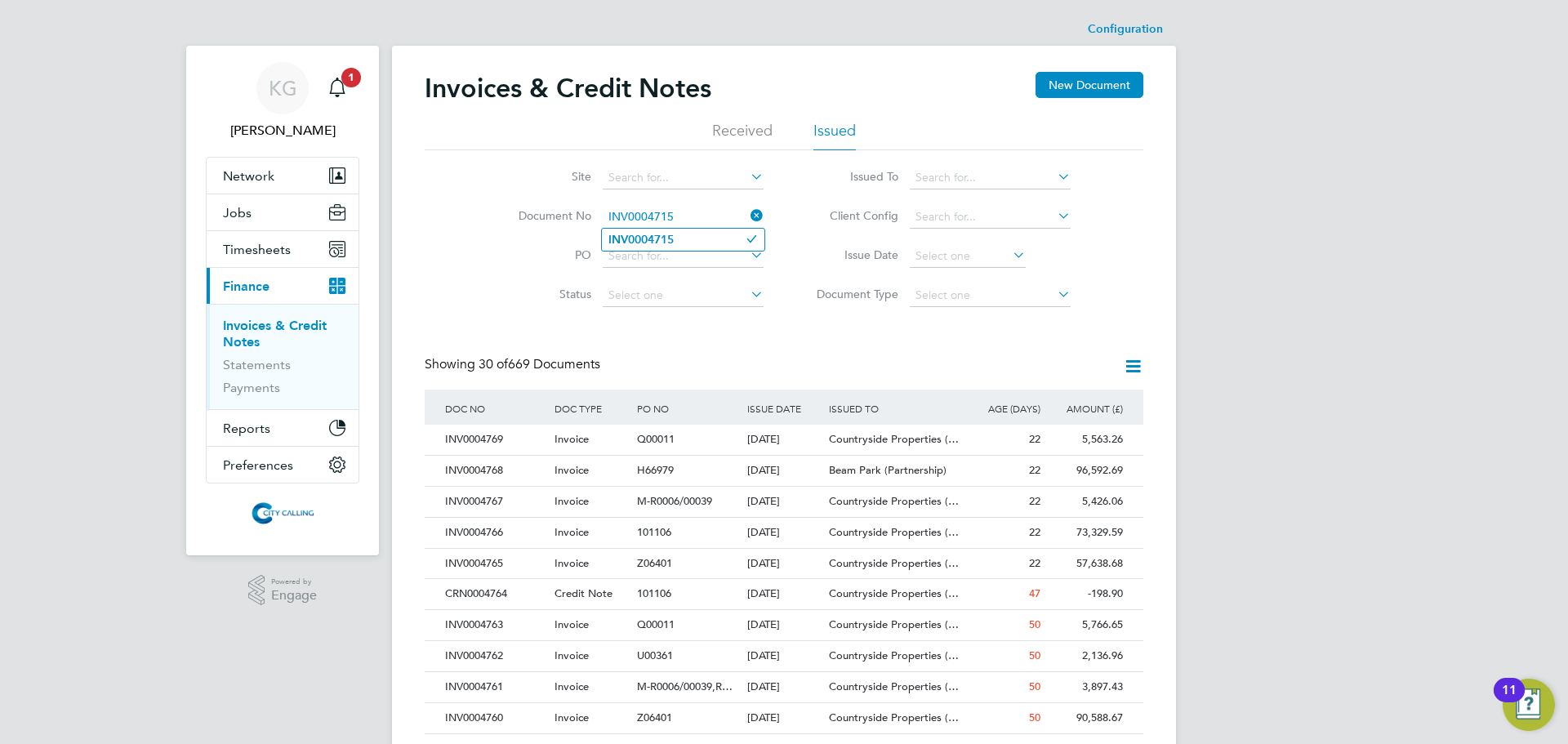
type input "INV0004715"
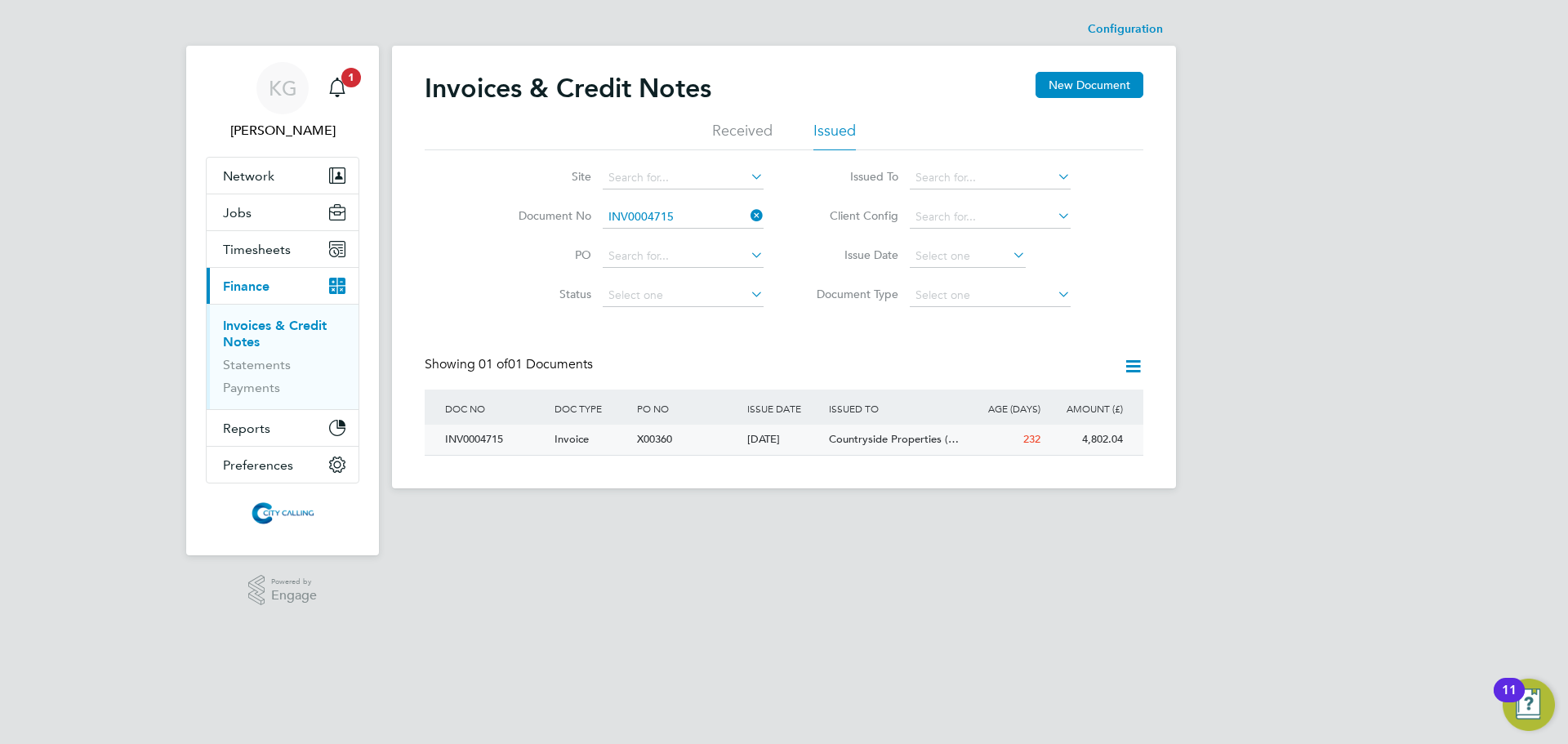
click at [484, 438] on div "INV0004715" at bounding box center [496, 439] width 110 height 30
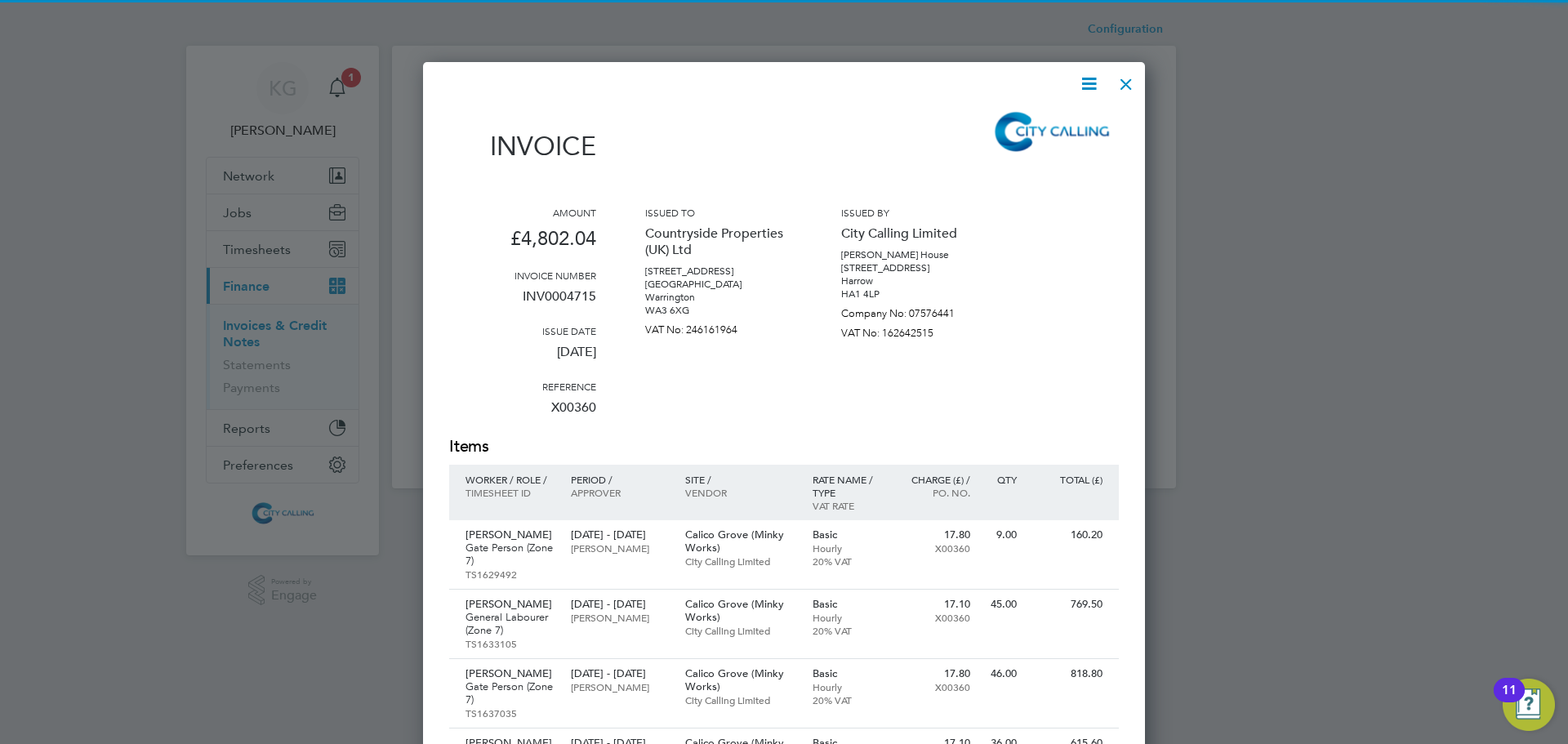
click at [1098, 91] on icon at bounding box center [1089, 83] width 21 height 21
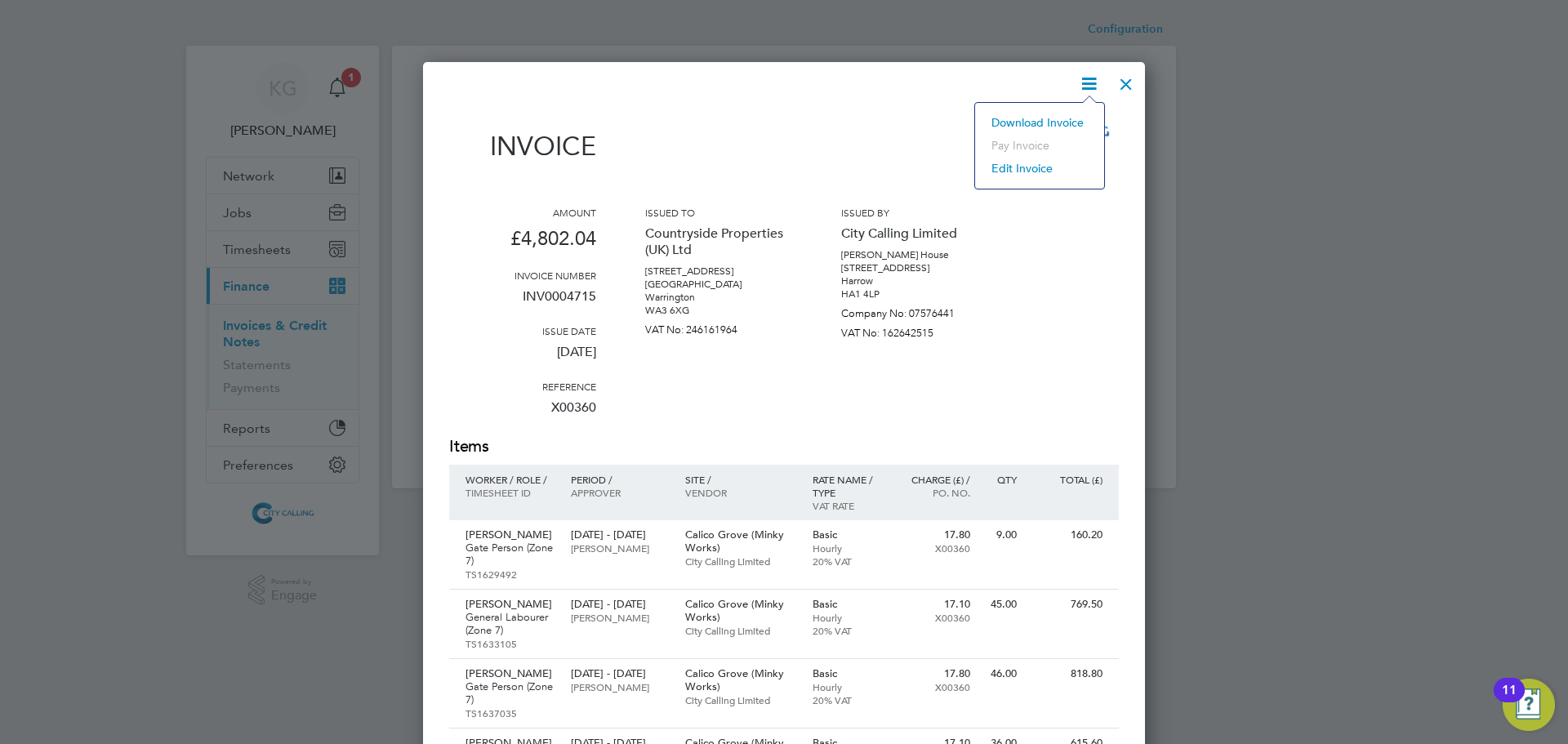
click at [1079, 114] on li "Download Invoice" at bounding box center [1039, 123] width 113 height 23
drag, startPoint x: 1134, startPoint y: 82, endPoint x: 1095, endPoint y: 78, distance: 39.2
click at [1134, 81] on div at bounding box center [1127, 80] width 30 height 30
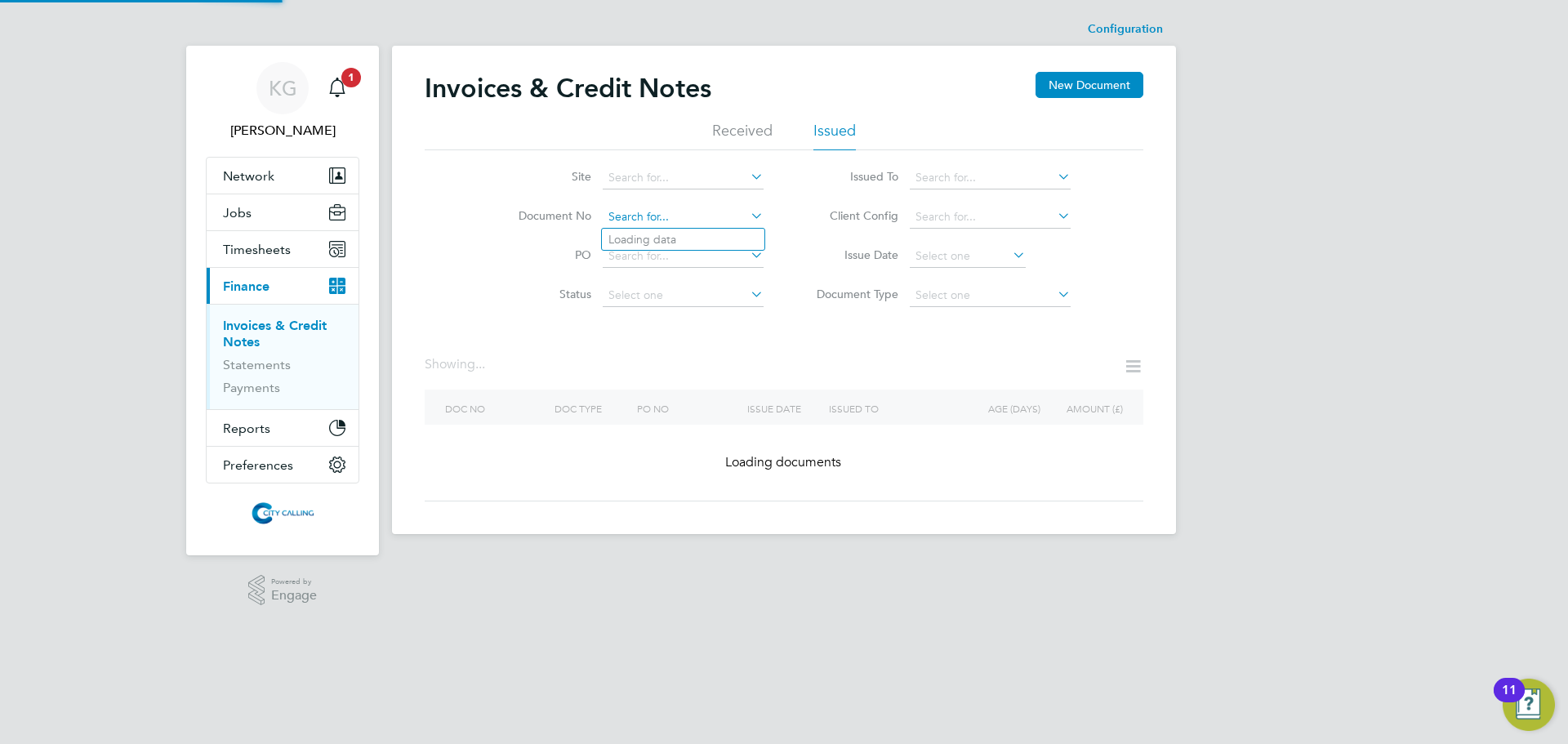
click at [682, 208] on input at bounding box center [683, 217] width 161 height 23
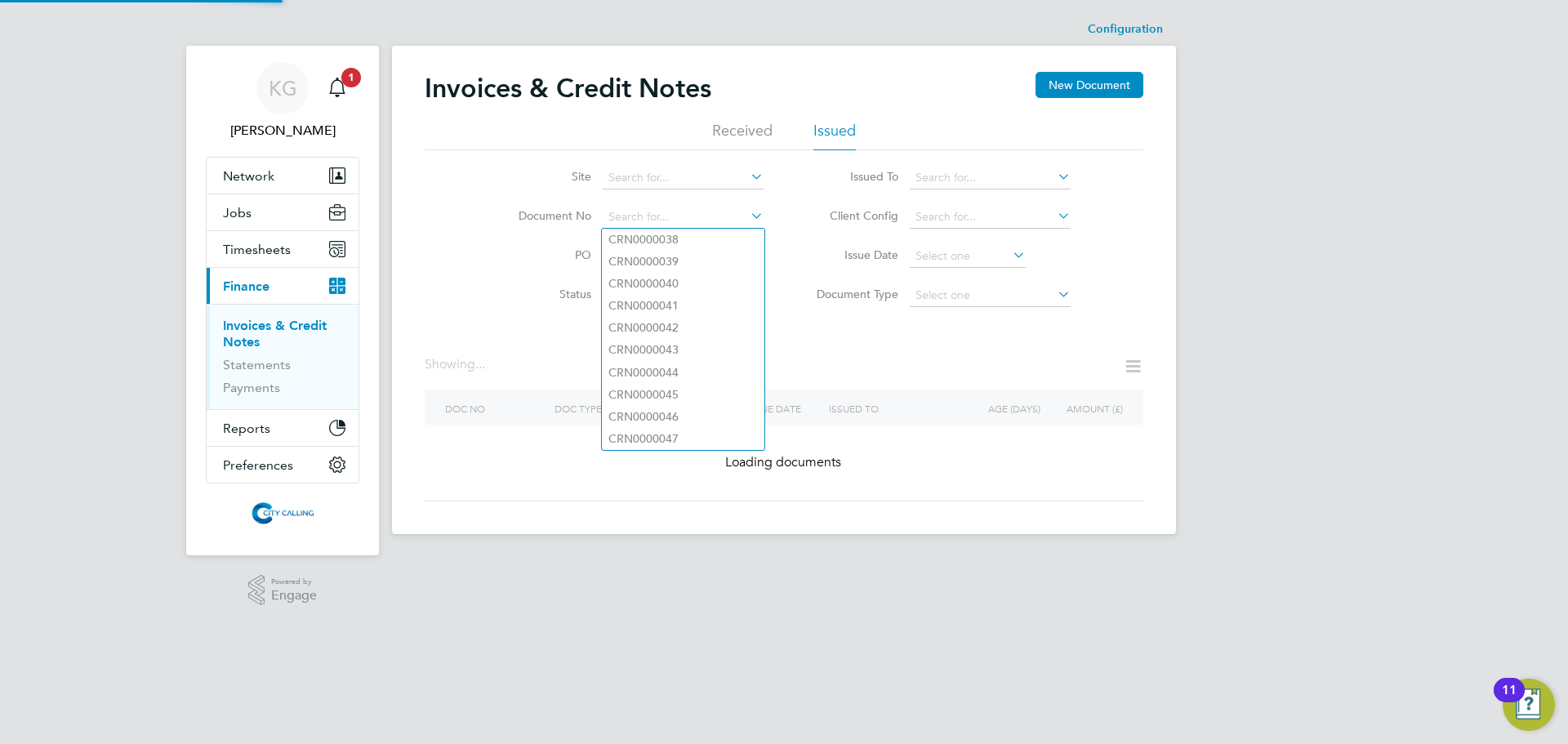
paste input "INV0004714"
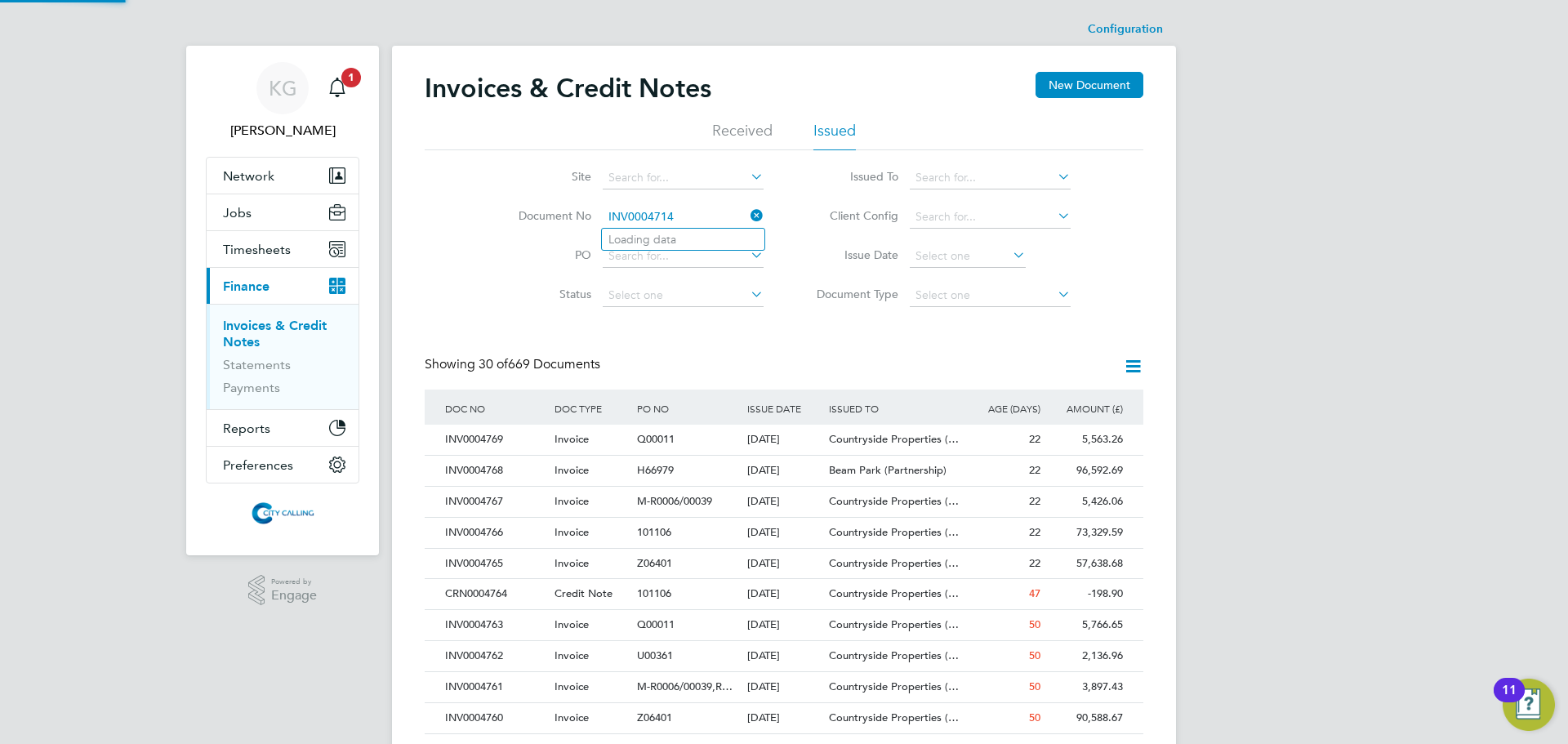
type input "INV0004714"
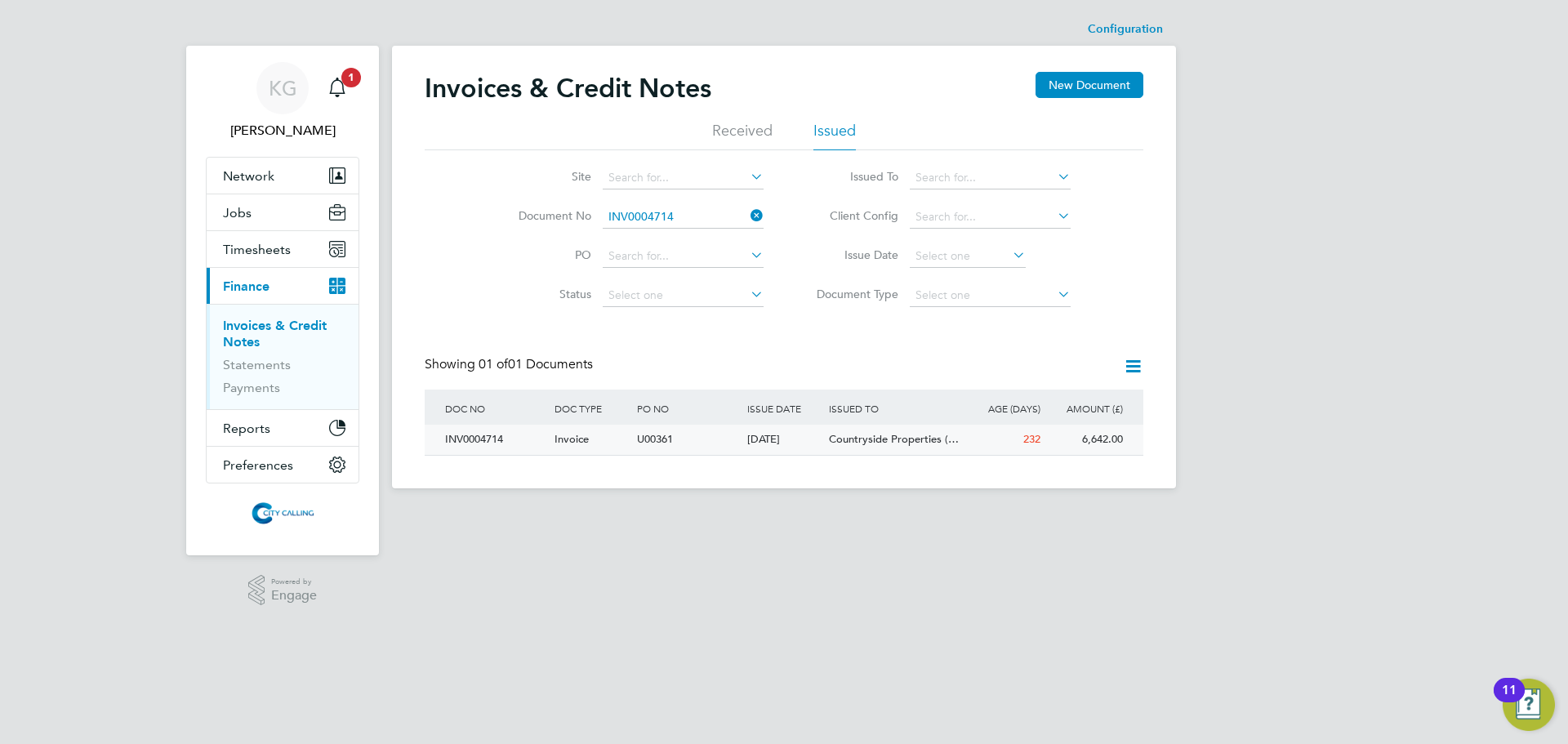
click at [471, 447] on div "INV0004714" at bounding box center [496, 439] width 110 height 30
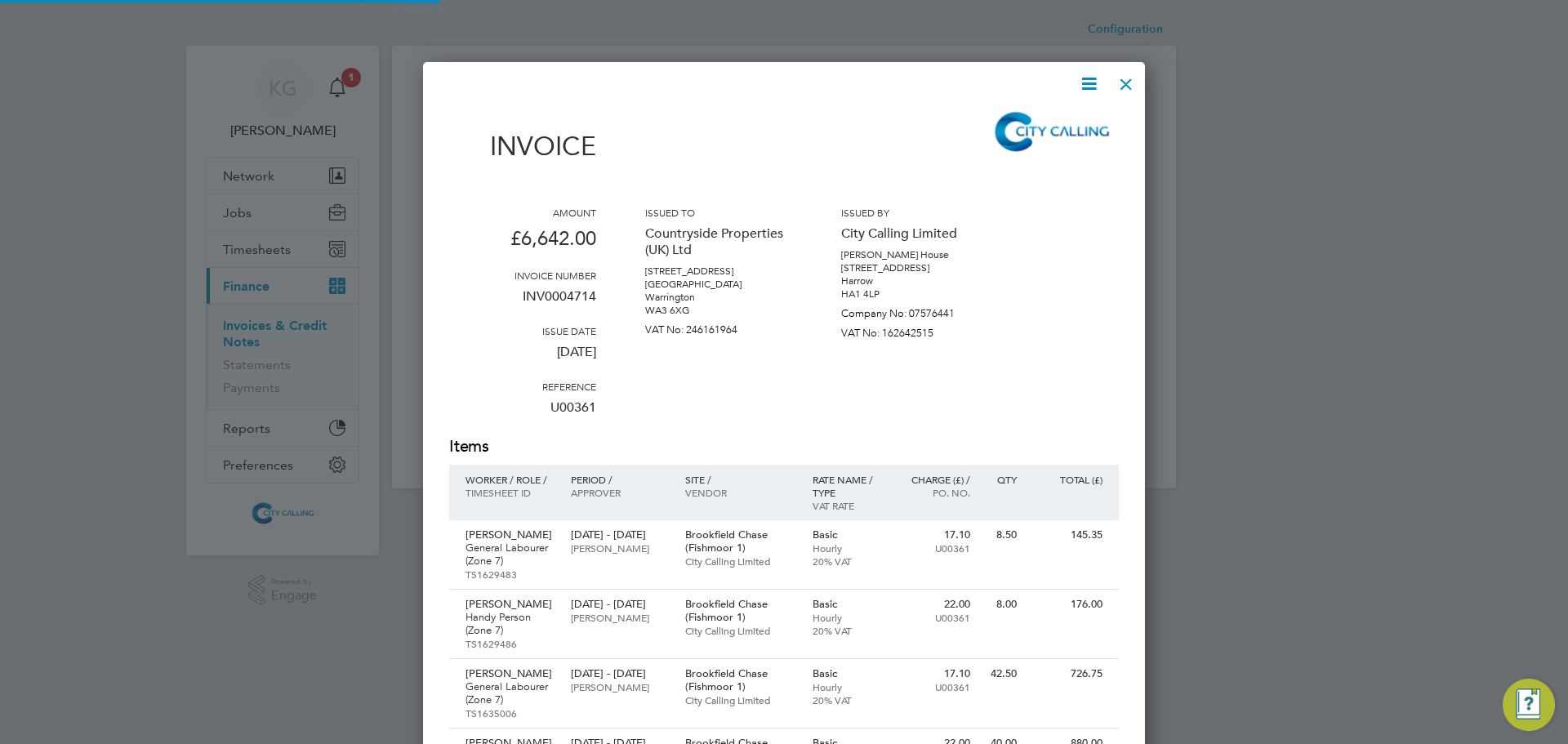
click at [475, 435] on p "U00361" at bounding box center [523, 414] width 147 height 43
click at [1088, 86] on icon at bounding box center [1089, 83] width 21 height 21
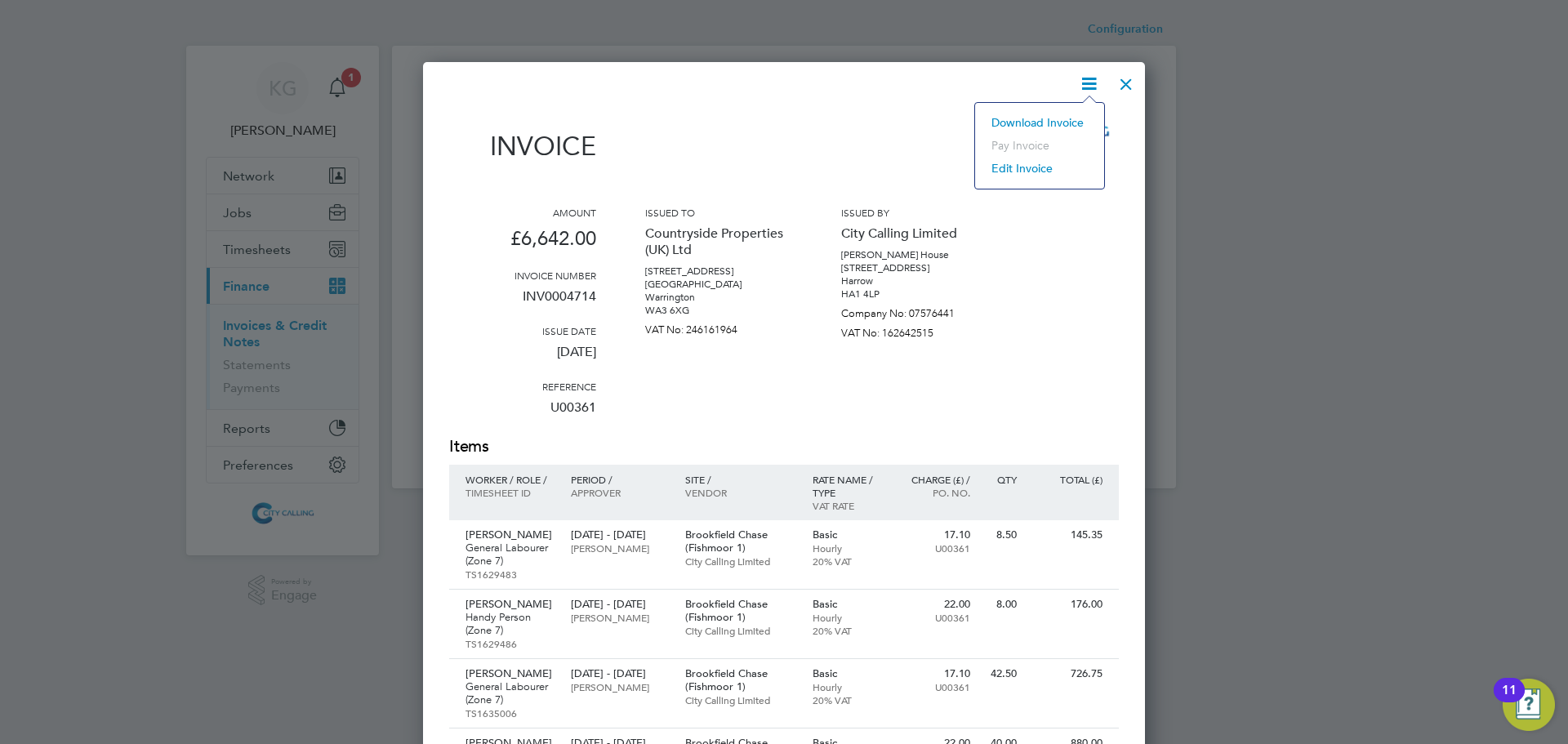
click at [1066, 117] on li "Download Invoice" at bounding box center [1039, 123] width 113 height 23
click at [1122, 85] on div at bounding box center [1127, 80] width 30 height 30
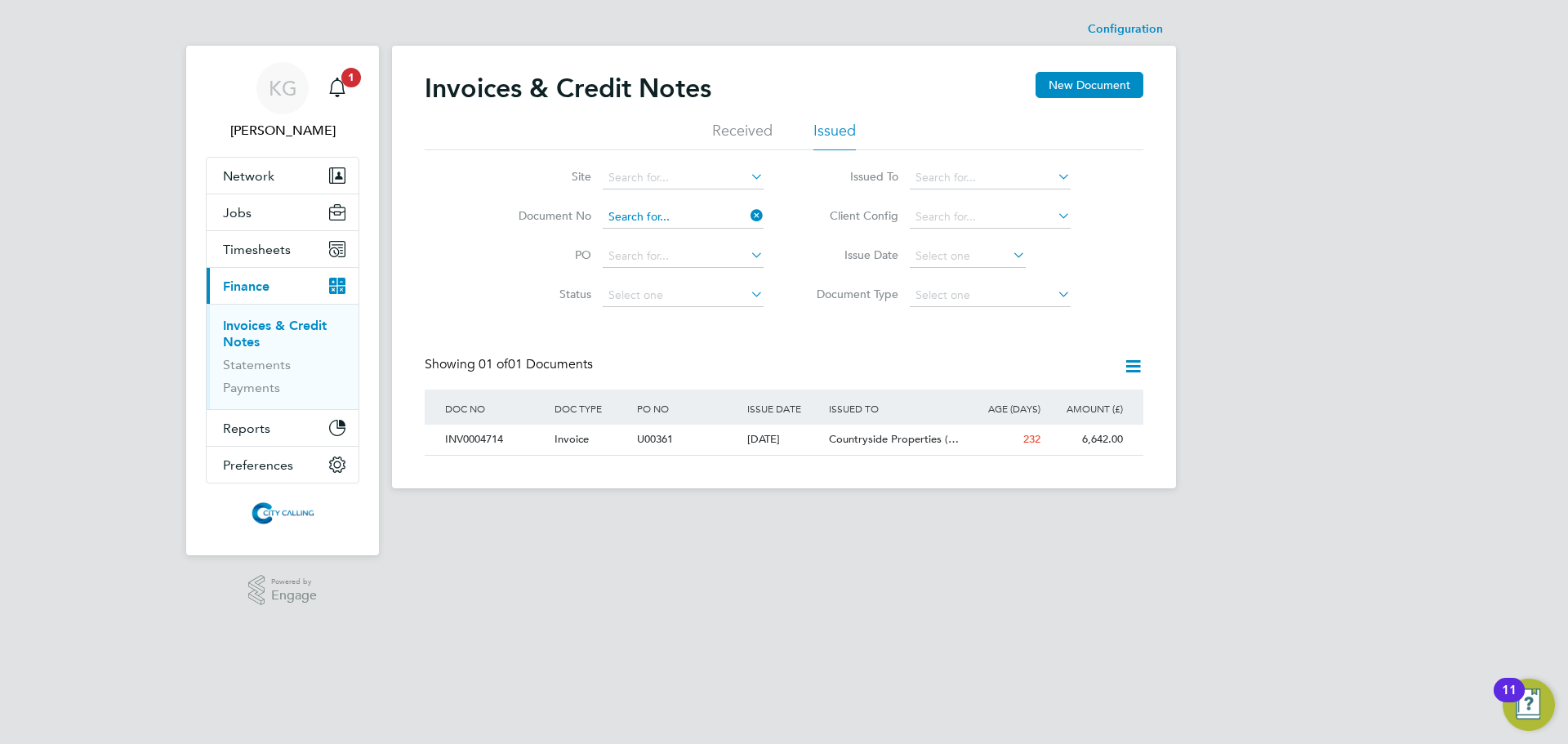
click at [679, 211] on input at bounding box center [683, 217] width 161 height 23
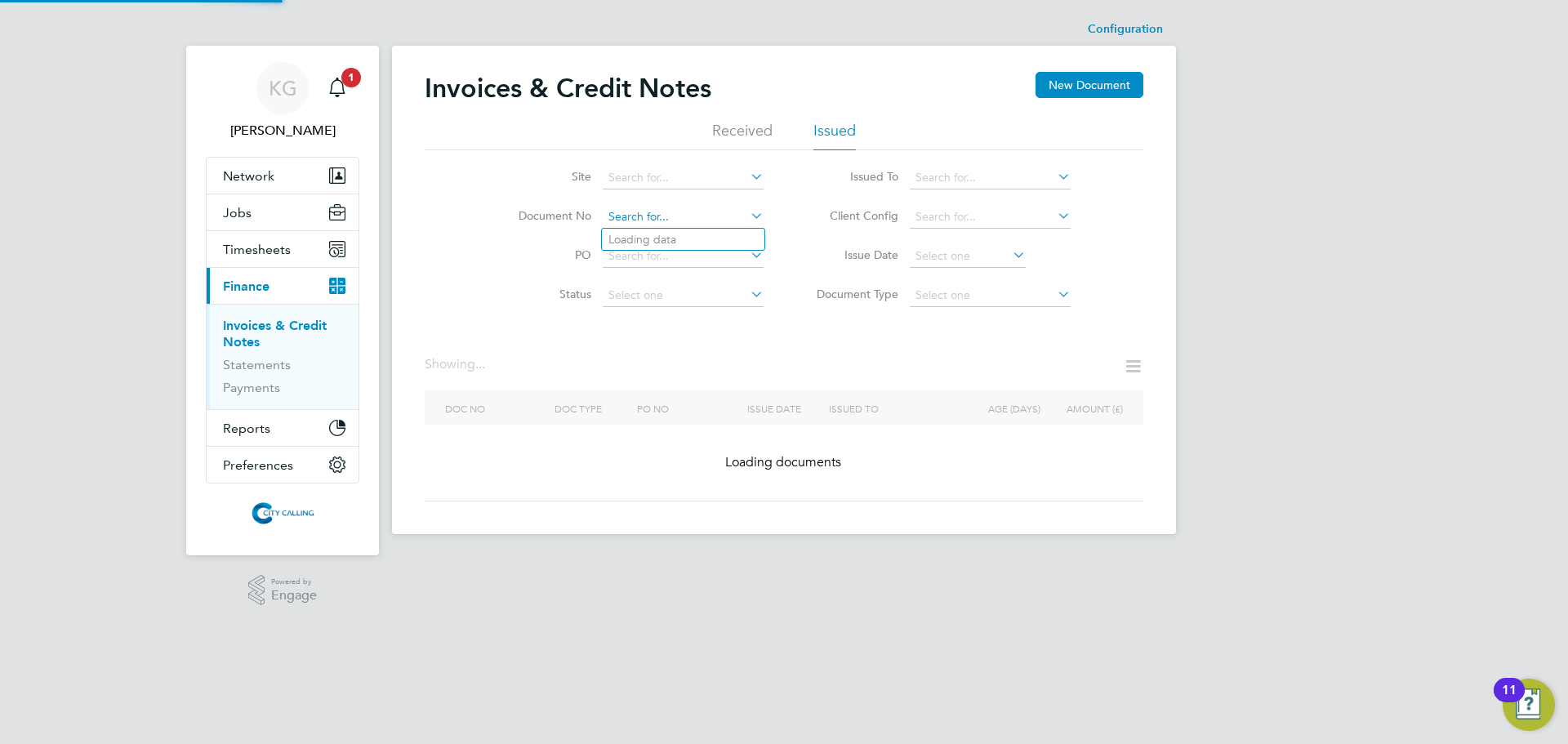
paste input "INV0004712"
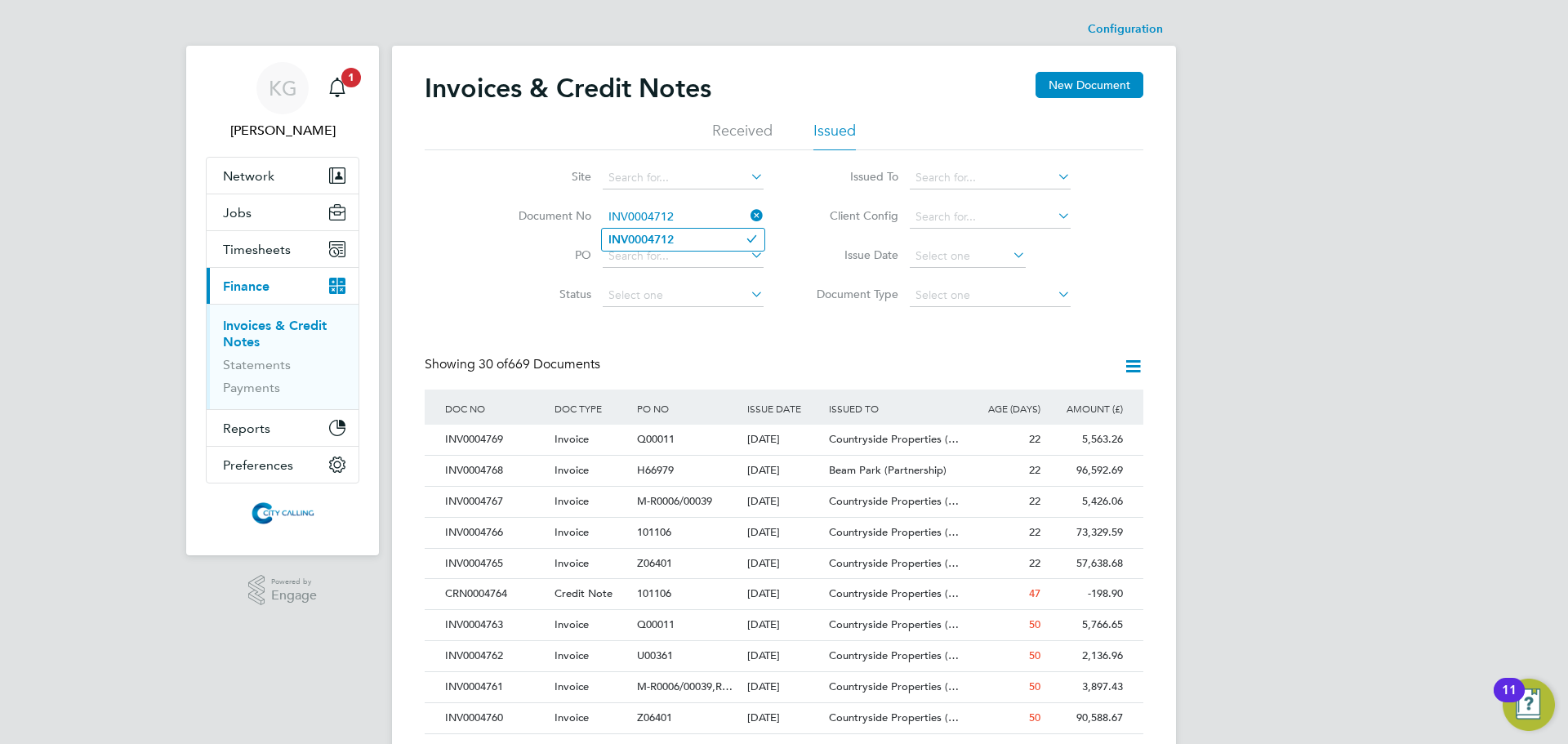
type input "INV0004712"
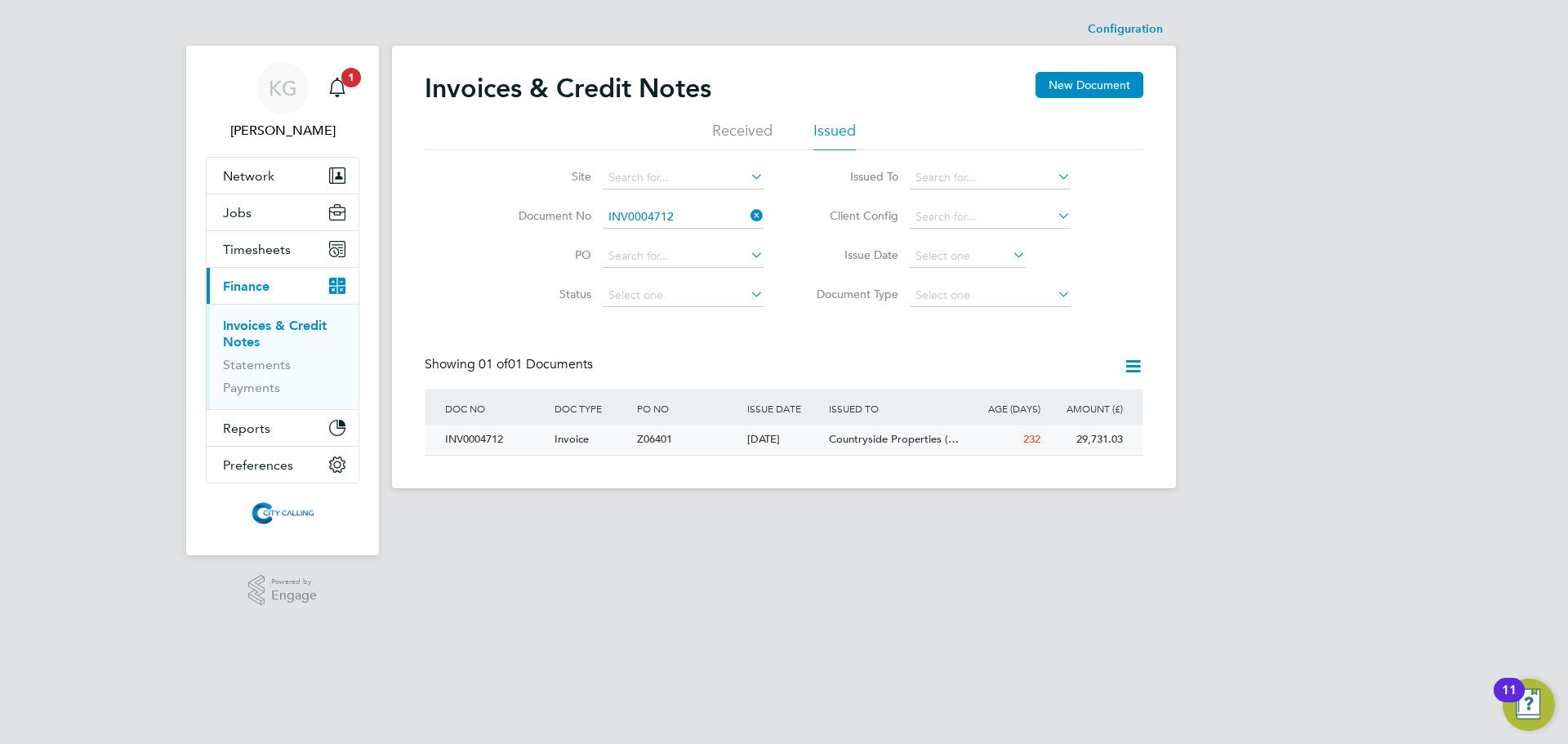
click at [485, 430] on div "INV0004712" at bounding box center [496, 439] width 110 height 30
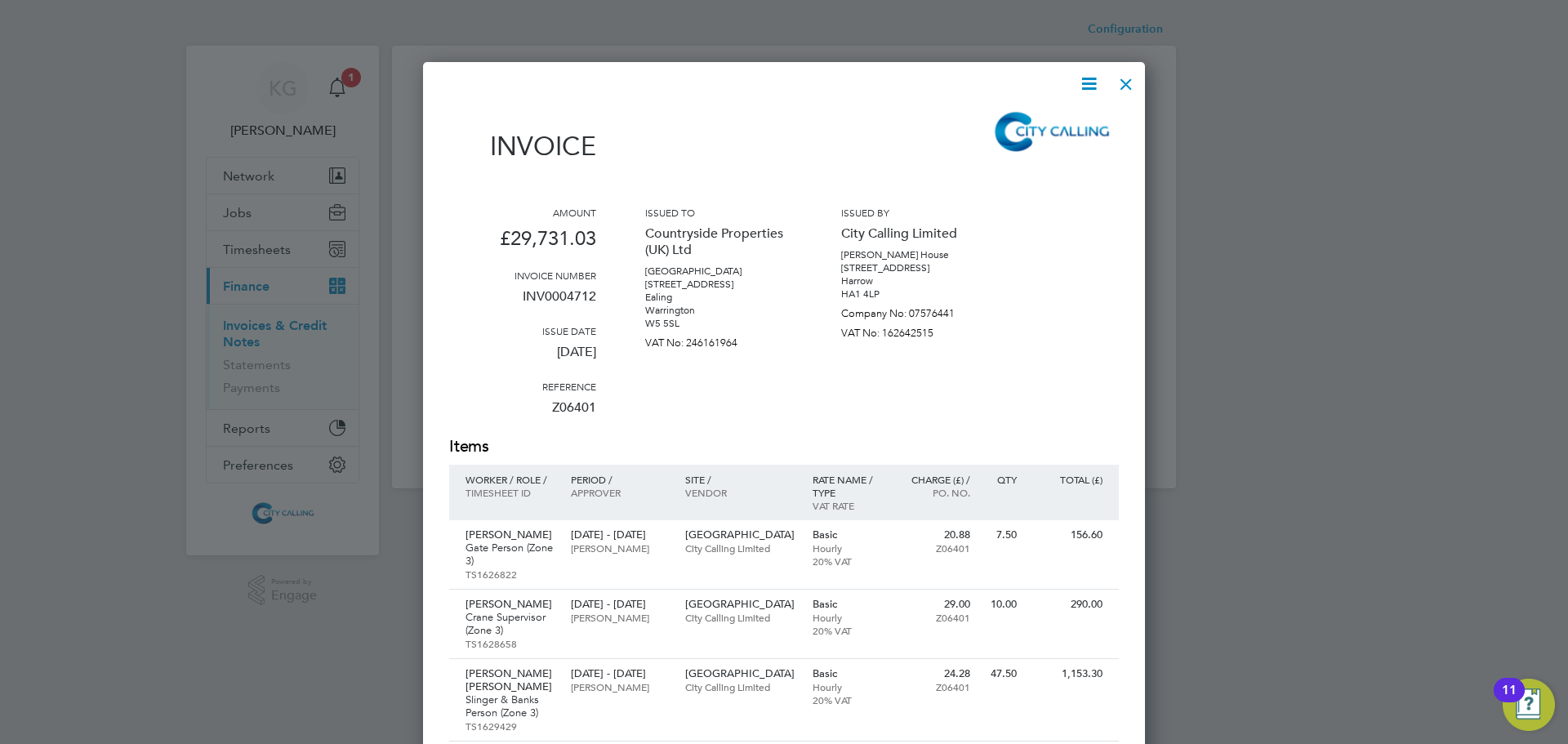
click at [1083, 80] on icon at bounding box center [1089, 83] width 21 height 21
click at [1024, 109] on div "Download Invoice Pay invoice Edit invoice" at bounding box center [1039, 146] width 131 height 87
click at [1127, 75] on div at bounding box center [1127, 80] width 30 height 30
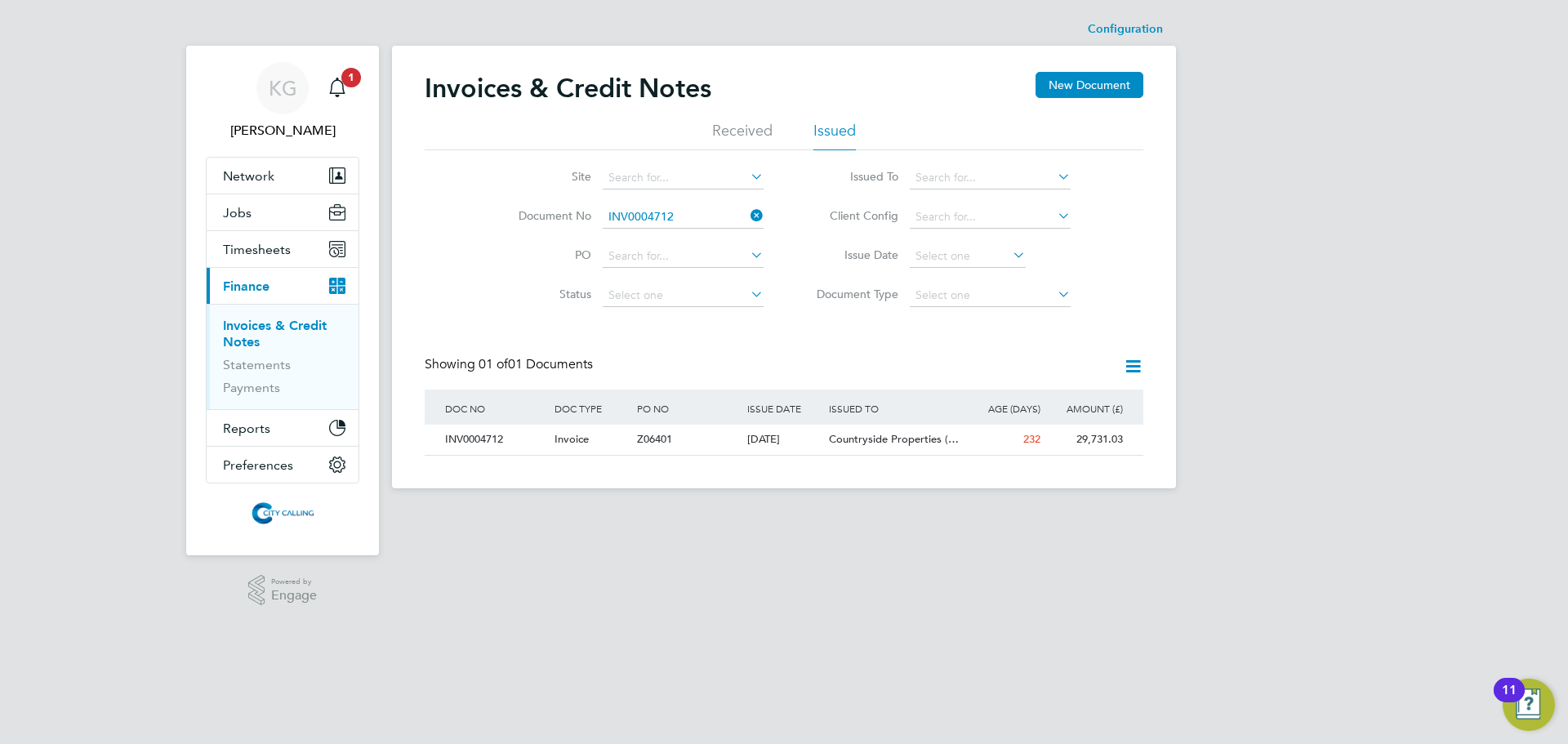
click at [697, 202] on li "Document No INV0004712" at bounding box center [630, 217] width 307 height 40
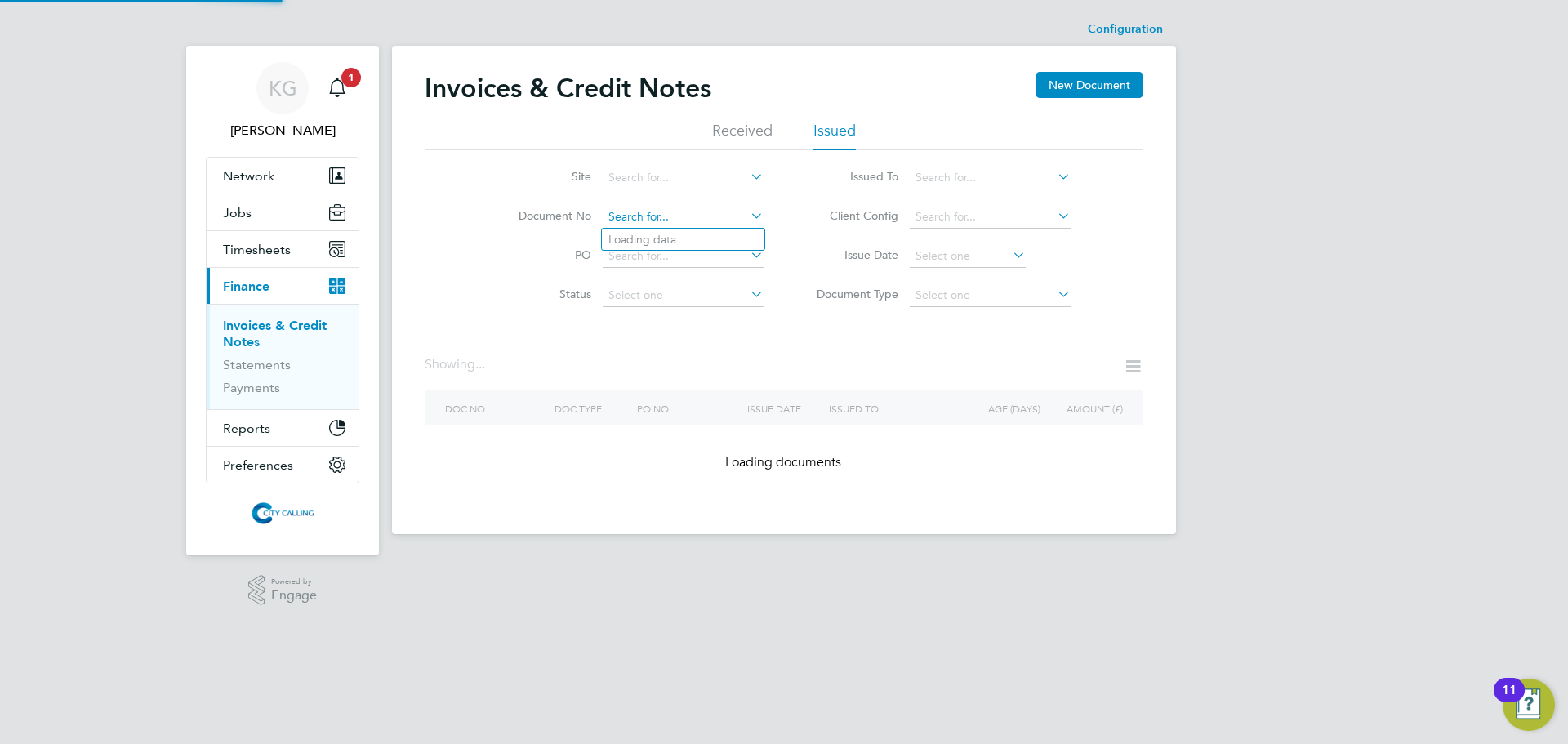
drag, startPoint x: 685, startPoint y: 211, endPoint x: 658, endPoint y: 211, distance: 27.0
click at [674, 211] on input at bounding box center [683, 217] width 161 height 23
paste input "INV0004713"
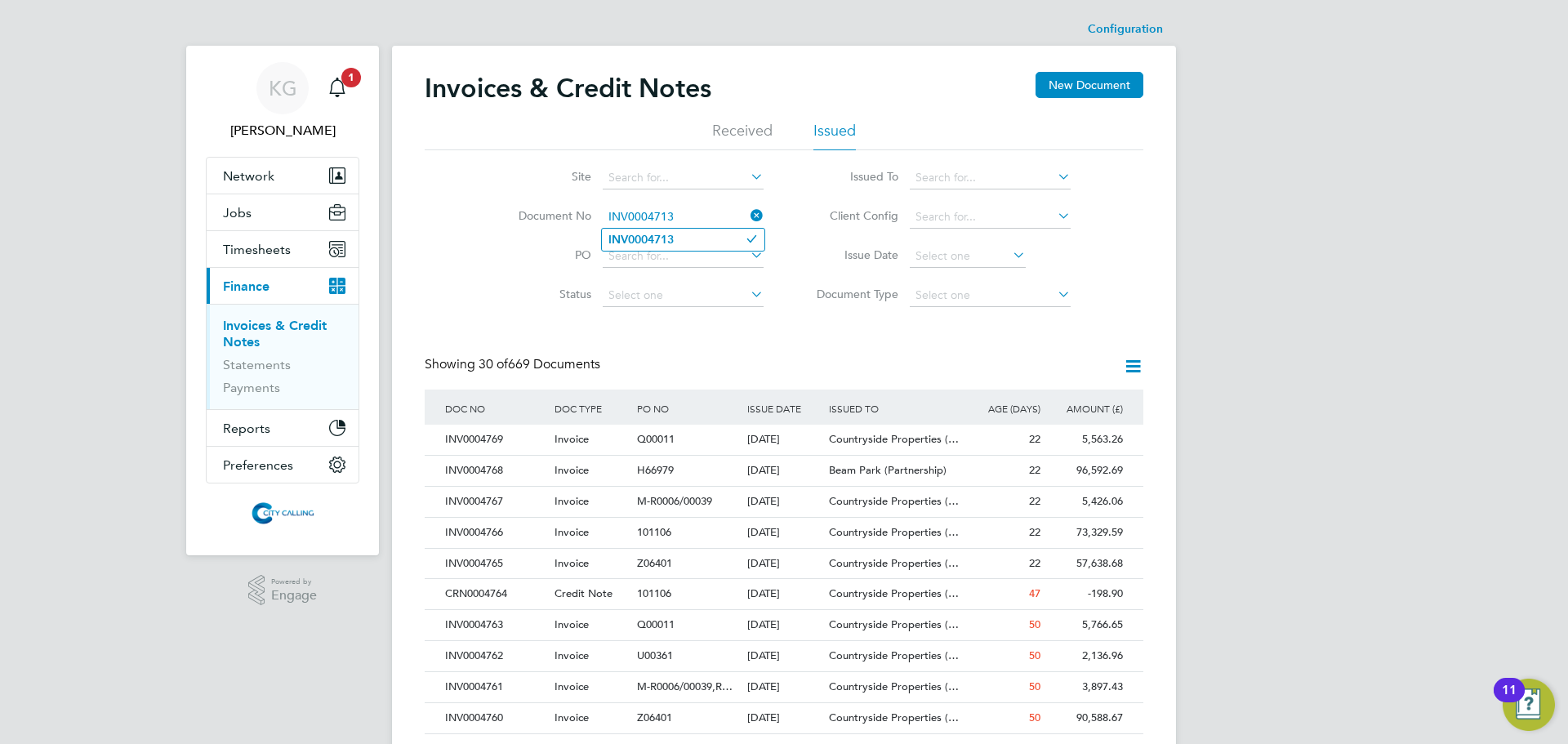
type input "INV0004713"
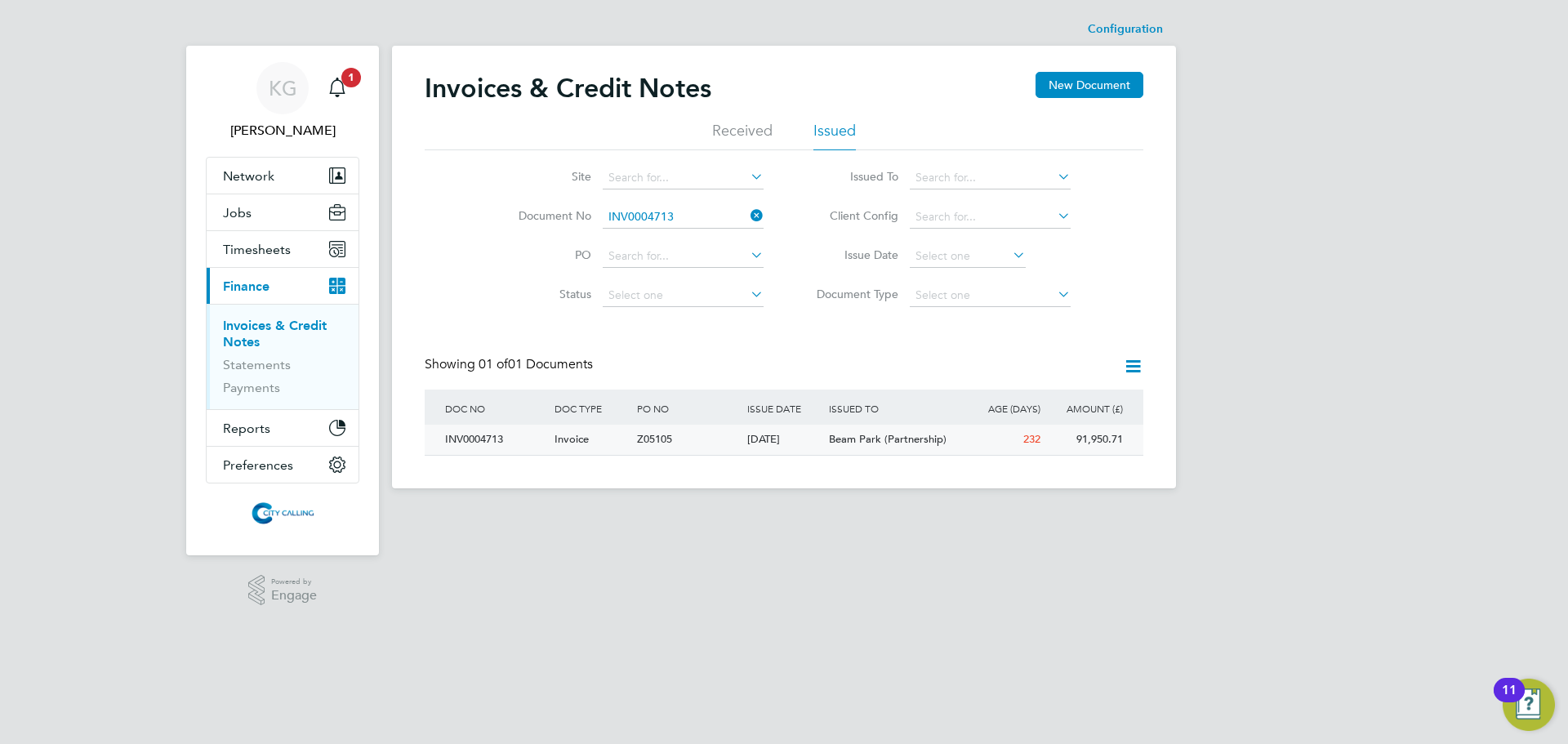
click at [455, 435] on div "INV0004713" at bounding box center [496, 439] width 110 height 30
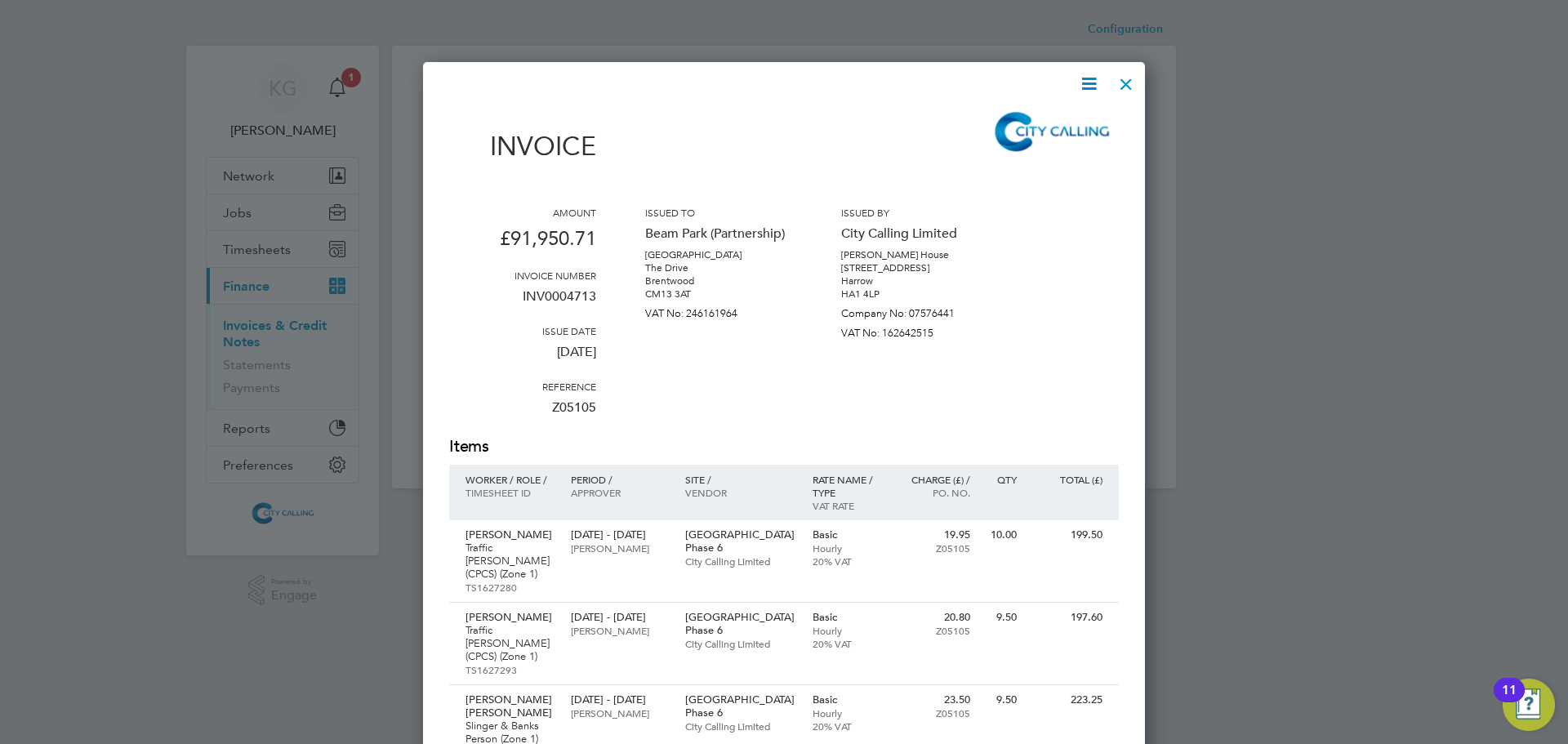
click at [1085, 73] on icon at bounding box center [1089, 83] width 21 height 21
click at [1081, 122] on li "Download Invoice" at bounding box center [1039, 123] width 113 height 23
click at [1118, 86] on div at bounding box center [1127, 80] width 30 height 30
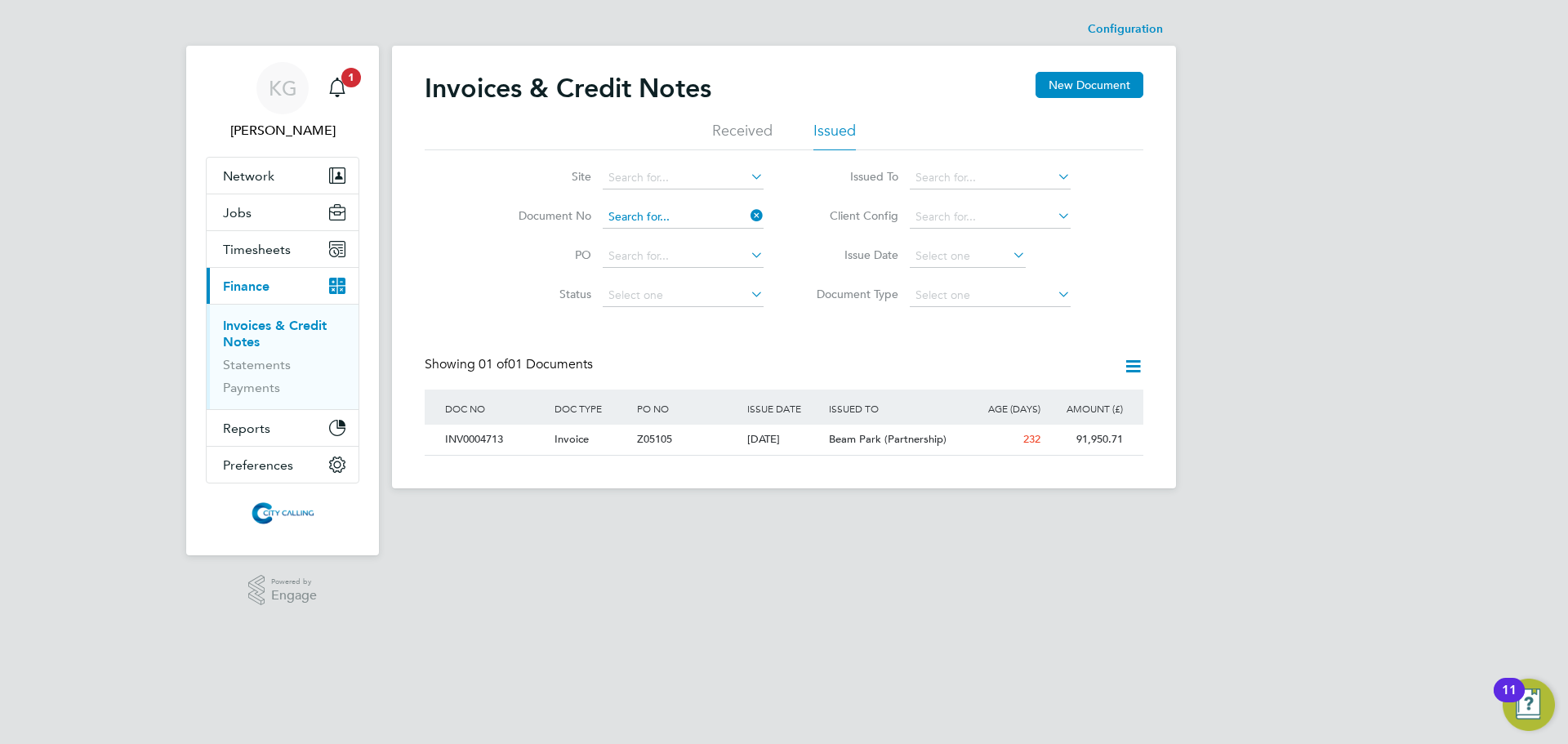
click at [706, 221] on input at bounding box center [683, 217] width 161 height 23
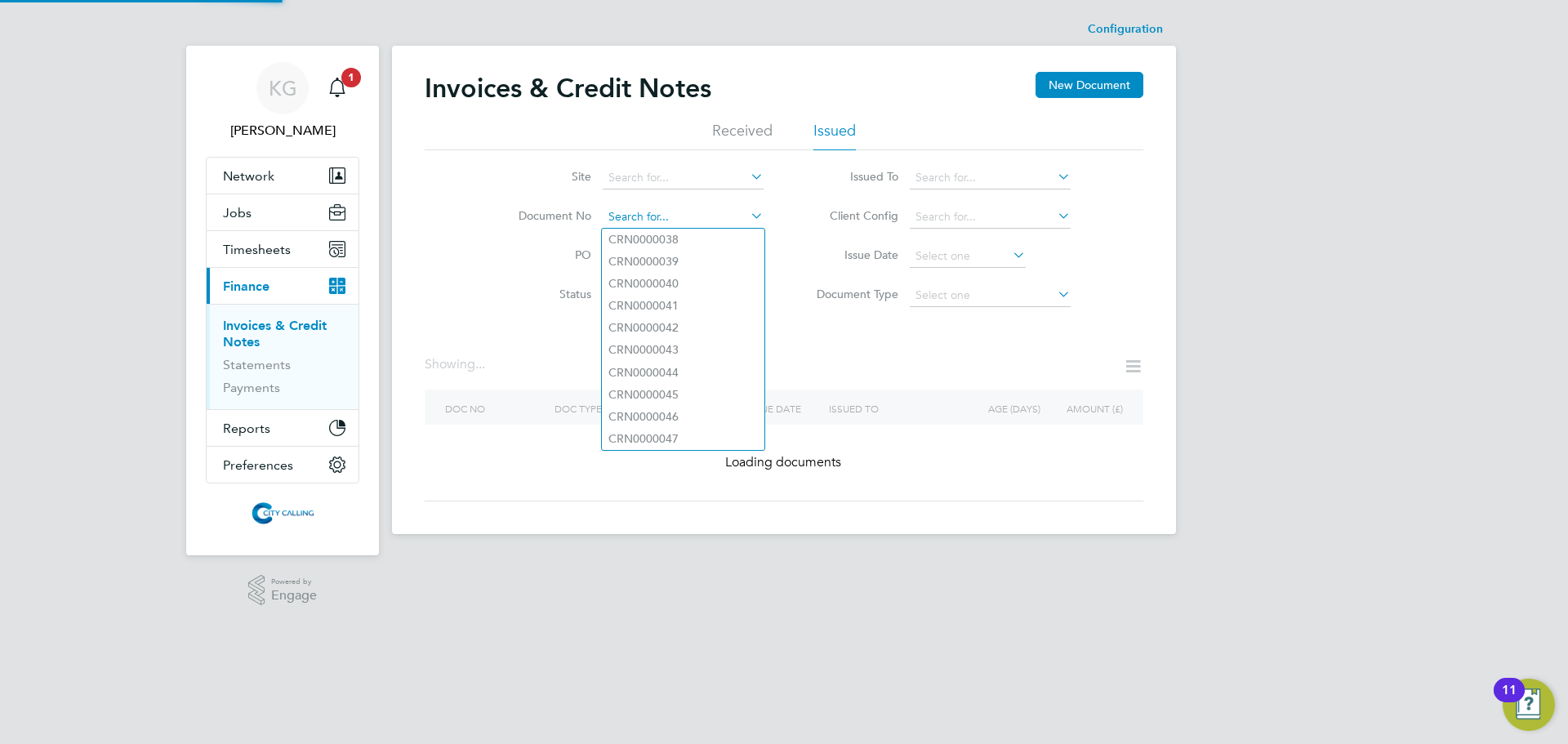
paste input "INV0004717"
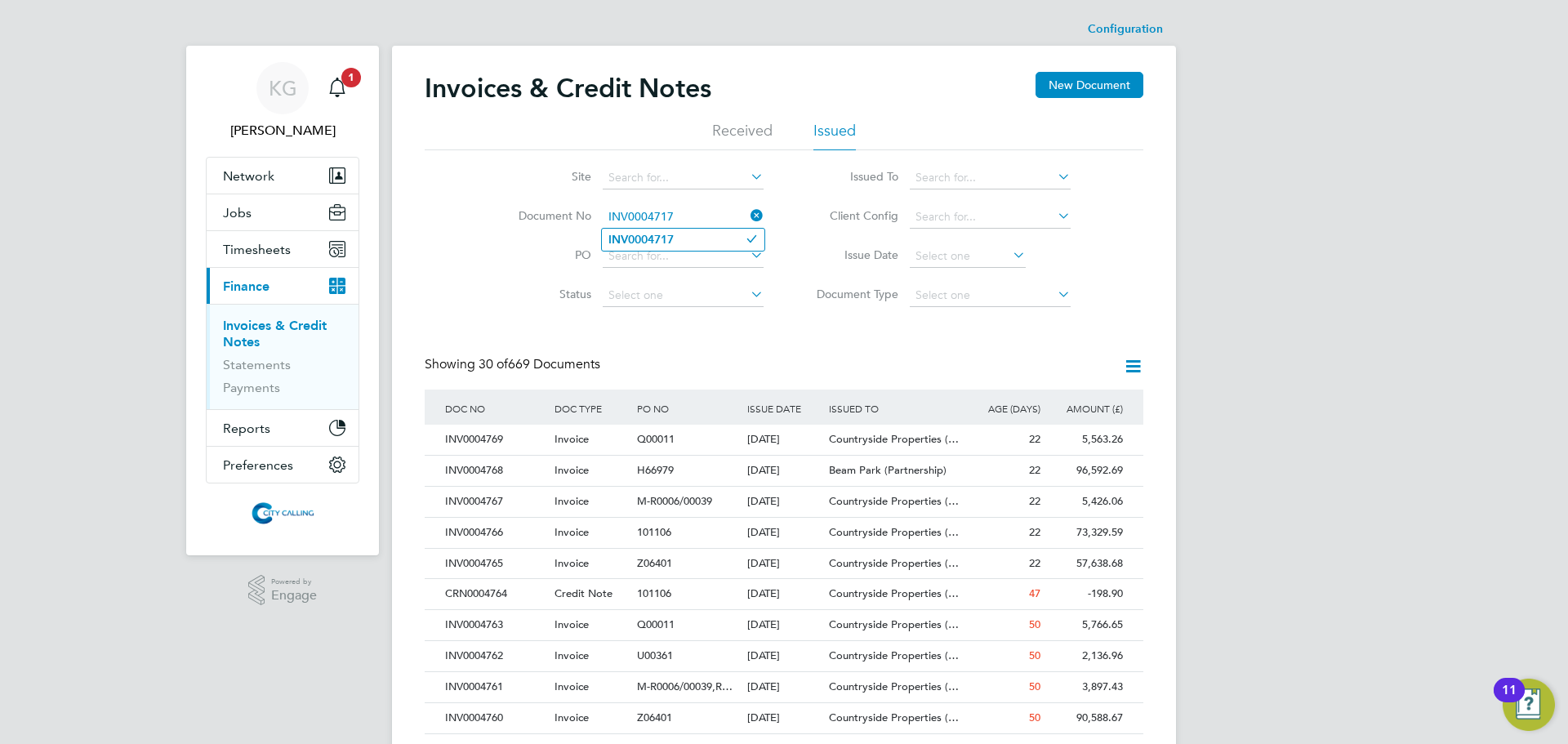
type input "INV0004717"
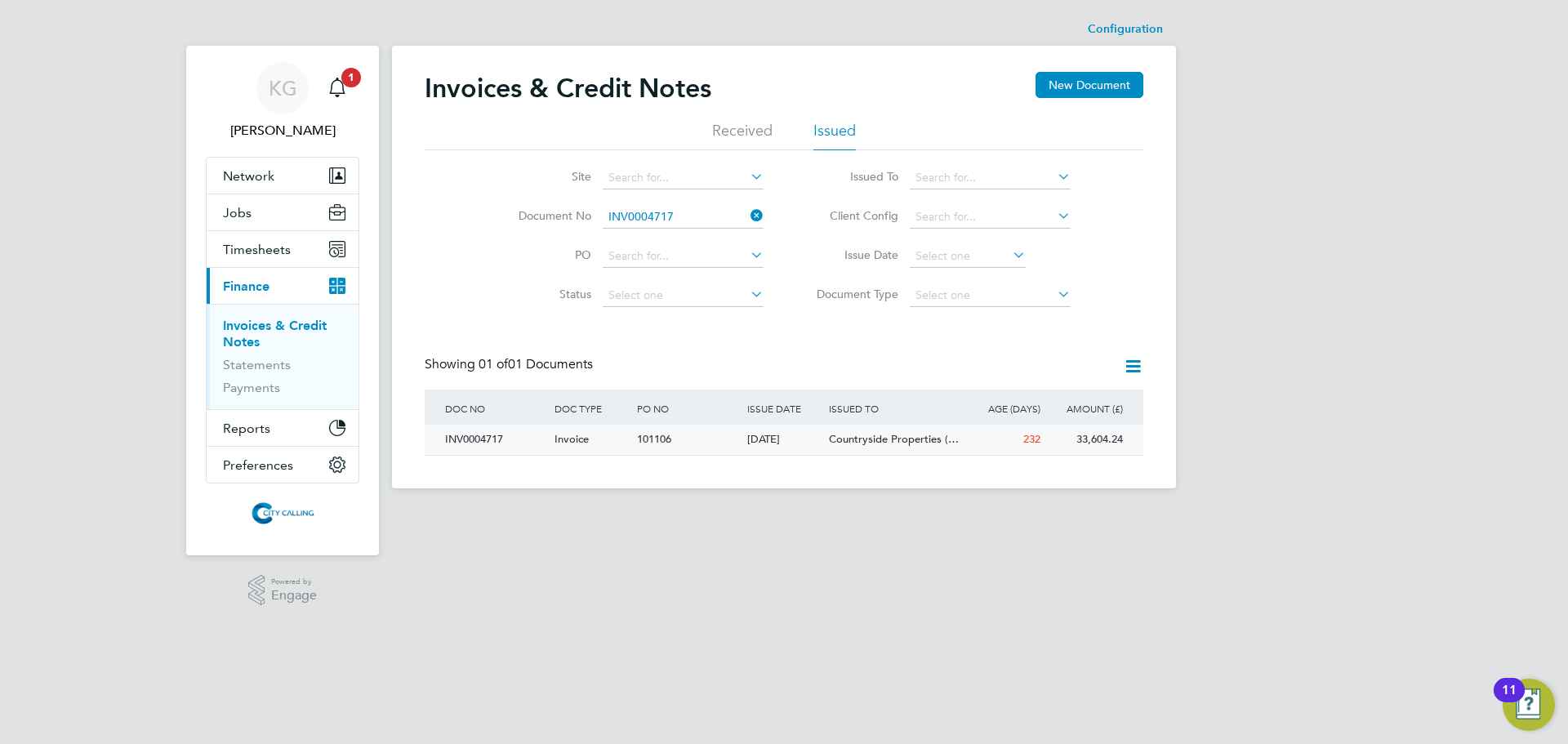
click at [474, 435] on div "INV0004717" at bounding box center [496, 439] width 110 height 30
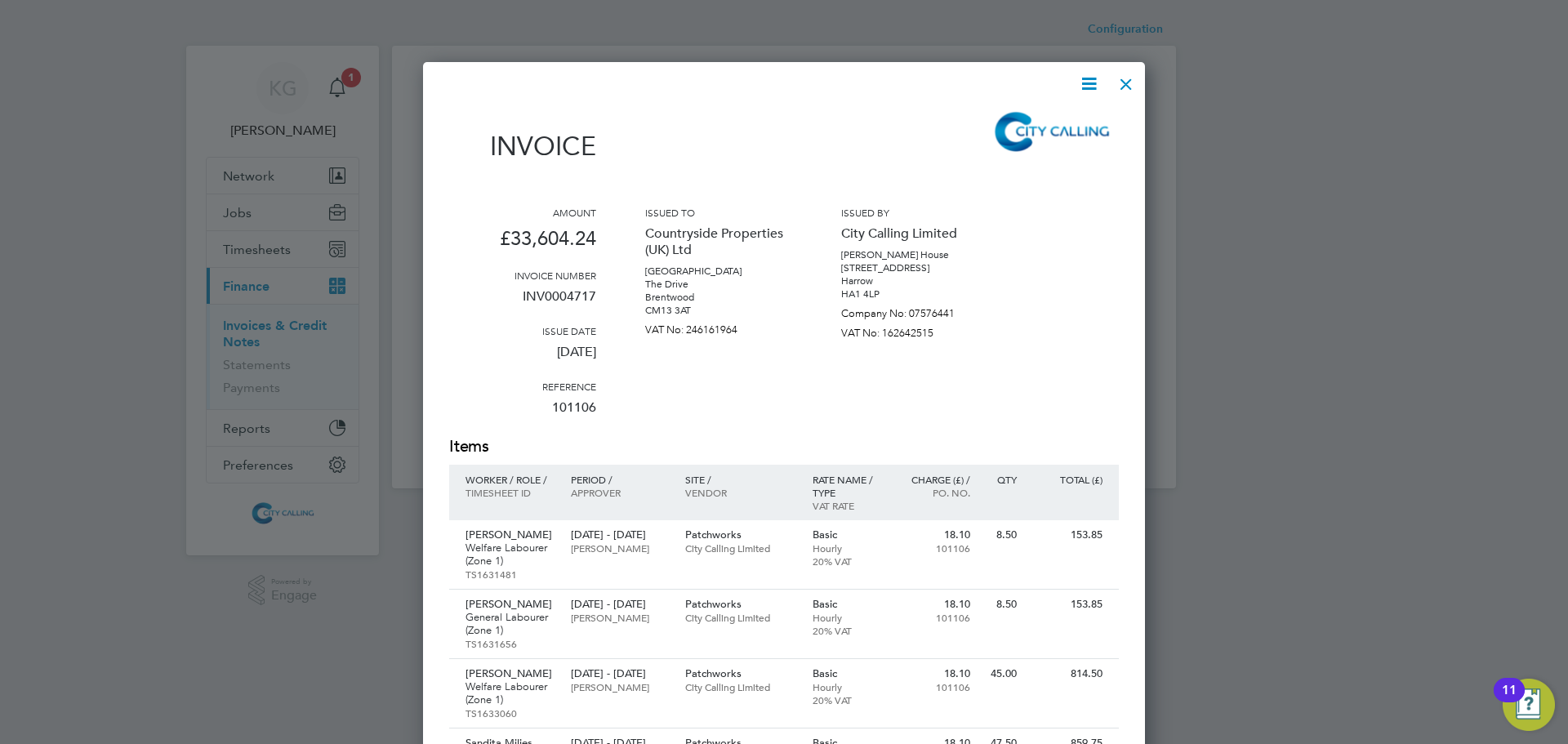
click at [1097, 81] on icon at bounding box center [1089, 83] width 21 height 21
click at [1053, 123] on li "Download Invoice" at bounding box center [1039, 123] width 113 height 23
click at [1133, 85] on div at bounding box center [1127, 80] width 30 height 30
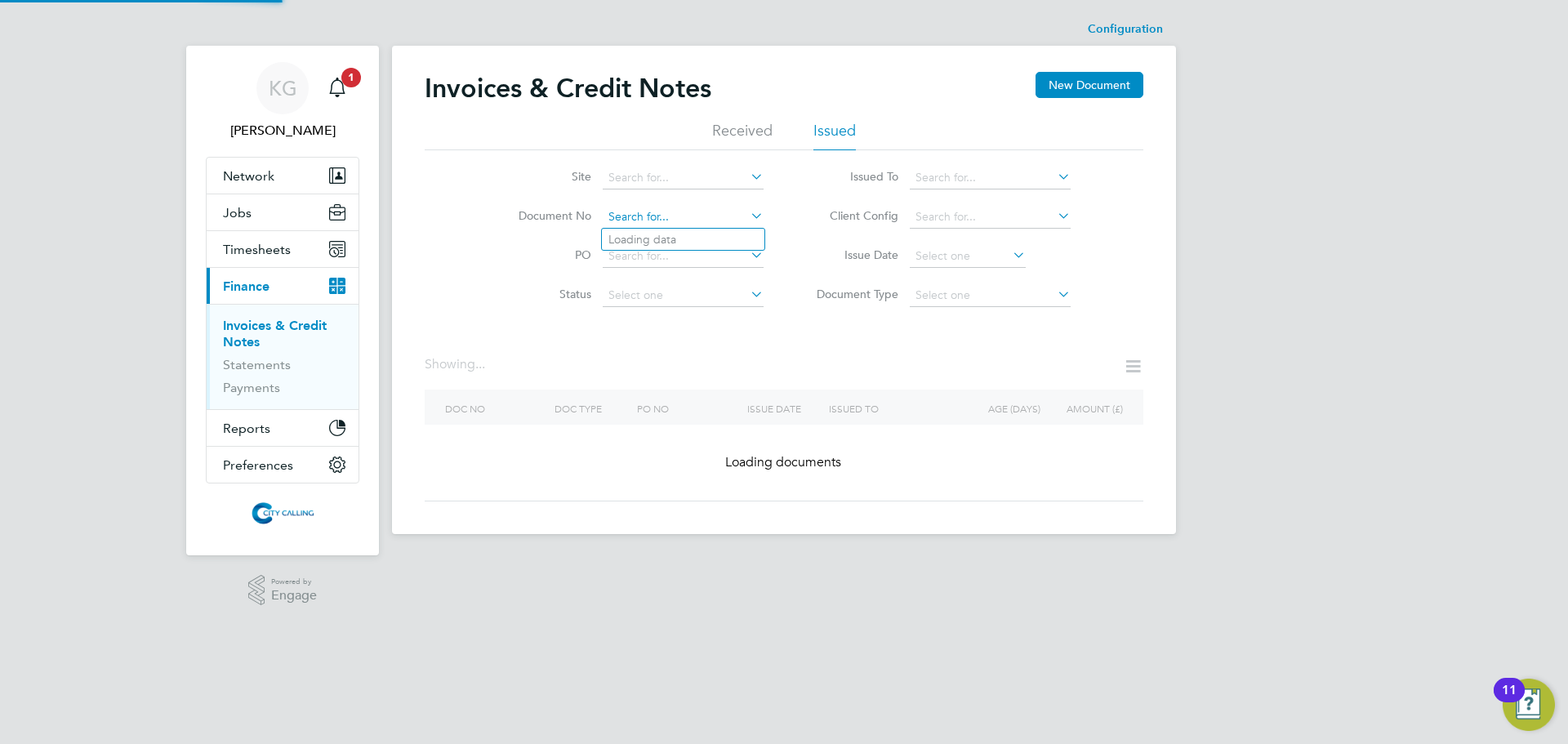
click at [689, 217] on input at bounding box center [683, 217] width 161 height 23
paste input "INV0004725"
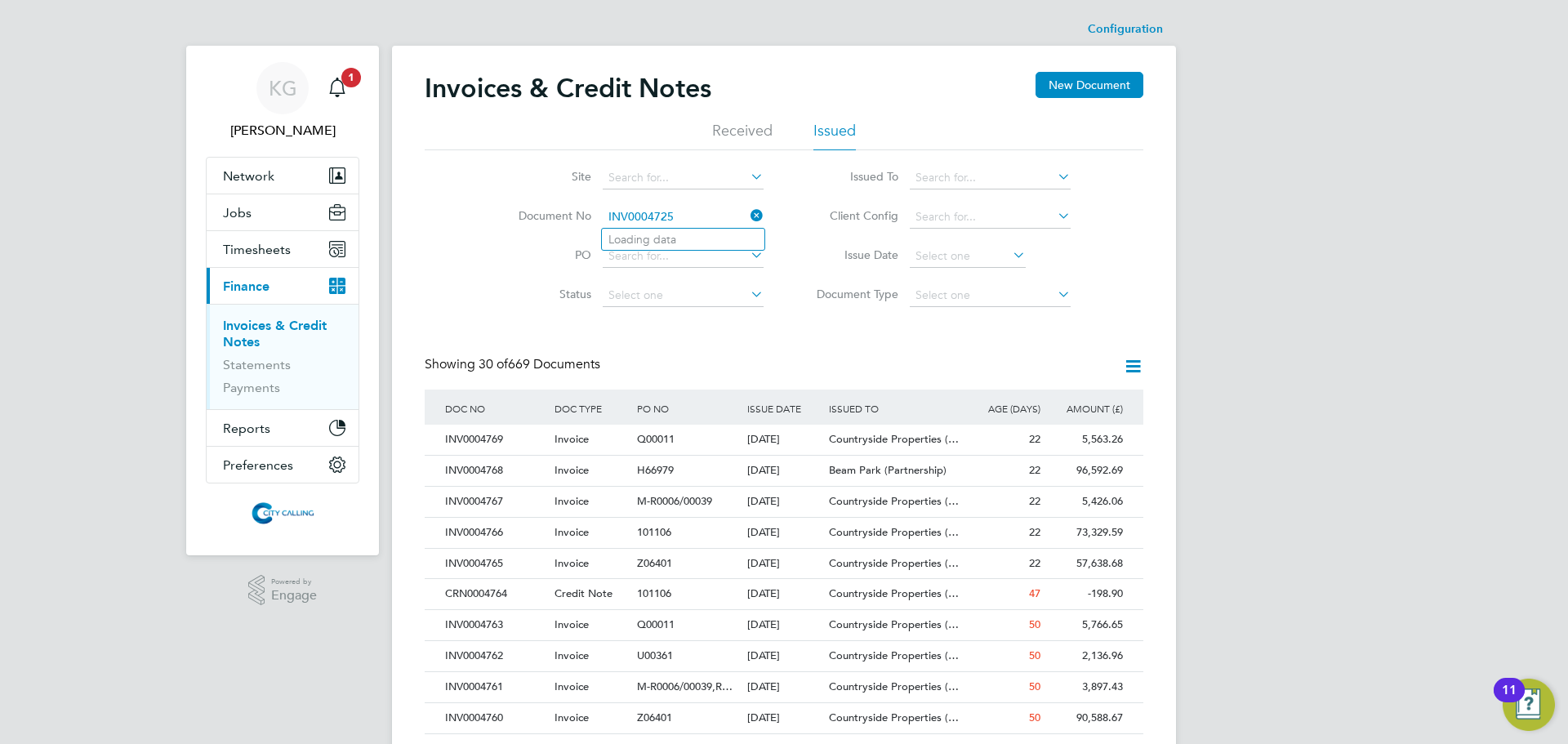
type input "INV0004725"
click at [691, 212] on input at bounding box center [683, 217] width 161 height 23
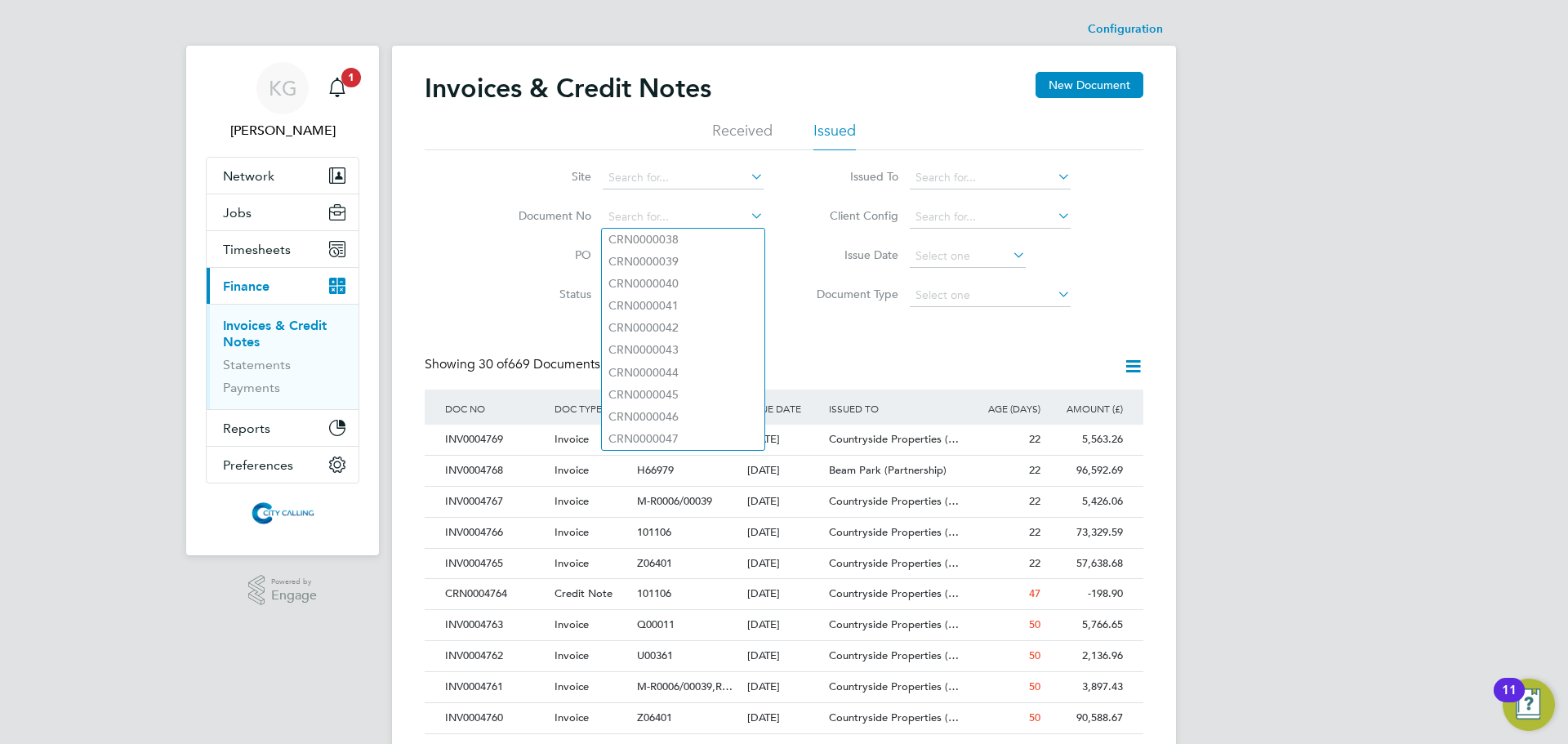
paste input "INV0004725"
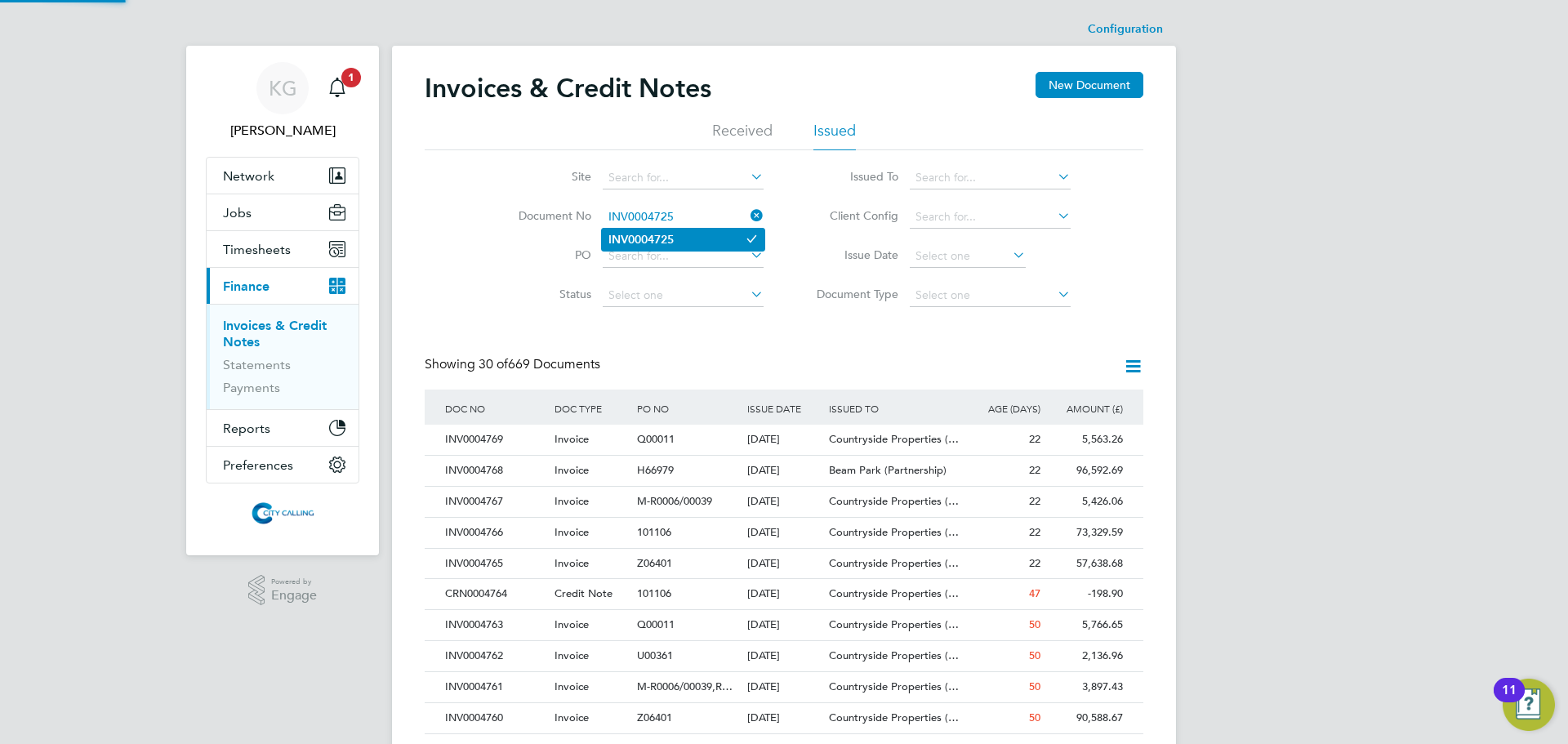
type input "INV0004725"
click at [677, 249] on li "INV0004725" at bounding box center [683, 239] width 162 height 22
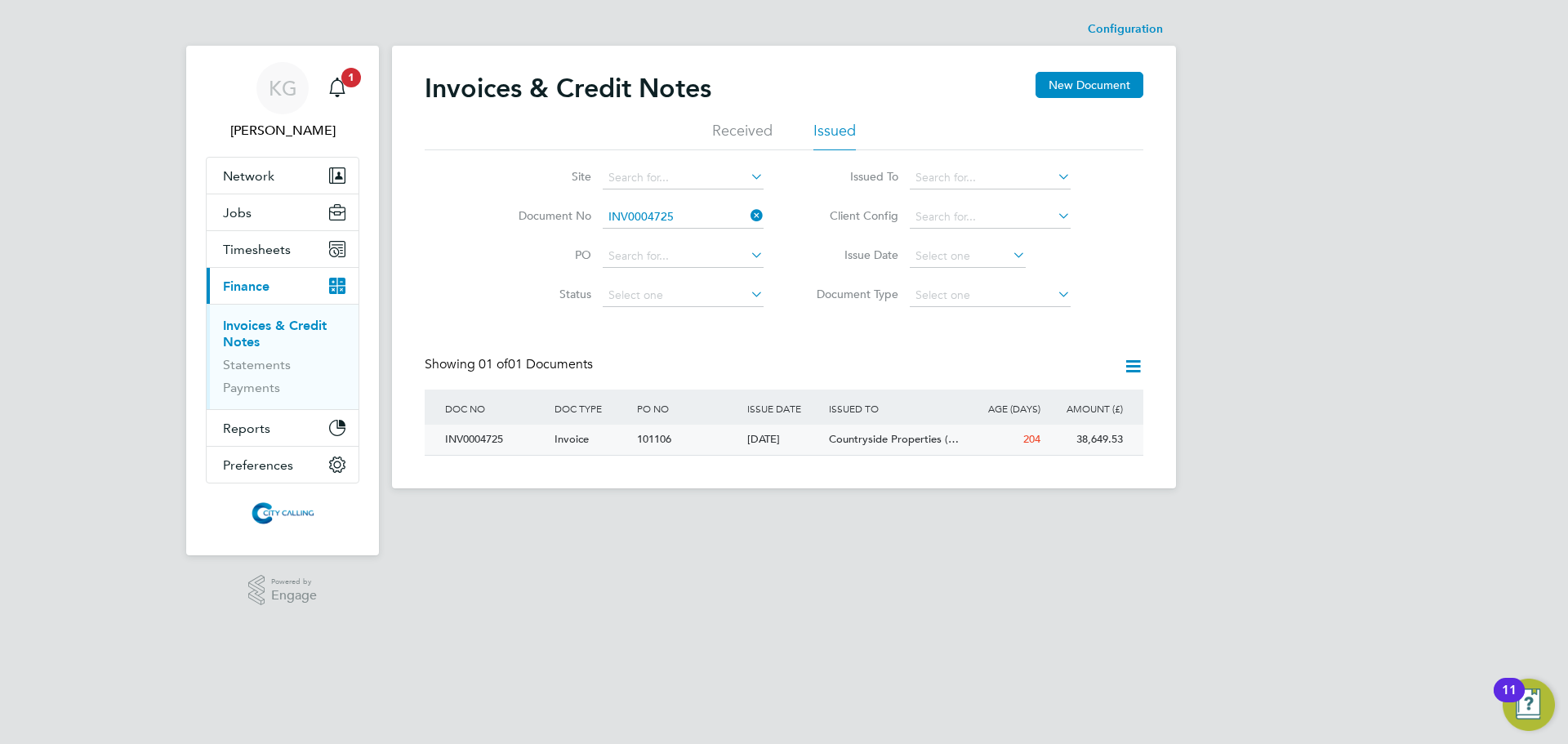
click at [485, 439] on div "INV0004725" at bounding box center [496, 439] width 110 height 30
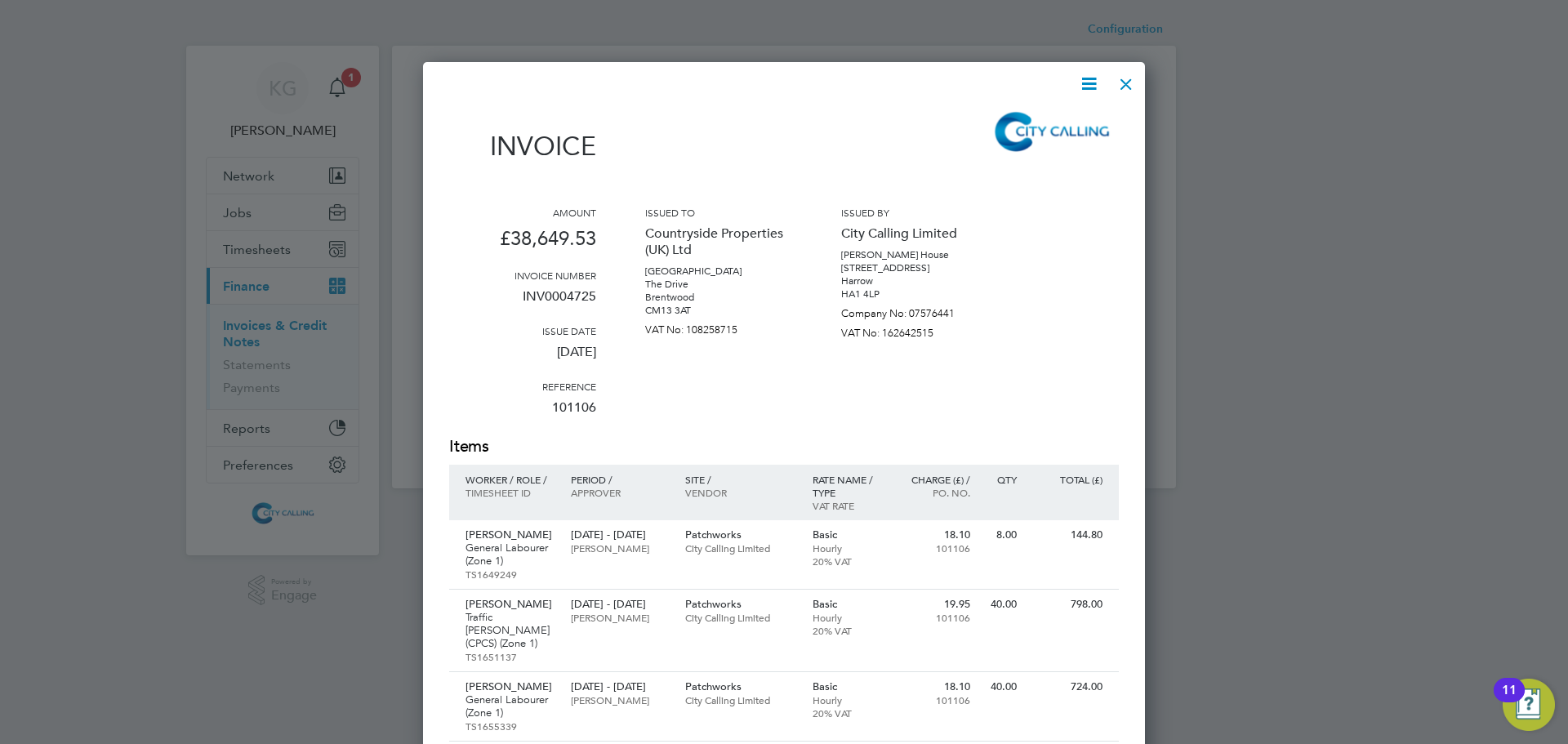
click at [1086, 79] on icon at bounding box center [1089, 83] width 21 height 21
click at [1048, 119] on li "Download Invoice" at bounding box center [1039, 123] width 113 height 23
